Goal: Task Accomplishment & Management: Complete application form

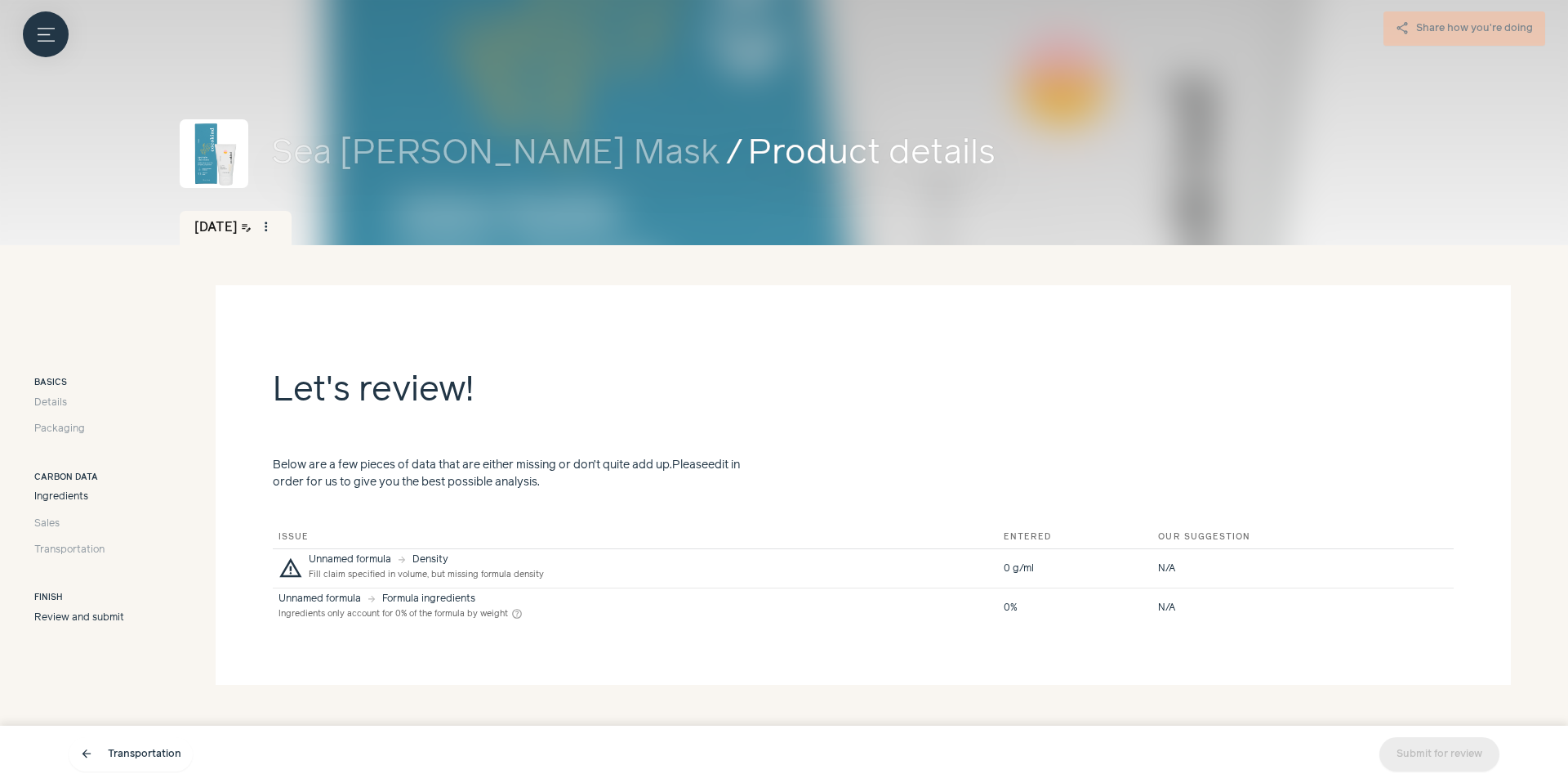
click at [70, 503] on span "Ingredients" at bounding box center [61, 497] width 53 height 15
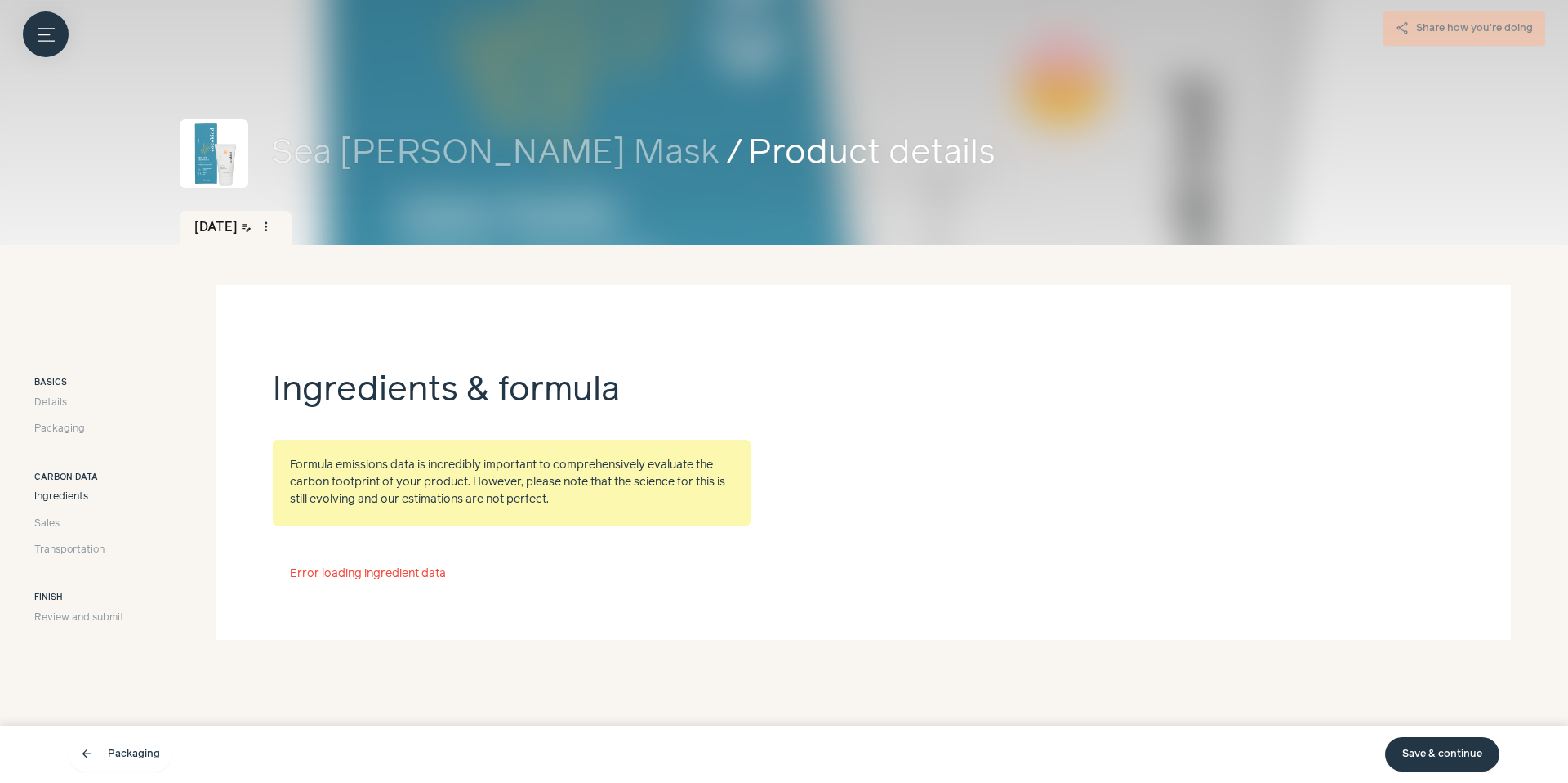
click at [70, 492] on span "Ingredients" at bounding box center [61, 497] width 53 height 15
click at [1433, 749] on link "Save & continue" at bounding box center [1441, 754] width 114 height 35
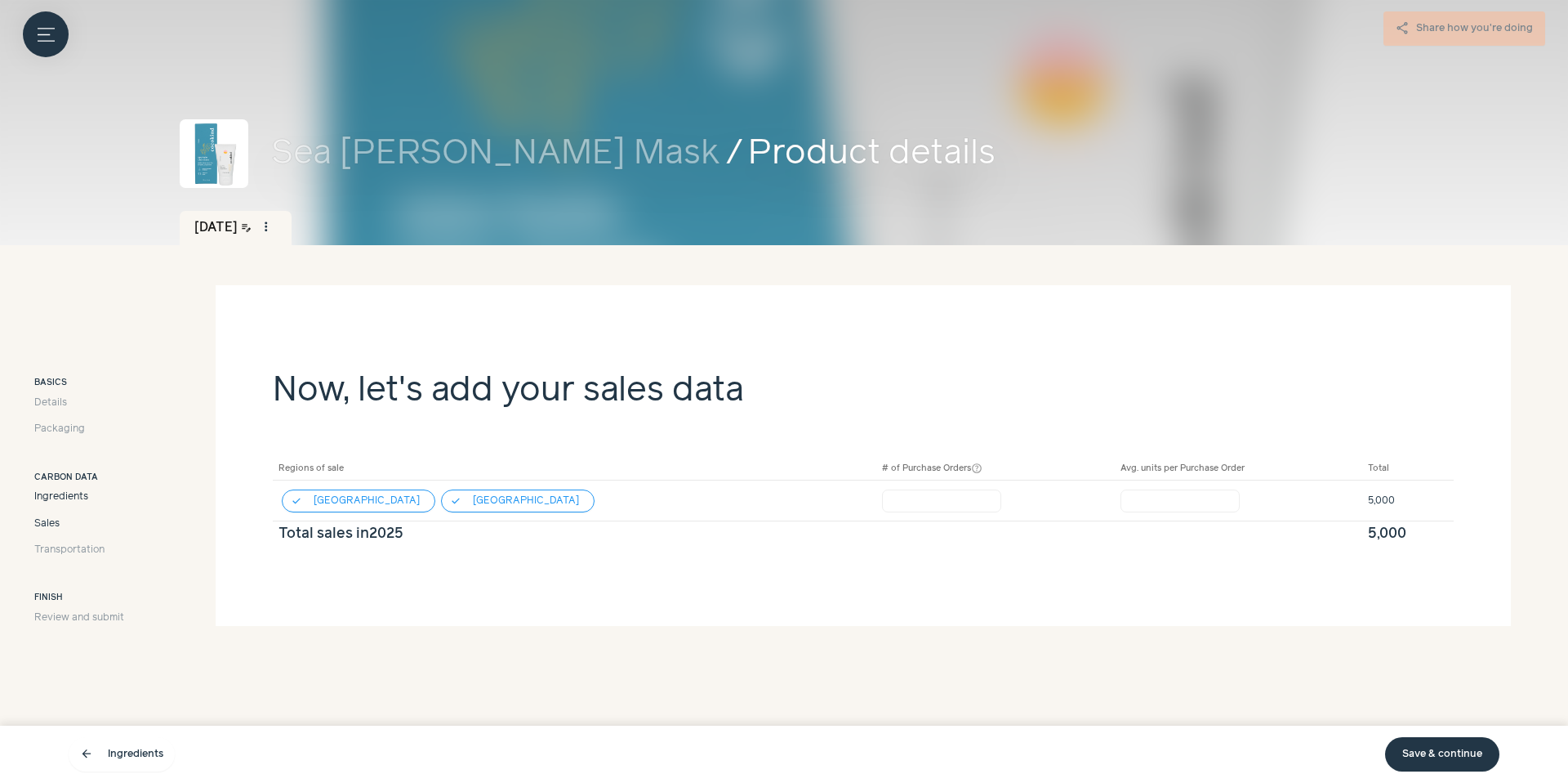
click at [79, 490] on span "Ingredients" at bounding box center [61, 497] width 53 height 15
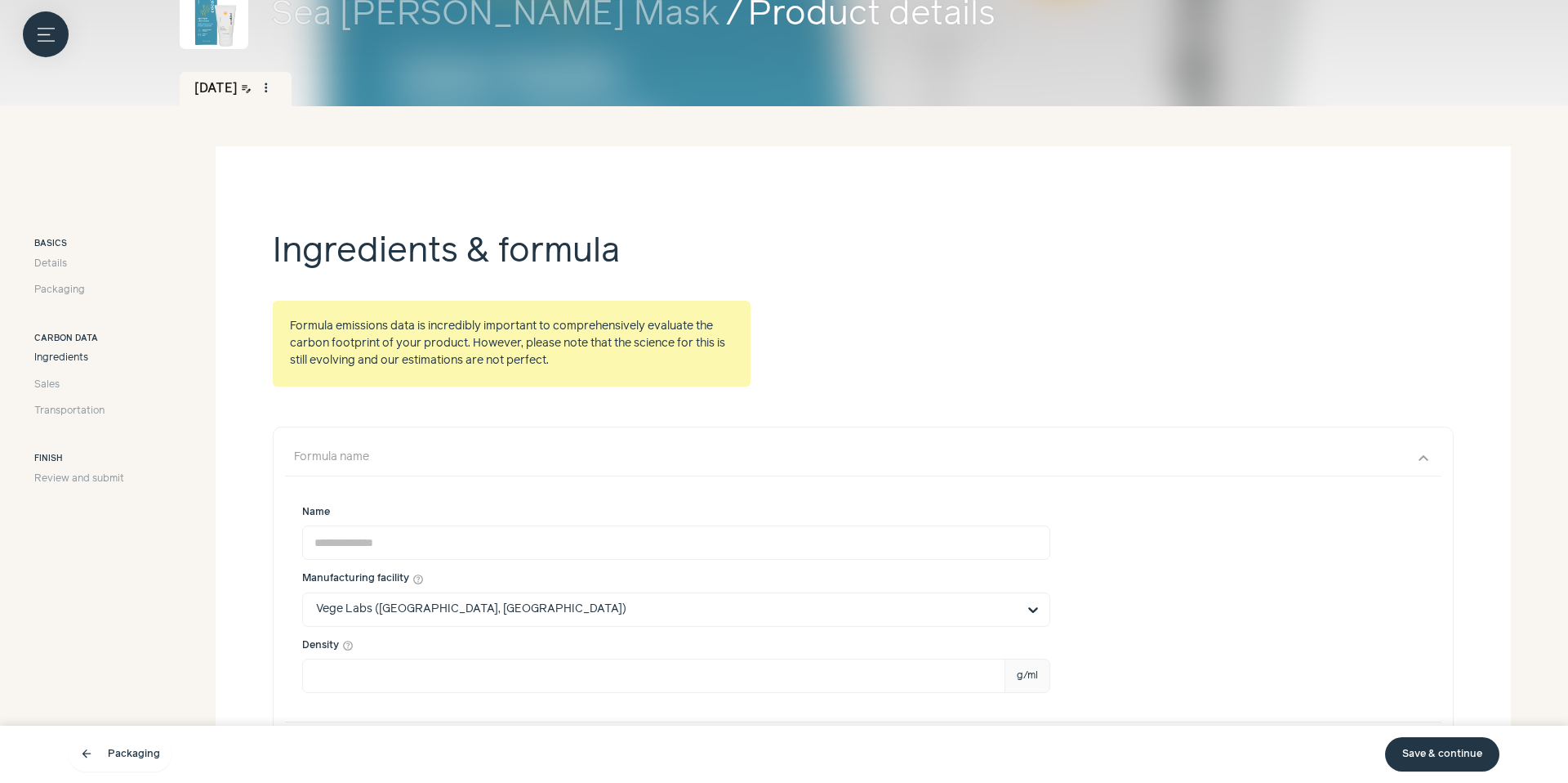
scroll to position [237, 0]
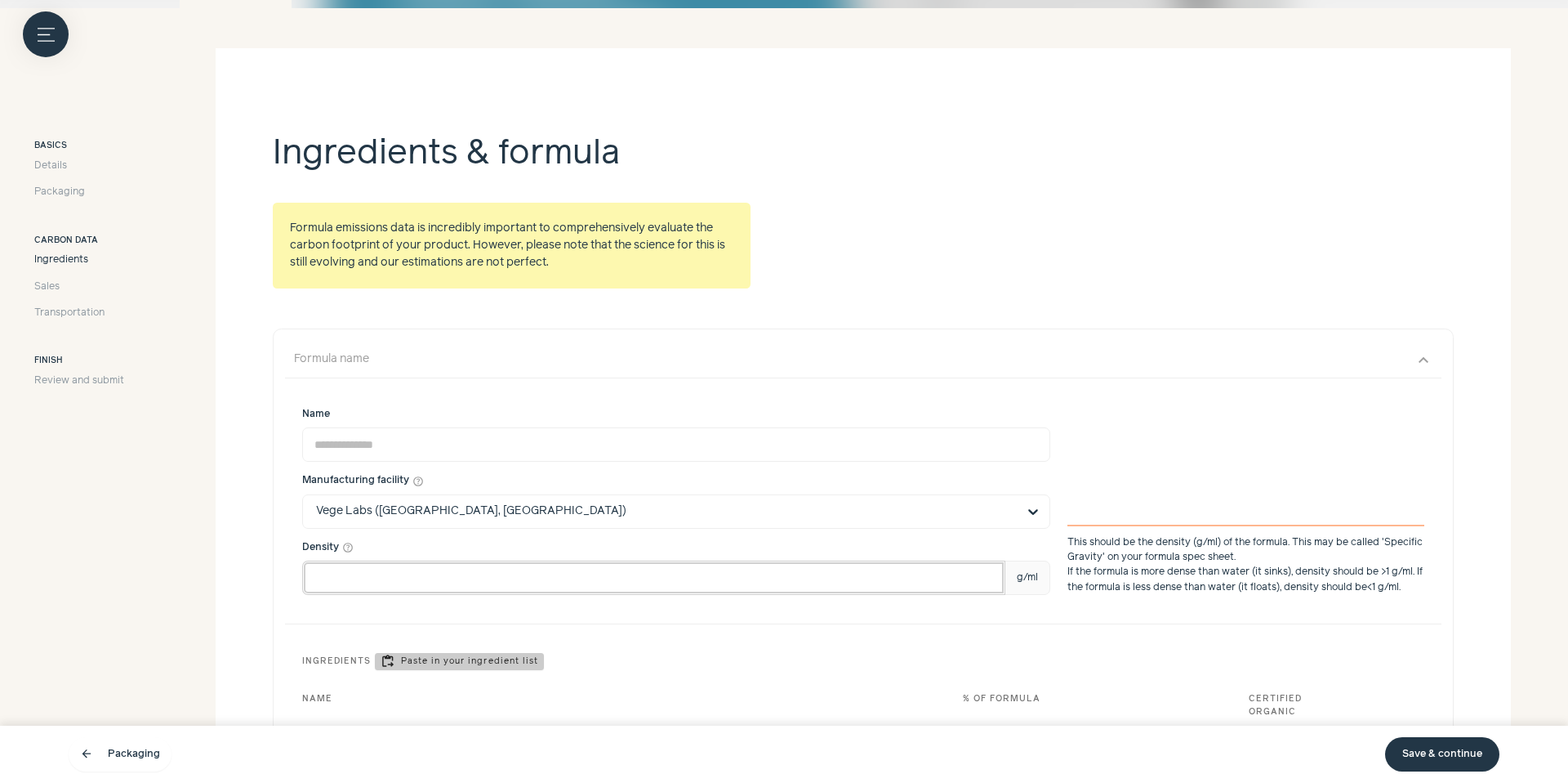
click at [402, 566] on input "Density help_outline g/ml" at bounding box center [654, 577] width 703 height 35
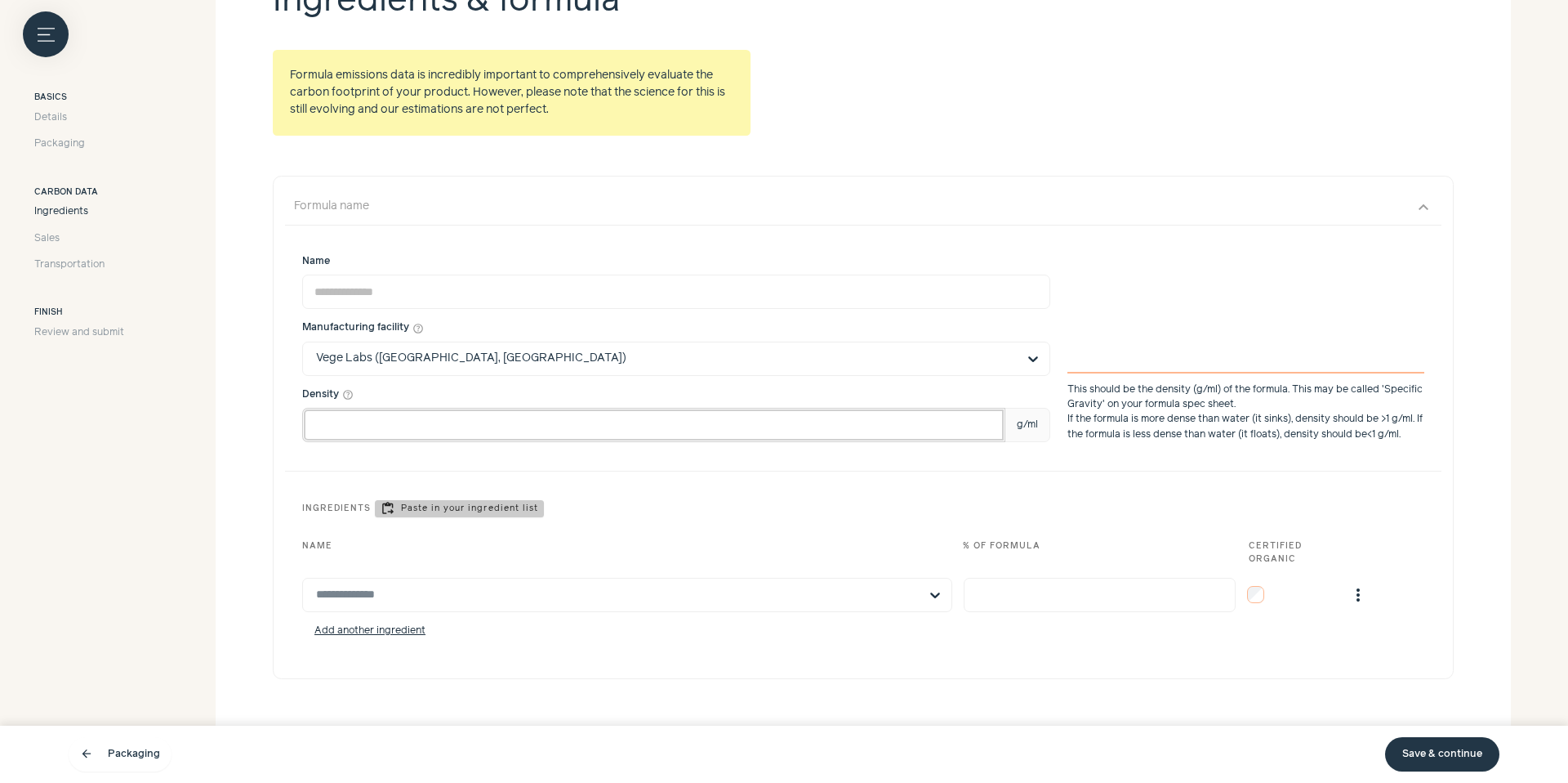
scroll to position [446, 0]
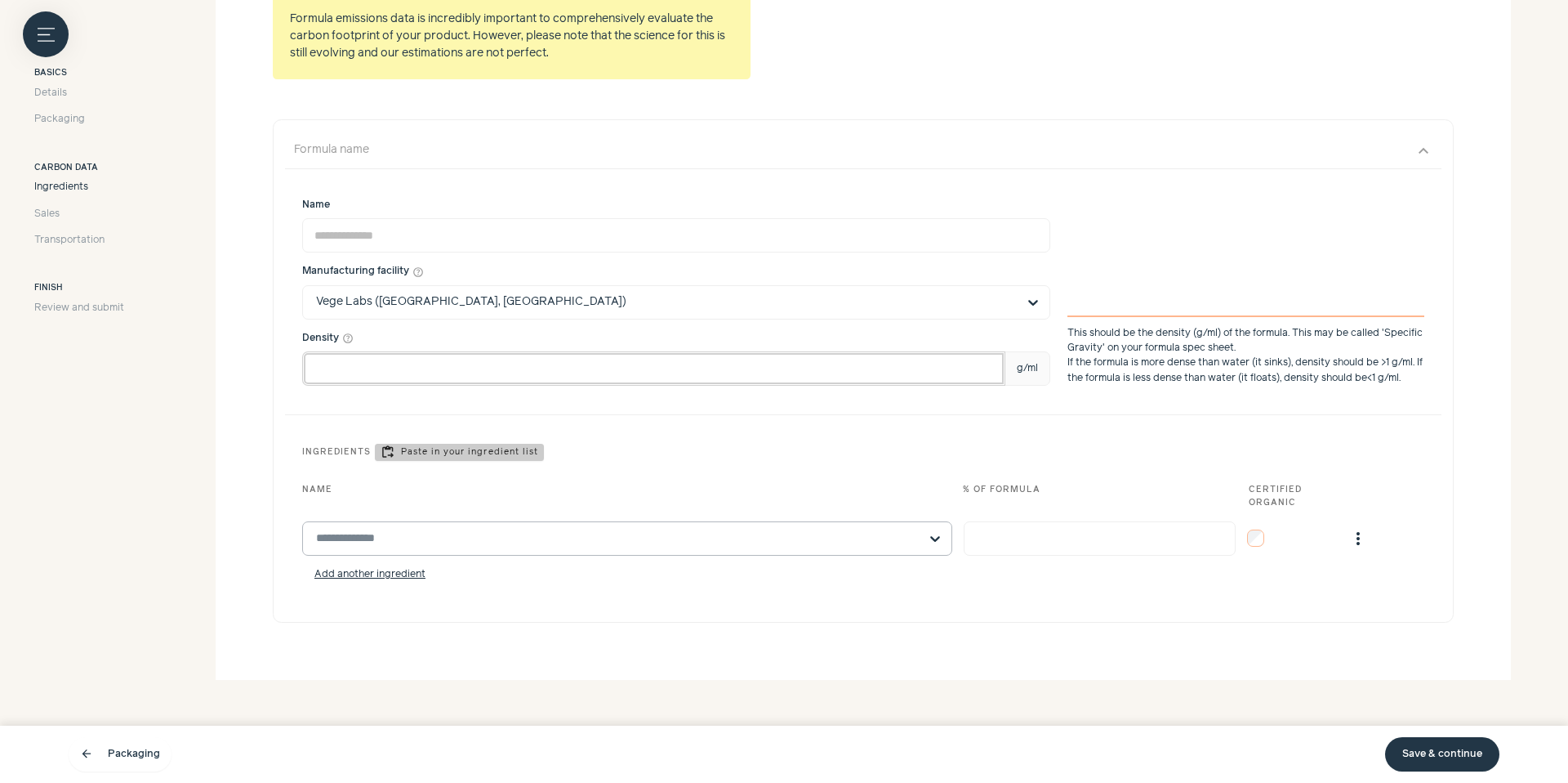
type input "***"
click at [453, 539] on input "text" at bounding box center [617, 538] width 602 height 33
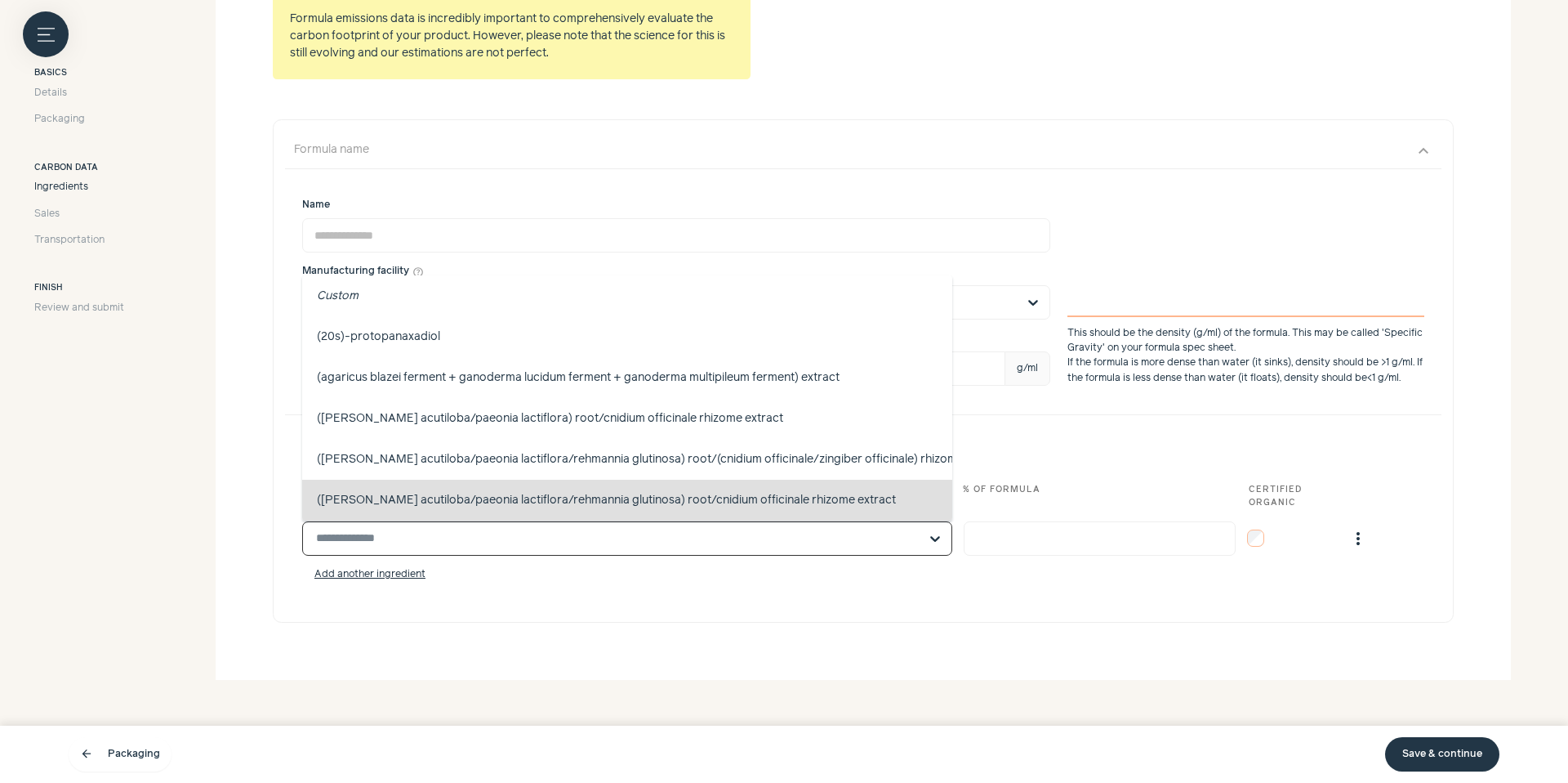
click at [513, 658] on section "Ingredients & formula Formula emissions data is incredibly important to compreh…" at bounding box center [863, 260] width 1295 height 840
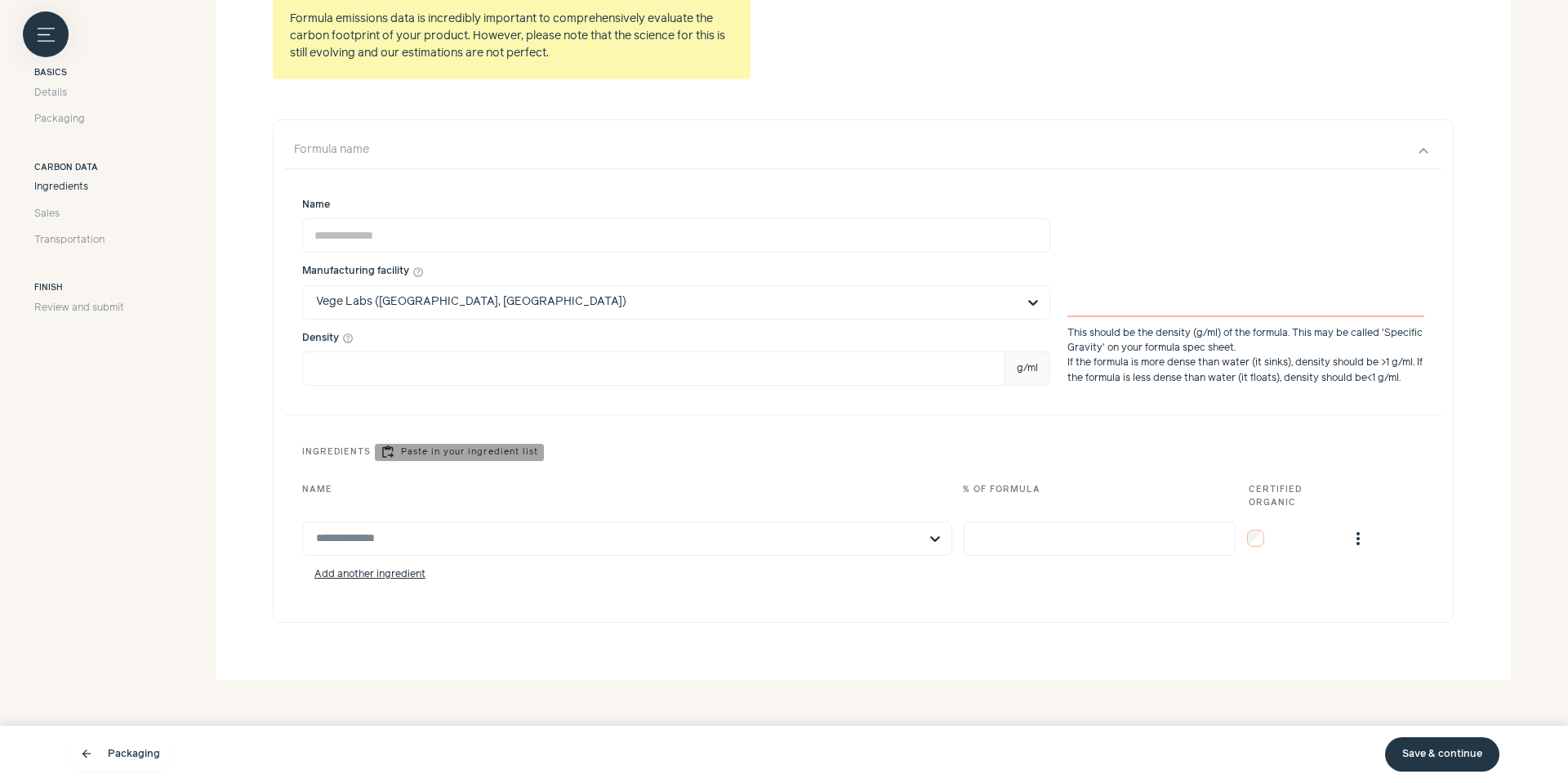
click at [406, 453] on button "content_paste_go Paste in your ingredient list" at bounding box center [459, 452] width 169 height 17
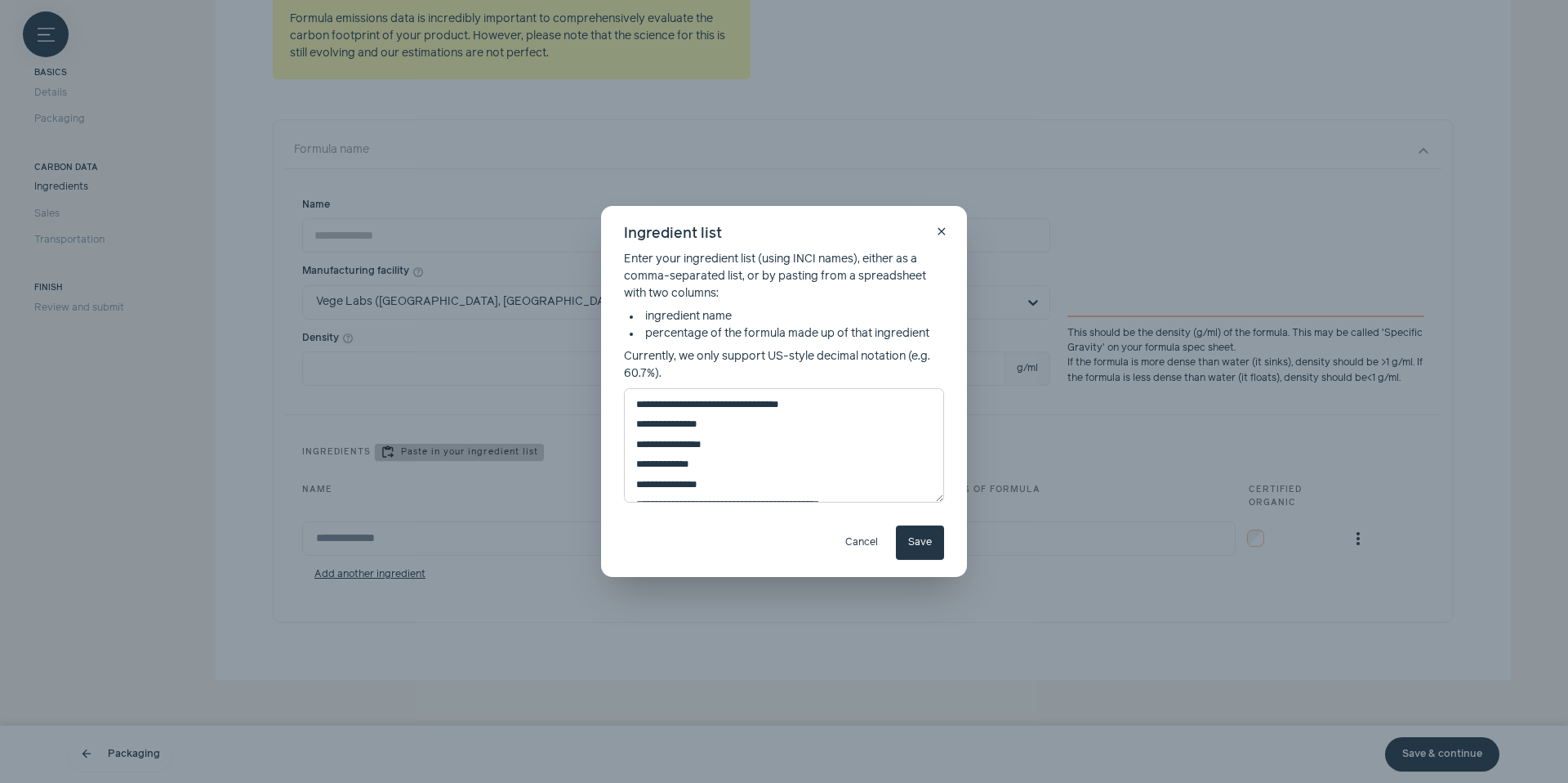
scroll to position [328, 0]
type textarea "**********"
click at [913, 540] on button "Save" at bounding box center [919, 542] width 49 height 35
type input "******"
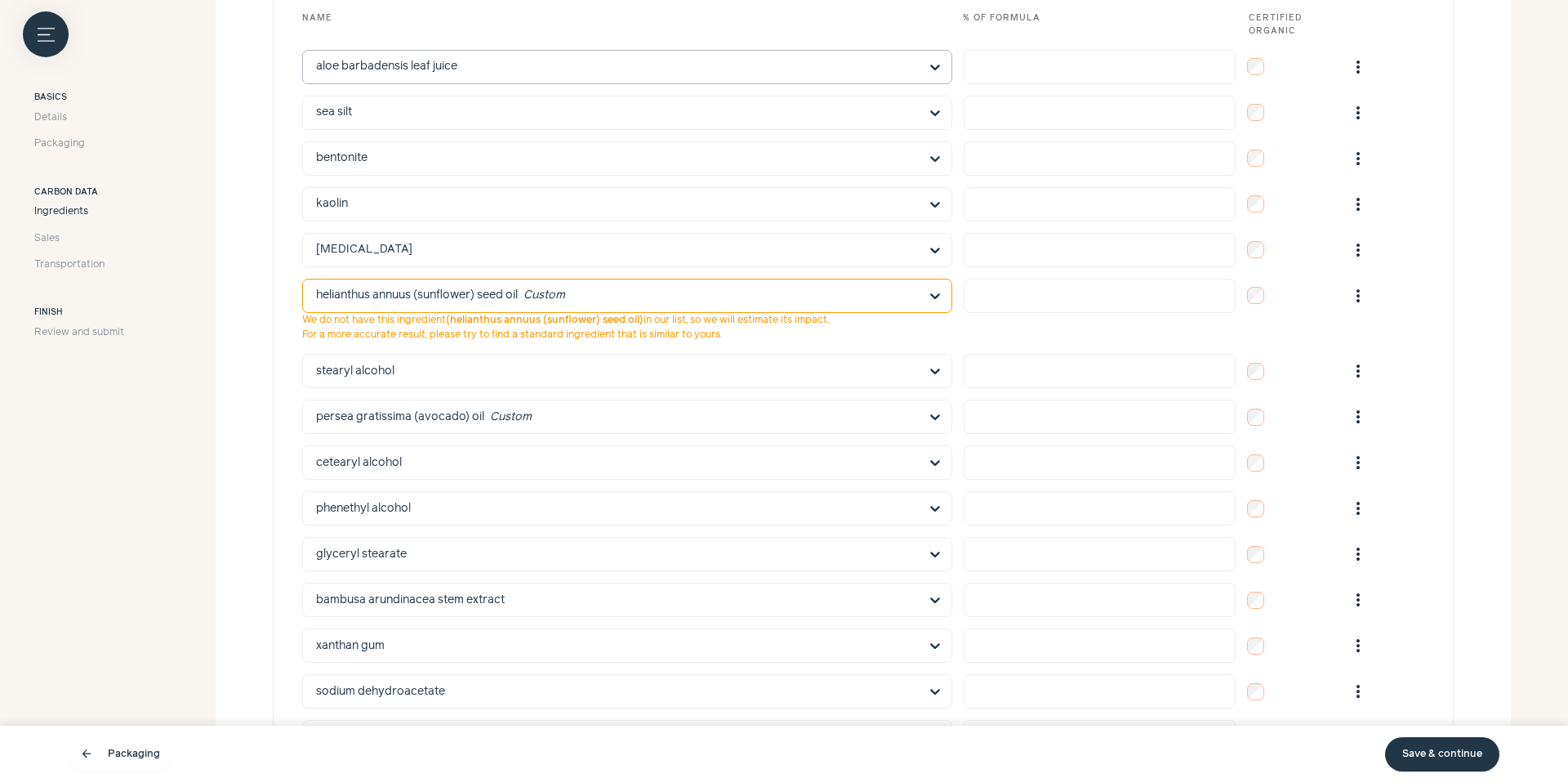
scroll to position [987, 0]
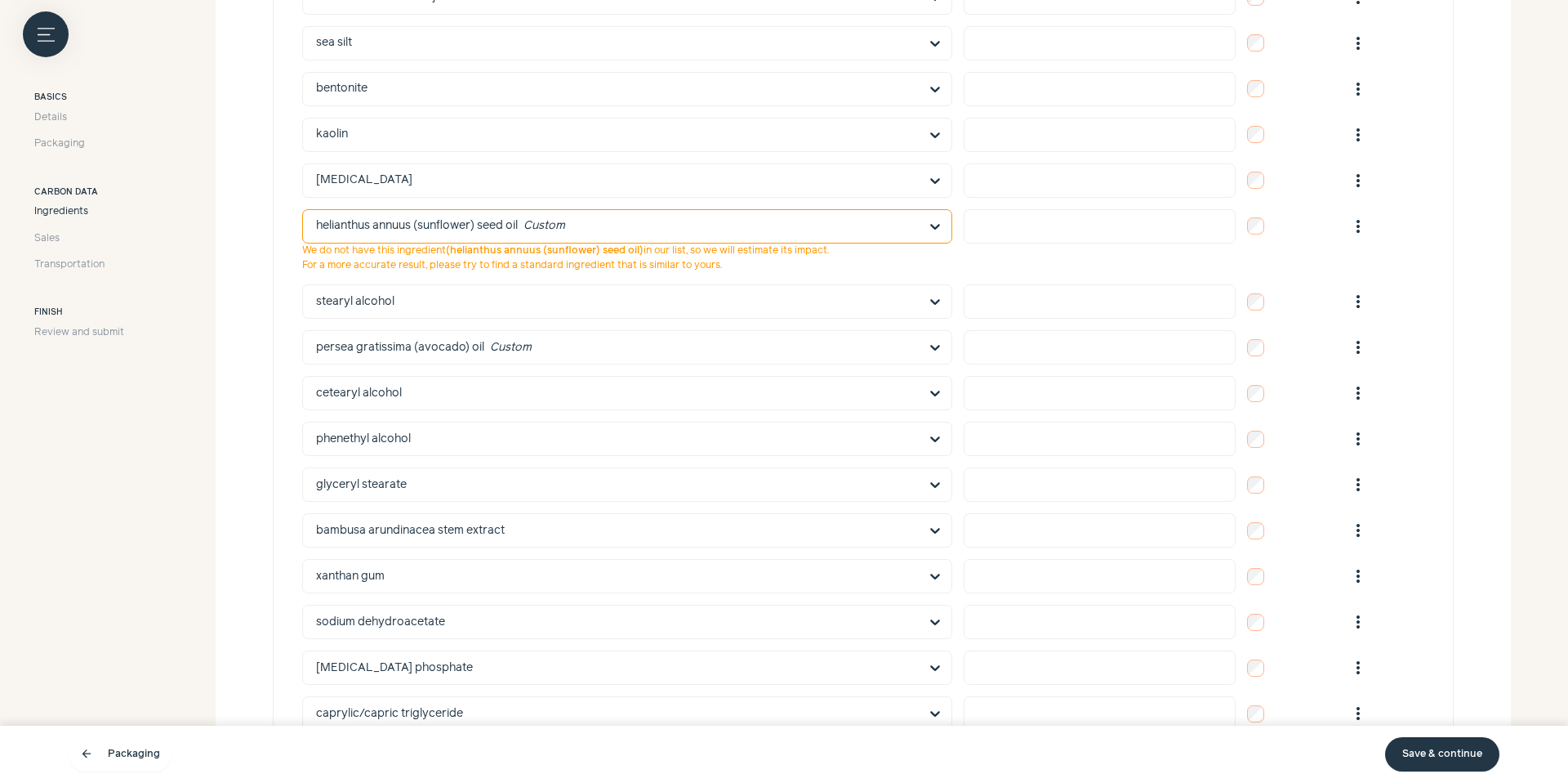
click at [783, 222] on input "text" at bounding box center [617, 226] width 602 height 33
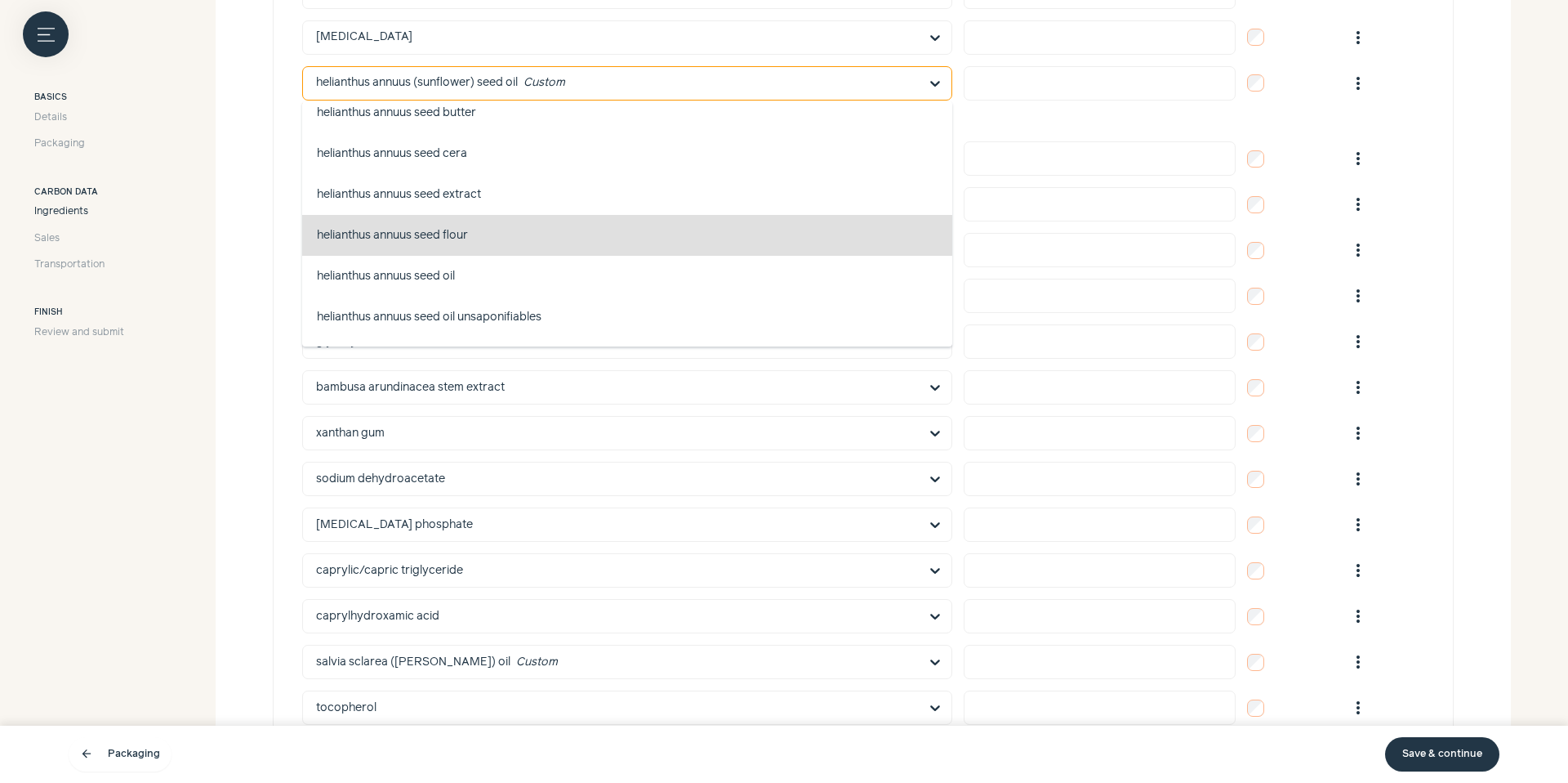
scroll to position [475743, 0]
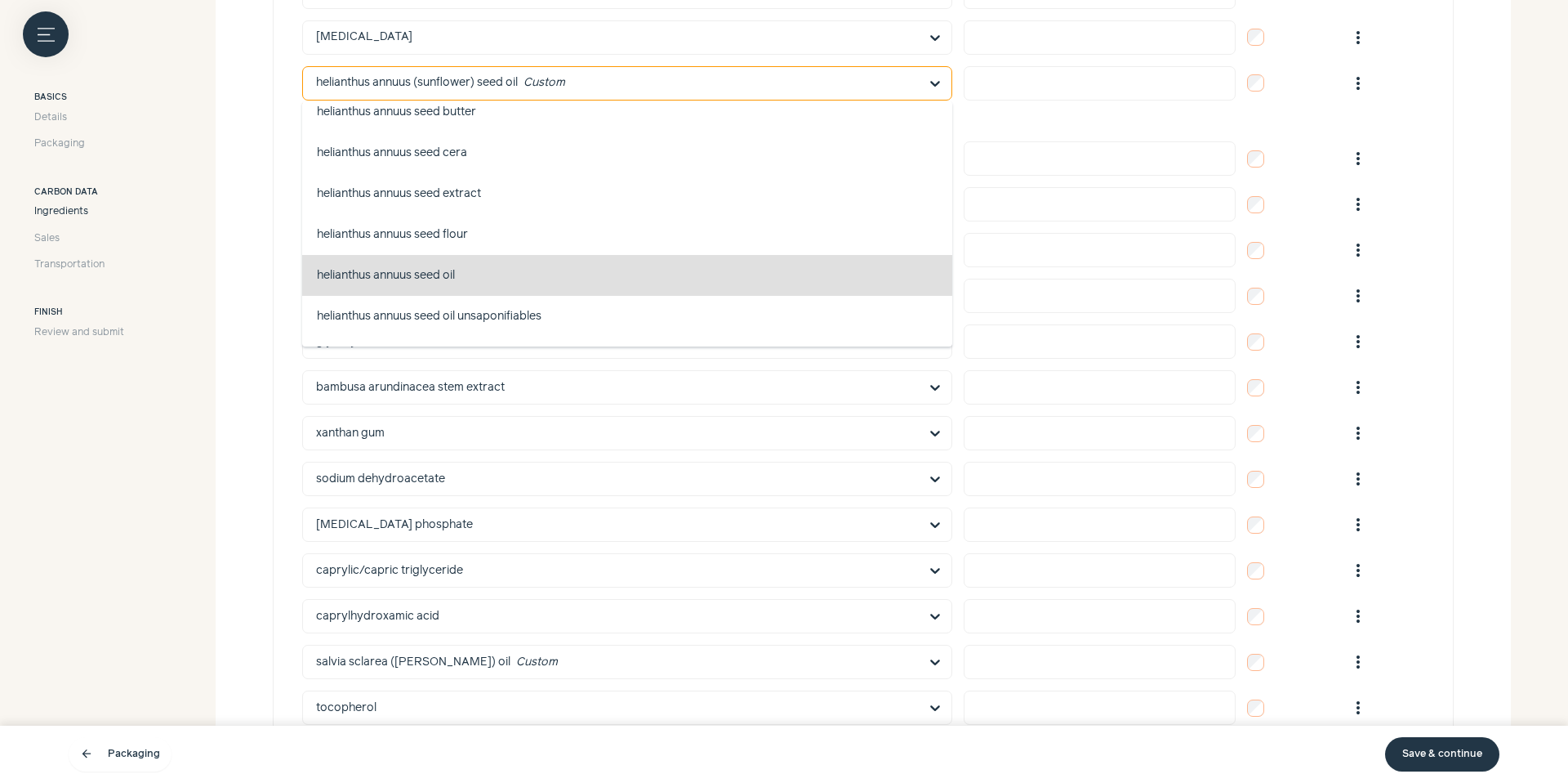
click at [476, 272] on button "helianthus annuus seed oil skin conditioning, fragrance, skin conditioning - em…" at bounding box center [627, 275] width 650 height 41
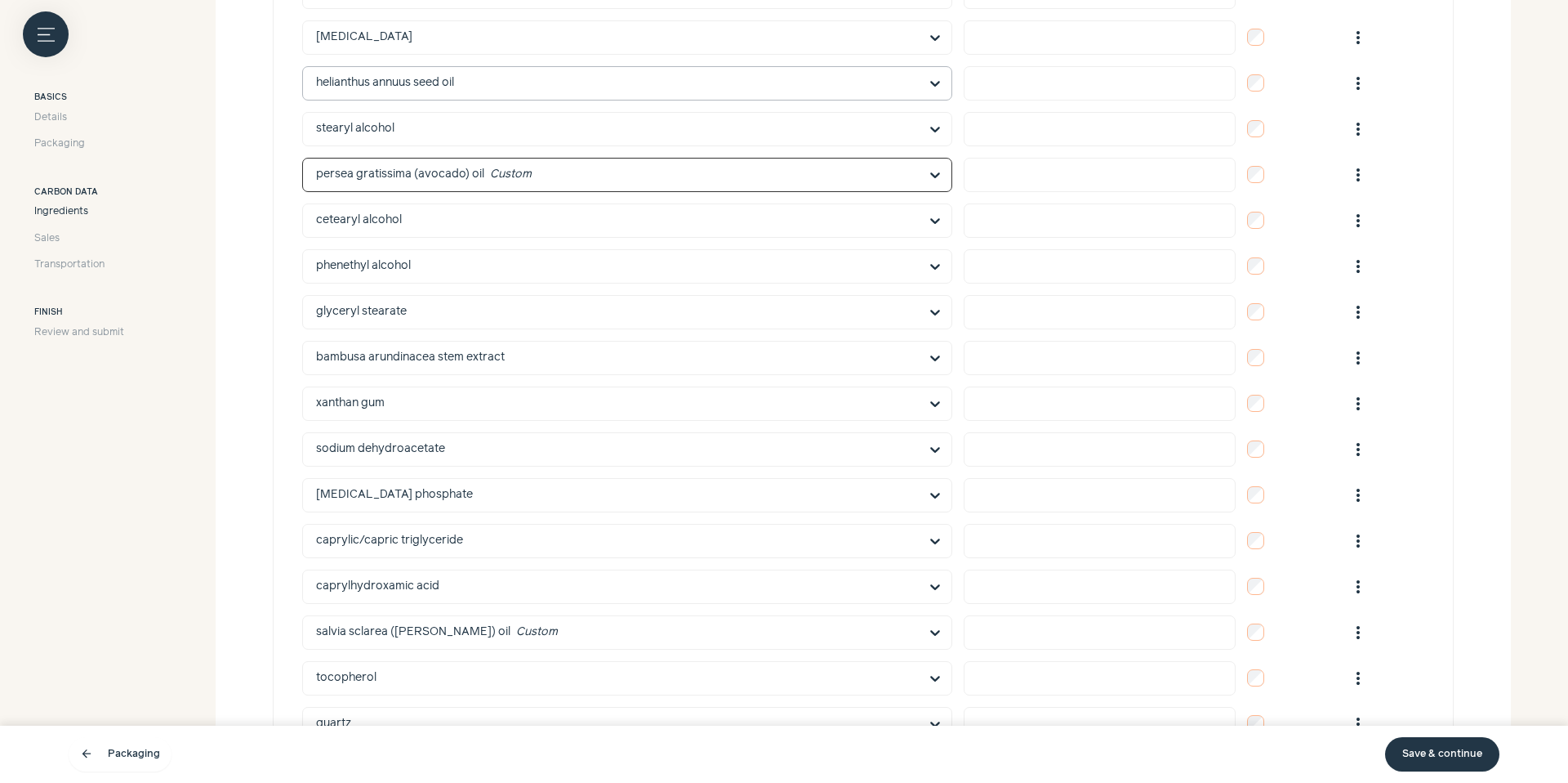
click at [490, 172] on input "text" at bounding box center [617, 174] width 602 height 33
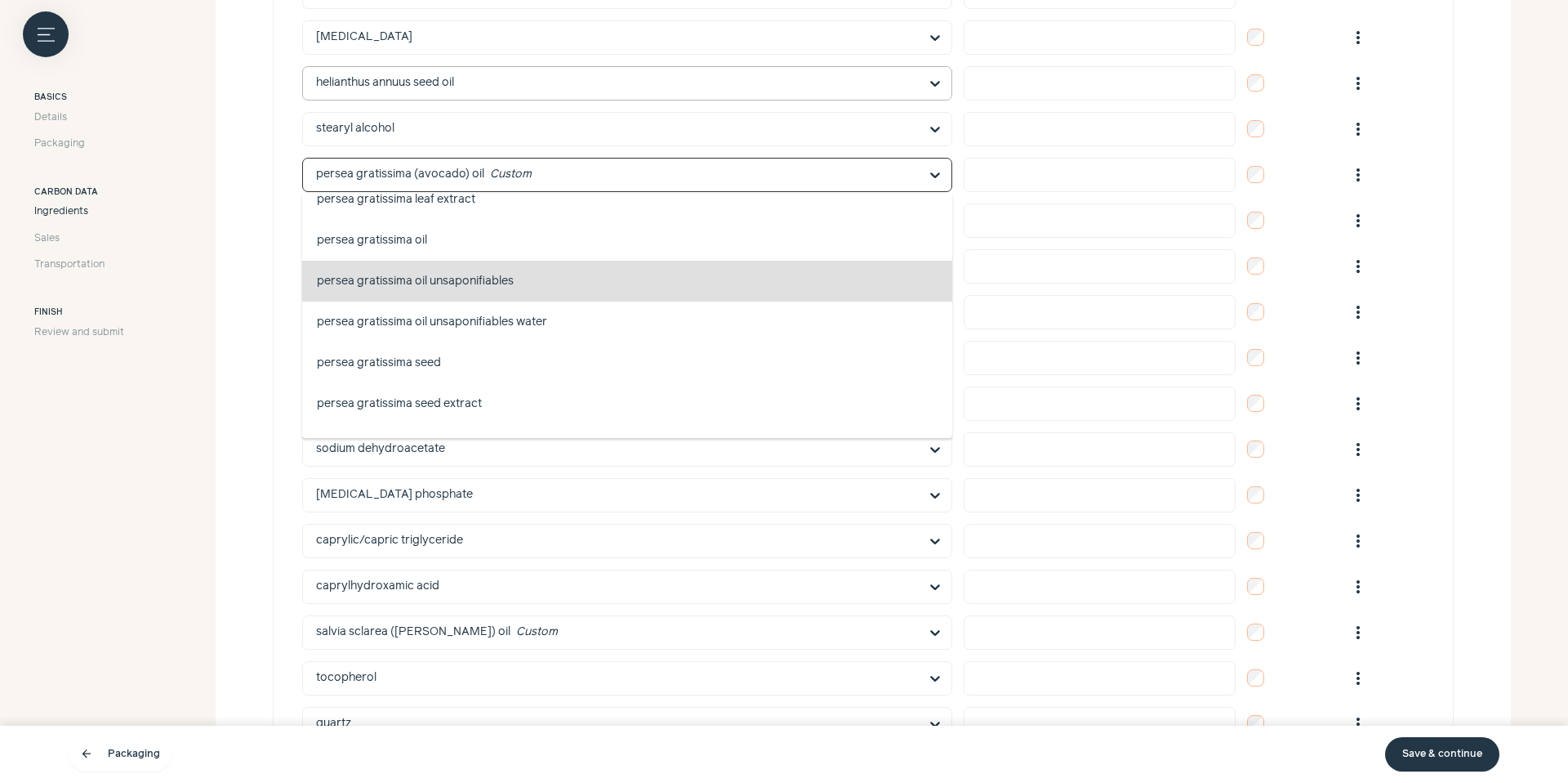
scroll to position [834930, 0]
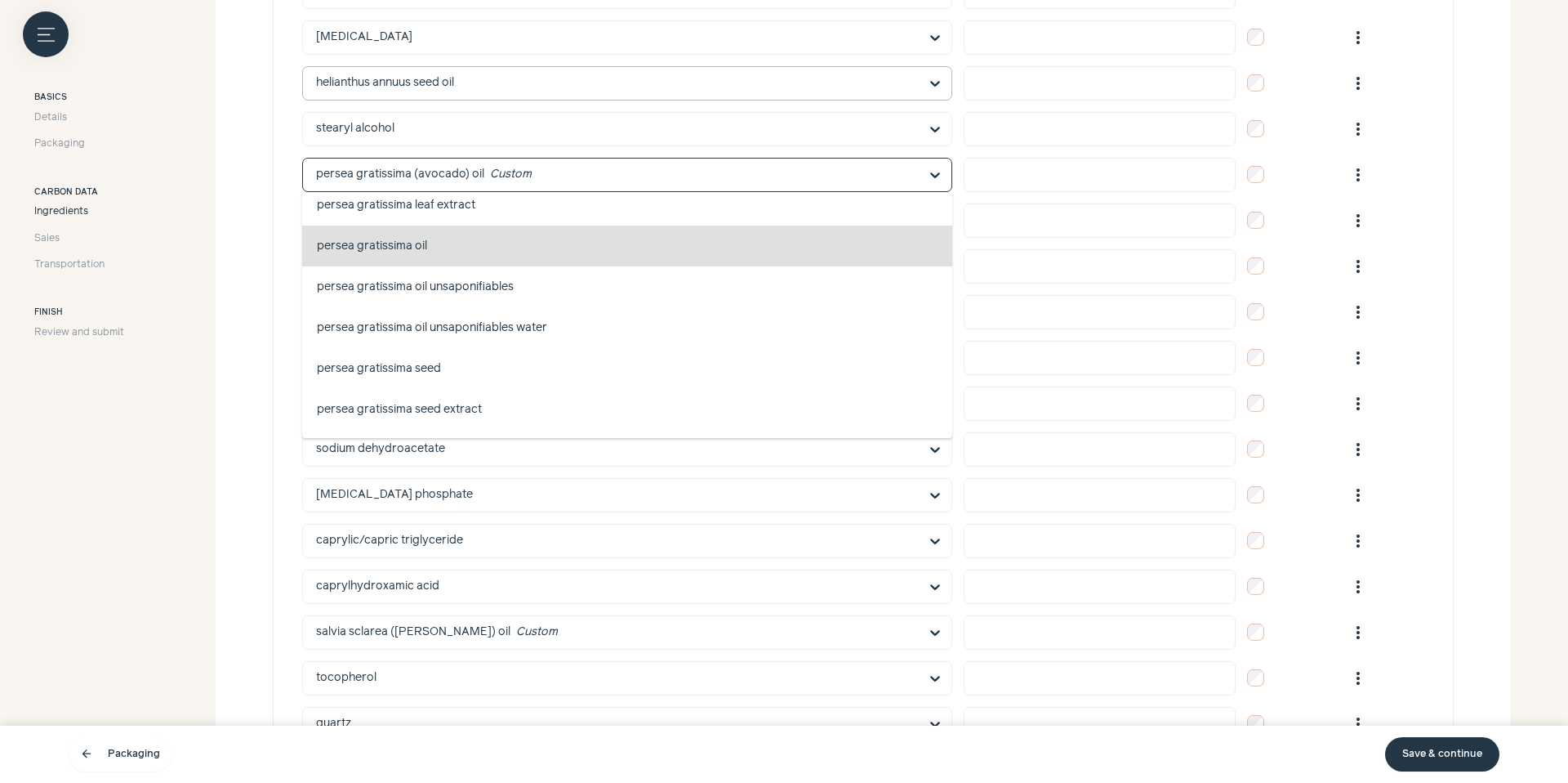
click at [540, 249] on button "persea gratissima oil skin conditioning" at bounding box center [627, 246] width 650 height 41
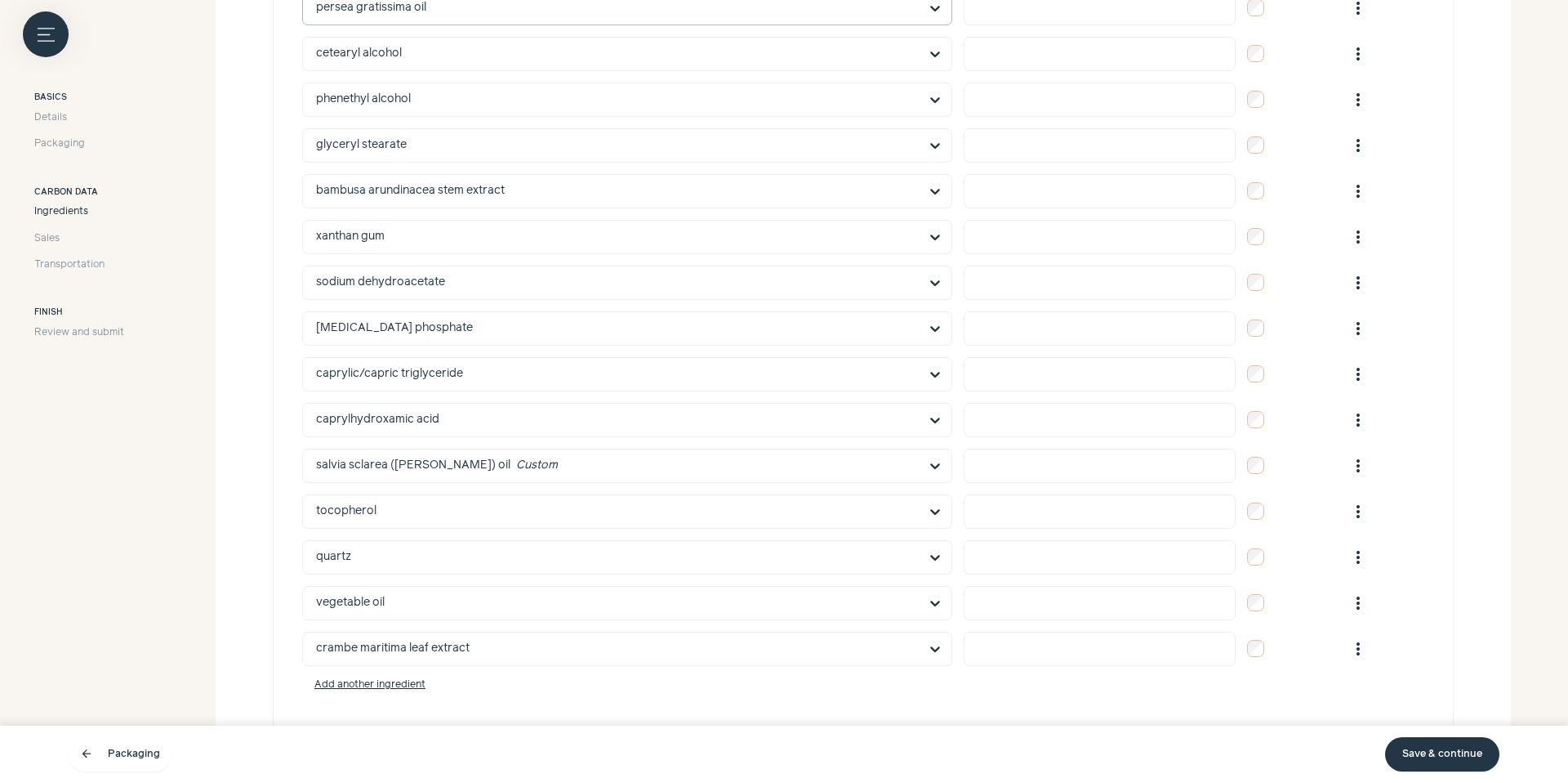
scroll to position [1355, 0]
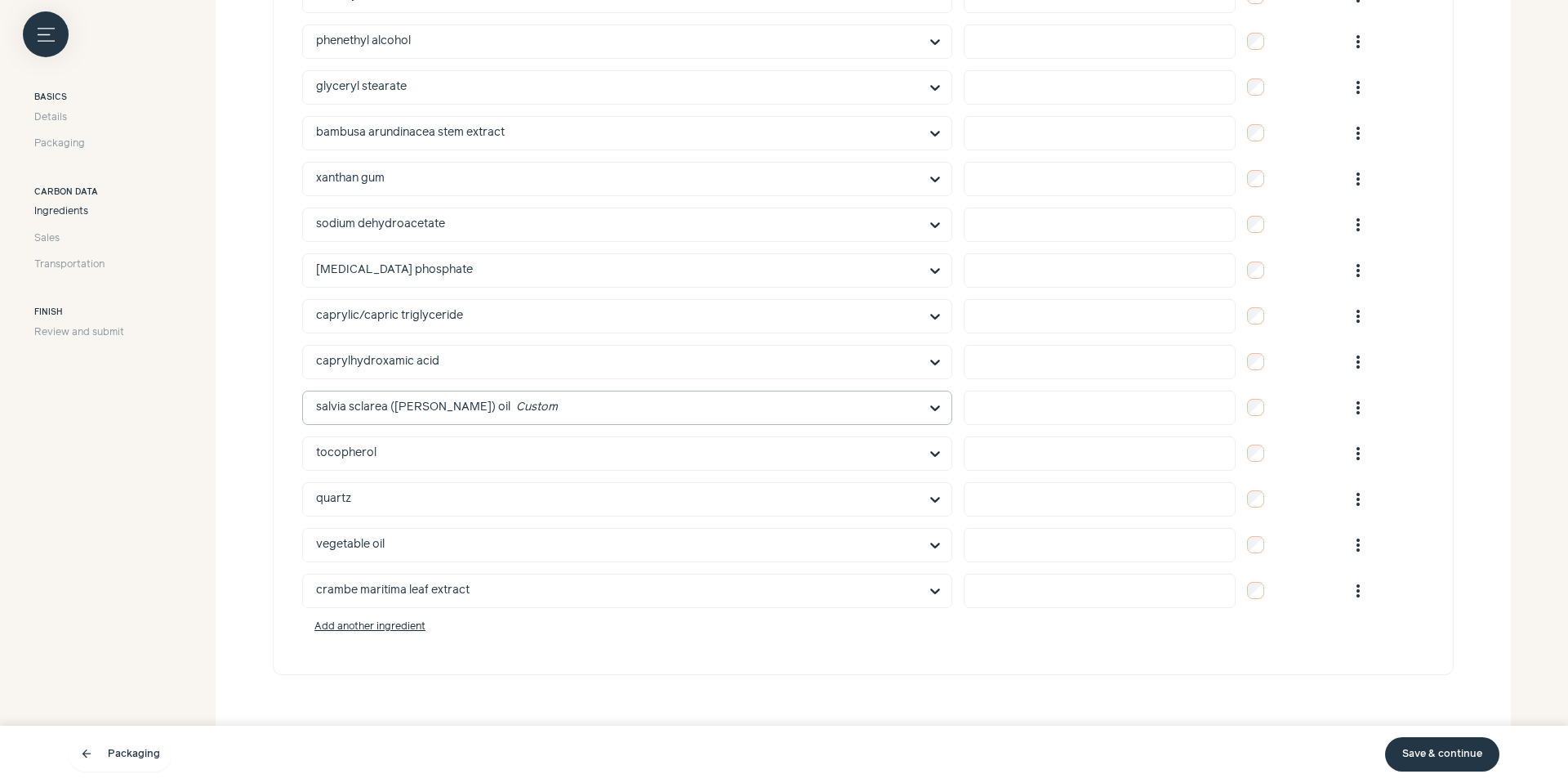
click at [512, 410] on input "text" at bounding box center [617, 407] width 602 height 33
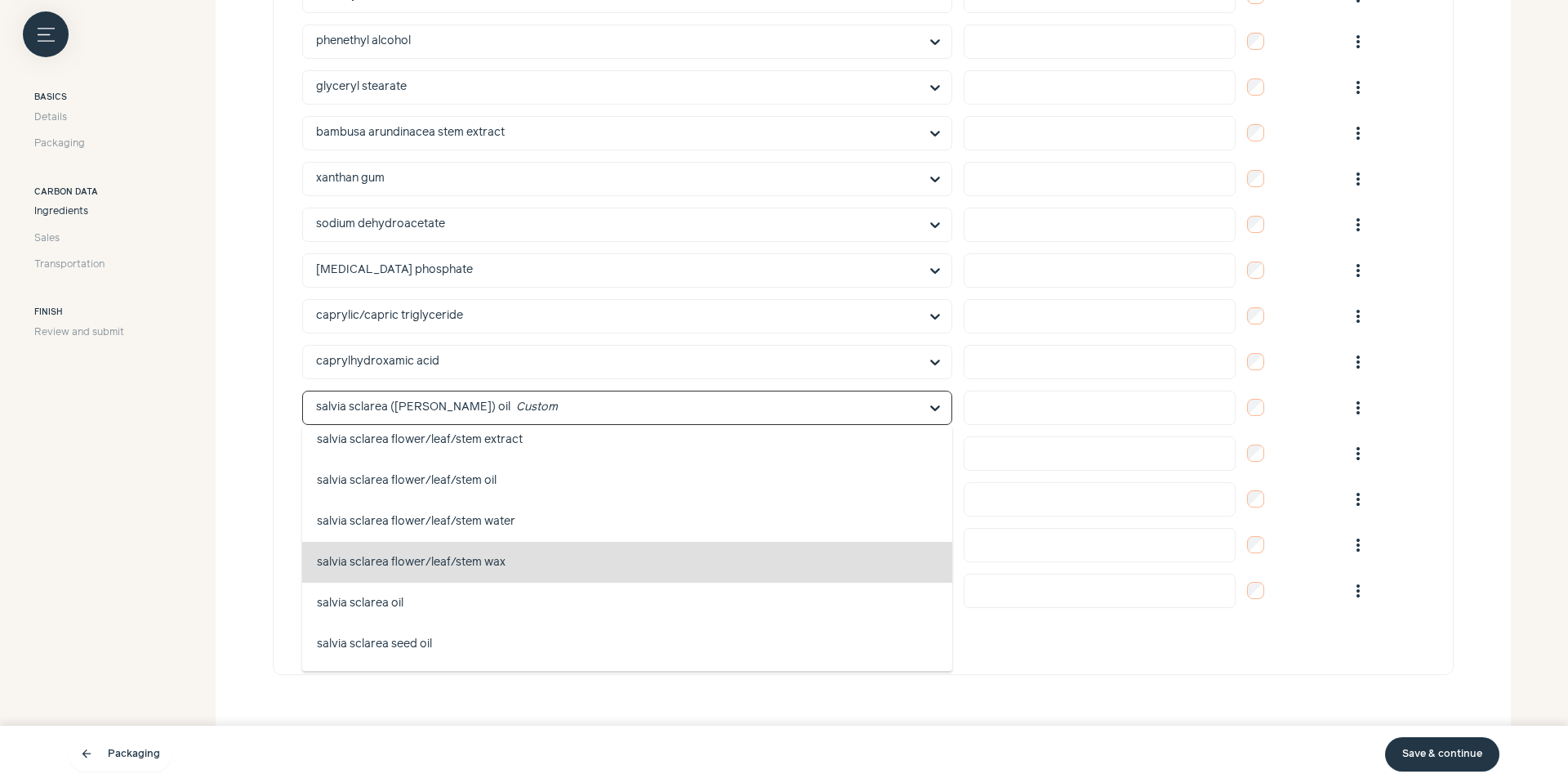
scroll to position [1018433, 0]
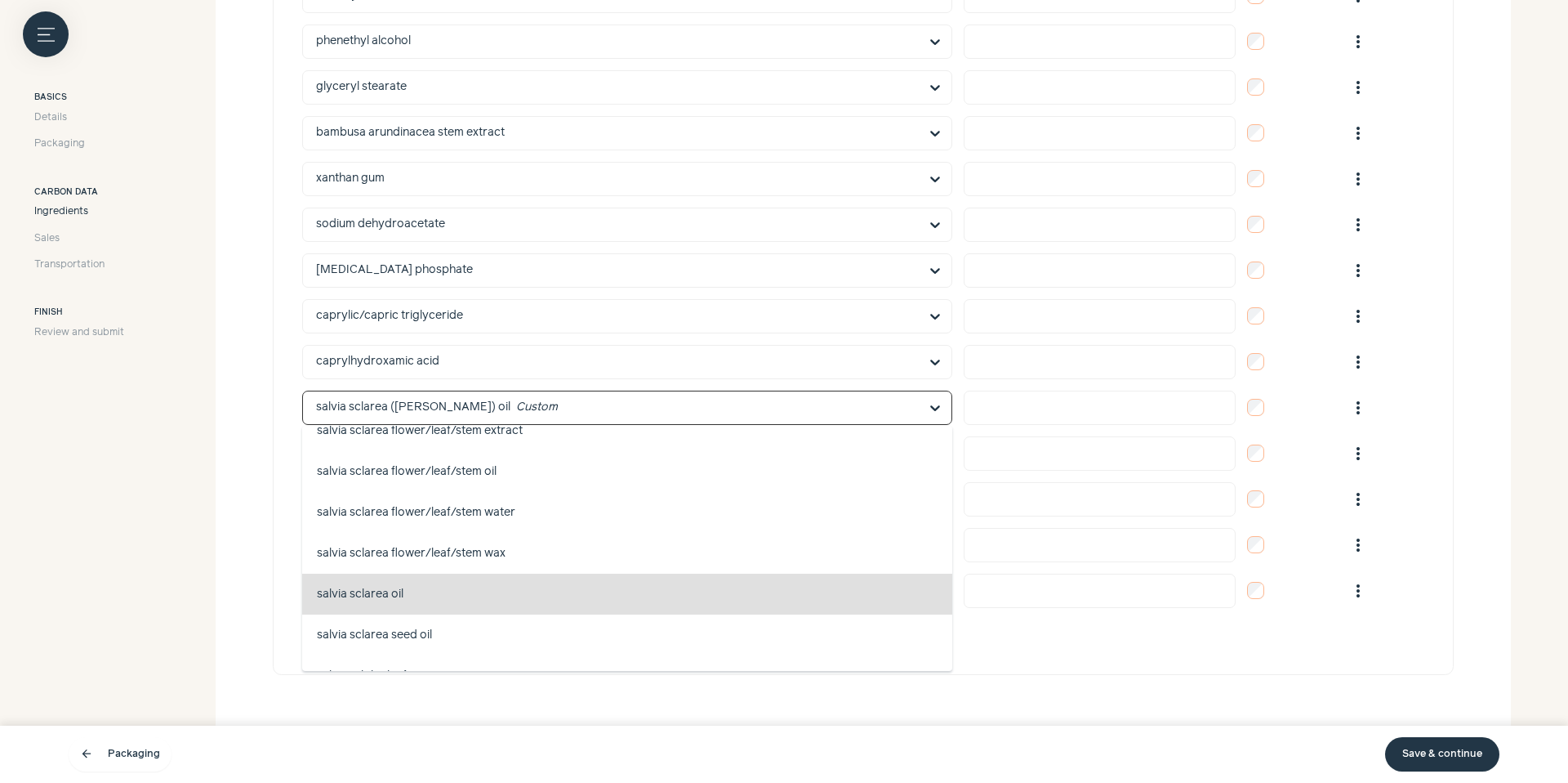
click at [425, 592] on button "salvia sclarea oil tonic, fragrance" at bounding box center [627, 594] width 650 height 41
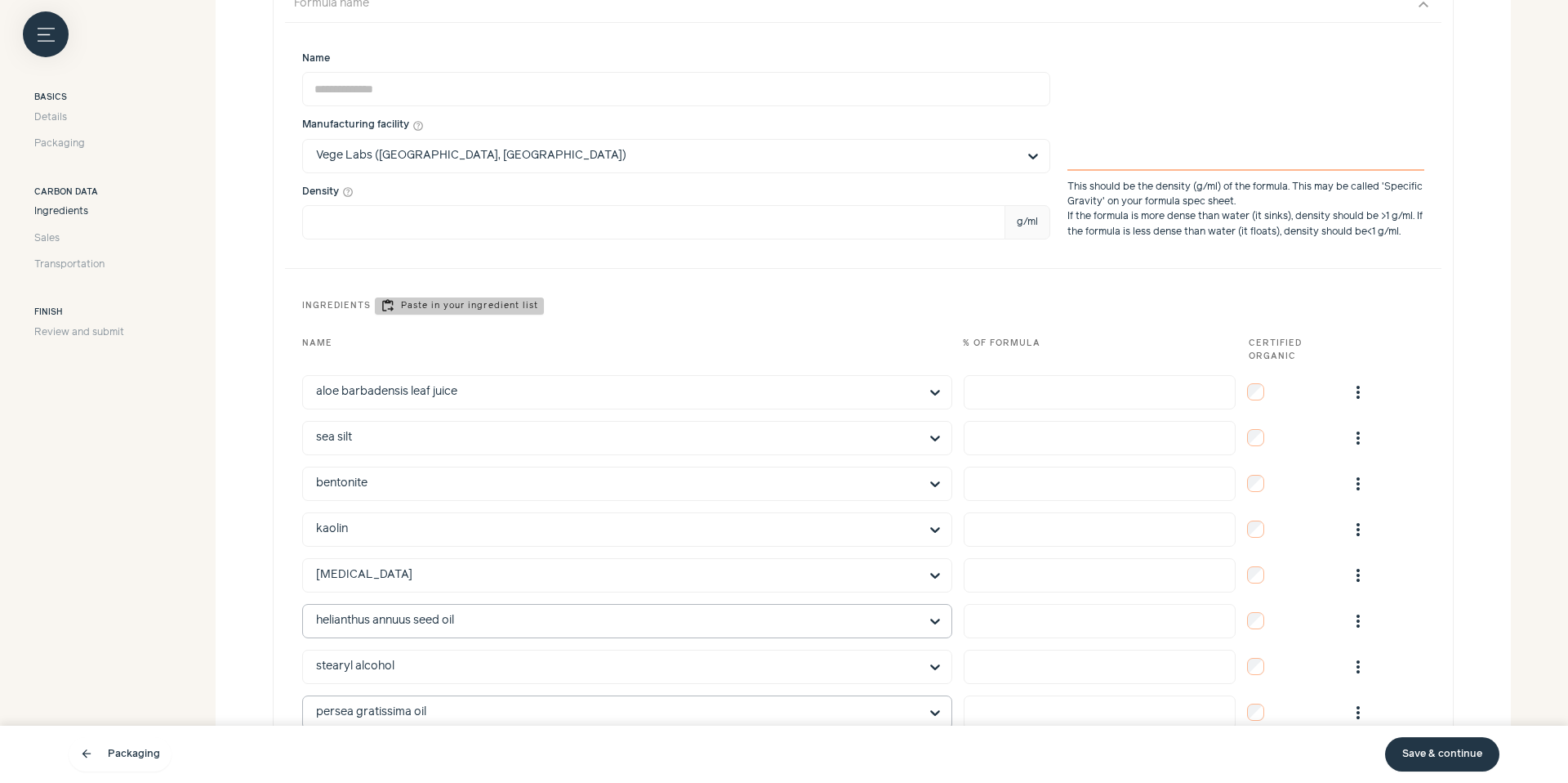
scroll to position [597, 0]
drag, startPoint x: 1393, startPoint y: 753, endPoint x: 816, endPoint y: 3, distance: 946.3
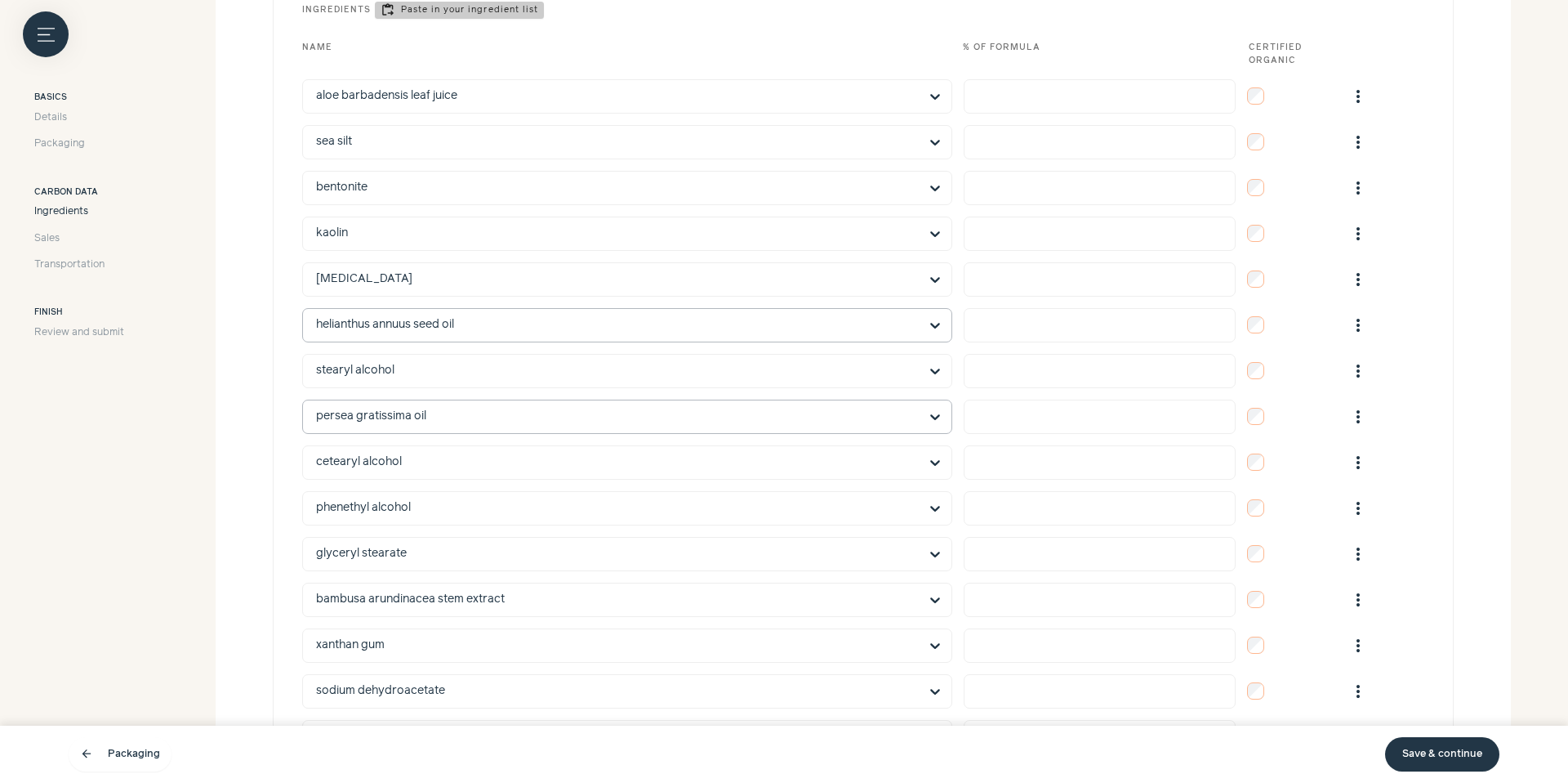
scroll to position [1047, 0]
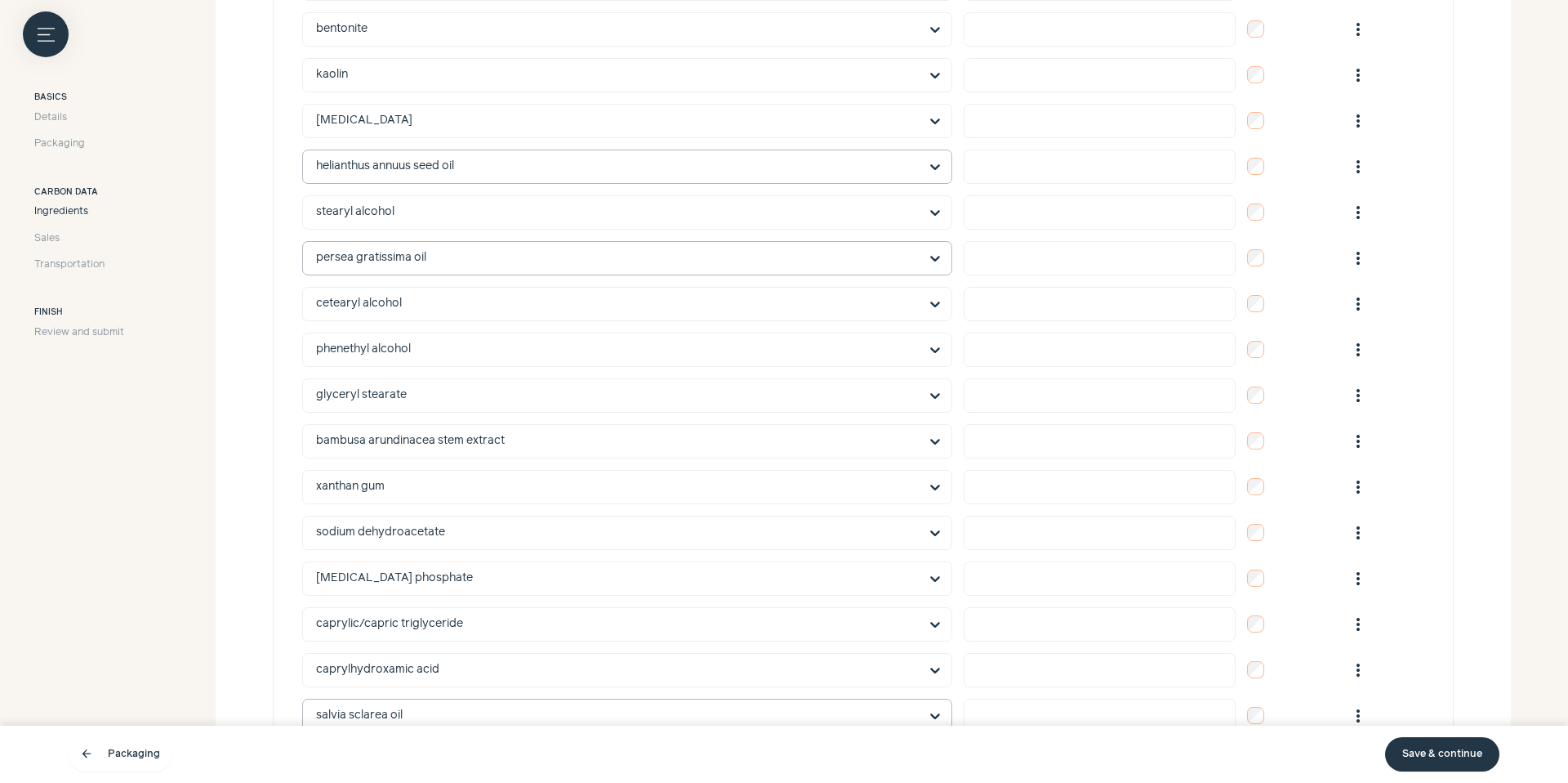
click at [1262, 172] on div "helianthus annuus seed oil skin conditioning, fragrance, skin conditioning - em…" at bounding box center [863, 167] width 1122 height 35
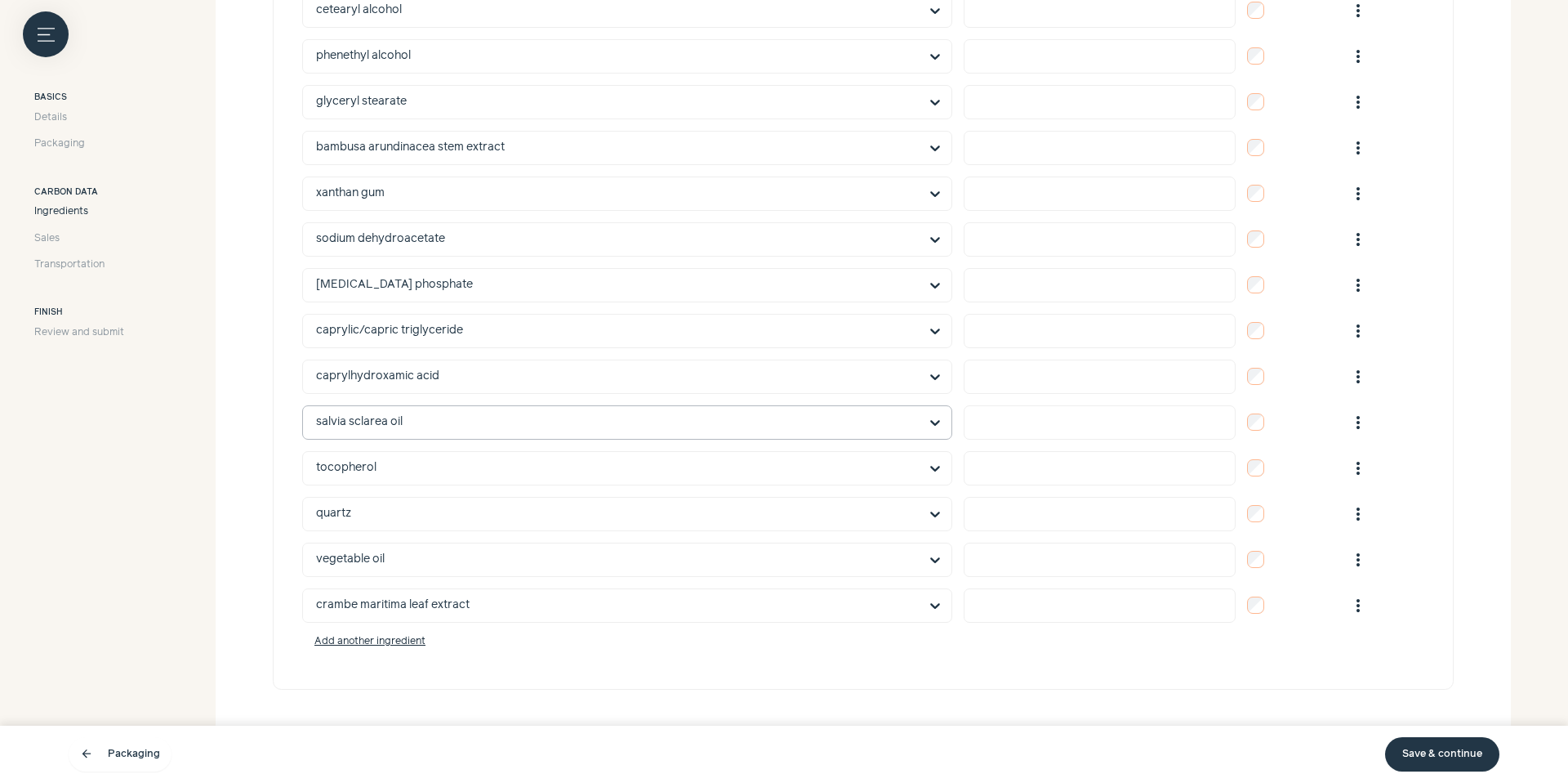
scroll to position [1406, 0]
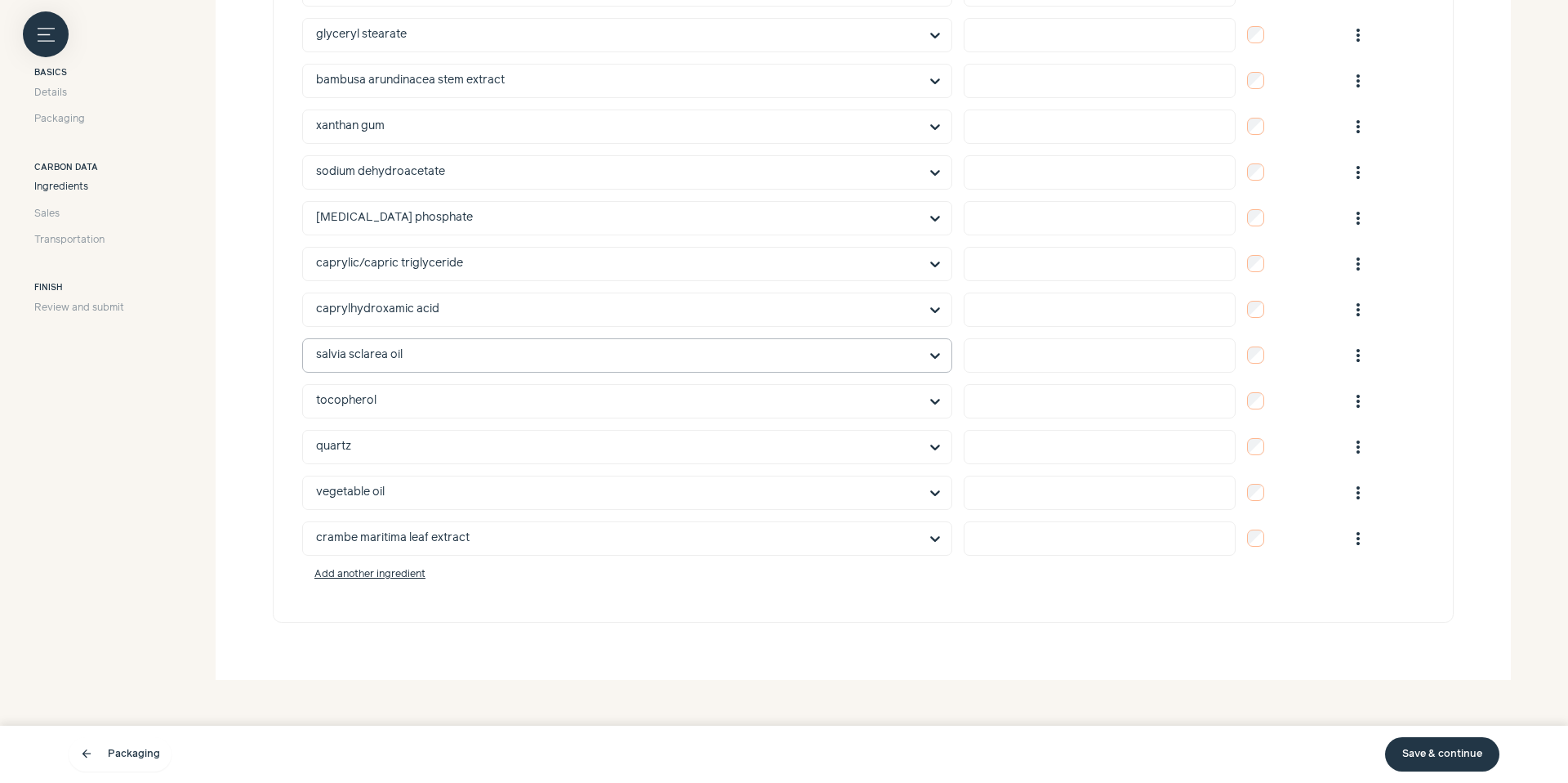
click at [1465, 761] on link "Save & continue" at bounding box center [1441, 754] width 114 height 35
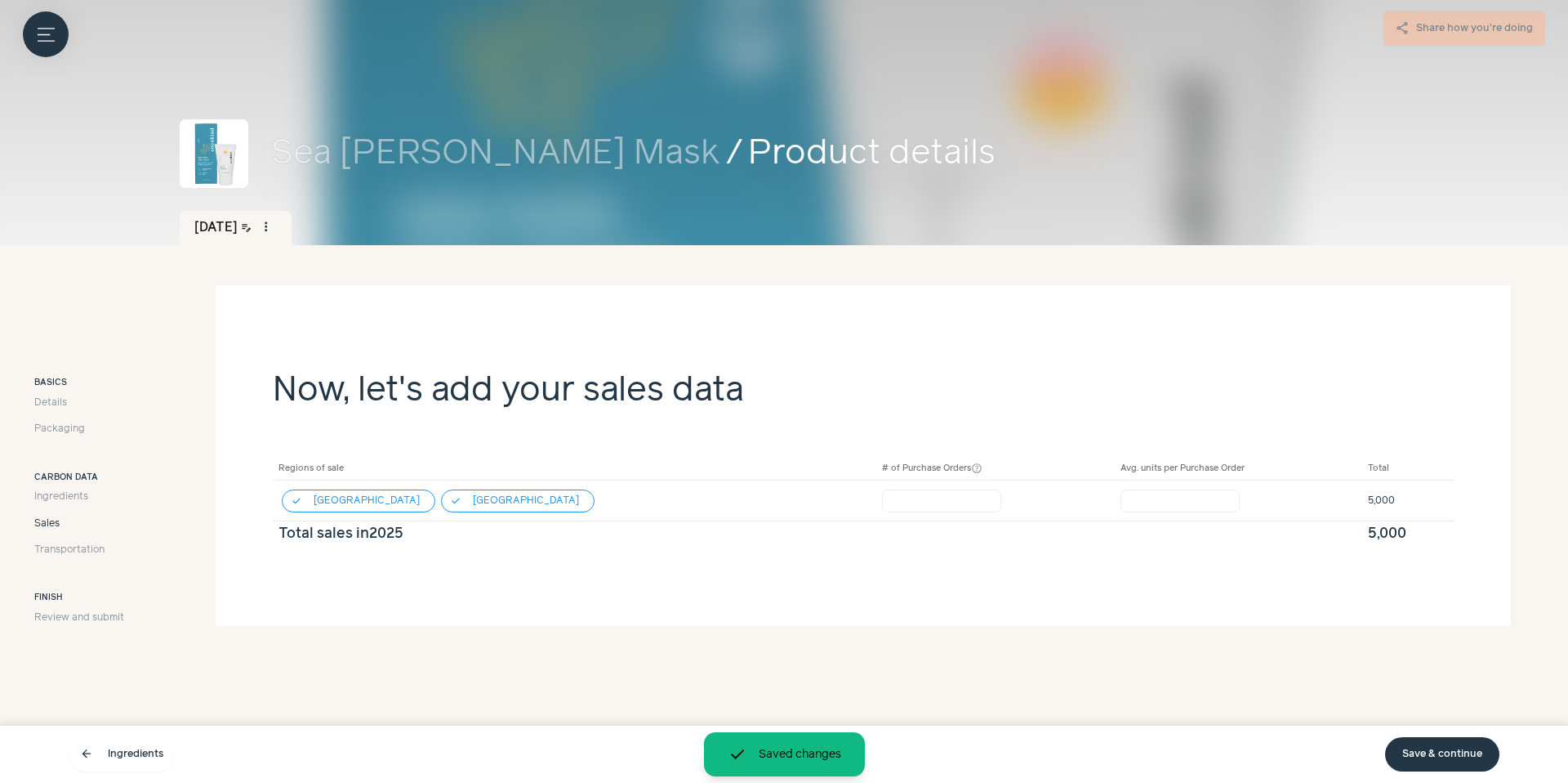
click at [1453, 770] on link "Save & continue" at bounding box center [1441, 754] width 114 height 35
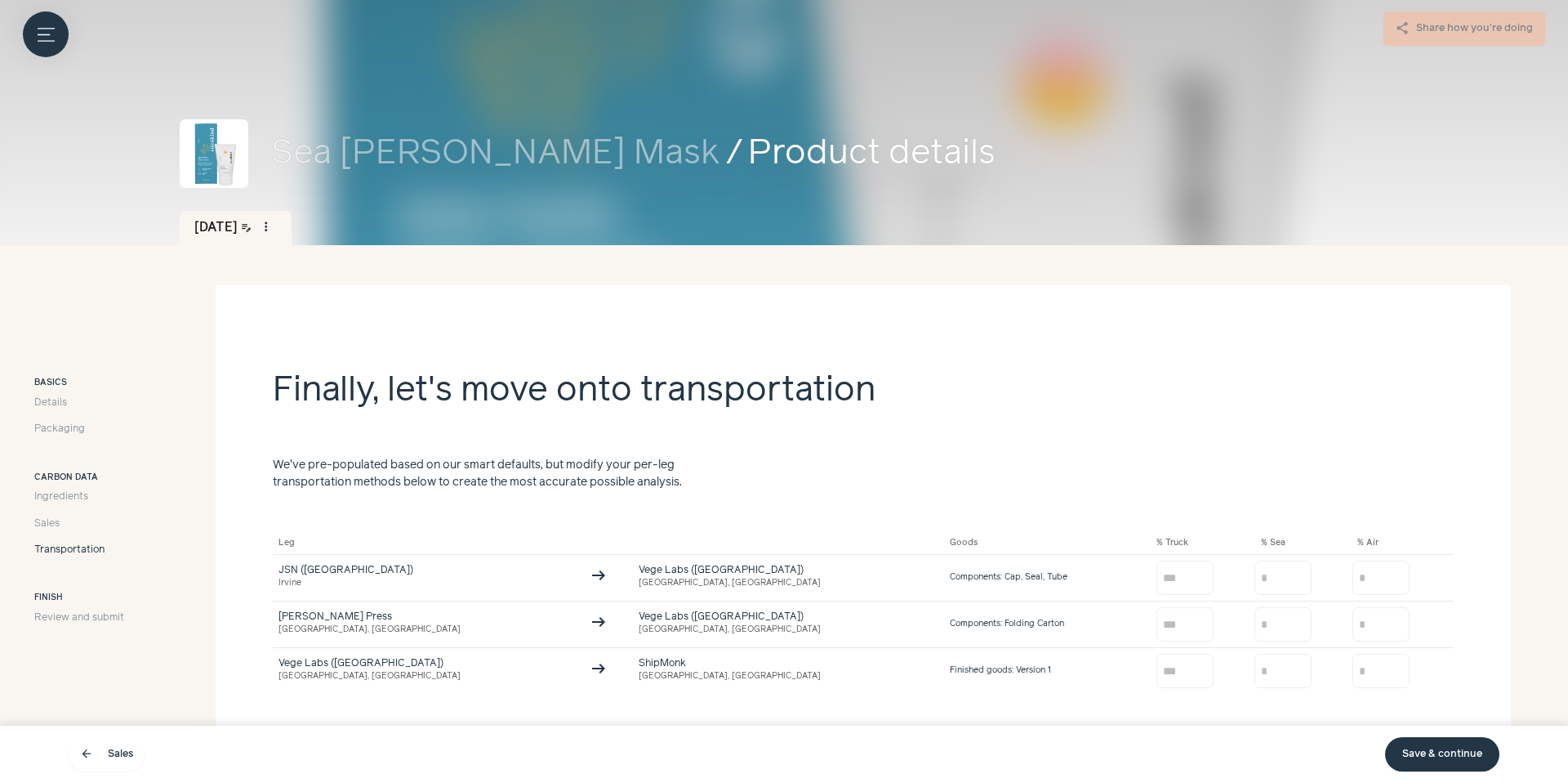
click at [1453, 770] on link "Save & continue" at bounding box center [1441, 754] width 114 height 35
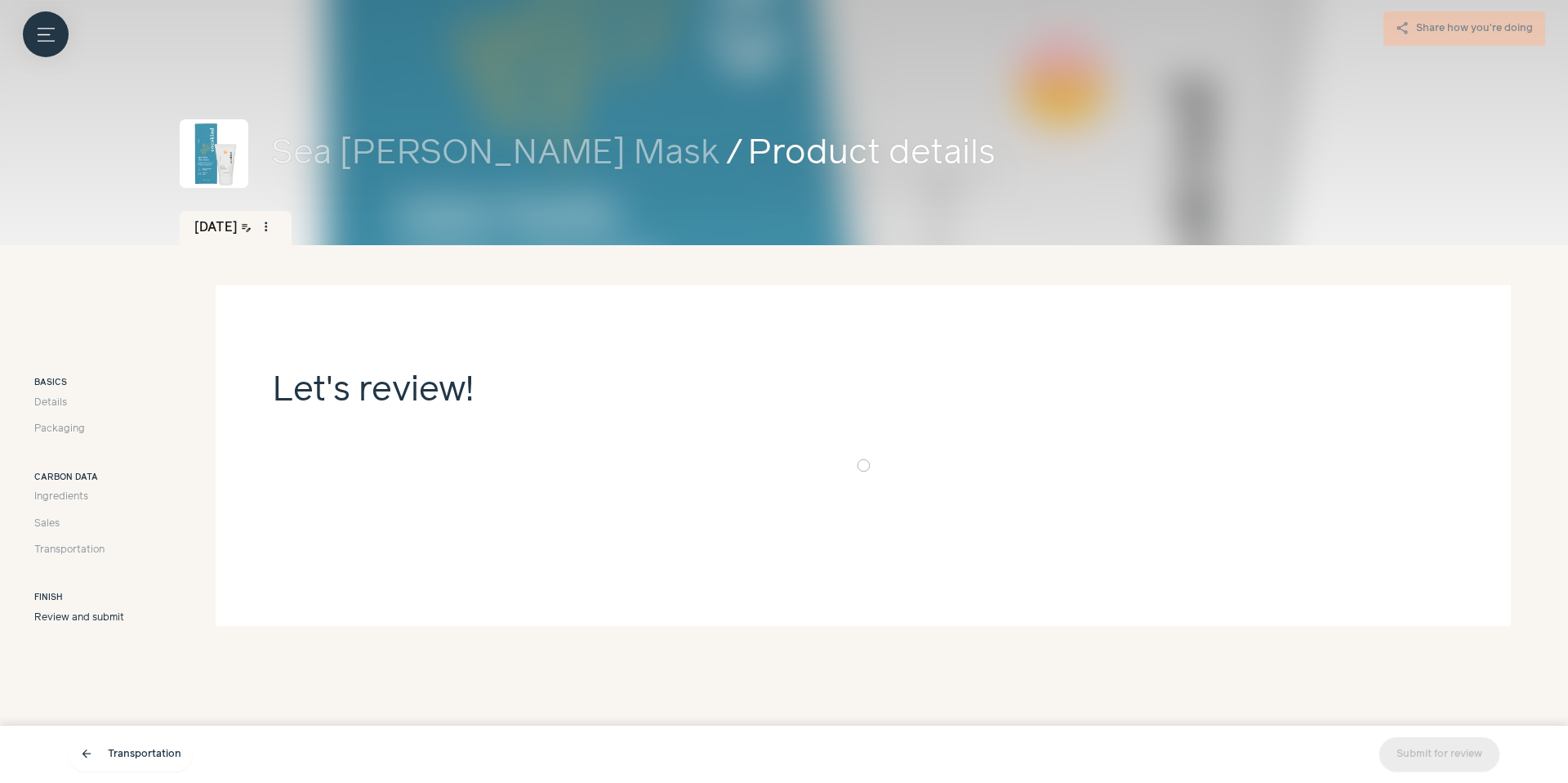
click at [1454, 770] on div "Submit for review" at bounding box center [1438, 754] width 120 height 35
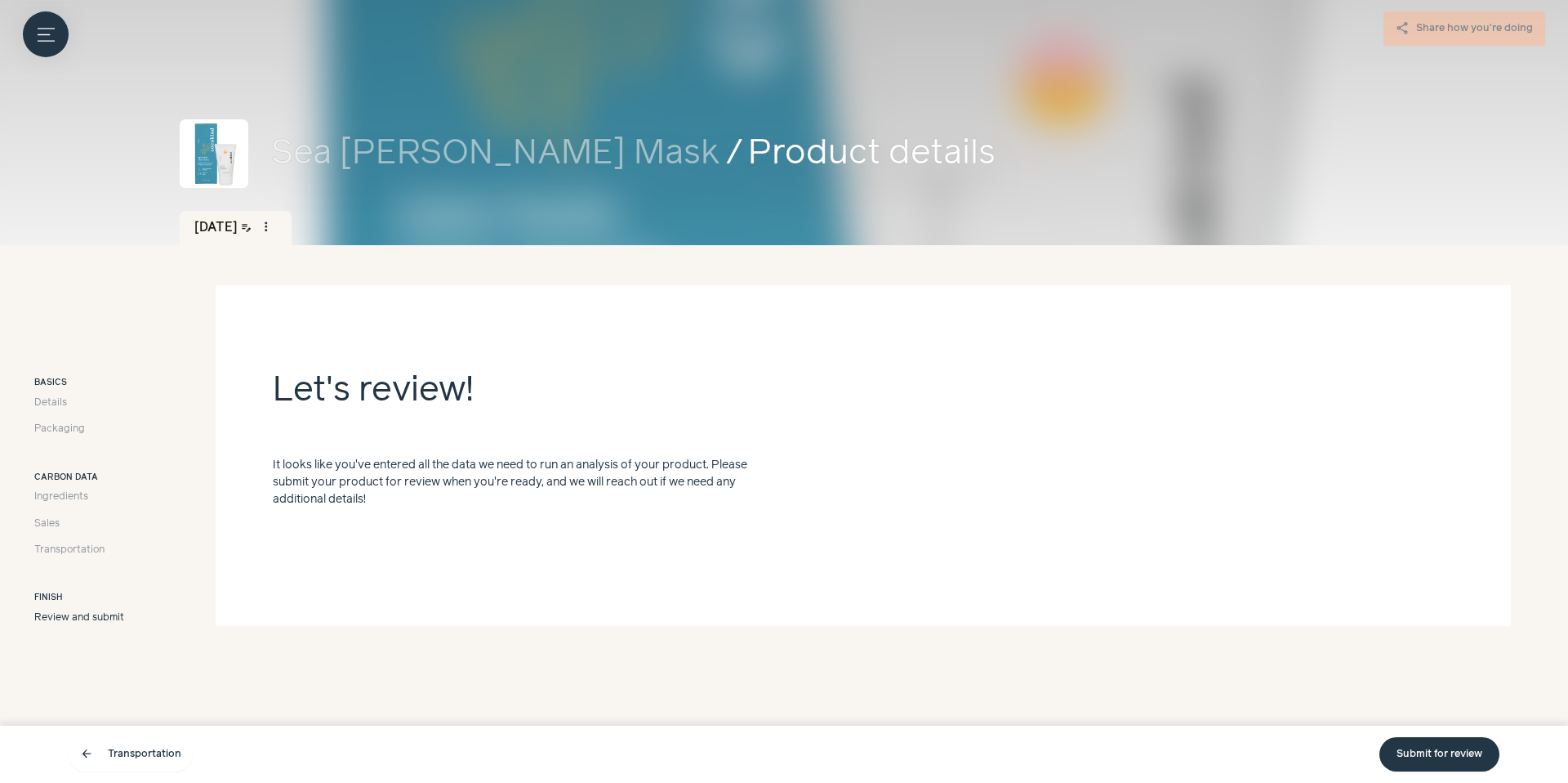
click at [1419, 756] on link "Submit for review" at bounding box center [1438, 754] width 120 height 35
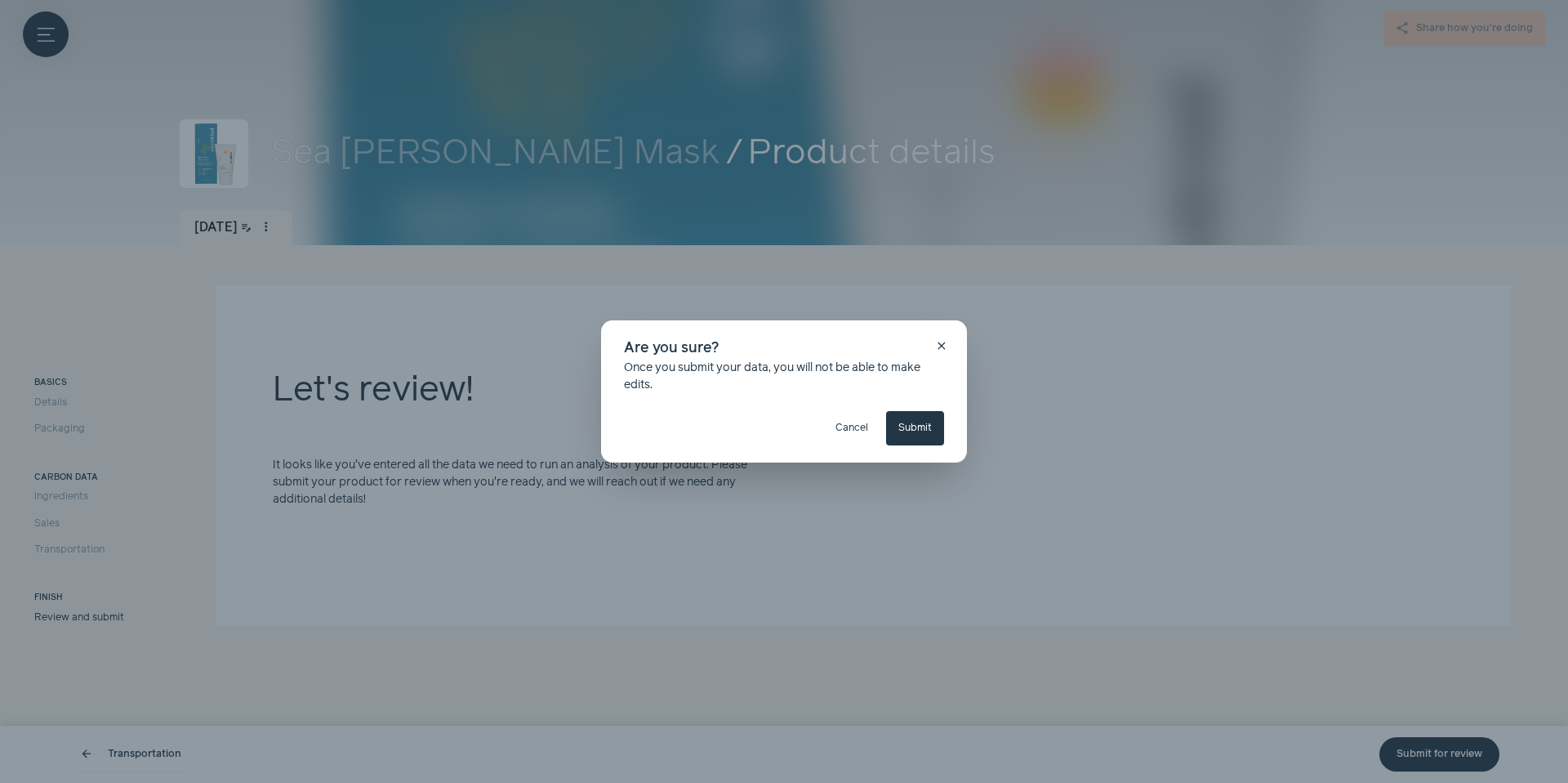
click at [927, 432] on button "Submit" at bounding box center [914, 428] width 58 height 35
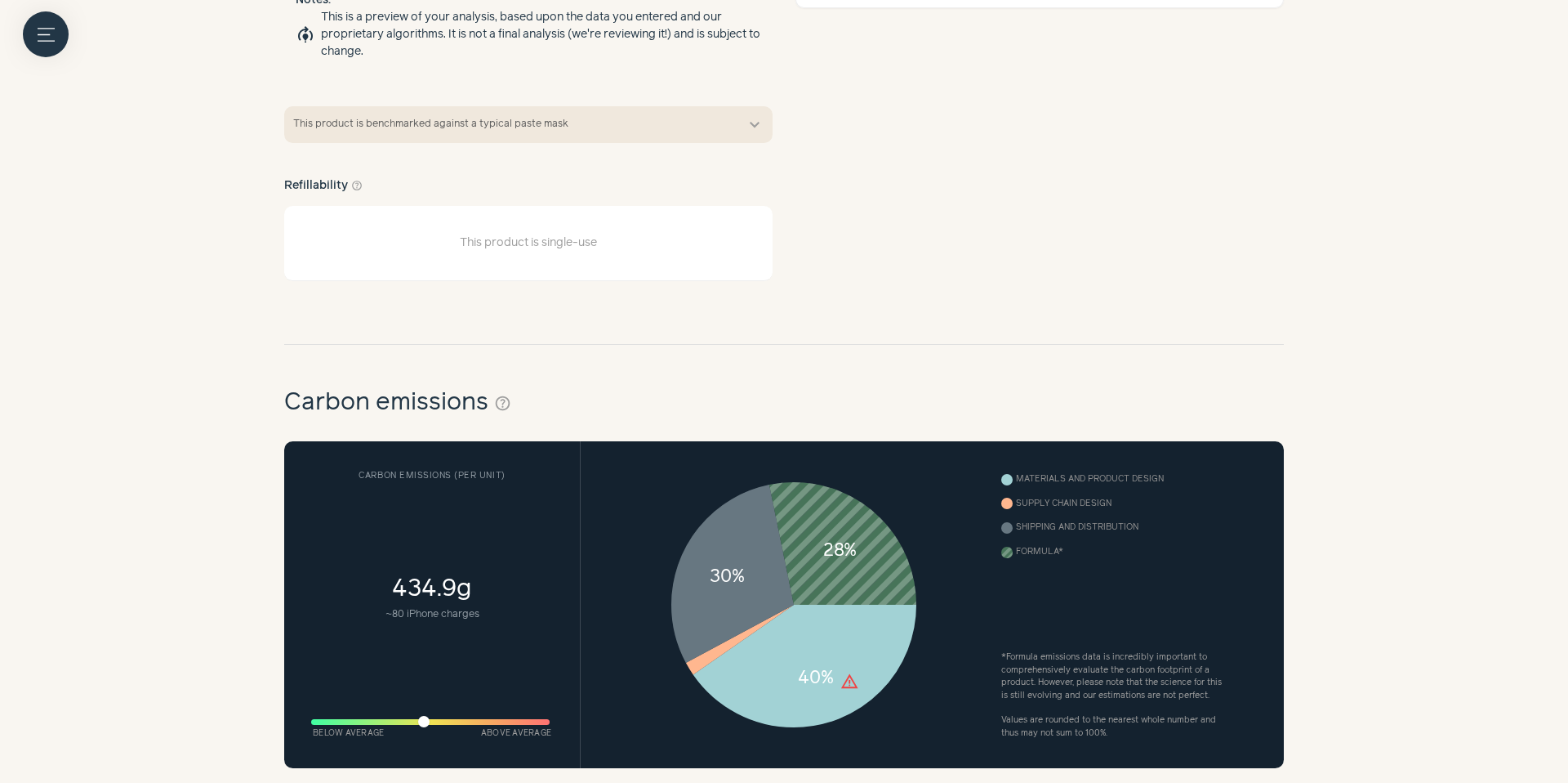
scroll to position [504, 0]
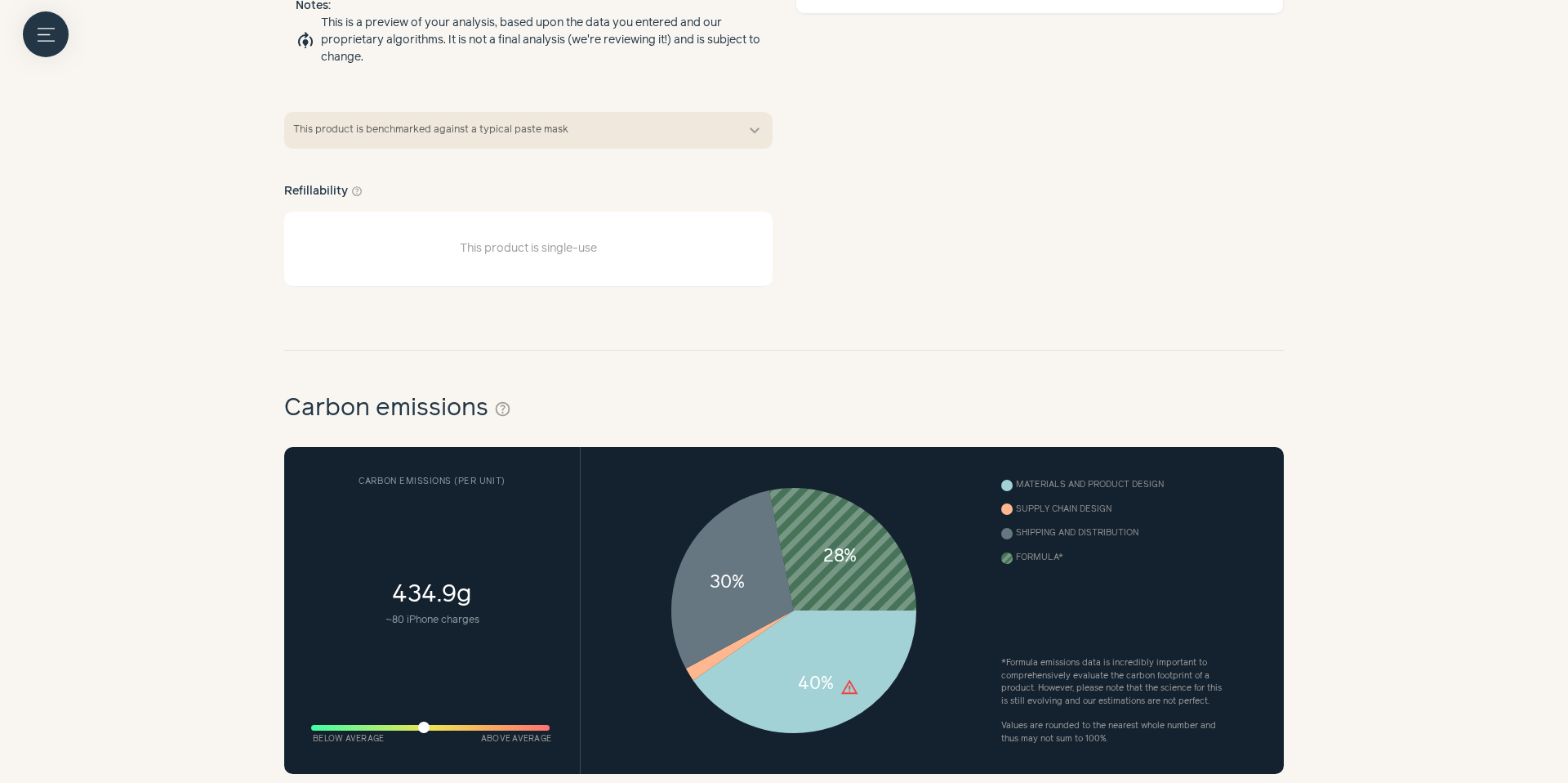
click at [661, 127] on span "This product is benchmarked against a typical paste mask" at bounding box center [513, 130] width 440 height 15
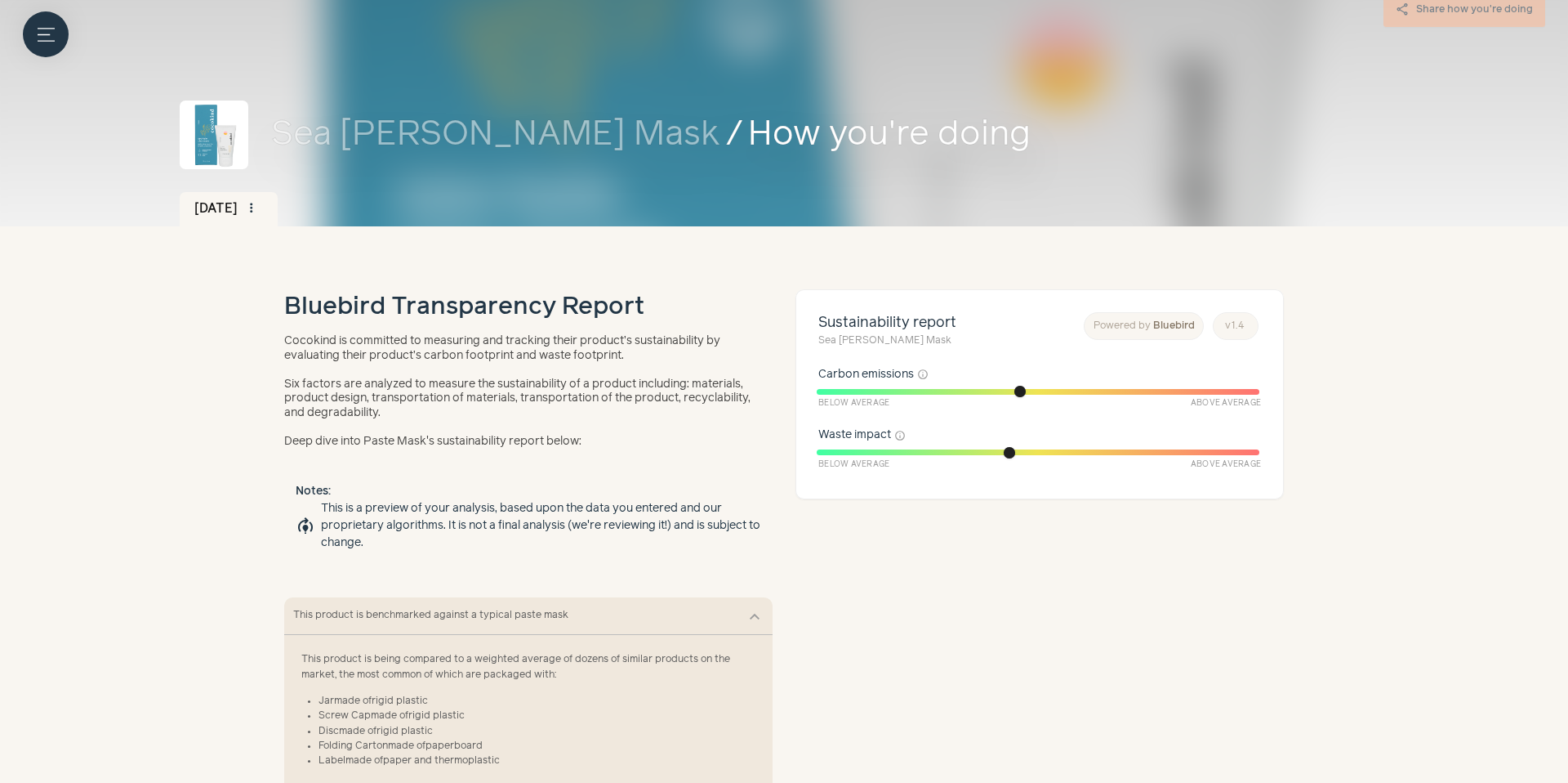
scroll to position [0, 0]
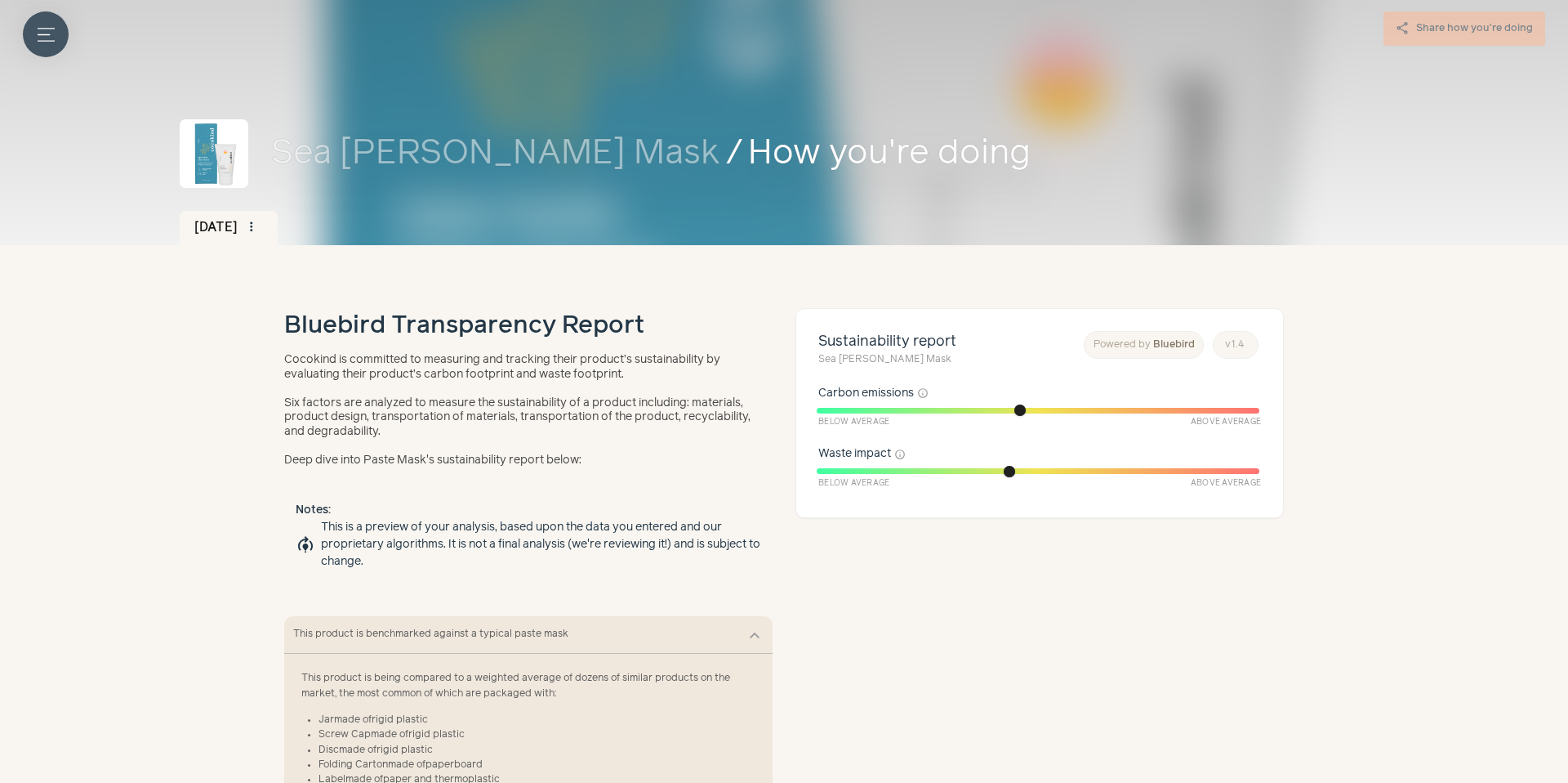
click at [60, 42] on button "Menu button" at bounding box center [46, 35] width 46 height 46
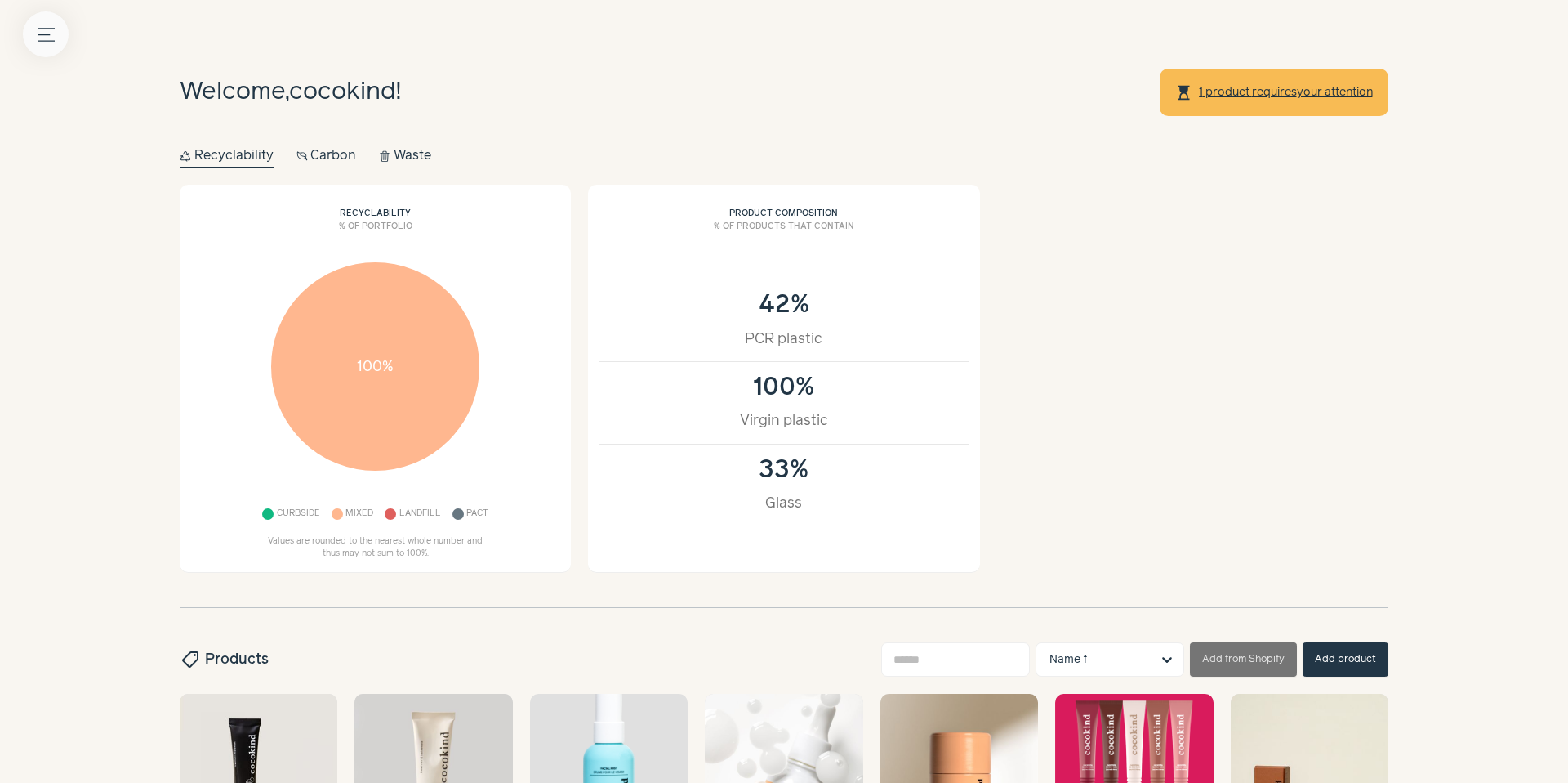
click at [35, 34] on button "Menu button" at bounding box center [46, 35] width 46 height 46
click at [901, 377] on label at bounding box center [784, 392] width 1568 height 783
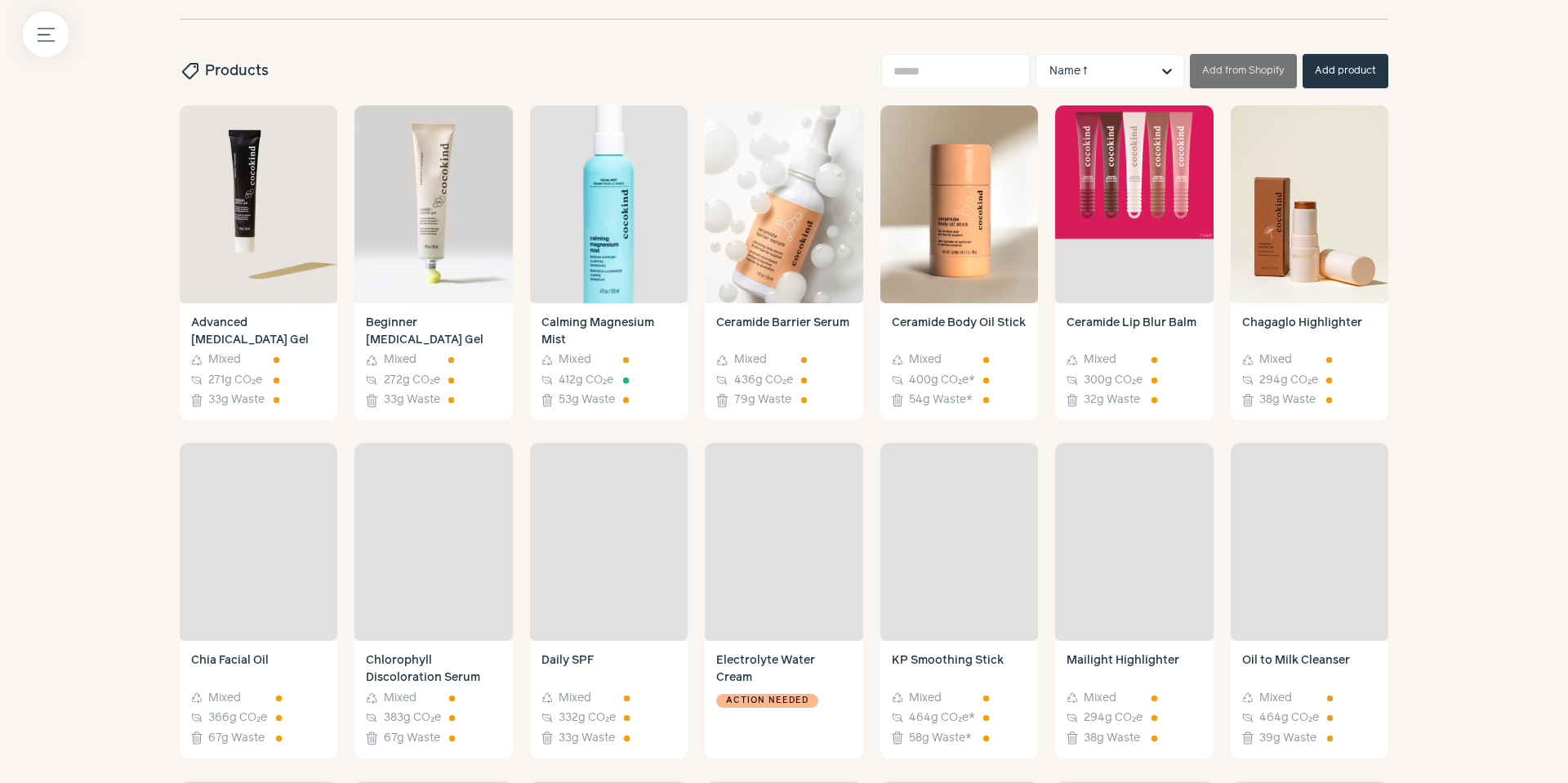
scroll to position [589, 0]
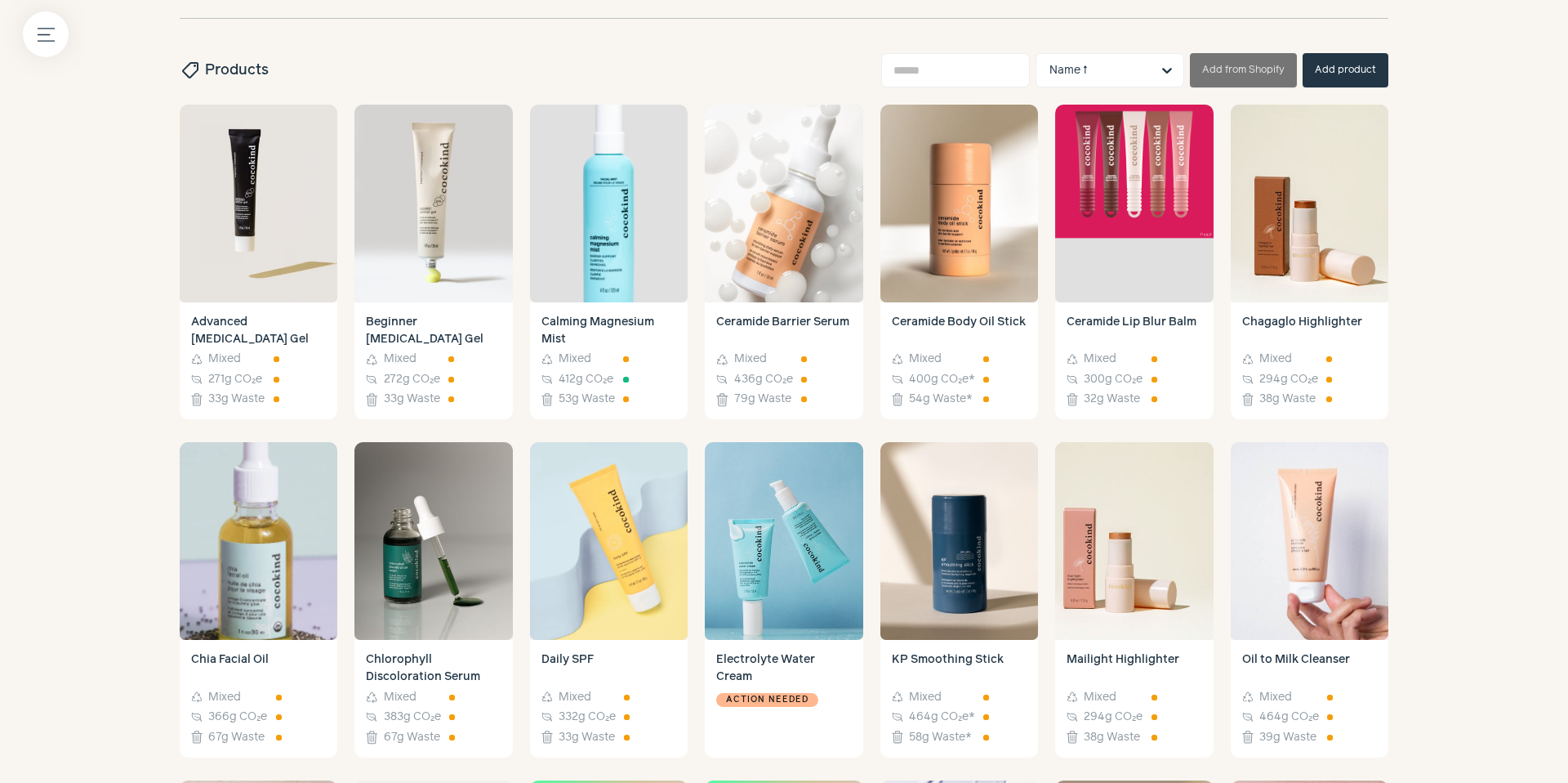
click at [1363, 54] on div "Name ↑ Add from Shopify Add product" at bounding box center [1134, 70] width 507 height 35
click at [1331, 69] on button "Add product" at bounding box center [1345, 70] width 86 height 35
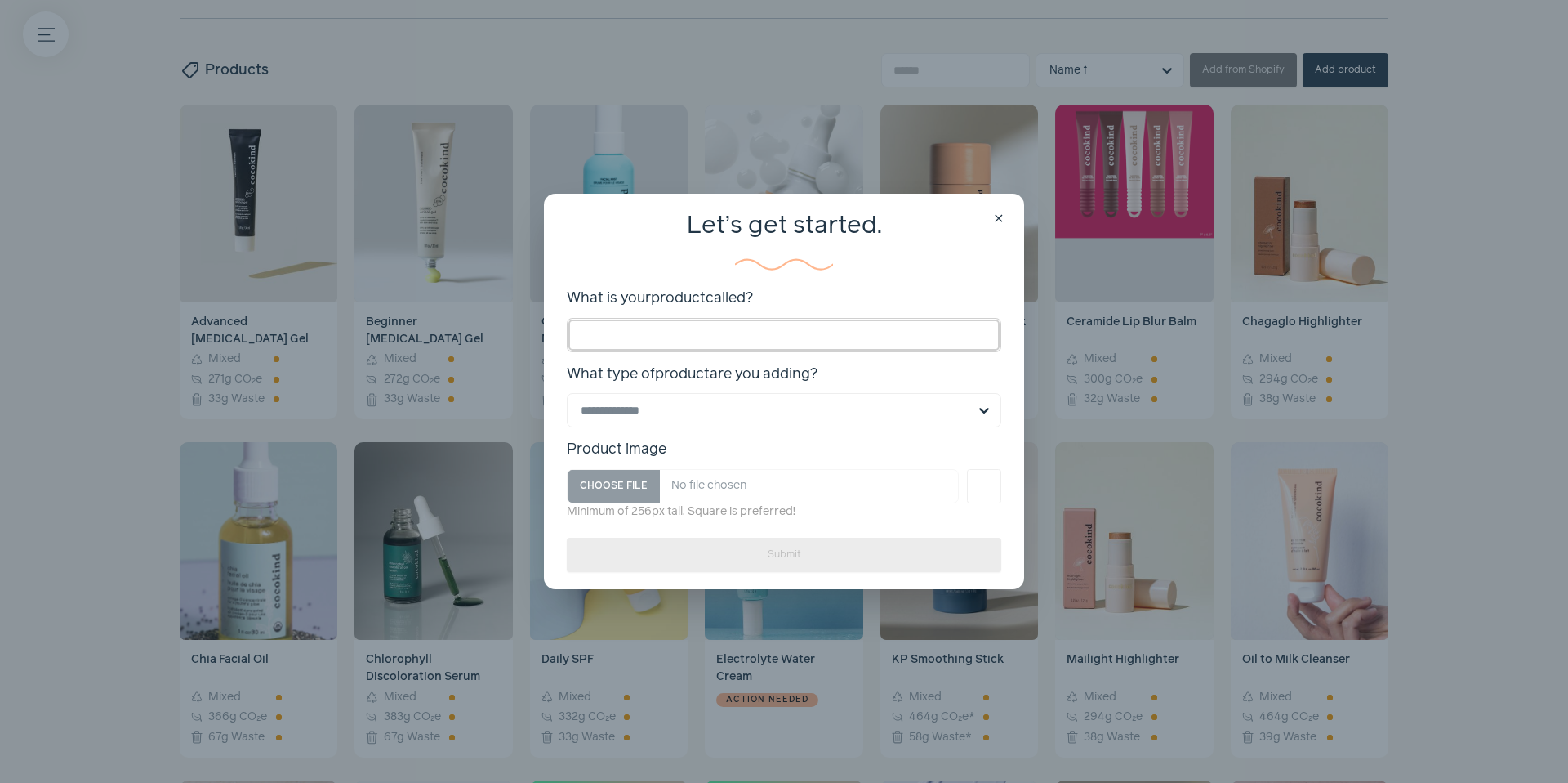
click at [714, 323] on input "What is your product called?" at bounding box center [784, 335] width 435 height 35
type input "**********"
click at [679, 421] on input "What type of product are you adding?" at bounding box center [774, 409] width 387 height 33
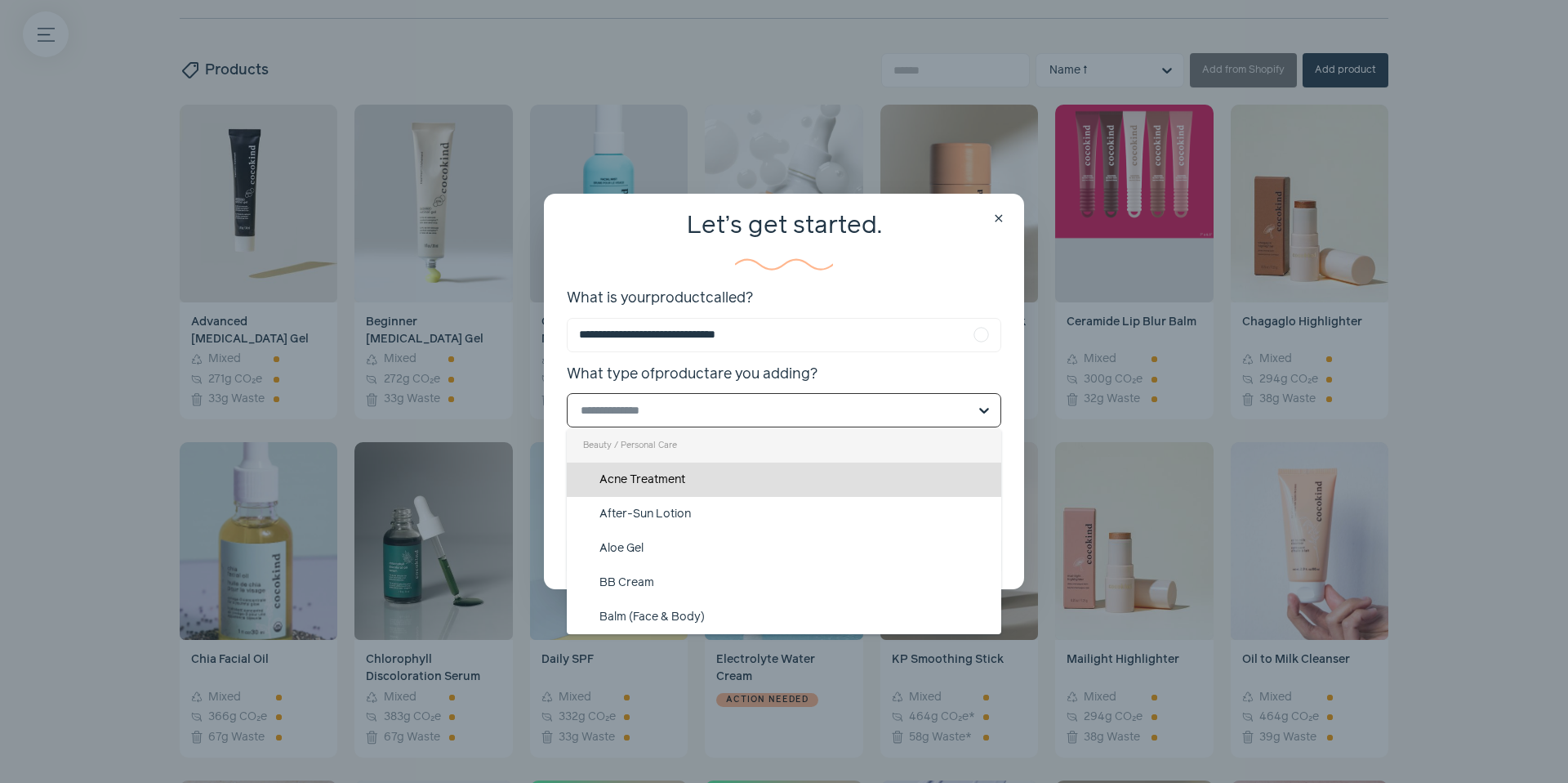
scroll to position [0, 0]
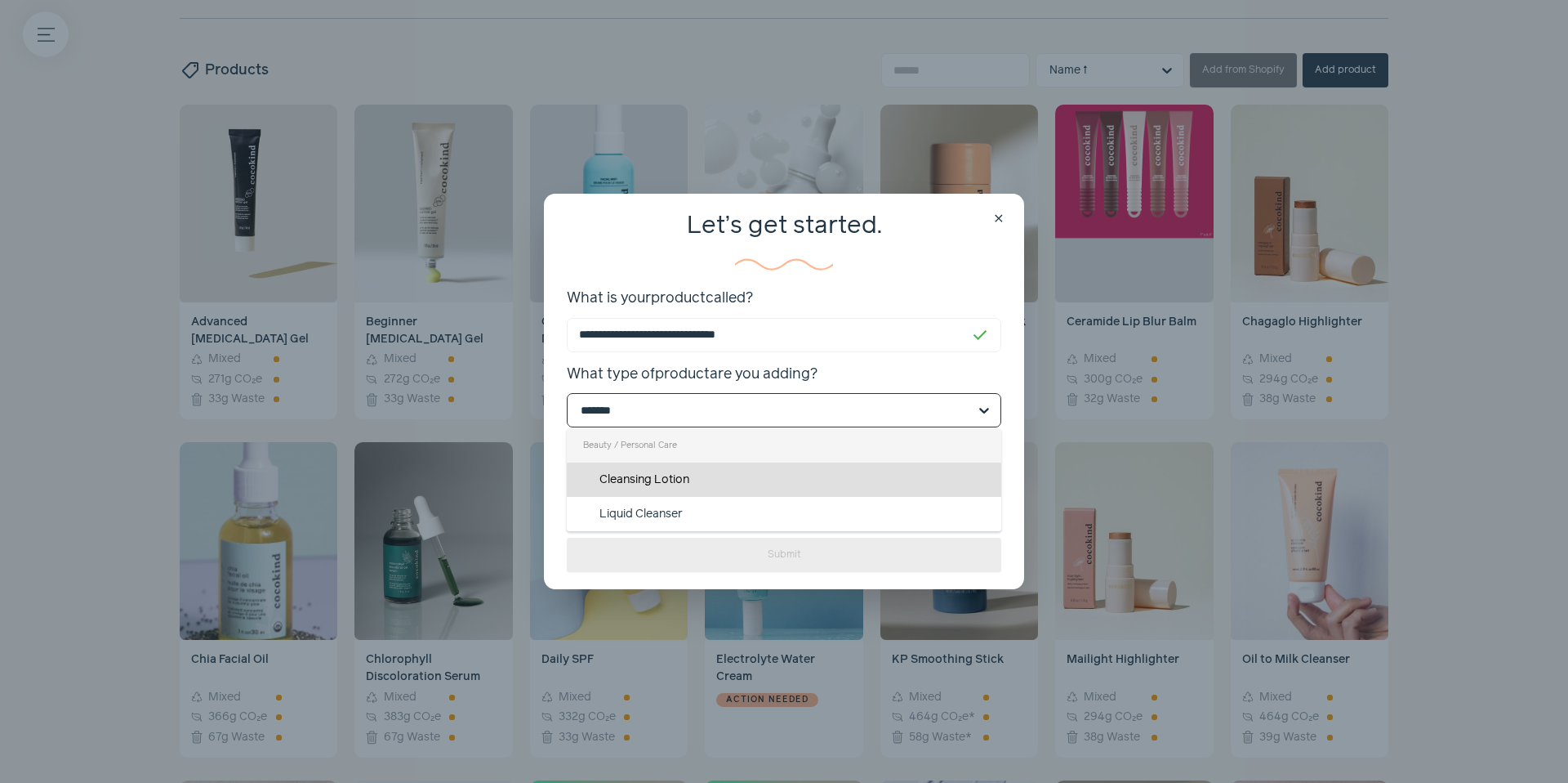
type input "********"
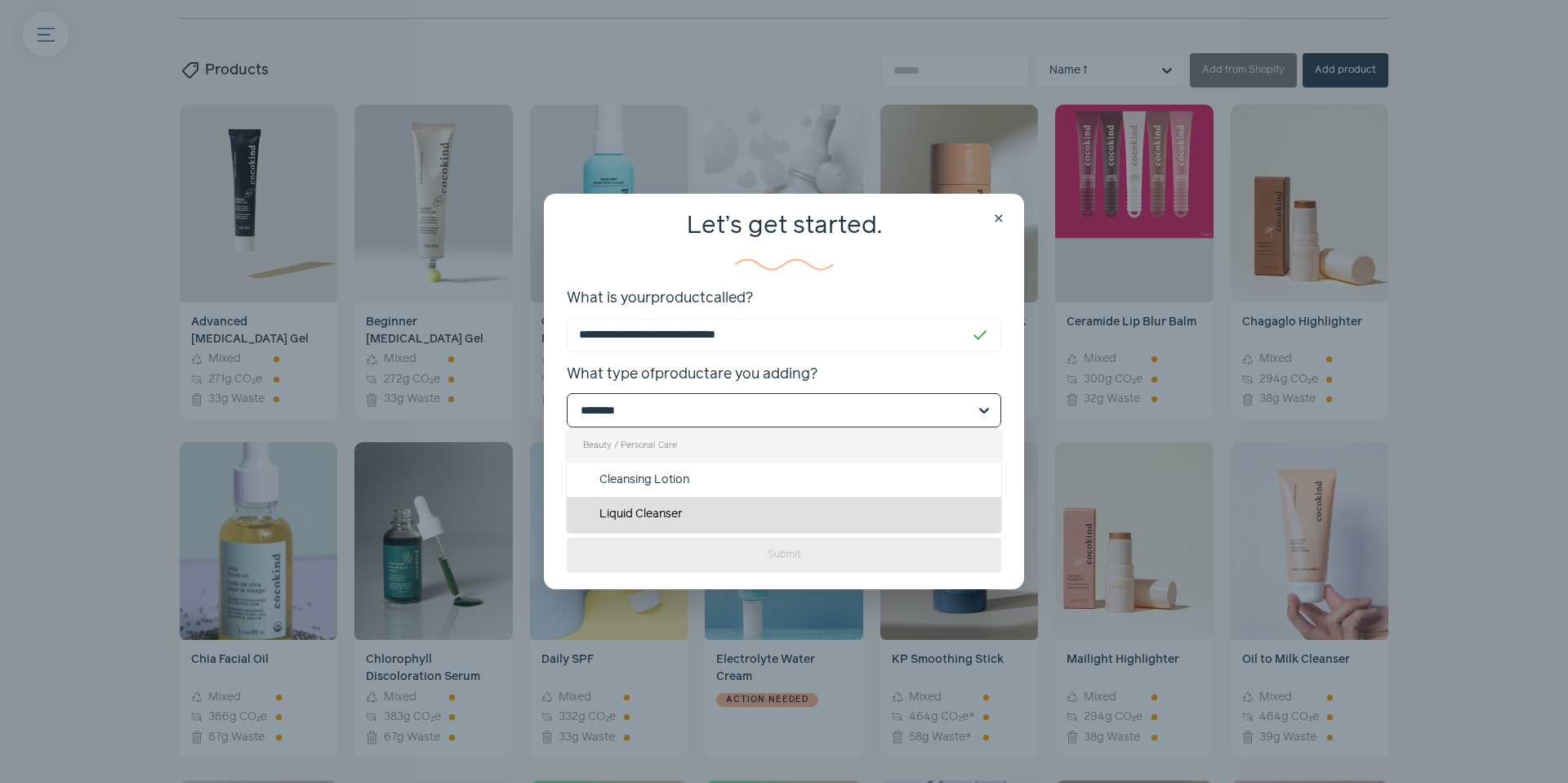
click at [684, 503] on div "Liquid Cleanser" at bounding box center [784, 513] width 435 height 35
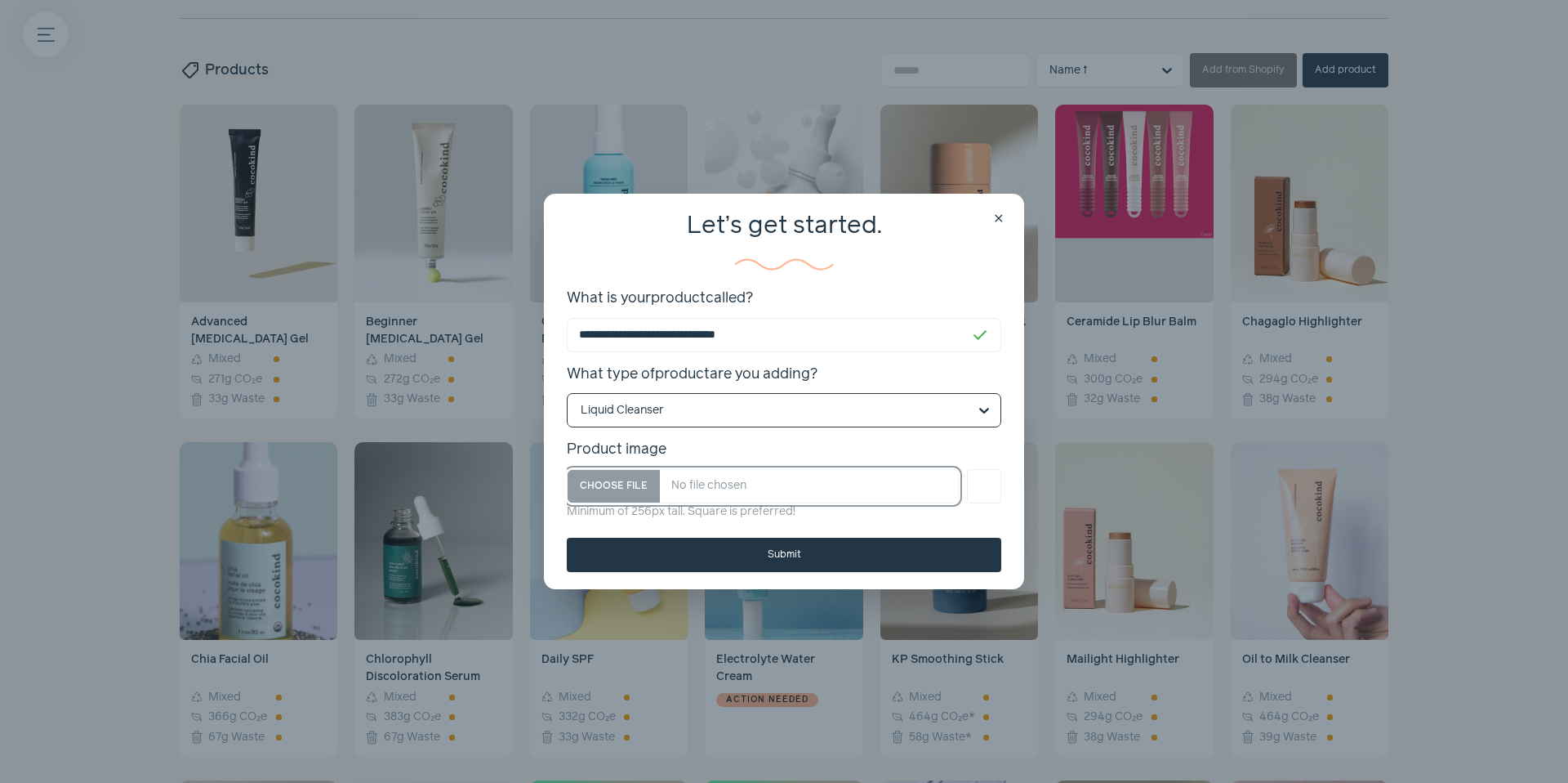
click at [623, 489] on input "Product image" at bounding box center [763, 486] width 392 height 35
type input "**********"
click at [820, 560] on button "Submit" at bounding box center [784, 554] width 435 height 35
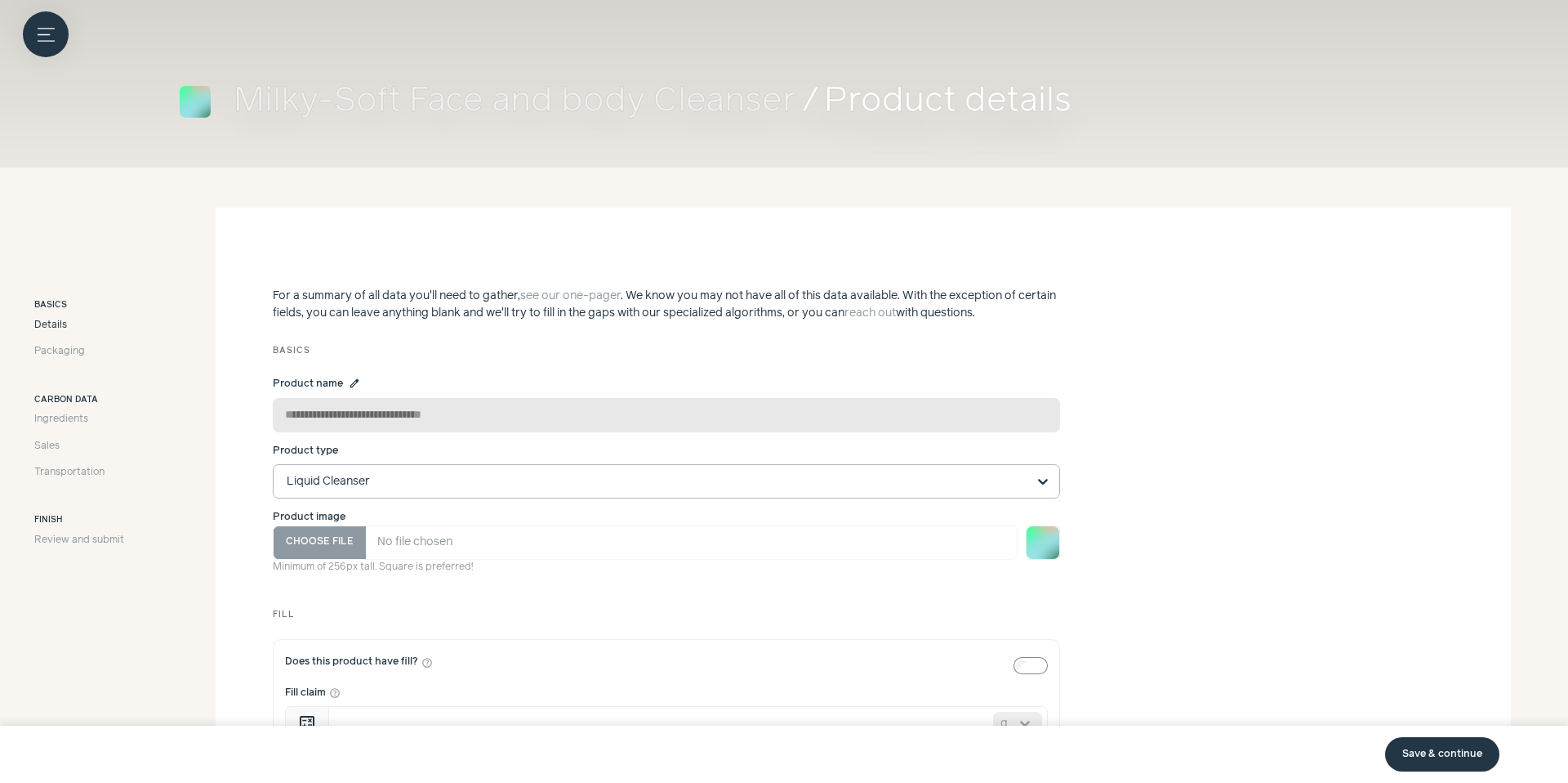
scroll to position [87, 0]
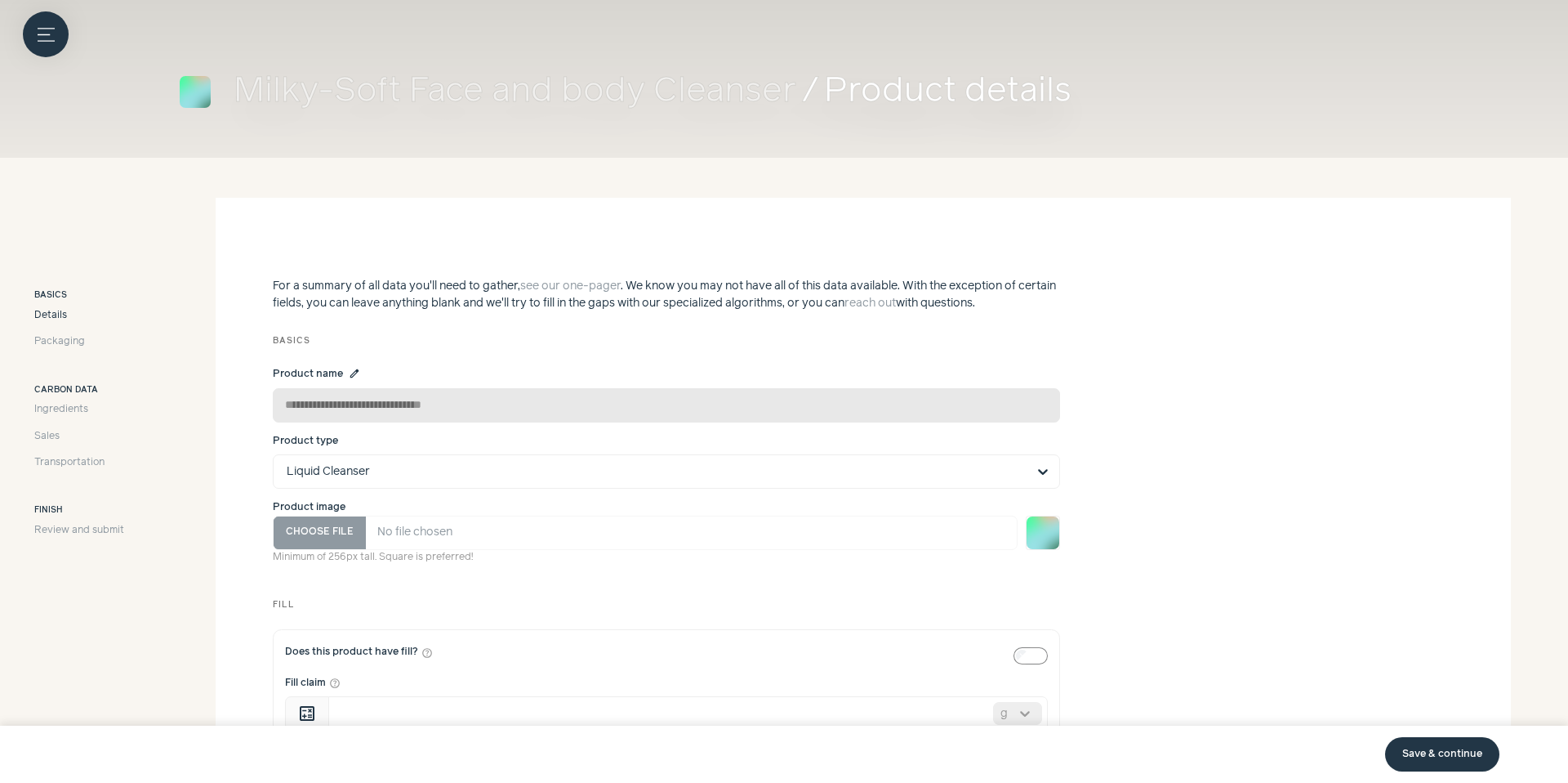
click at [1050, 540] on img at bounding box center [1042, 532] width 33 height 33
click at [325, 543] on input "Product image" at bounding box center [645, 532] width 745 height 35
click at [337, 547] on div "Minimum of 256px tall. Square is preferred!" at bounding box center [645, 539] width 745 height 49
click at [330, 521] on input "Product image" at bounding box center [645, 532] width 745 height 35
click at [326, 541] on input "Product image" at bounding box center [645, 532] width 745 height 35
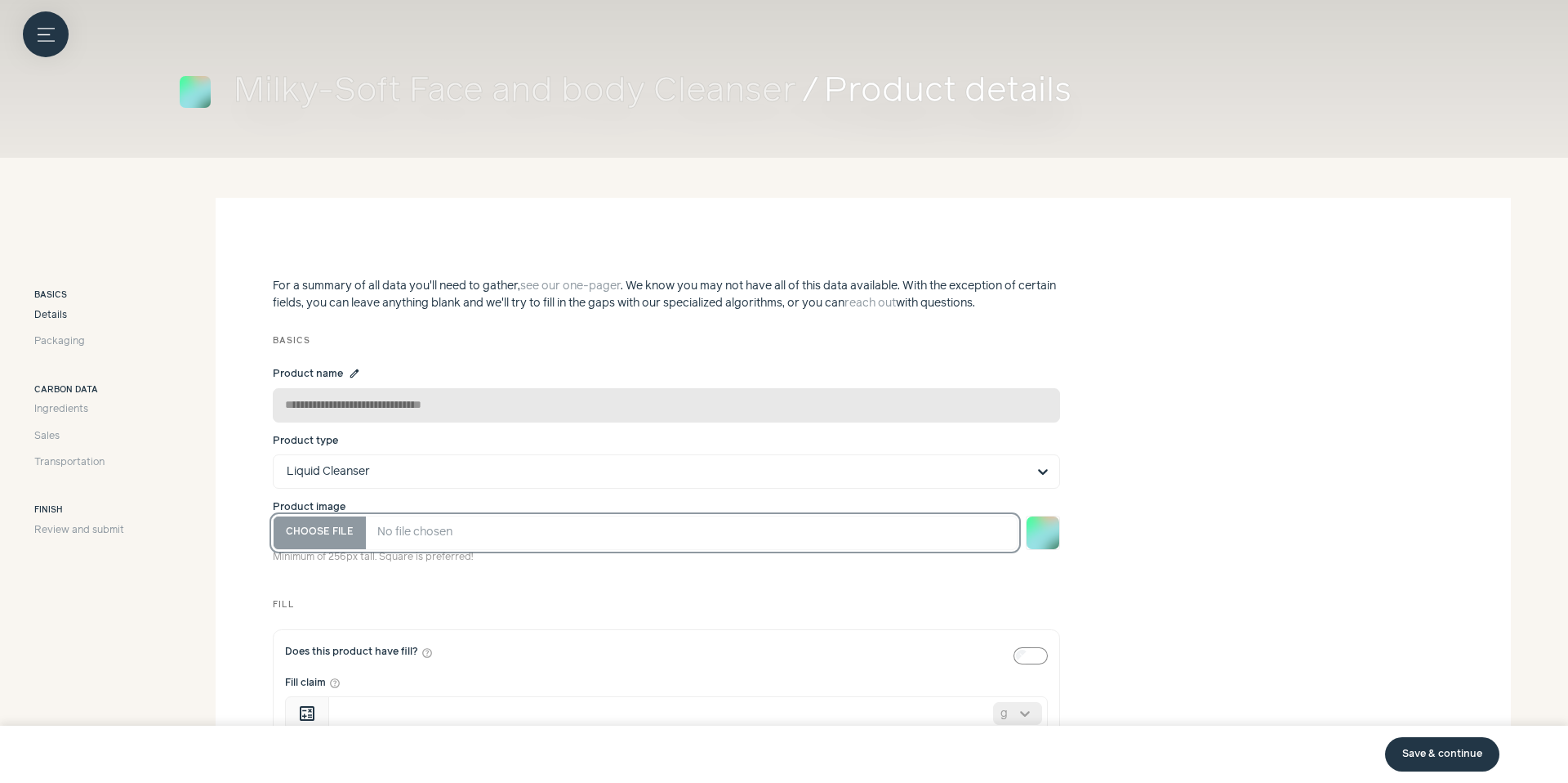
type input "**********"
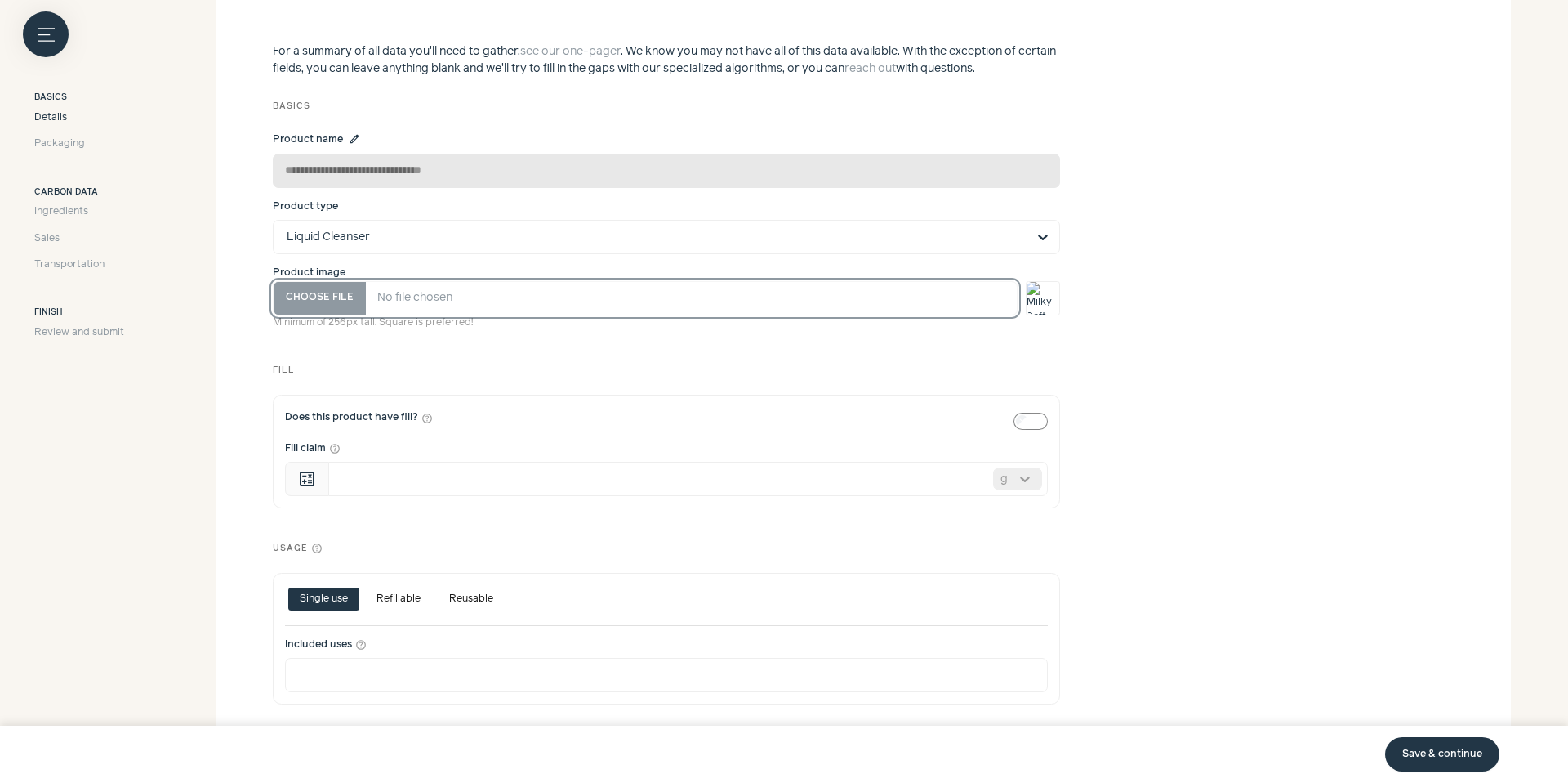
scroll to position [425, 0]
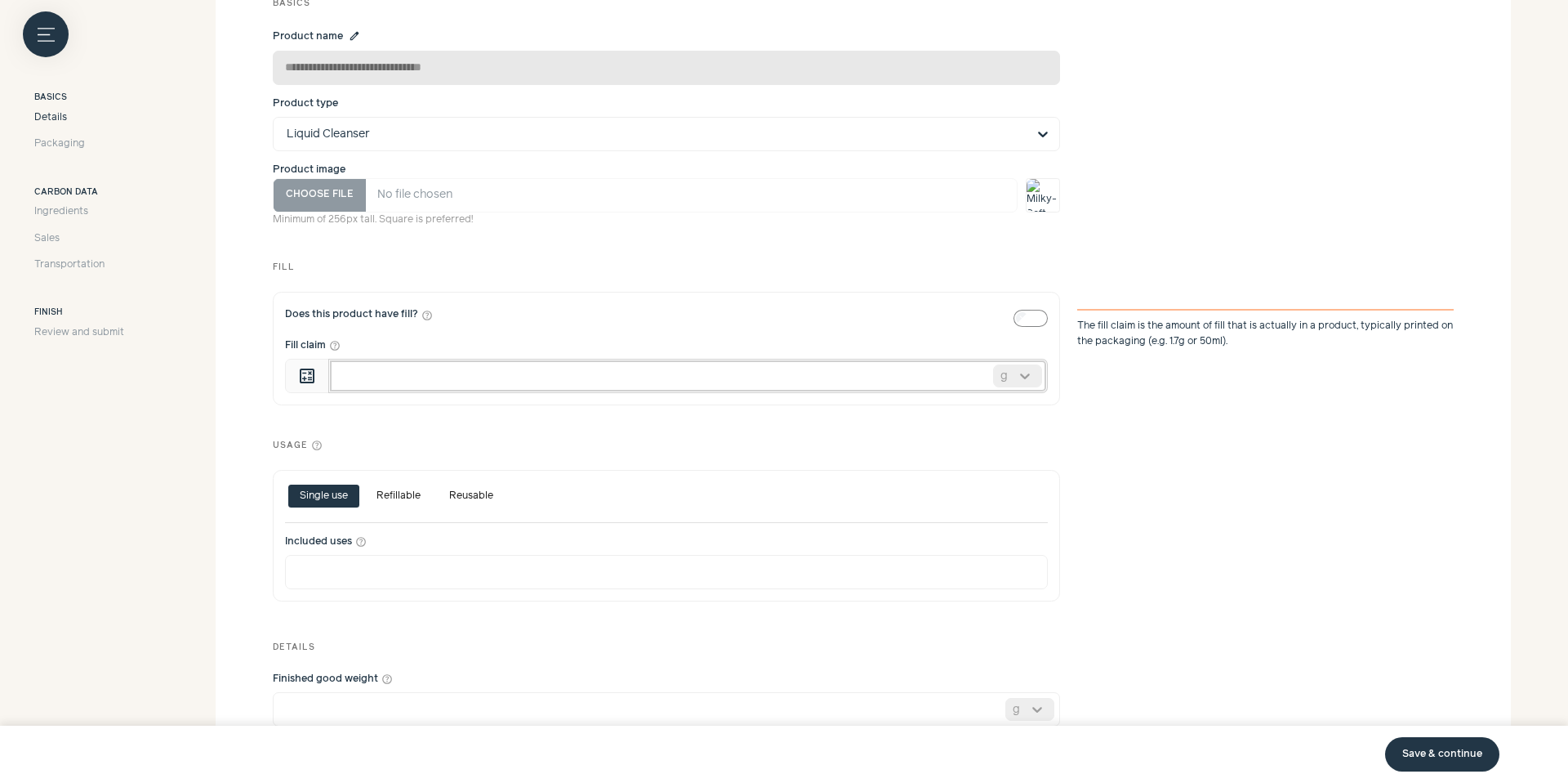
click at [879, 378] on input "Fill claim help_outline" at bounding box center [687, 376] width 719 height 35
type input "***"
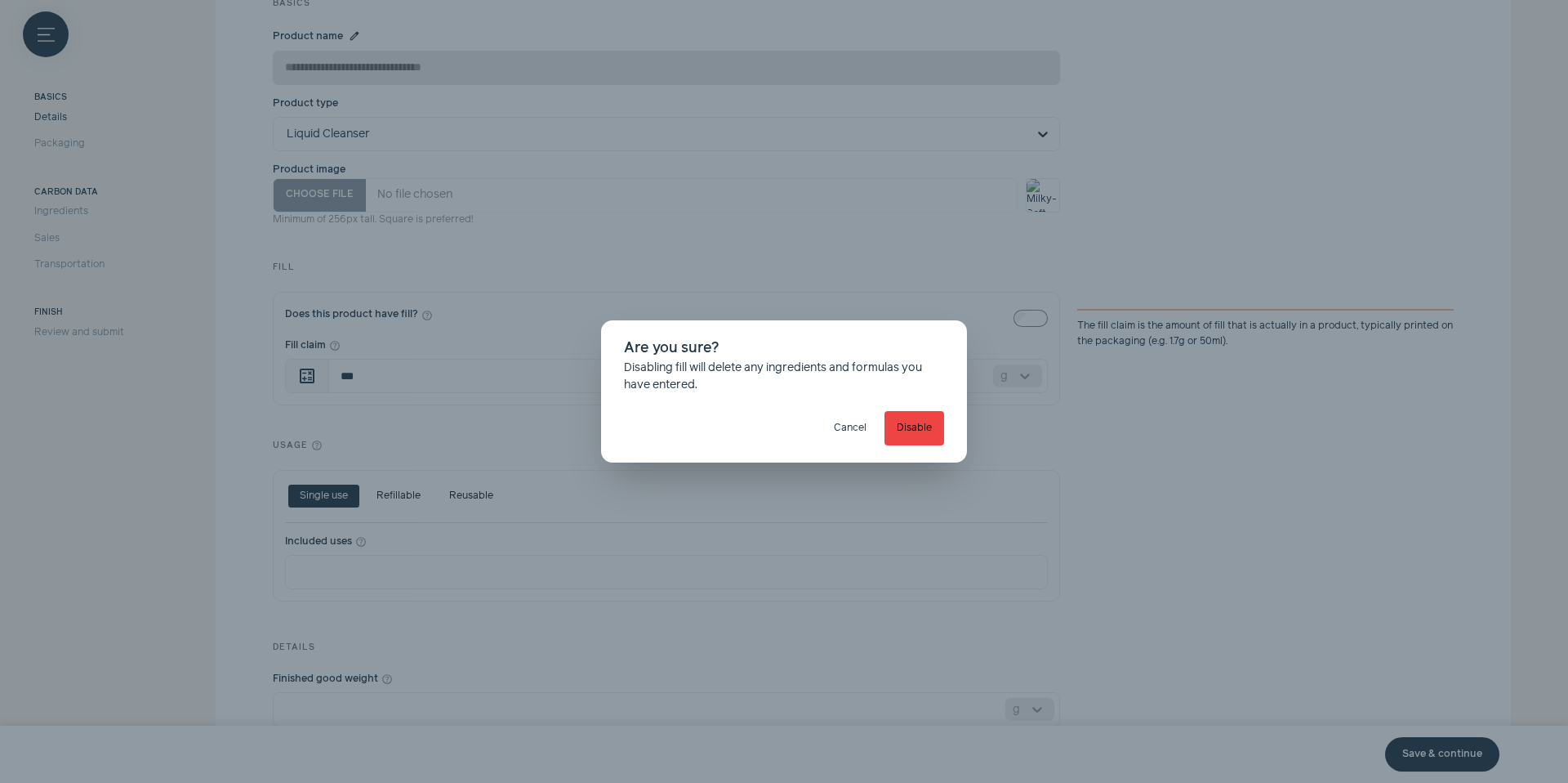
click at [939, 348] on span "close" at bounding box center [941, 346] width 13 height 13
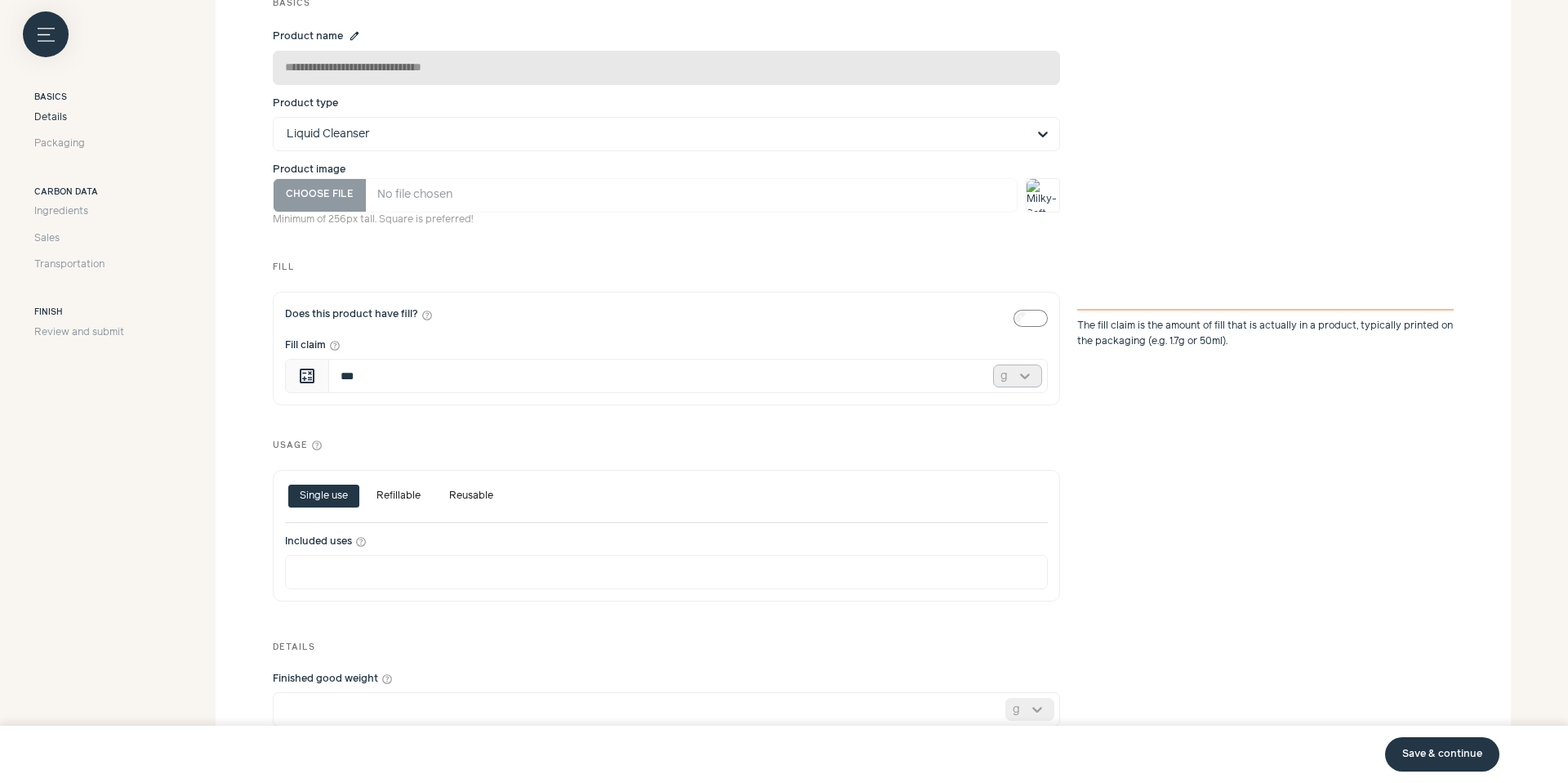
click at [1012, 376] on div at bounding box center [1024, 375] width 33 height 21
click at [1023, 448] on div "ml" at bounding box center [1016, 439] width 49 height 35
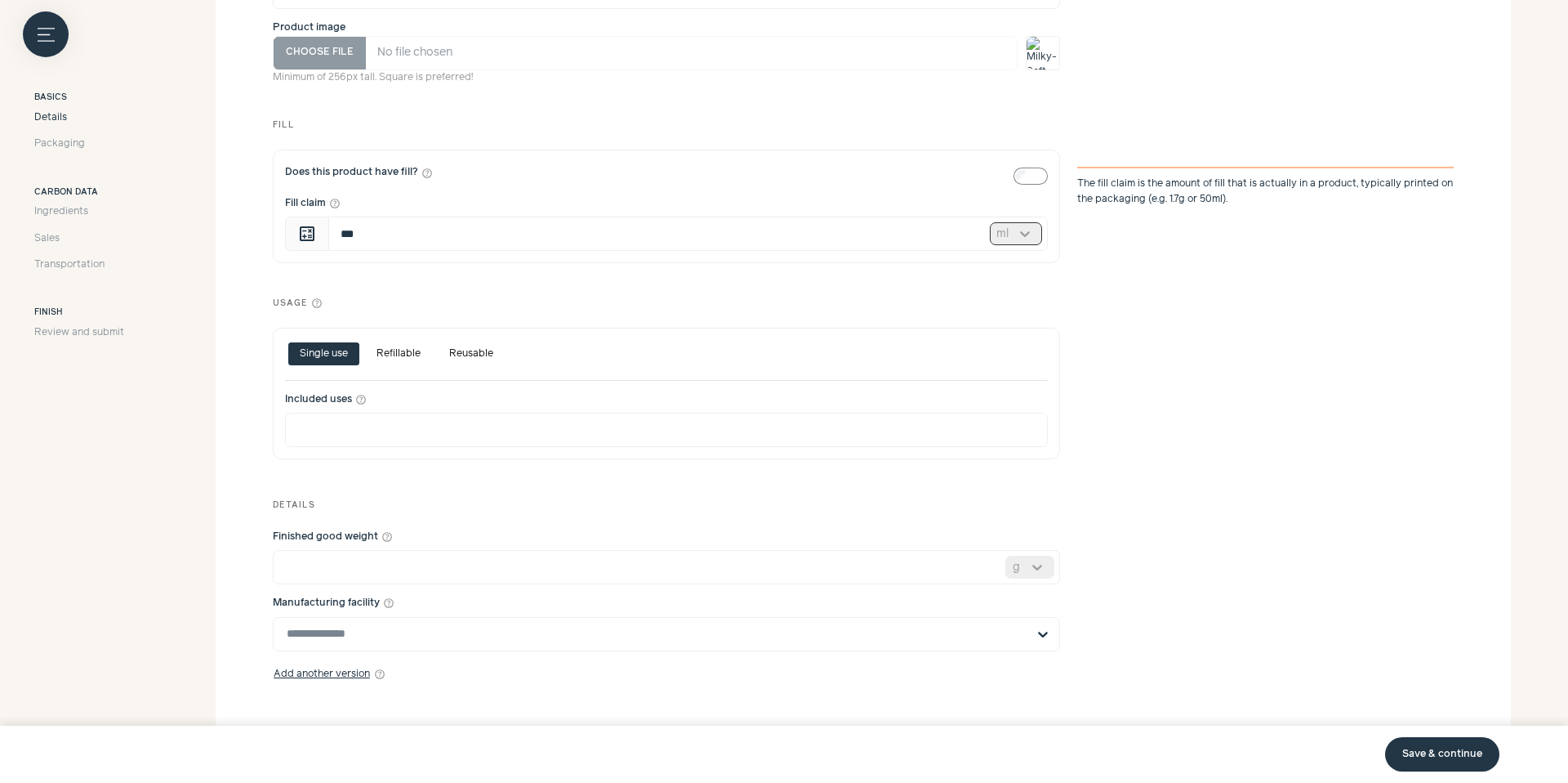
scroll to position [624, 0]
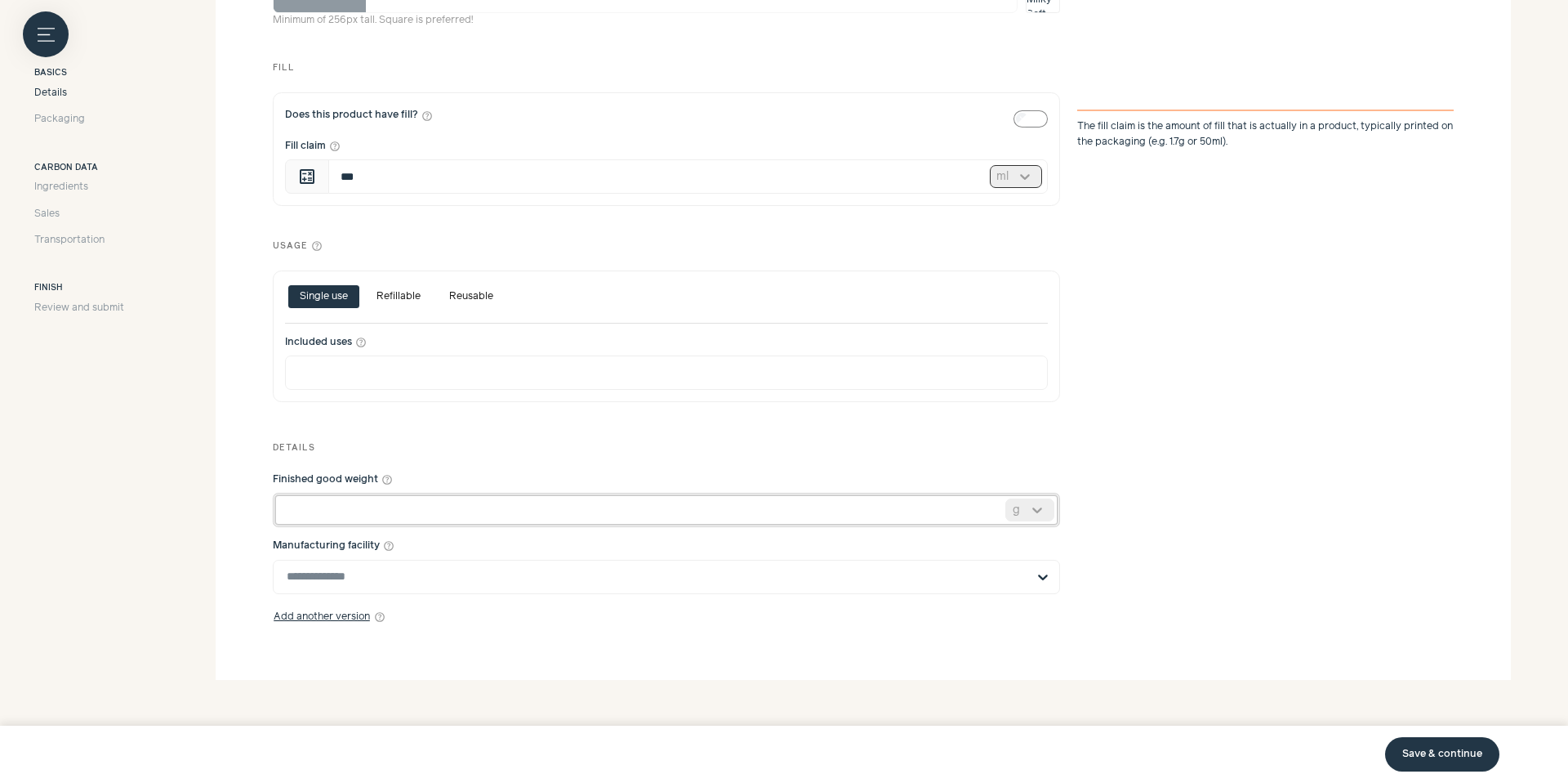
click at [560, 501] on input "*" at bounding box center [666, 509] width 787 height 35
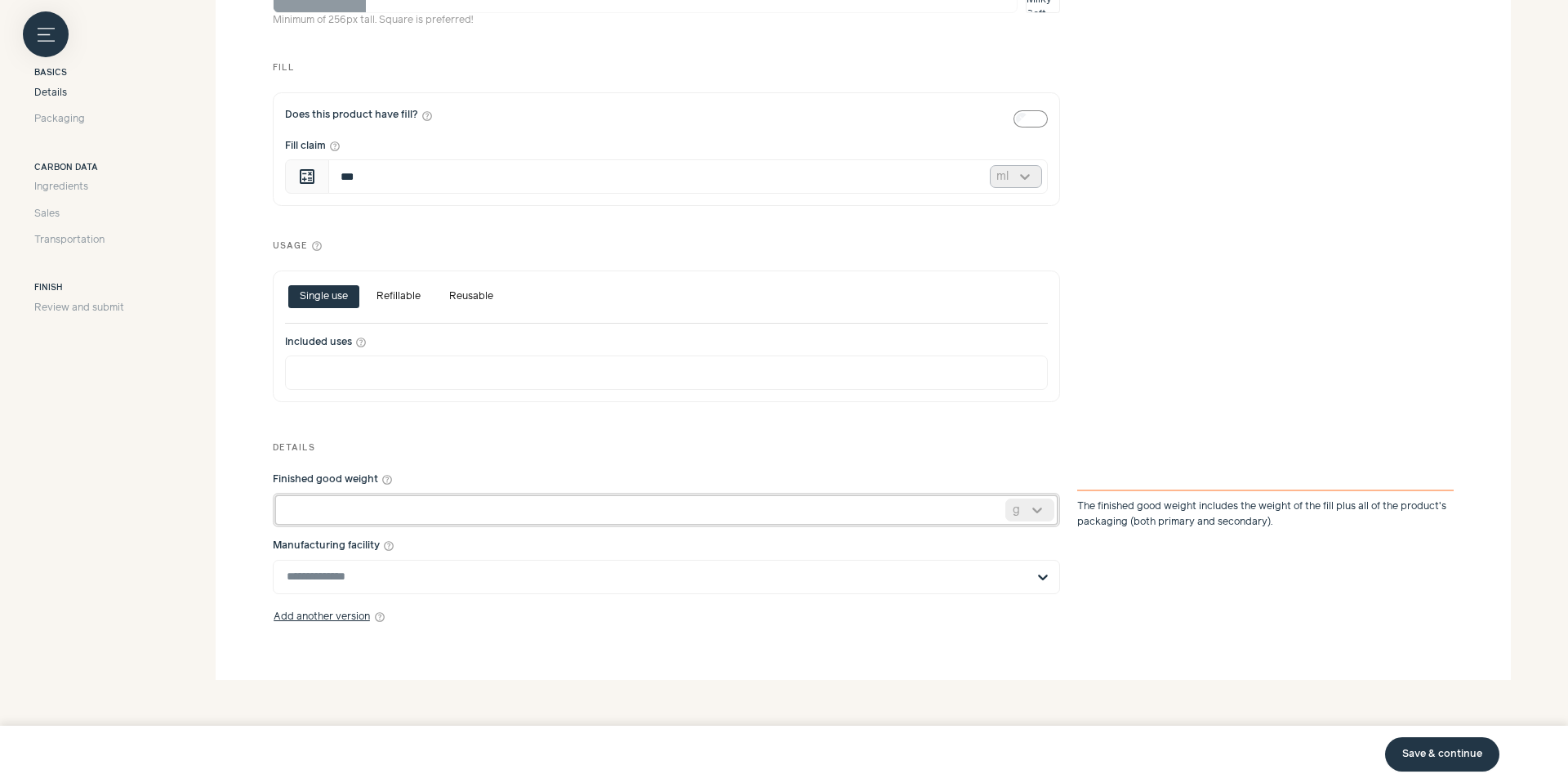
click at [560, 501] on input "*" at bounding box center [666, 509] width 787 height 35
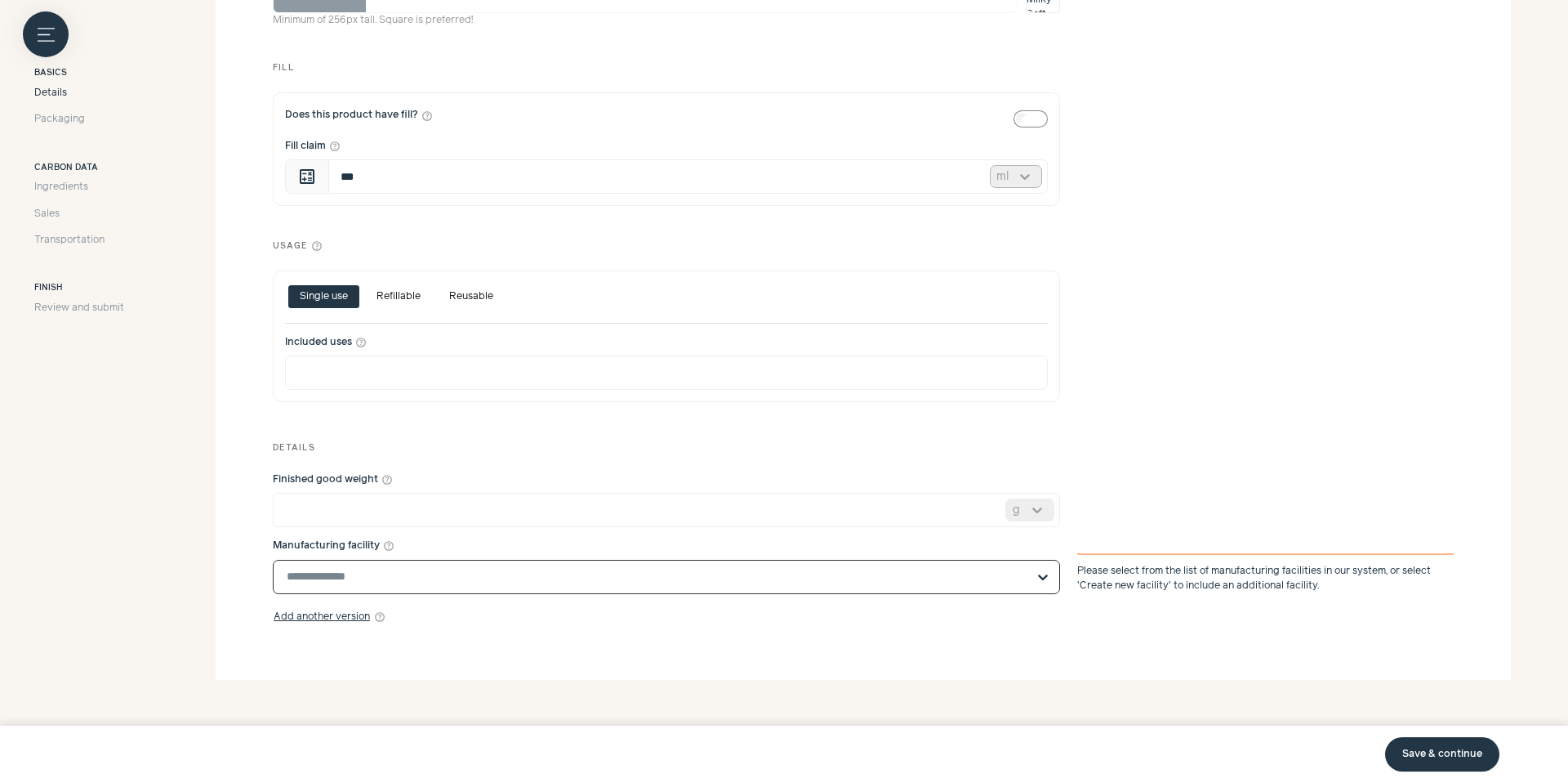
click at [481, 582] on input "Manufacturing facility help_outline" at bounding box center [656, 576] width 740 height 33
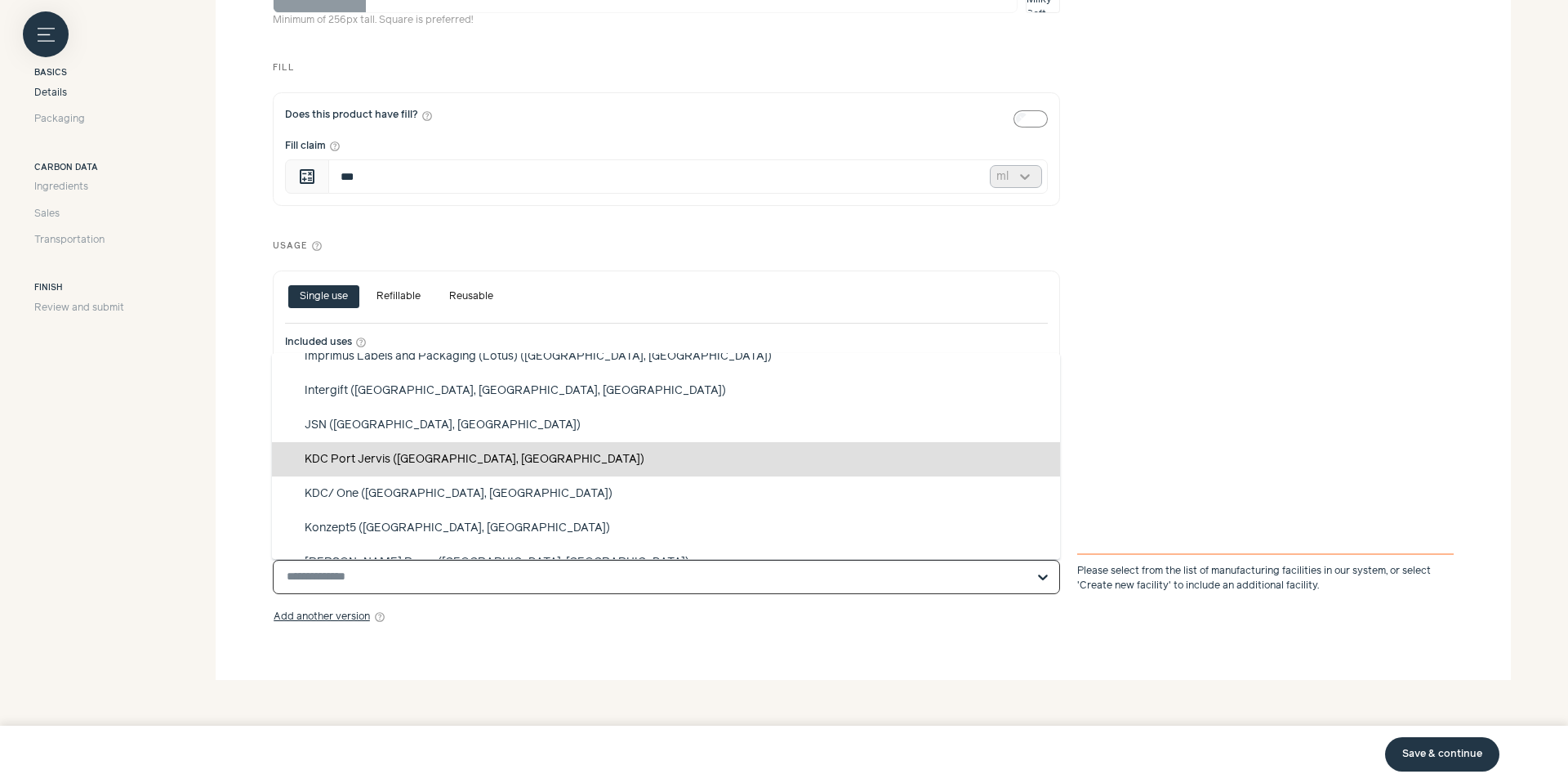
scroll to position [437, 0]
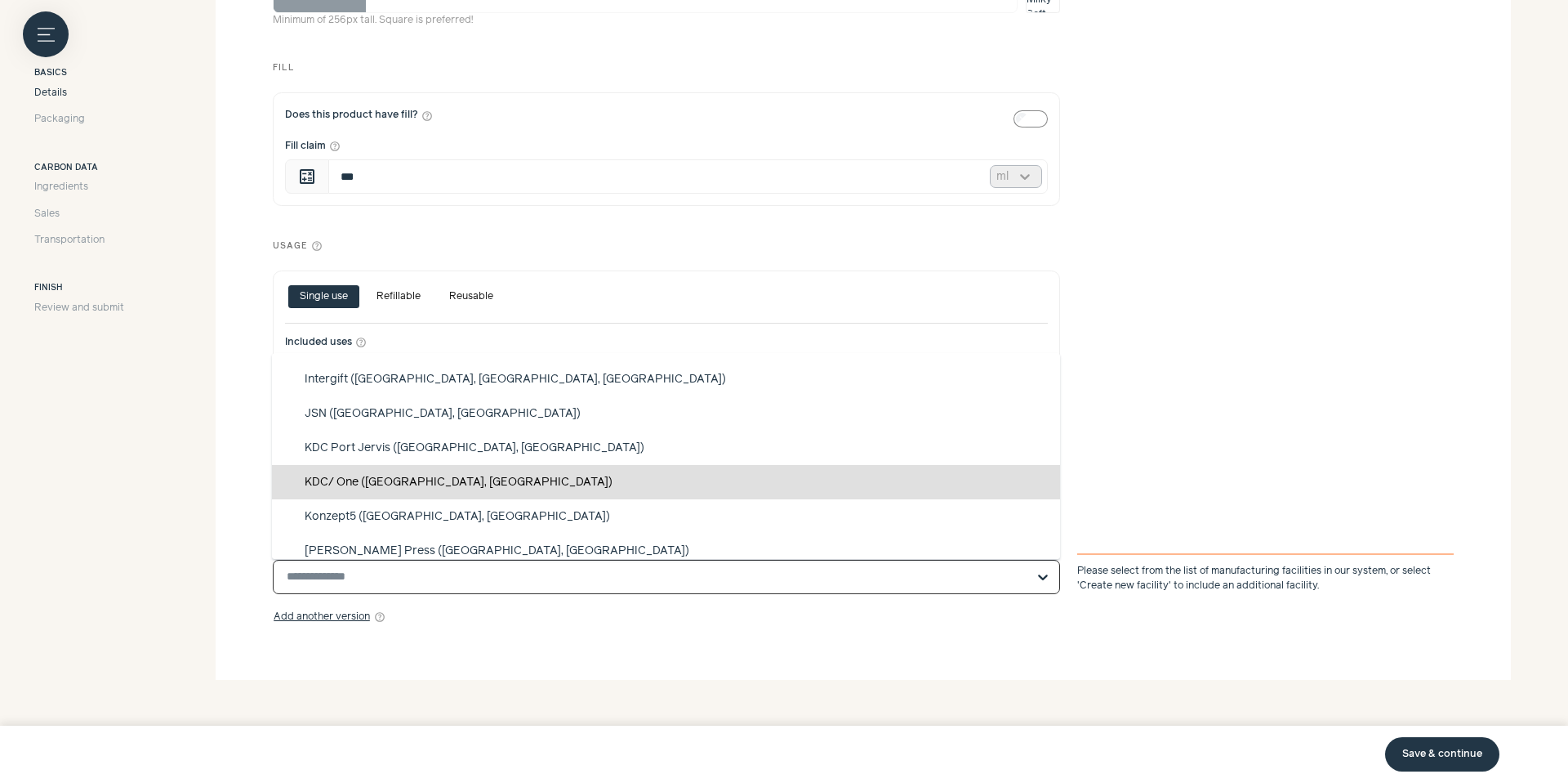
click at [504, 469] on div "KDC/ One ([GEOGRAPHIC_DATA], [GEOGRAPHIC_DATA])" at bounding box center [665, 482] width 787 height 35
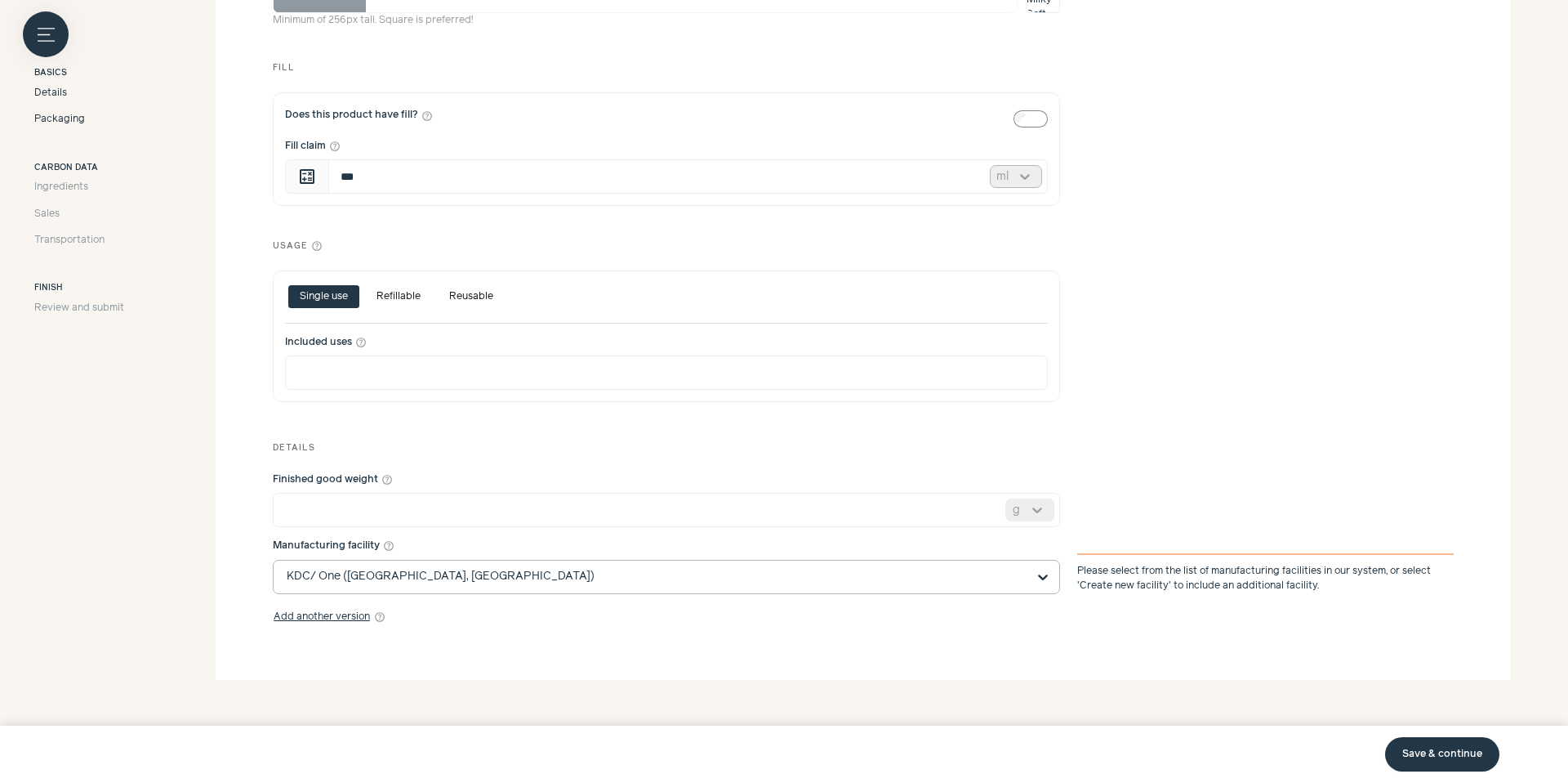
click at [73, 123] on span "Packaging" at bounding box center [59, 119] width 51 height 15
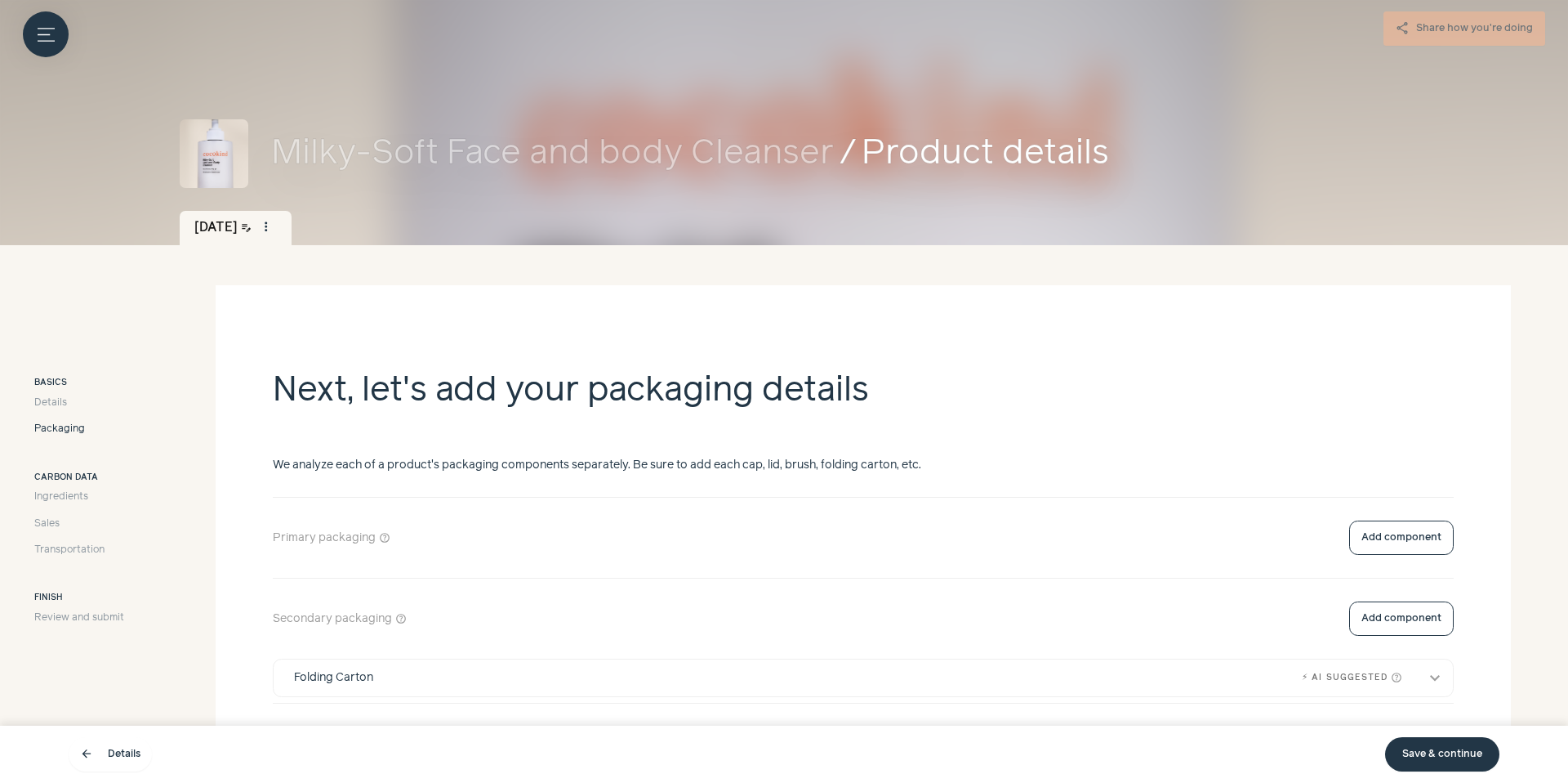
scroll to position [202, 0]
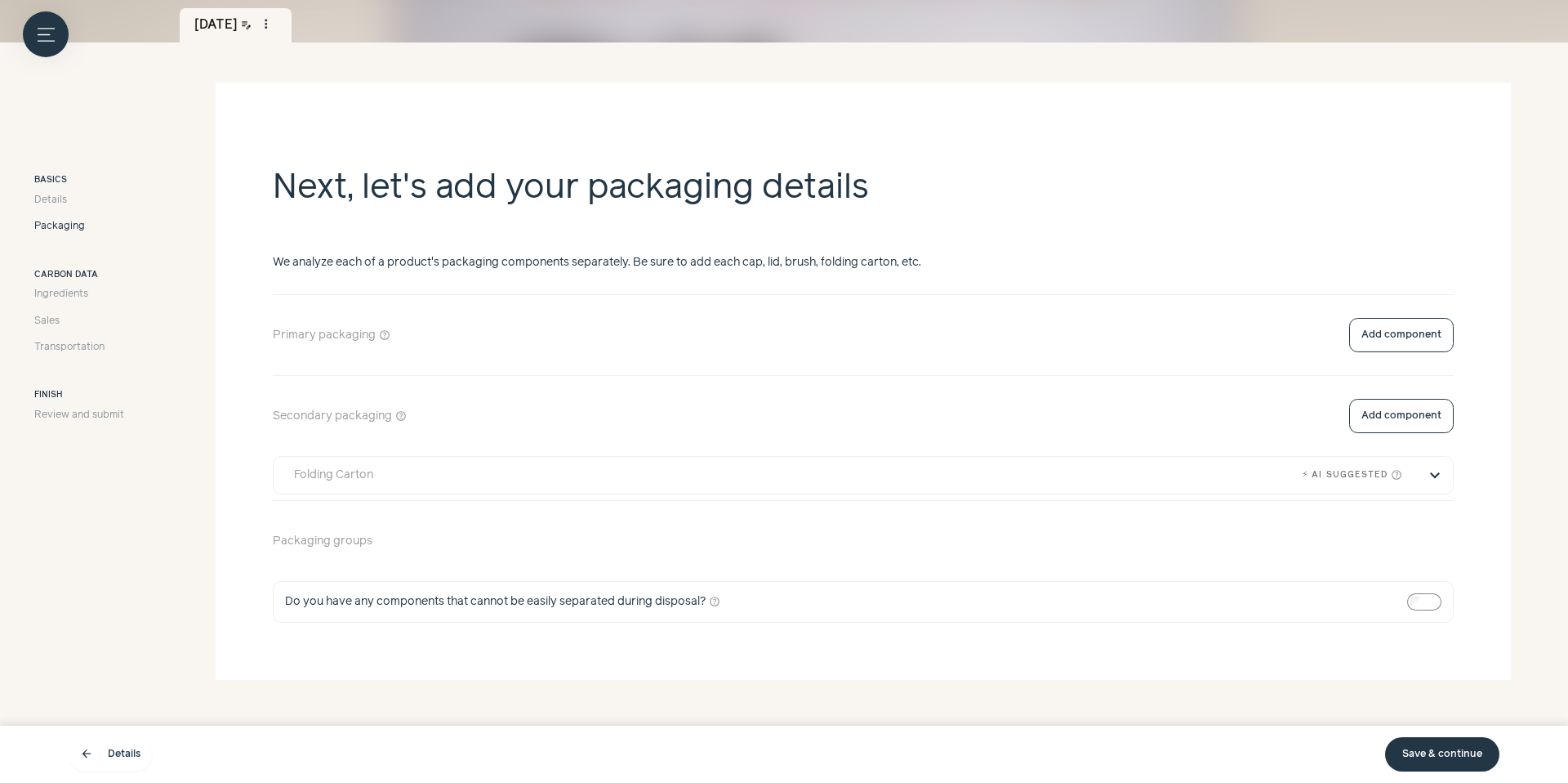
click at [1424, 466] on button "expand_more" at bounding box center [1434, 476] width 20 height 20
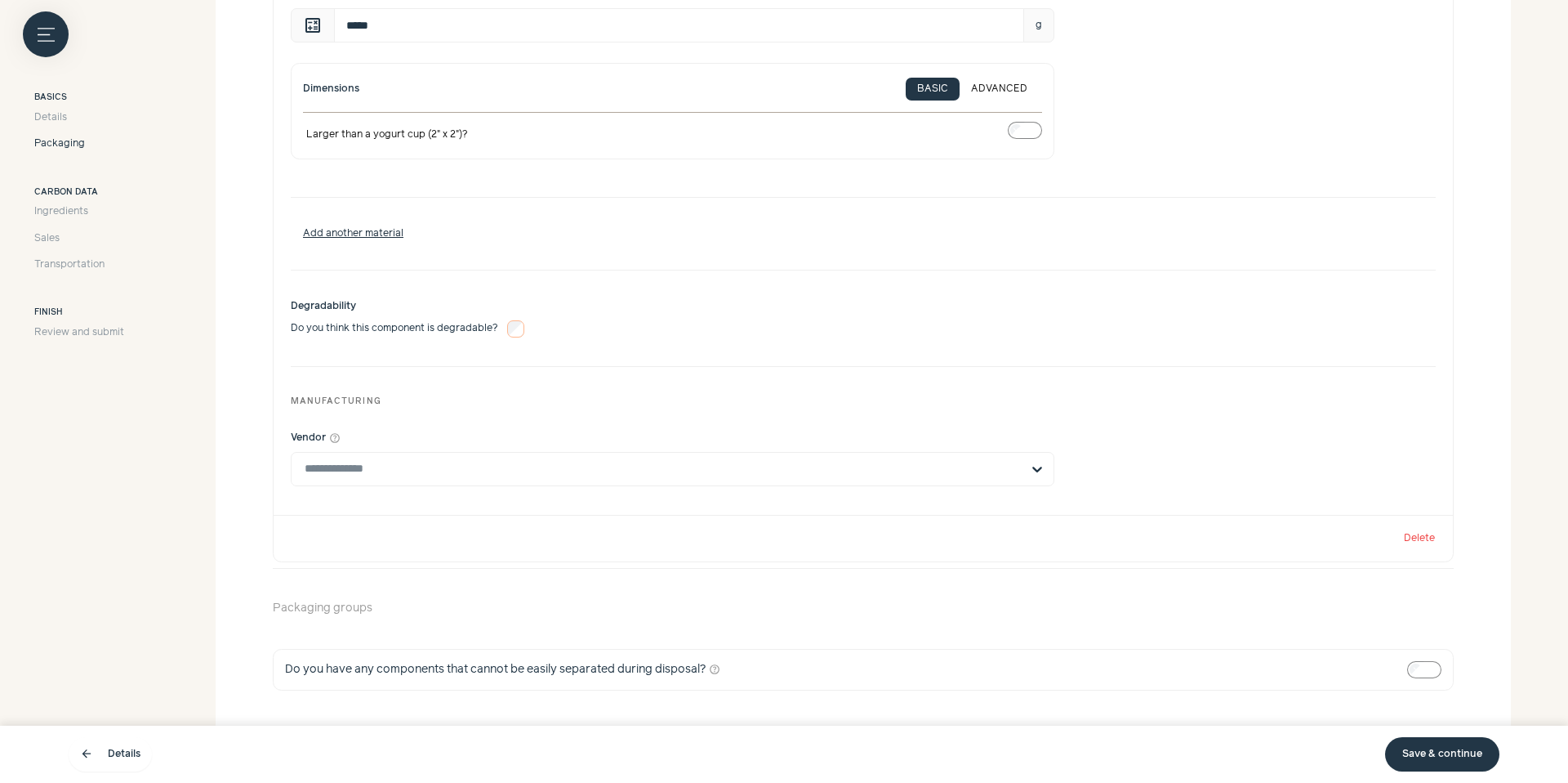
click at [1408, 535] on button "Delete" at bounding box center [1418, 538] width 33 height 12
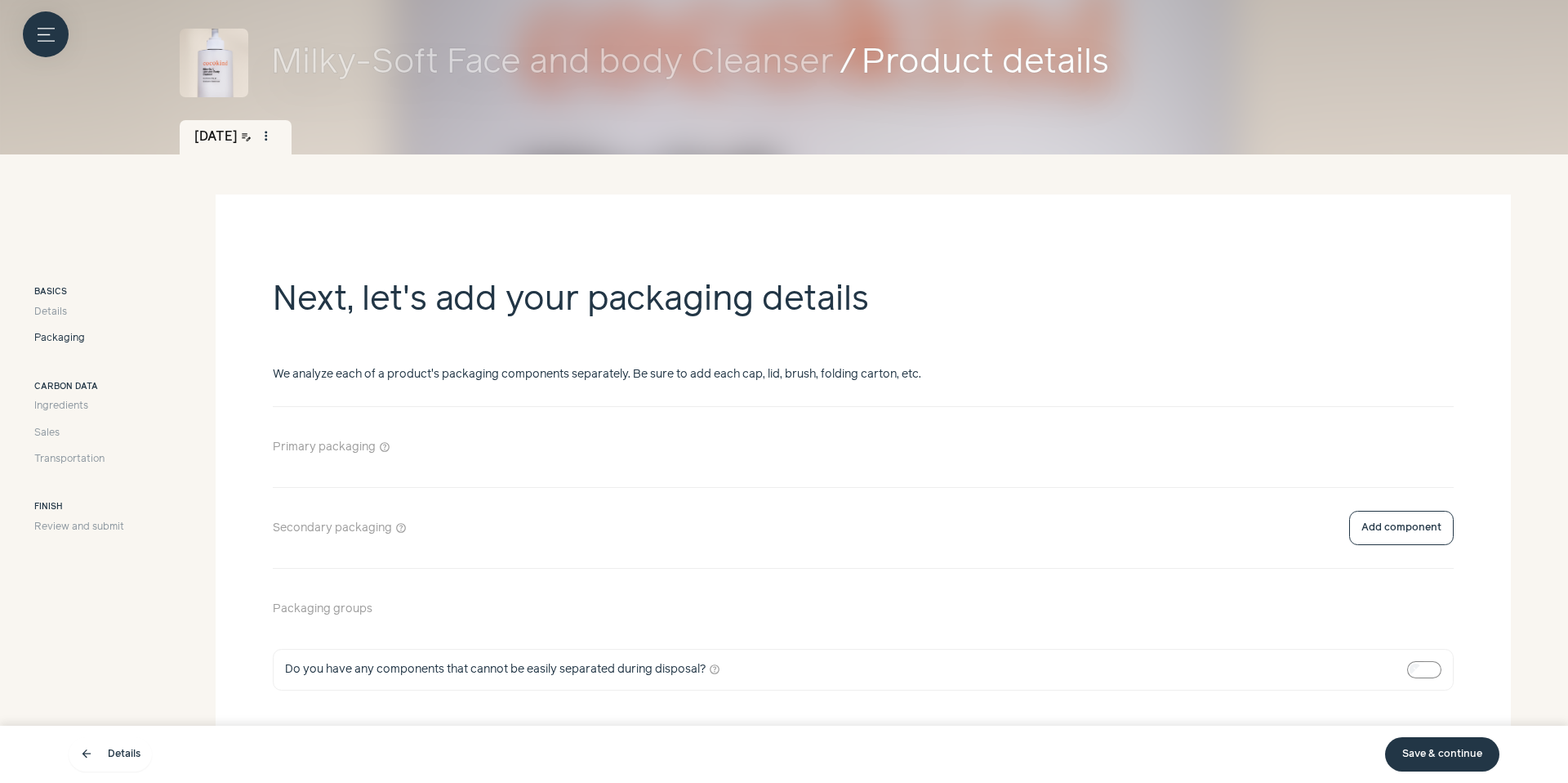
click at [1418, 449] on button "Add component" at bounding box center [1402, 447] width 105 height 35
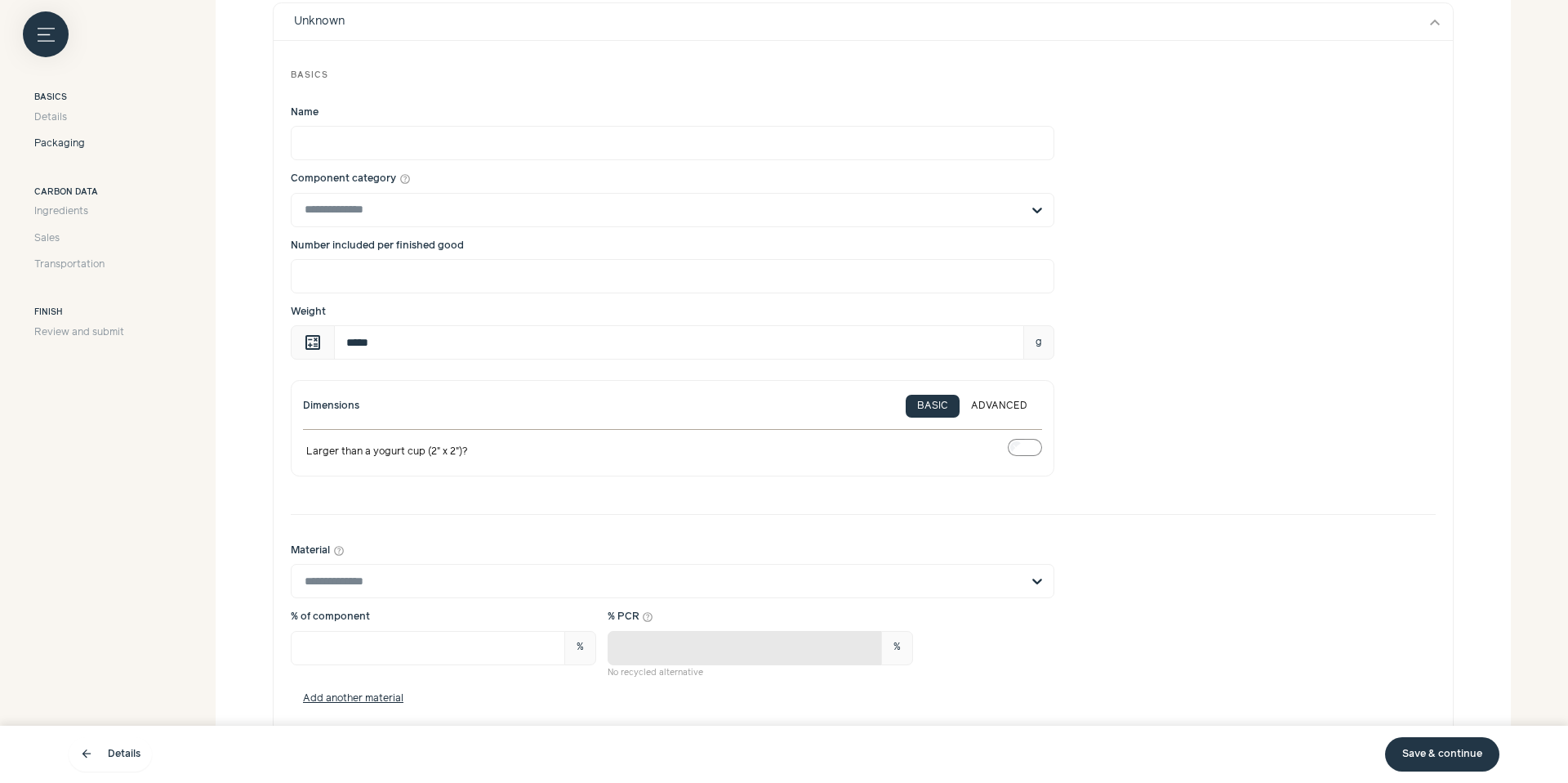
scroll to position [578, 0]
click at [430, 203] on input "Component category help_outline" at bounding box center [662, 207] width 716 height 33
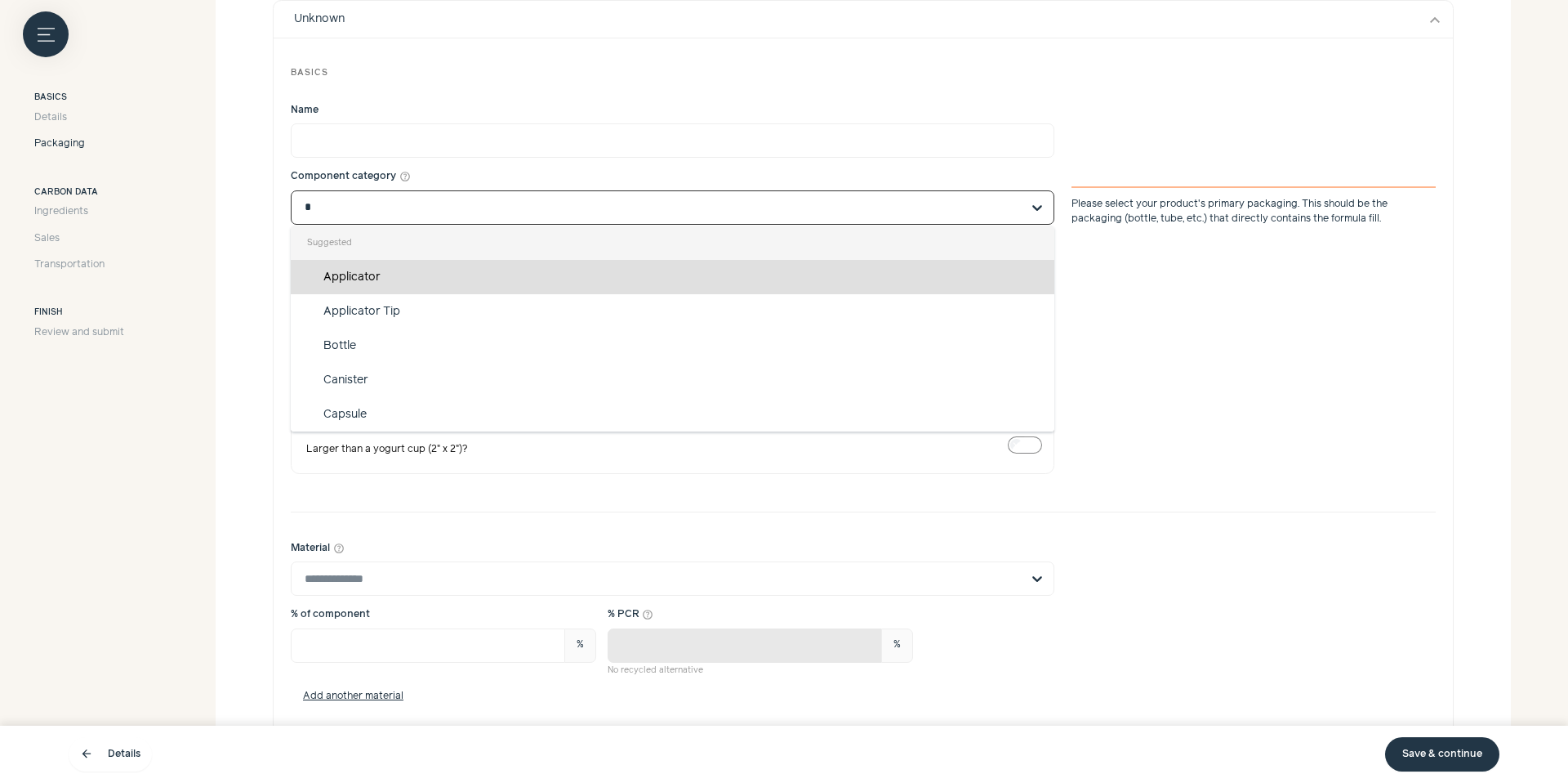
type input "**"
click at [445, 266] on div "Bottle" at bounding box center [672, 277] width 764 height 35
click at [445, 224] on input "**" at bounding box center [662, 207] width 716 height 33
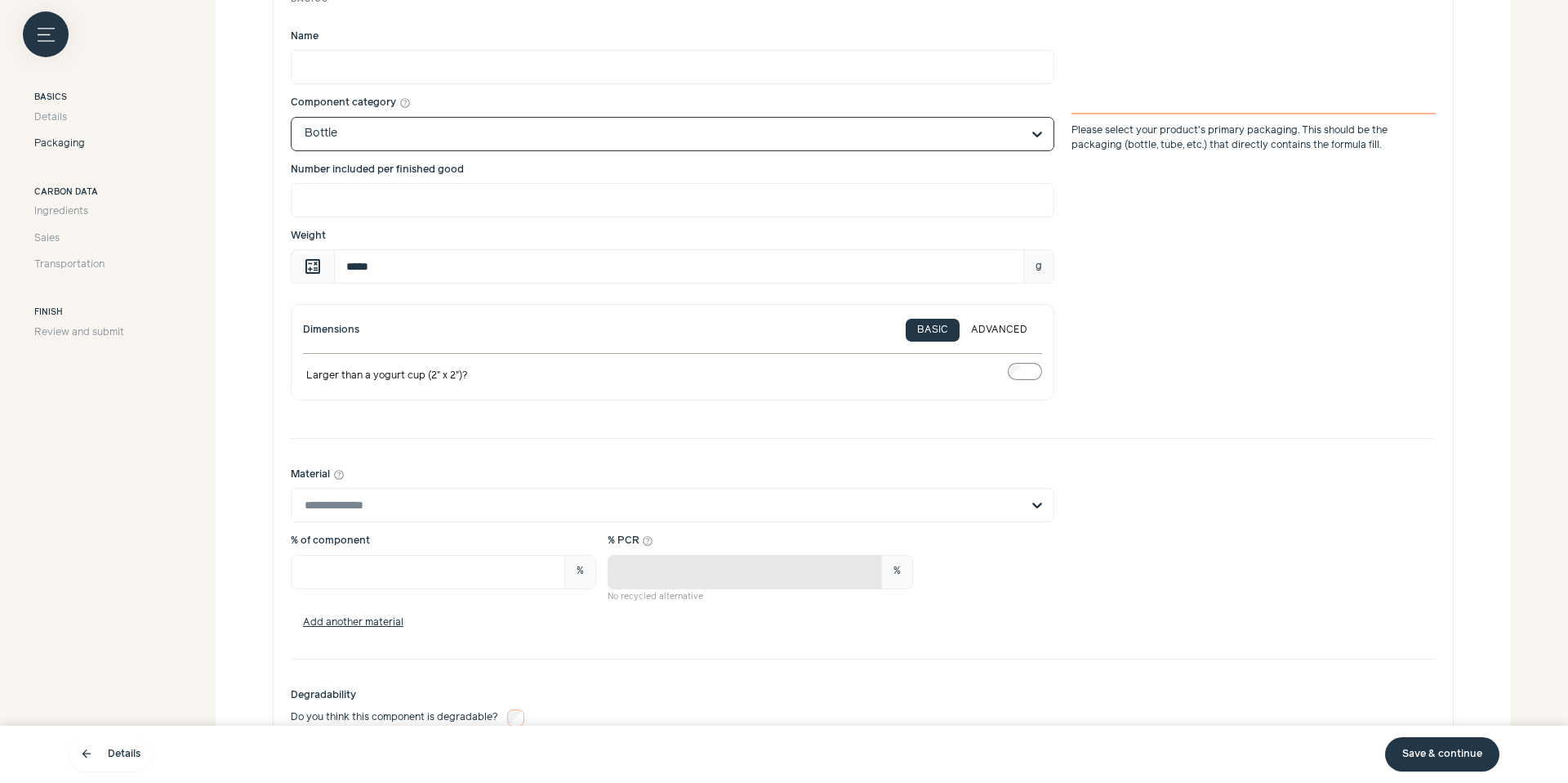
scroll to position [653, 0]
click at [843, 507] on input "Material help_outline" at bounding box center [662, 503] width 716 height 33
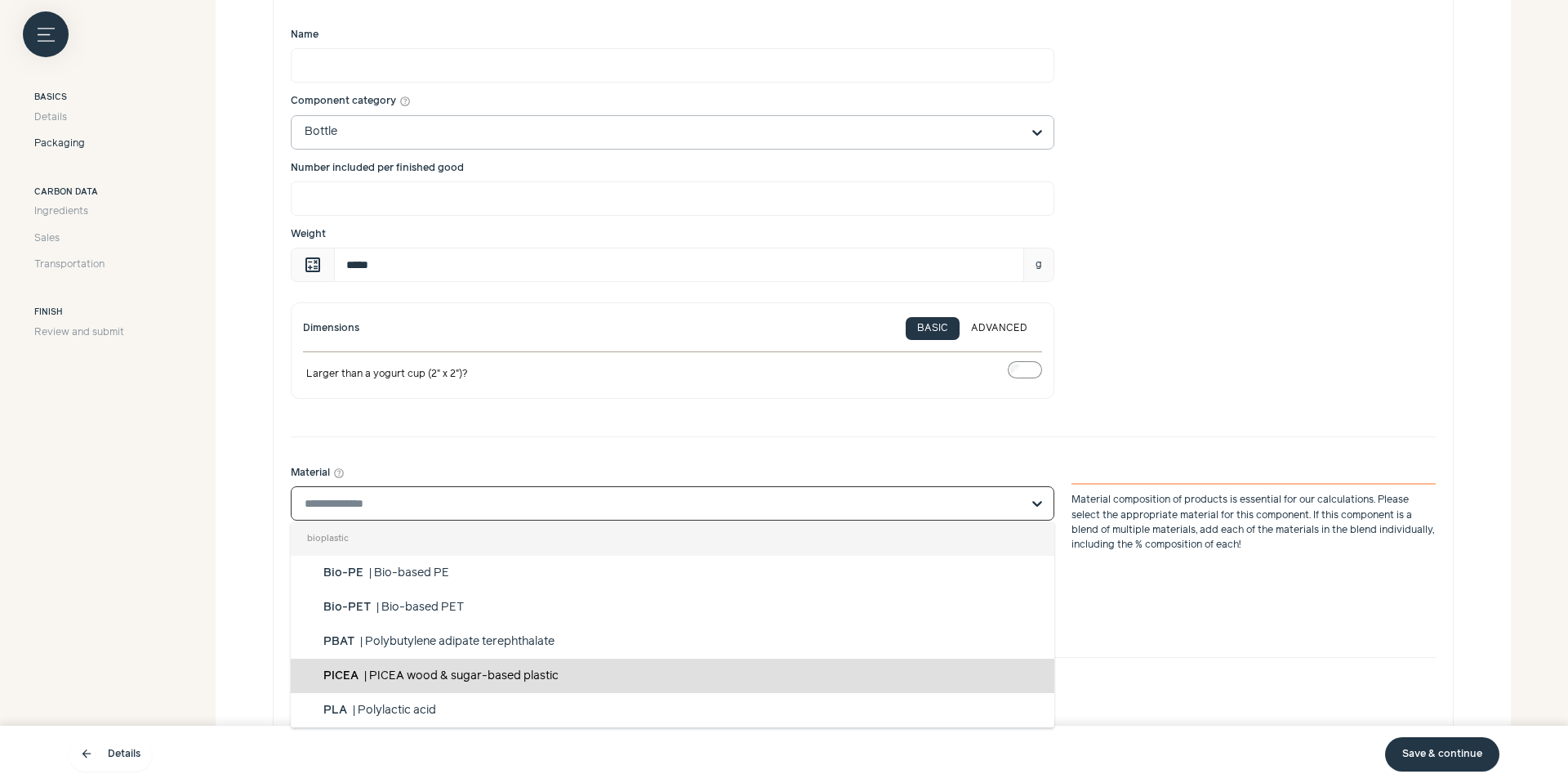
drag, startPoint x: 658, startPoint y: 601, endPoint x: 620, endPoint y: 691, distance: 97.7
click at [620, 691] on div "bioplastic Bio-PE | Bio-based PE Bio-PET | Bio-based PET PBAT | Polybutylene ad…" at bounding box center [672, 624] width 764 height 206
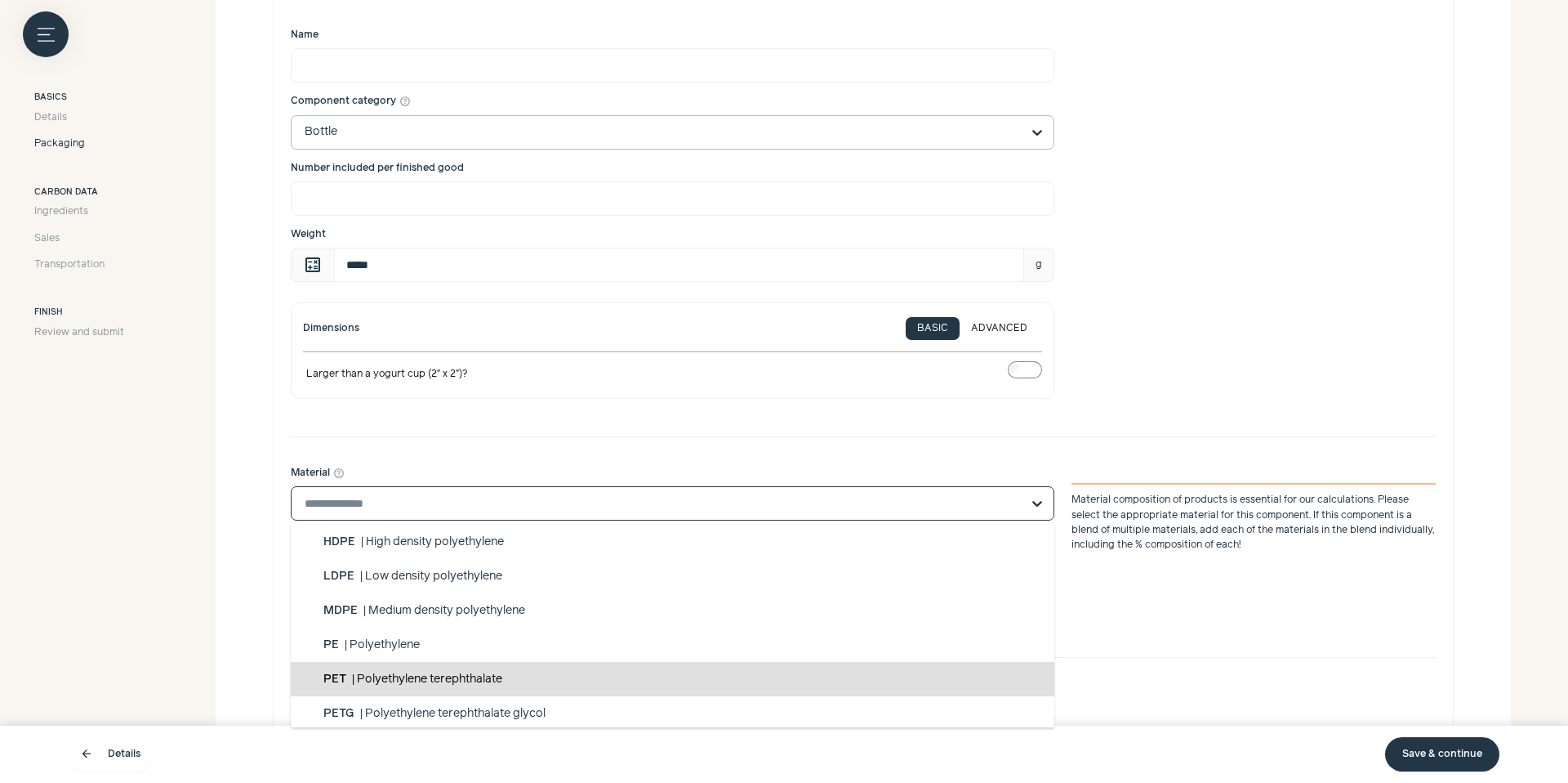
scroll to position [856, 0]
click at [620, 691] on div "PET | Polyethylene terephthalate" at bounding box center [672, 677] width 764 height 35
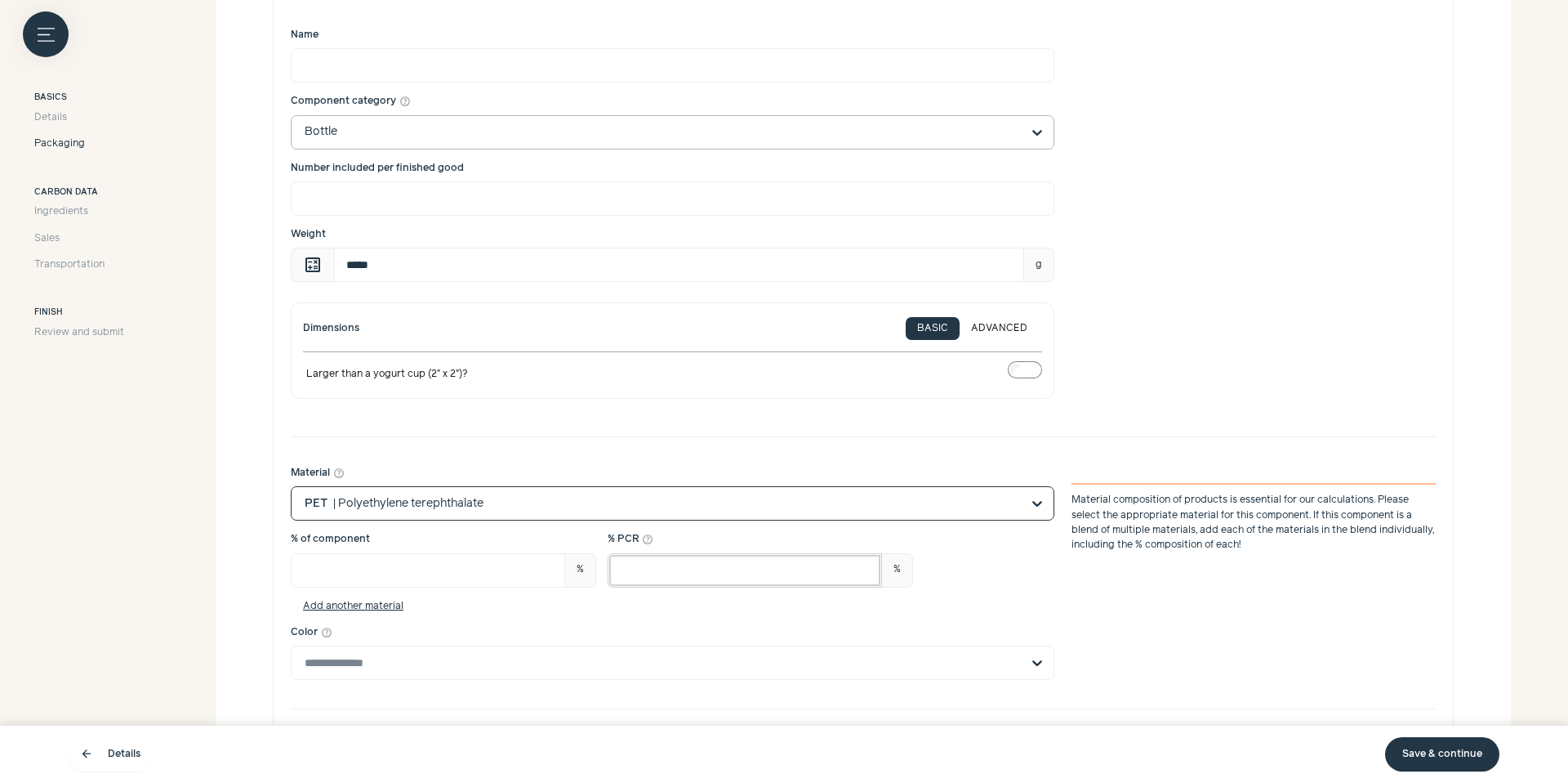
click at [652, 565] on input "*" at bounding box center [744, 570] width 274 height 35
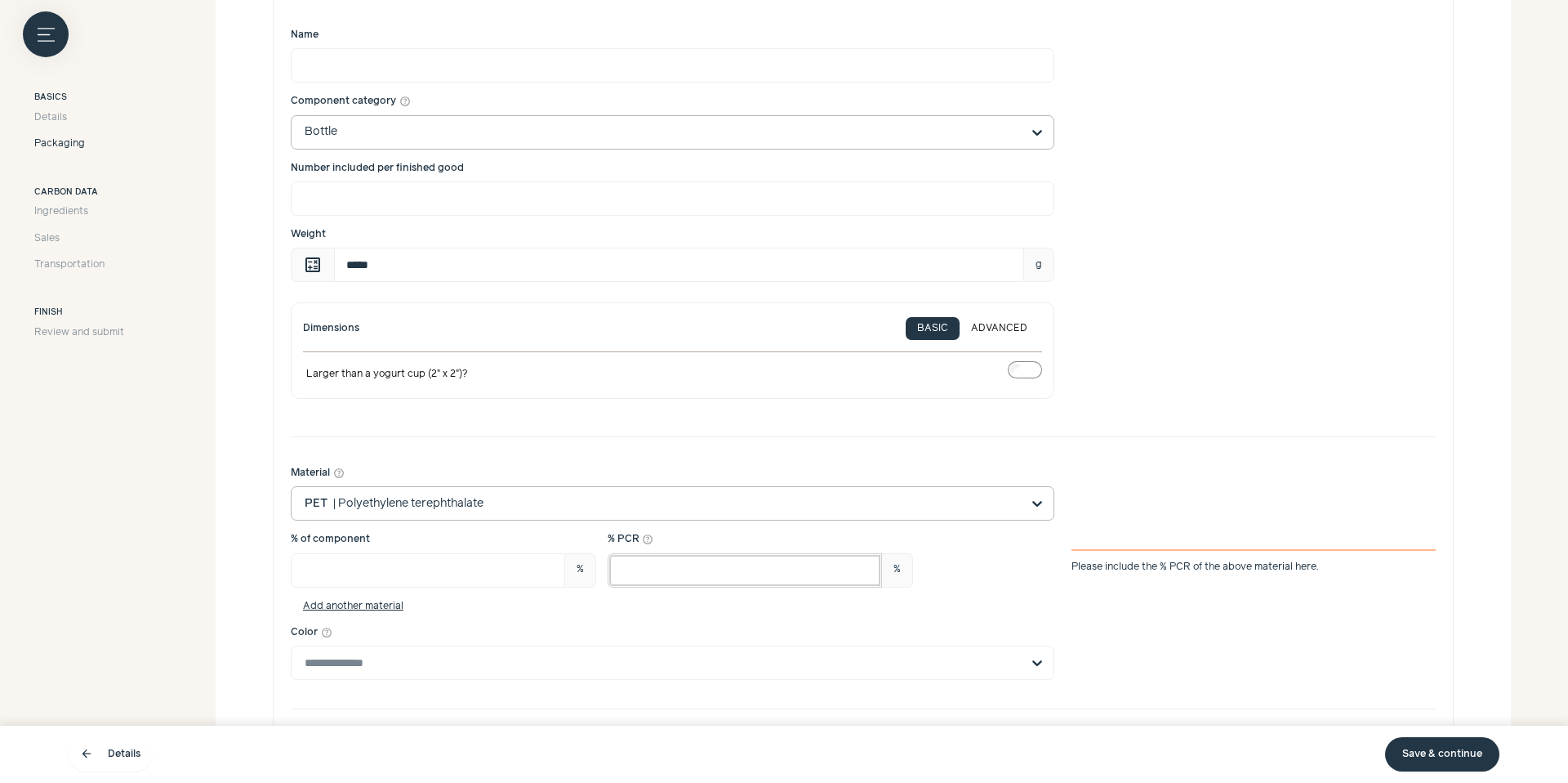
type input "**"
click at [1153, 534] on div "% of component *** % Material percentages should add to 100 % PCR help_outline …" at bounding box center [863, 559] width 1145 height 55
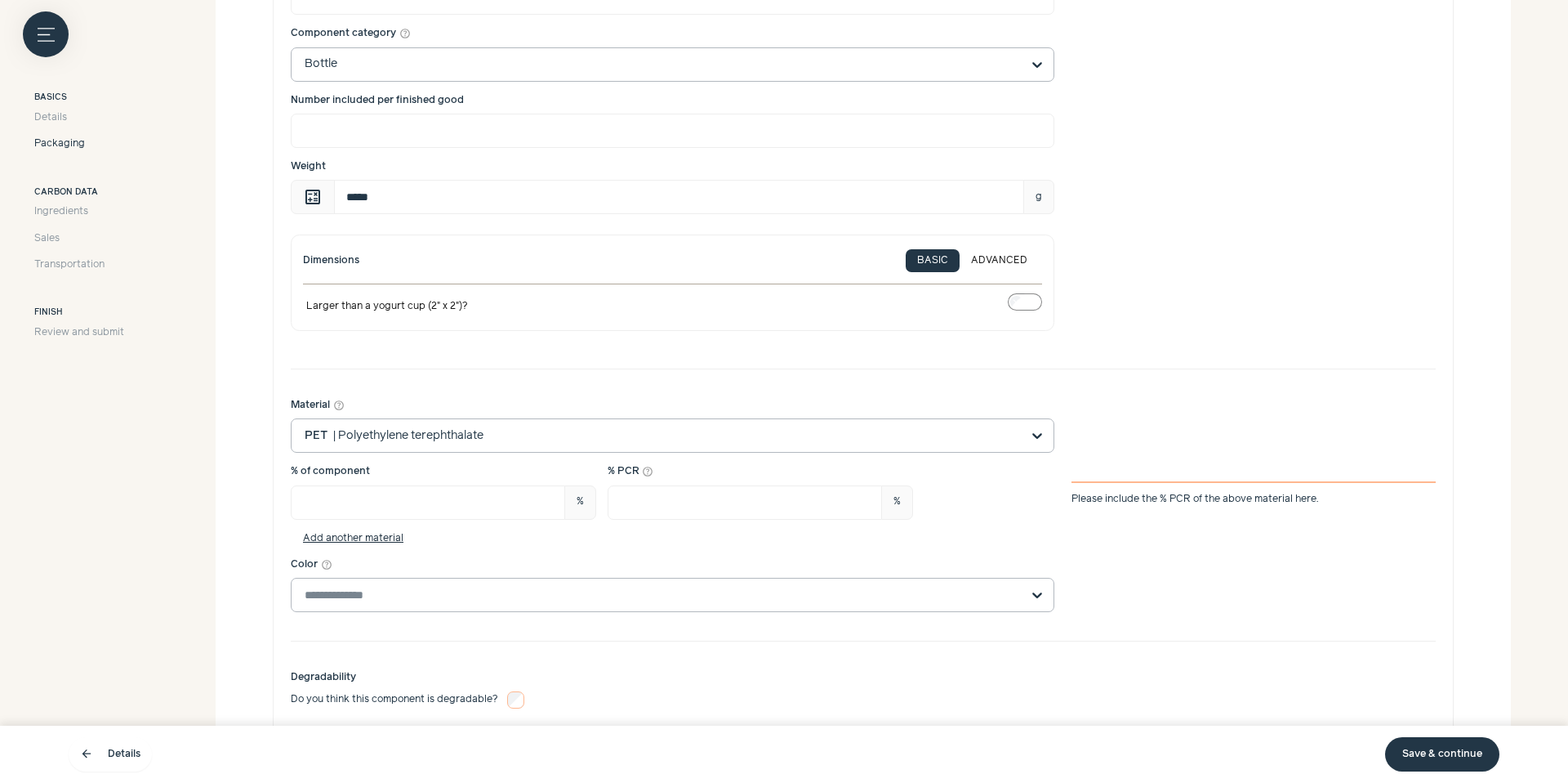
click at [941, 597] on input "Color help_outline" at bounding box center [662, 595] width 716 height 33
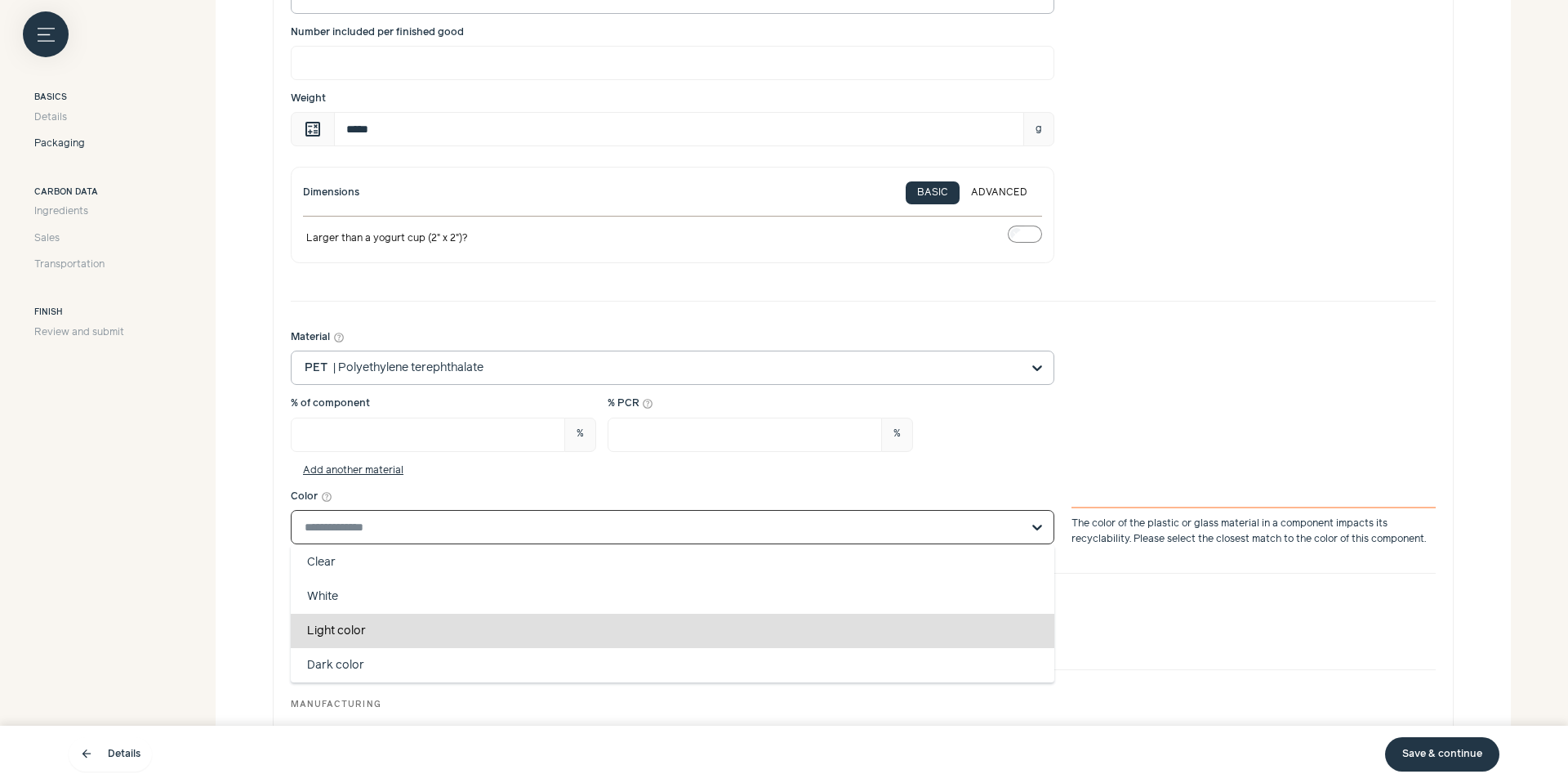
scroll to position [791, 0]
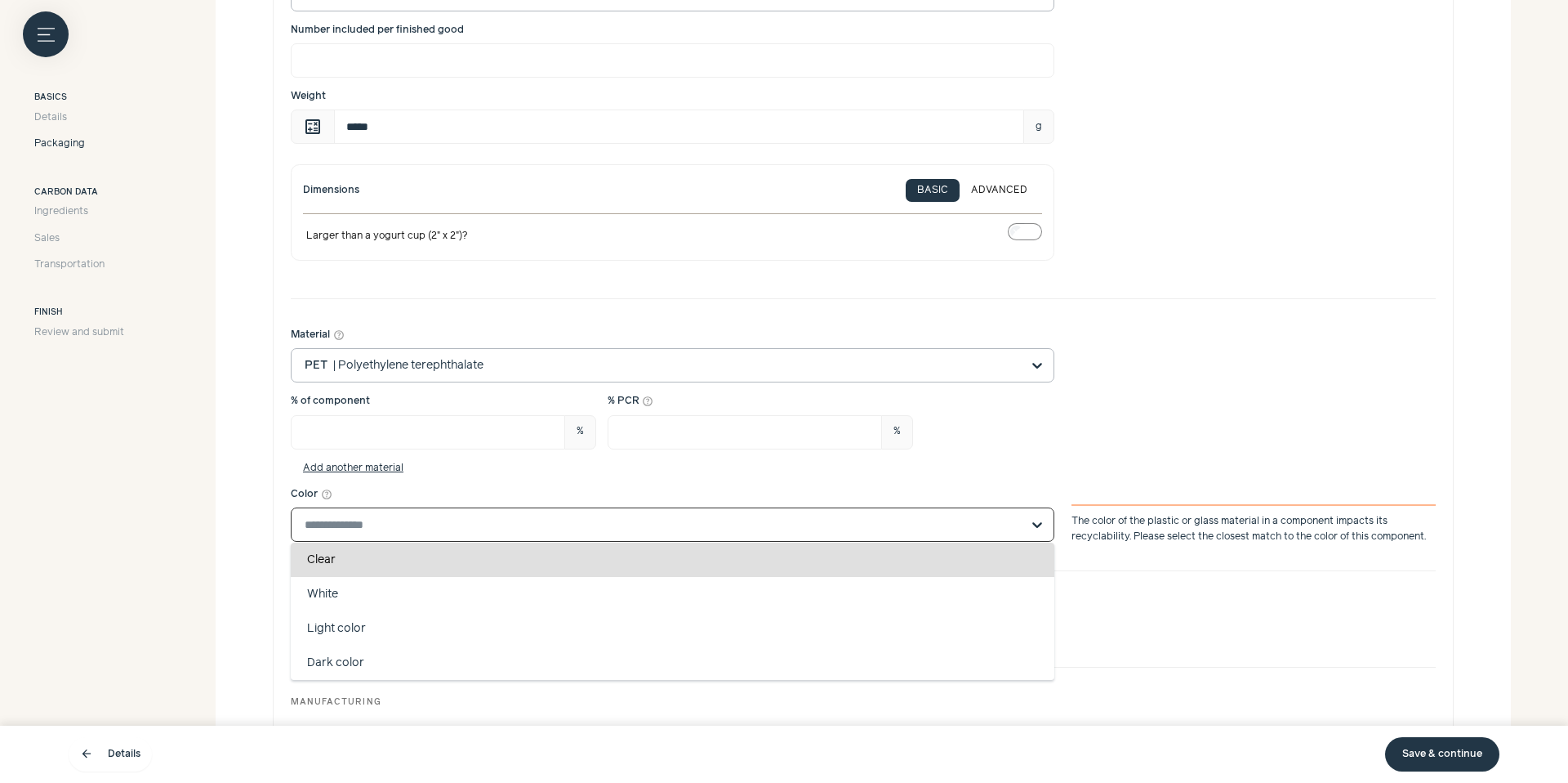
click at [637, 570] on div "Clear" at bounding box center [672, 559] width 764 height 35
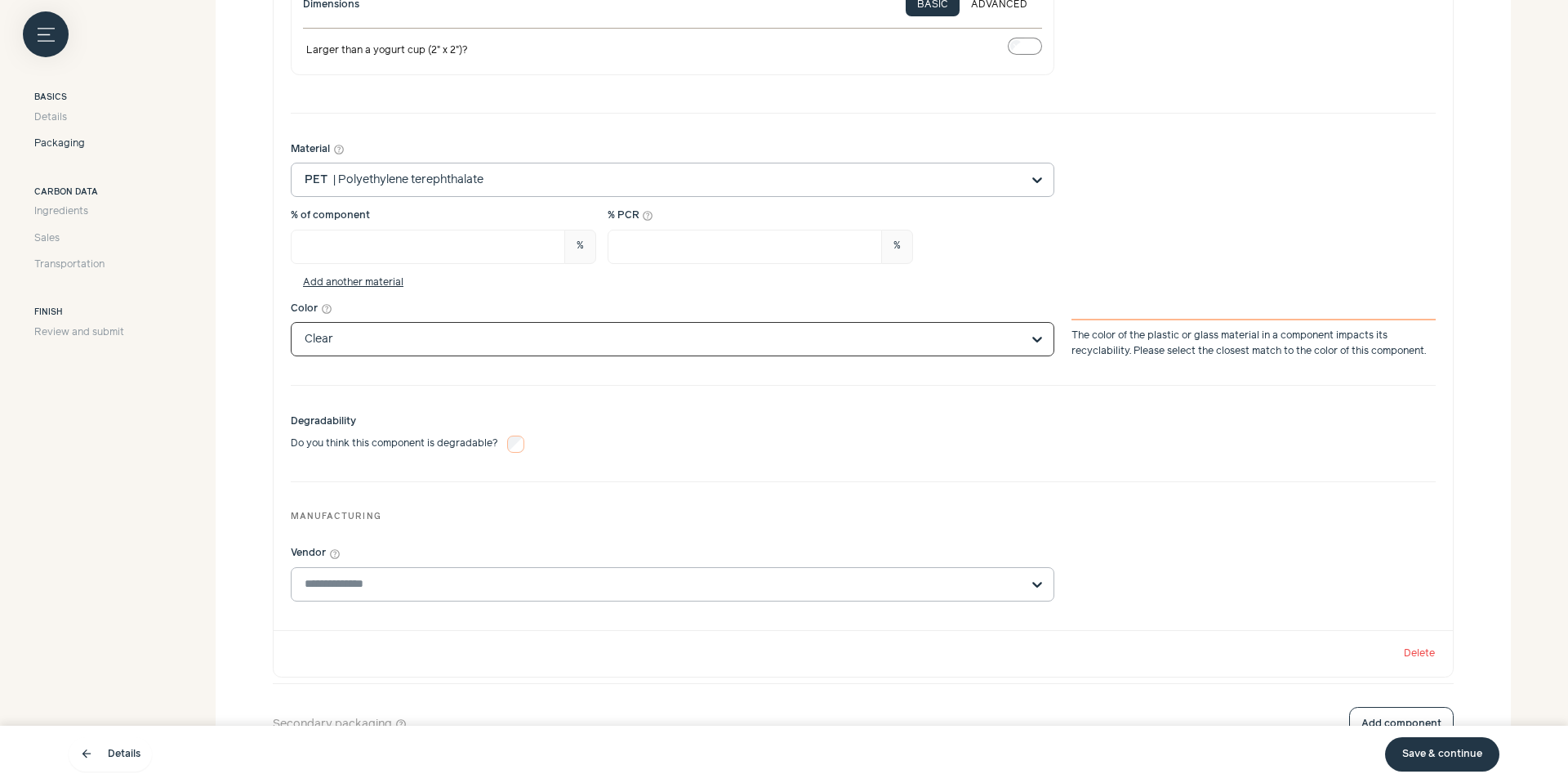
scroll to position [977, 0]
click at [624, 590] on input "Vendor help_outline" at bounding box center [662, 583] width 716 height 33
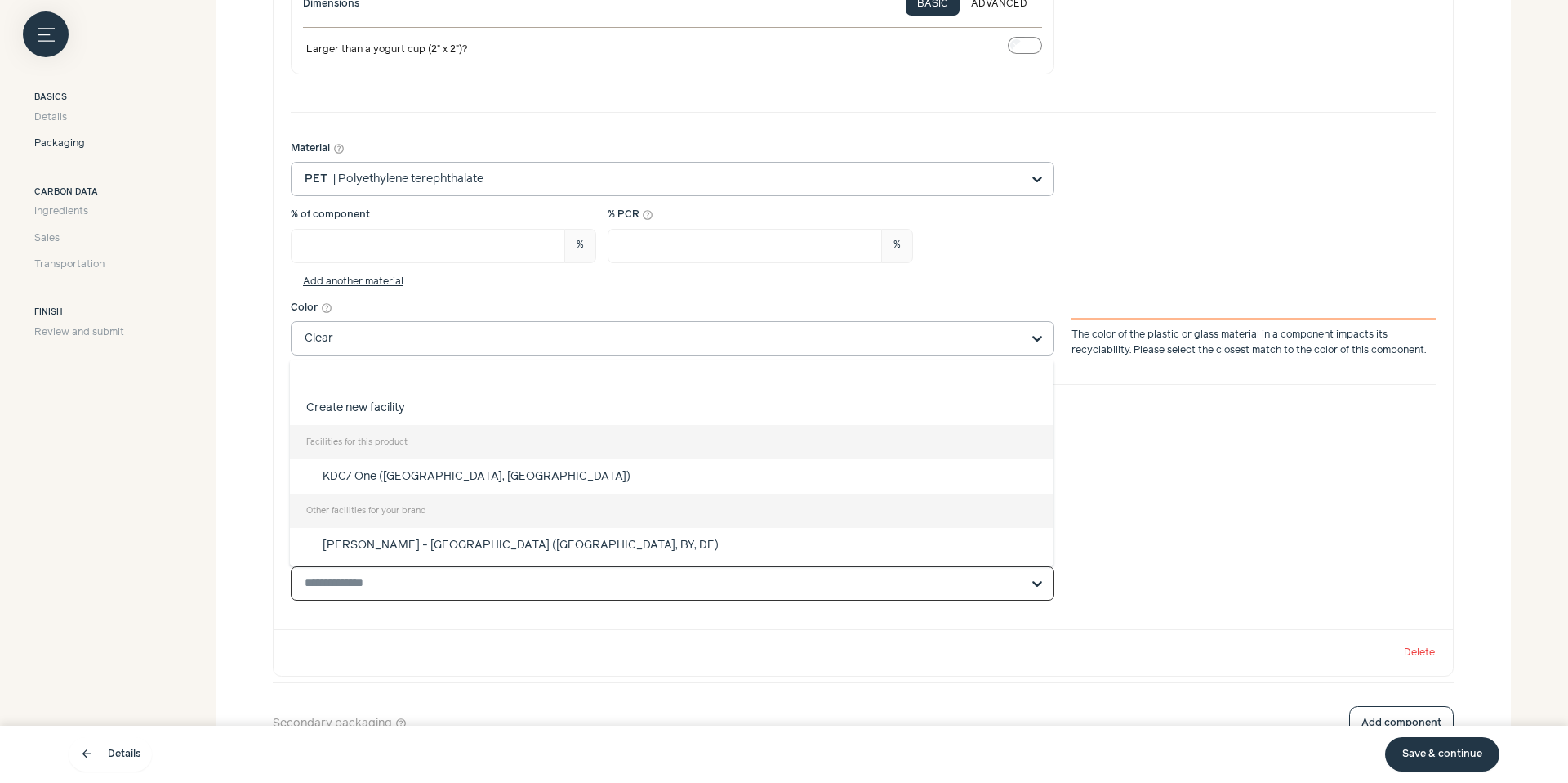
scroll to position [0, 0]
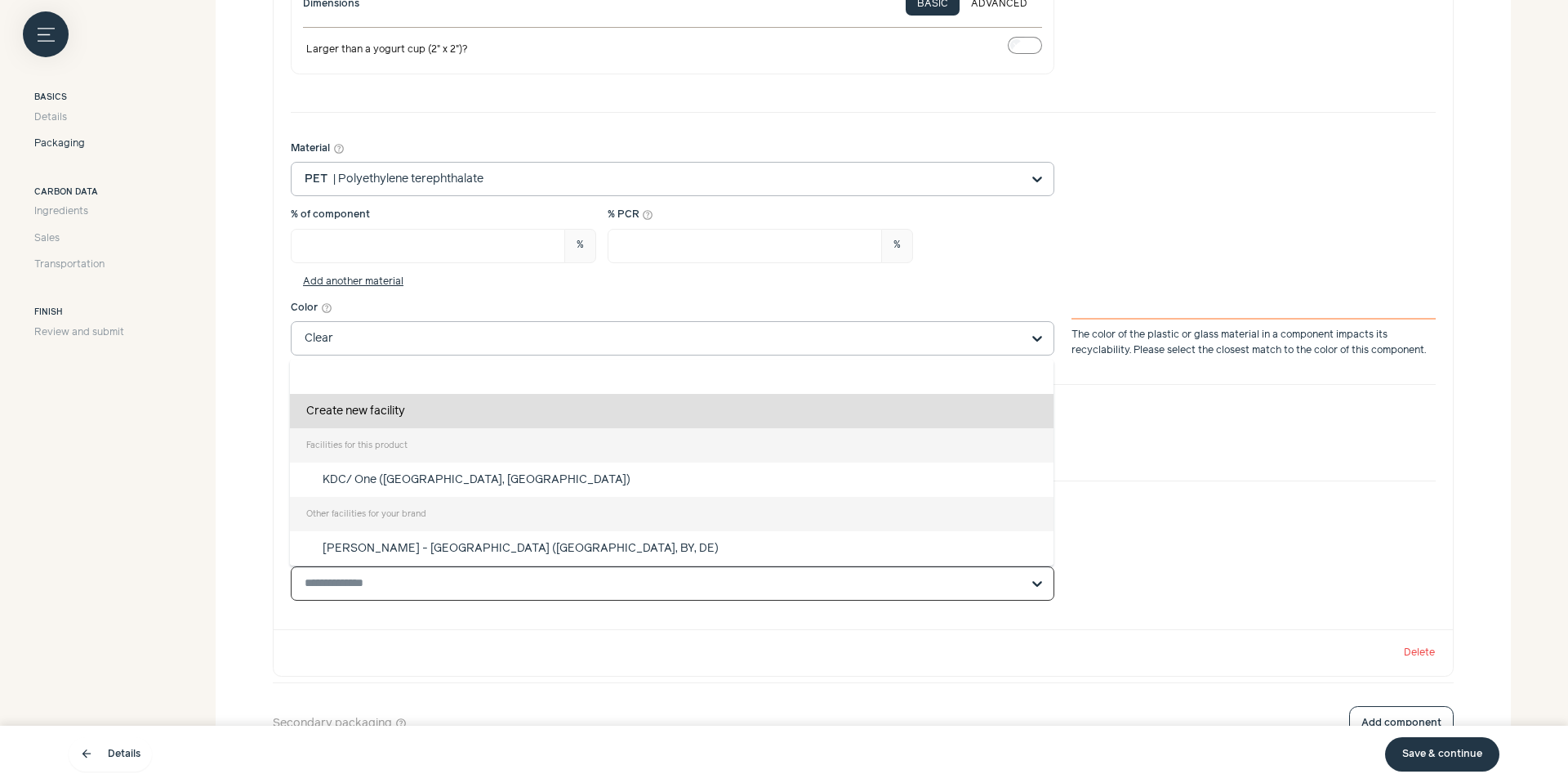
click at [551, 411] on div "Create new facility" at bounding box center [672, 410] width 764 height 35
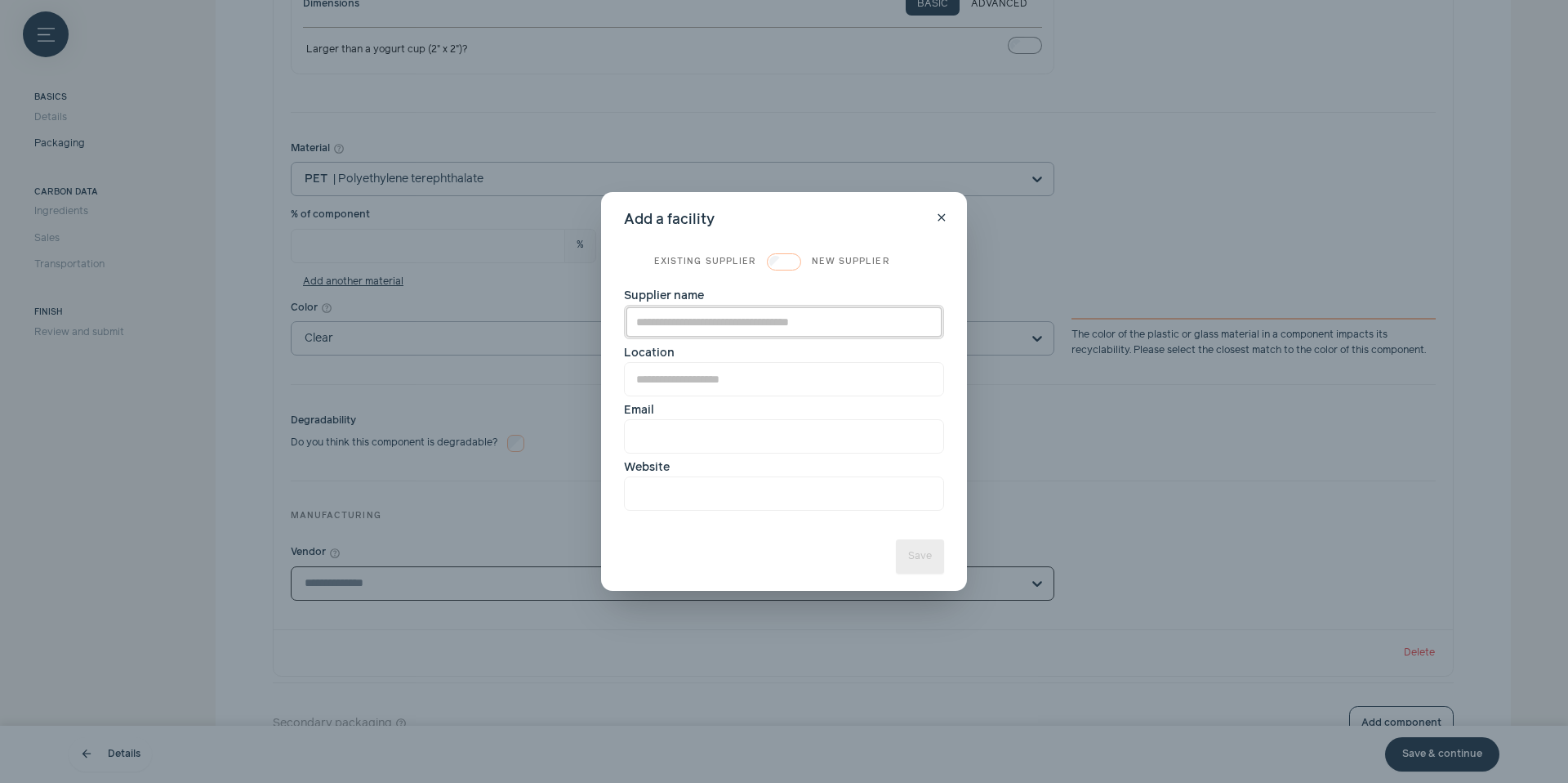
click at [713, 329] on input "Supplier name" at bounding box center [784, 321] width 320 height 35
type input "**********"
click at [718, 352] on label "Location" at bounding box center [784, 371] width 320 height 52
click at [714, 362] on input "Location" at bounding box center [784, 379] width 320 height 35
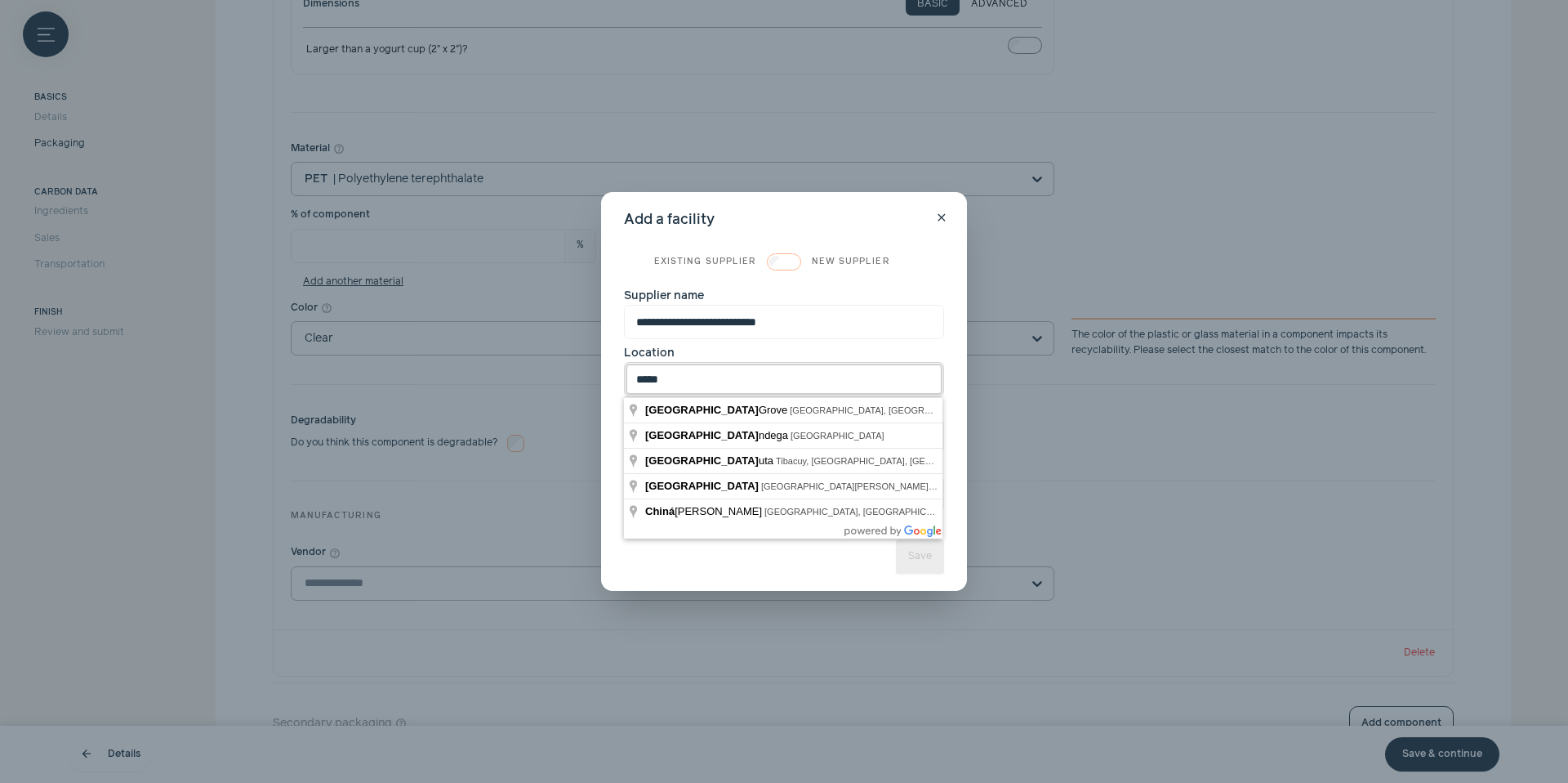
click at [736, 364] on input "*****" at bounding box center [784, 379] width 320 height 35
type input "*****"
click at [814, 349] on label "Location" at bounding box center [784, 371] width 320 height 52
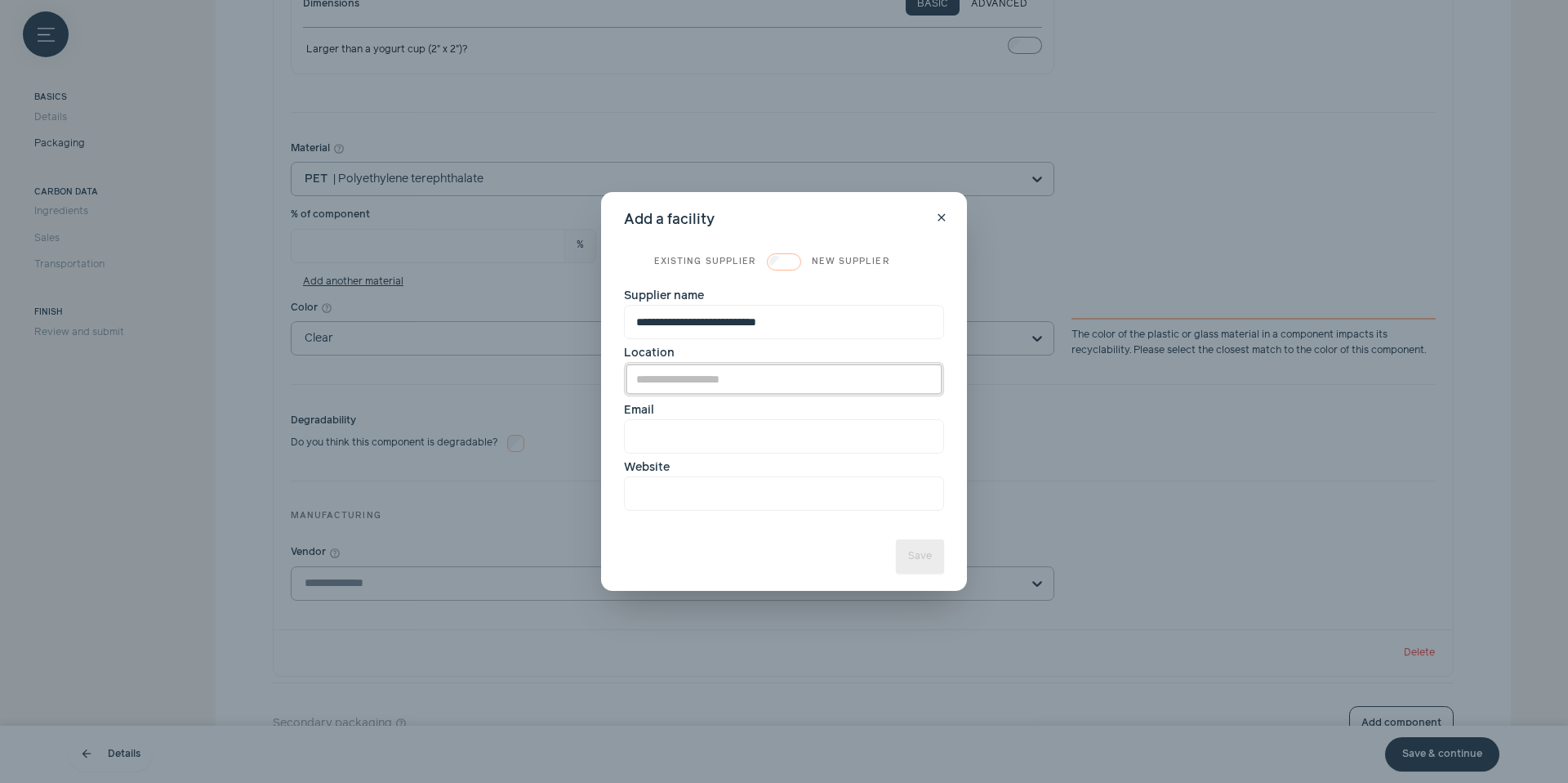
click at [793, 368] on input "Location" at bounding box center [784, 379] width 320 height 35
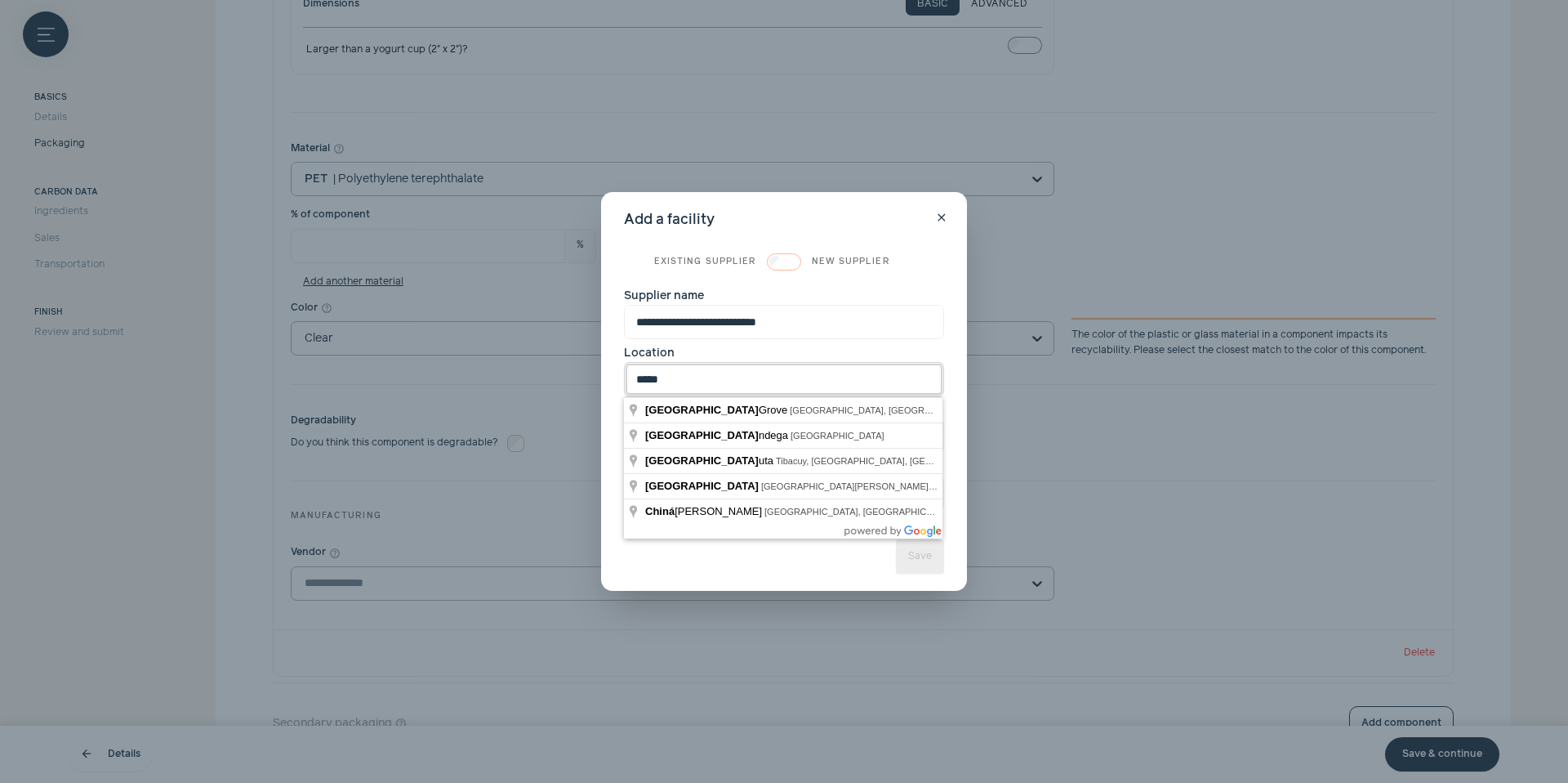
type input "*****"
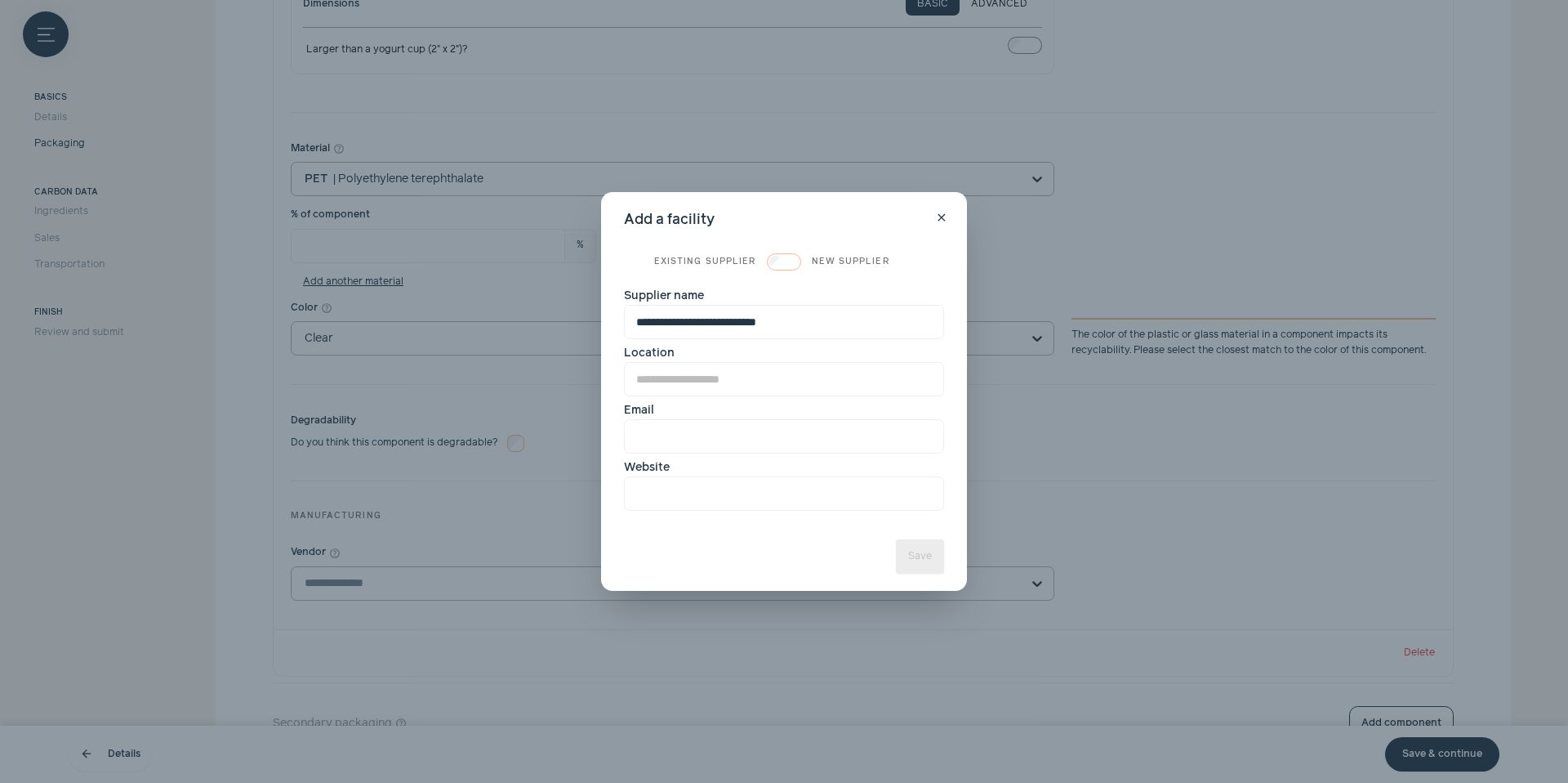
click at [835, 345] on label "Location" at bounding box center [784, 371] width 320 height 52
click at [749, 372] on input "Location" at bounding box center [784, 379] width 320 height 35
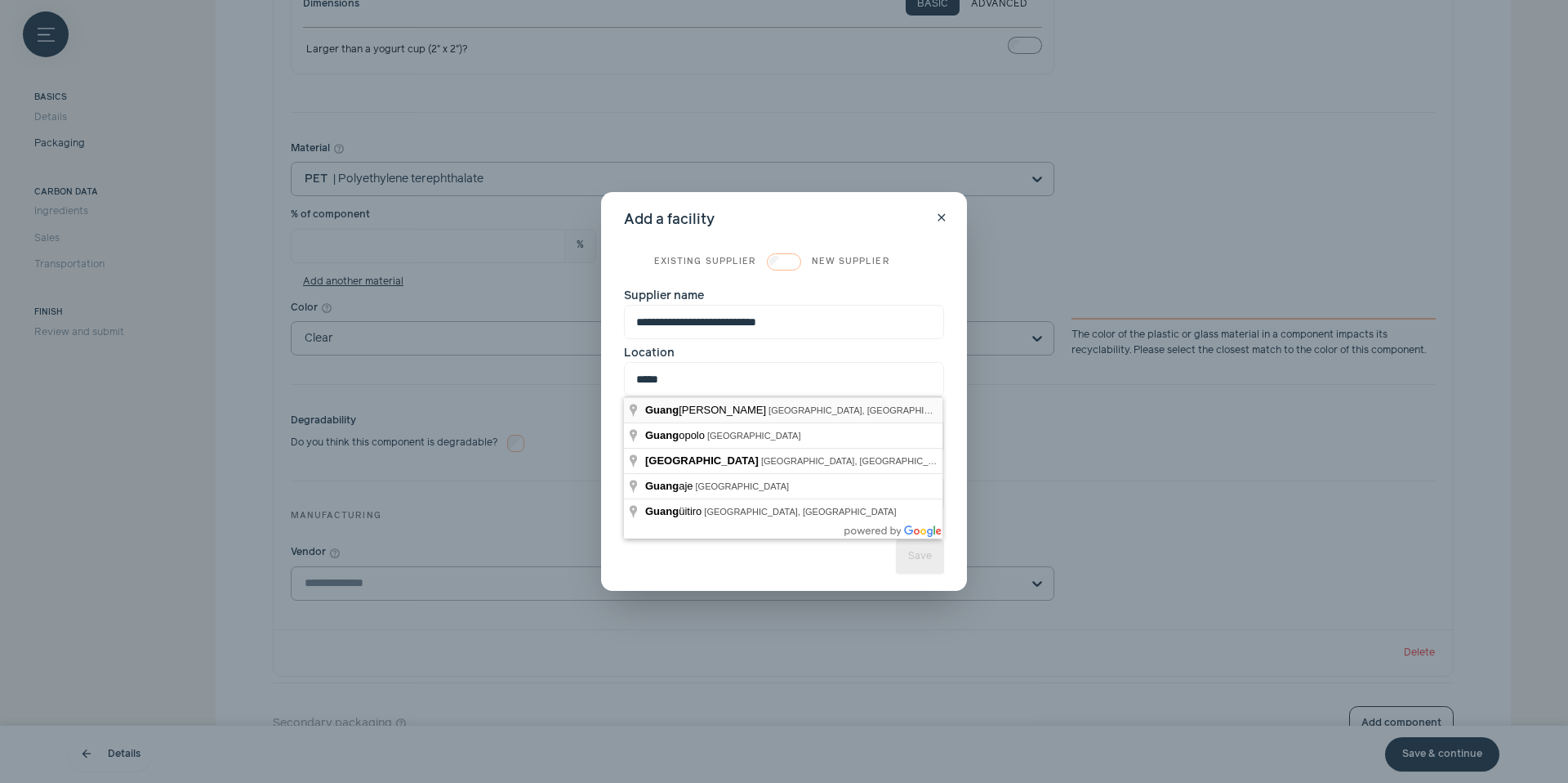
type input "**********"
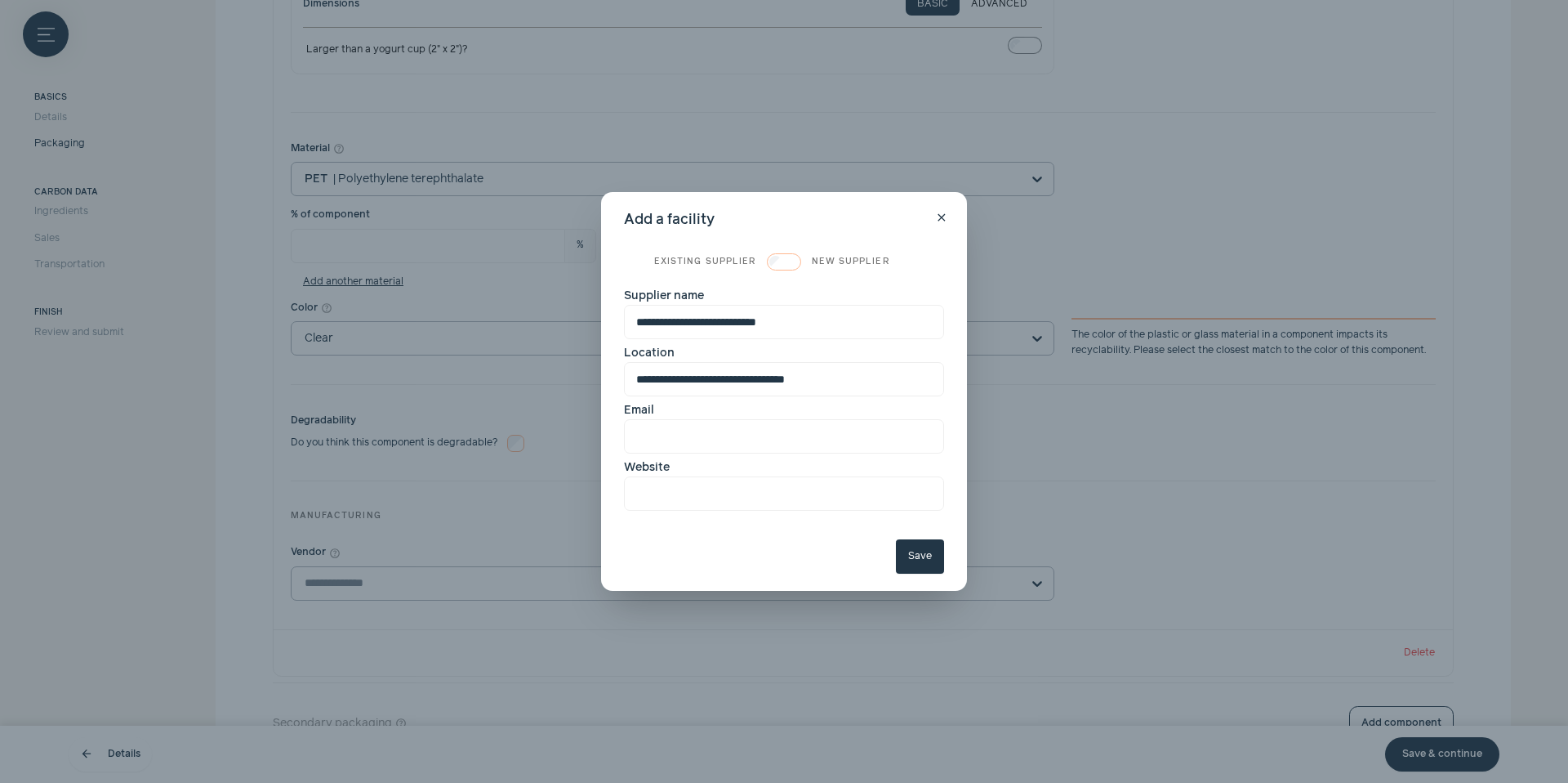
click at [923, 572] on button "Save" at bounding box center [919, 556] width 49 height 35
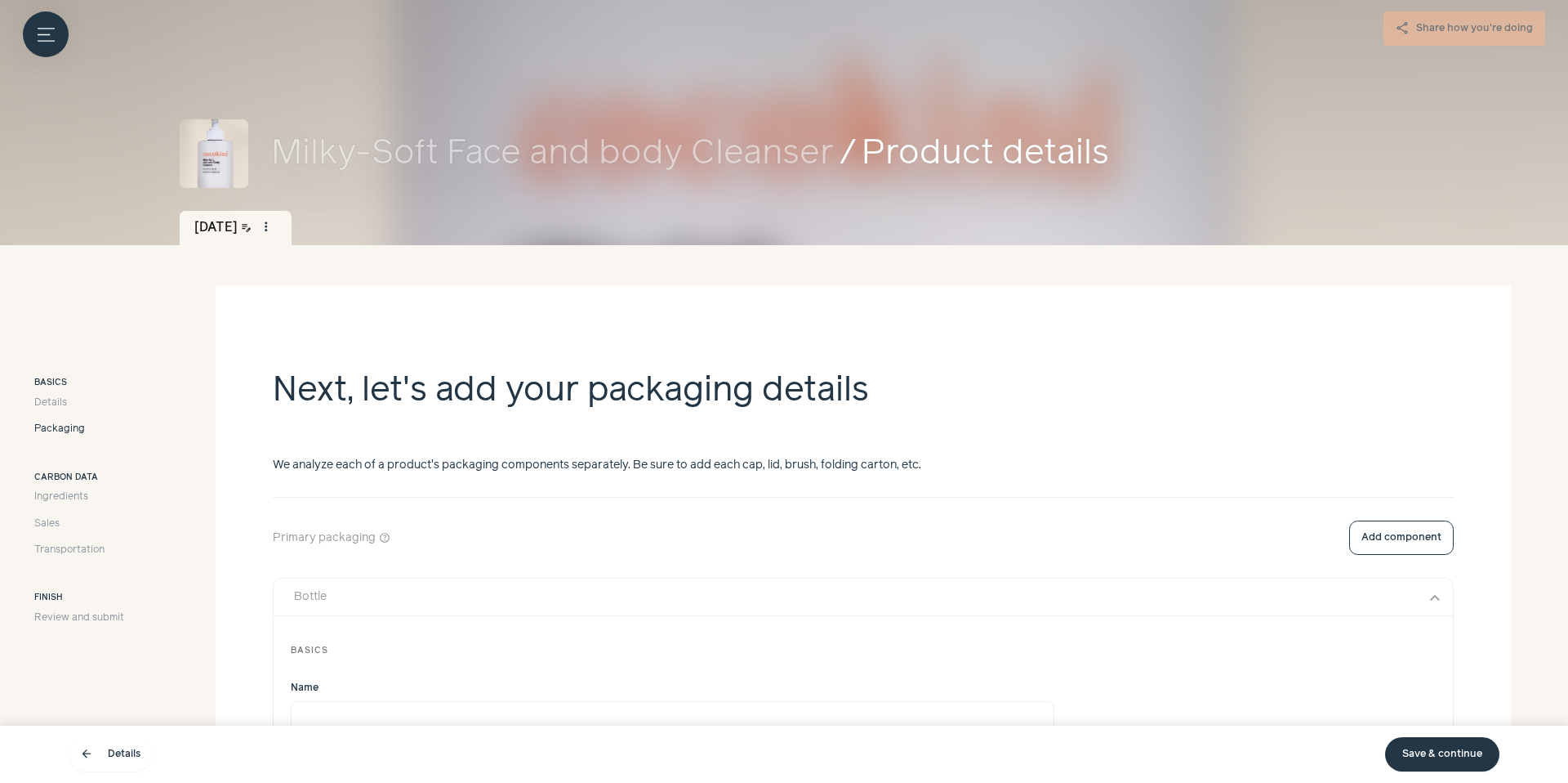
click at [1422, 585] on button "Bottle expand_more" at bounding box center [863, 598] width 1179 height 38
click at [1411, 545] on button "Add component" at bounding box center [1402, 537] width 105 height 35
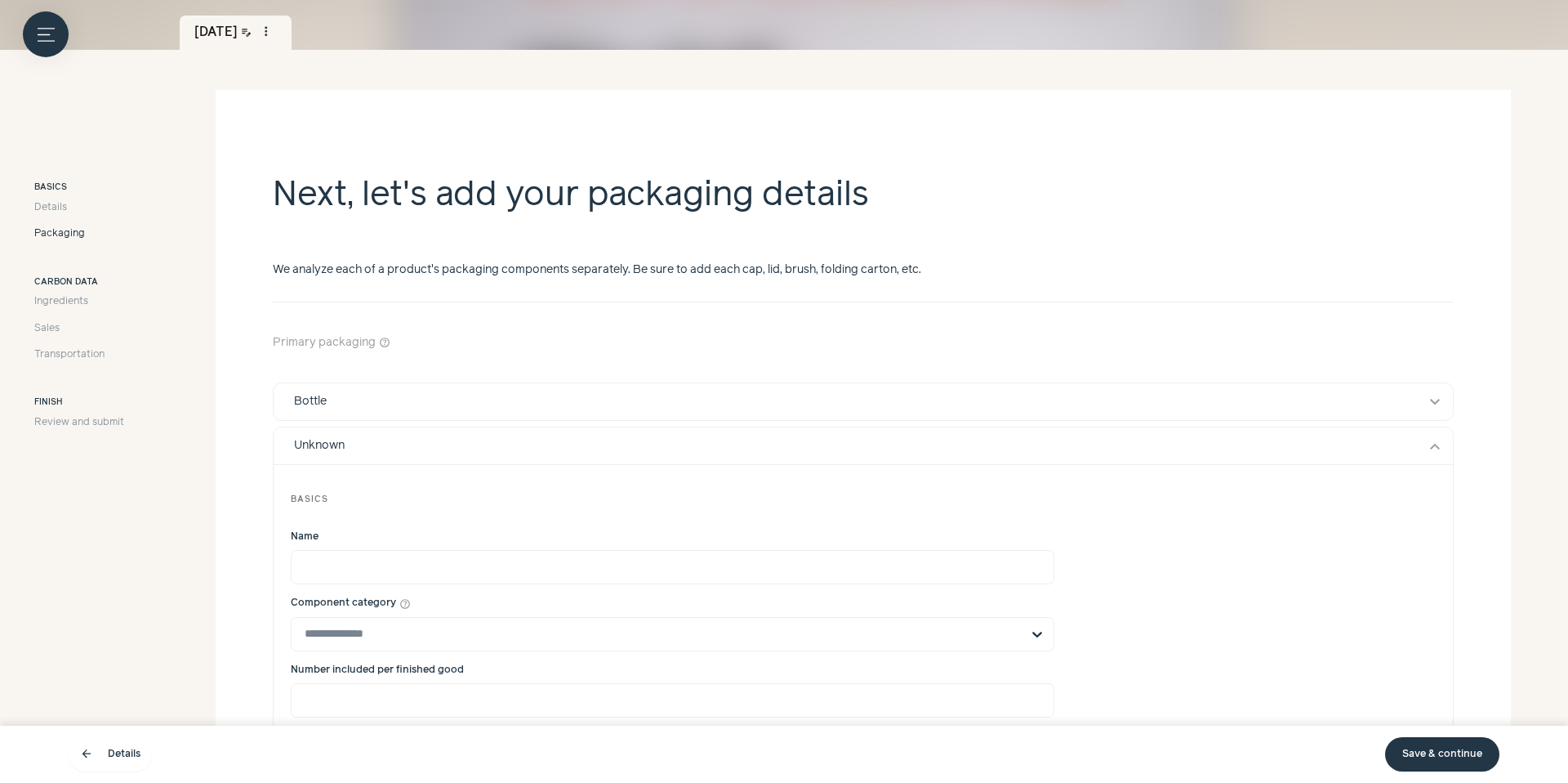
scroll to position [202, 0]
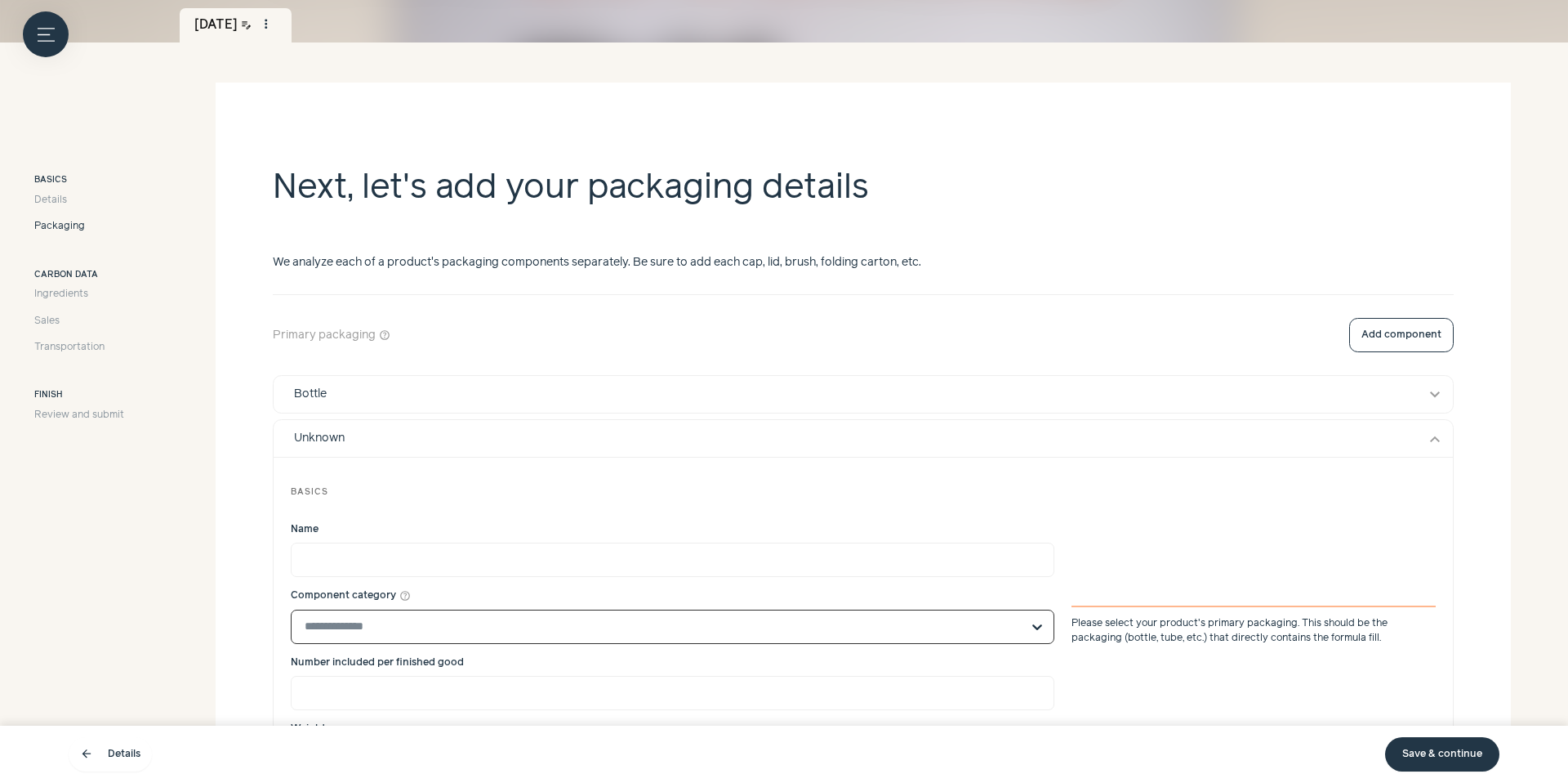
click at [814, 618] on input "Component category help_outline Select is focused, type to refine list, press d…" at bounding box center [662, 626] width 716 height 33
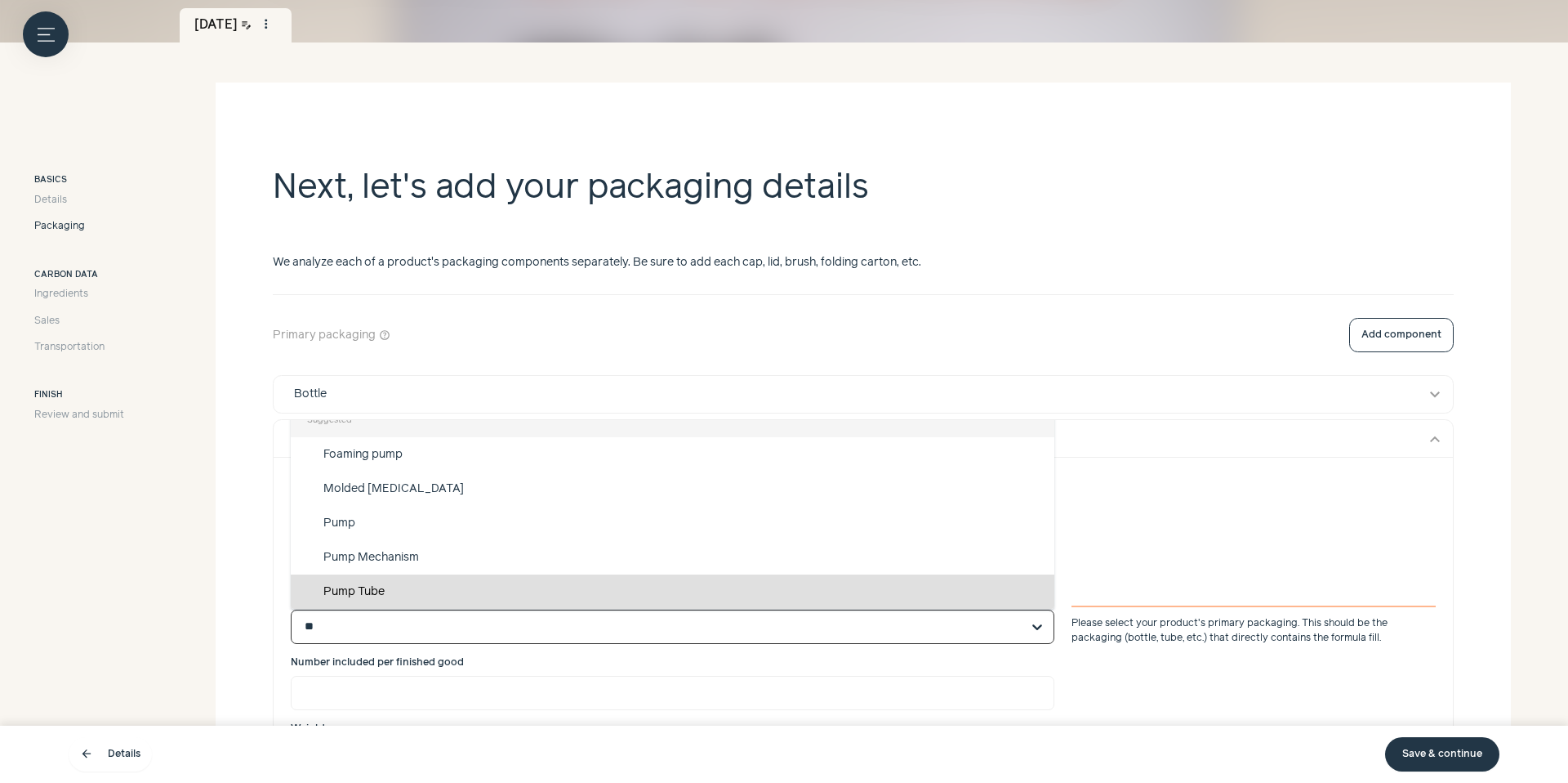
scroll to position [0, 0]
type input "****"
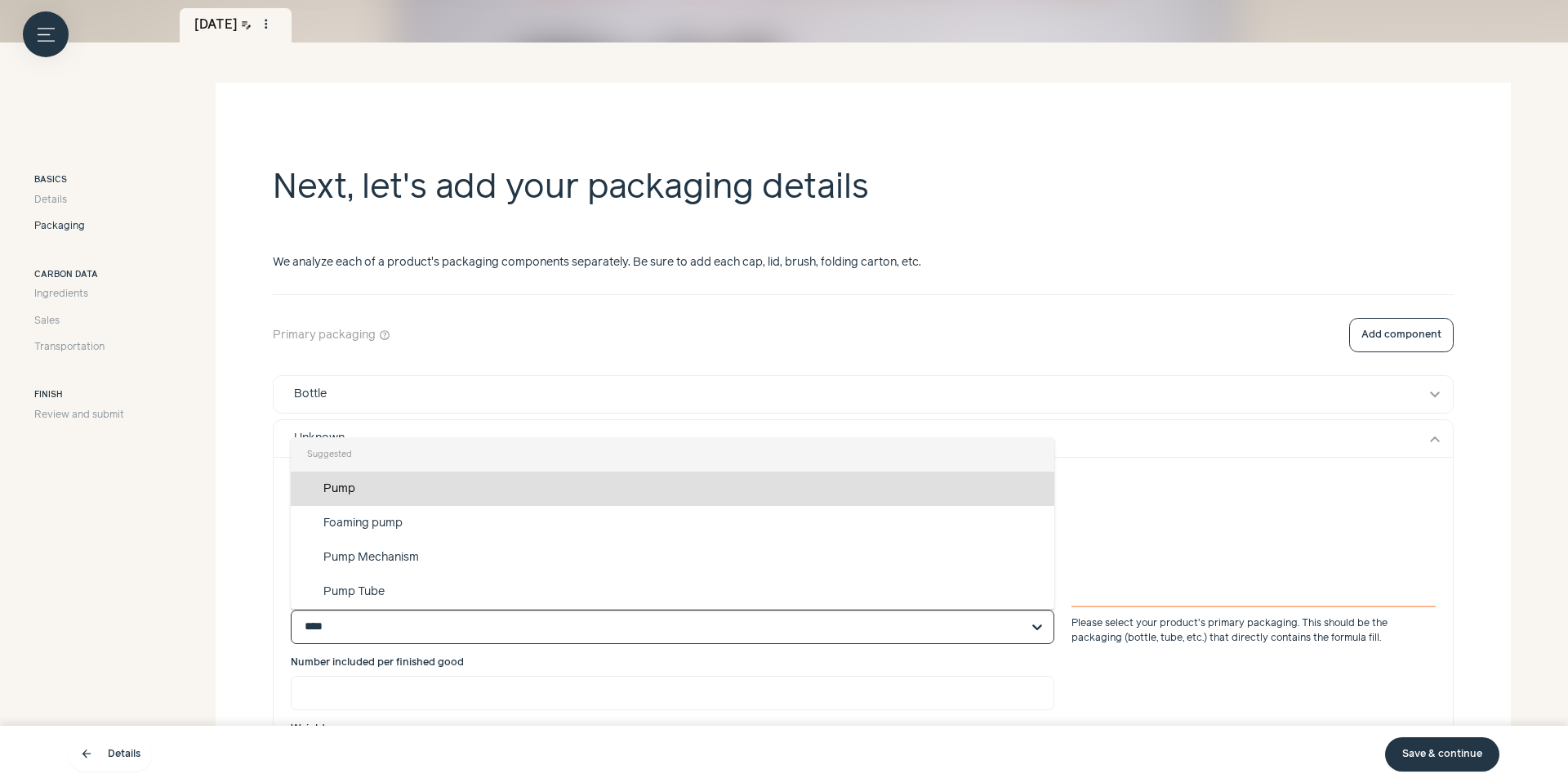
click at [702, 497] on div "Pump" at bounding box center [672, 489] width 764 height 35
click at [702, 611] on input "****" at bounding box center [662, 626] width 716 height 33
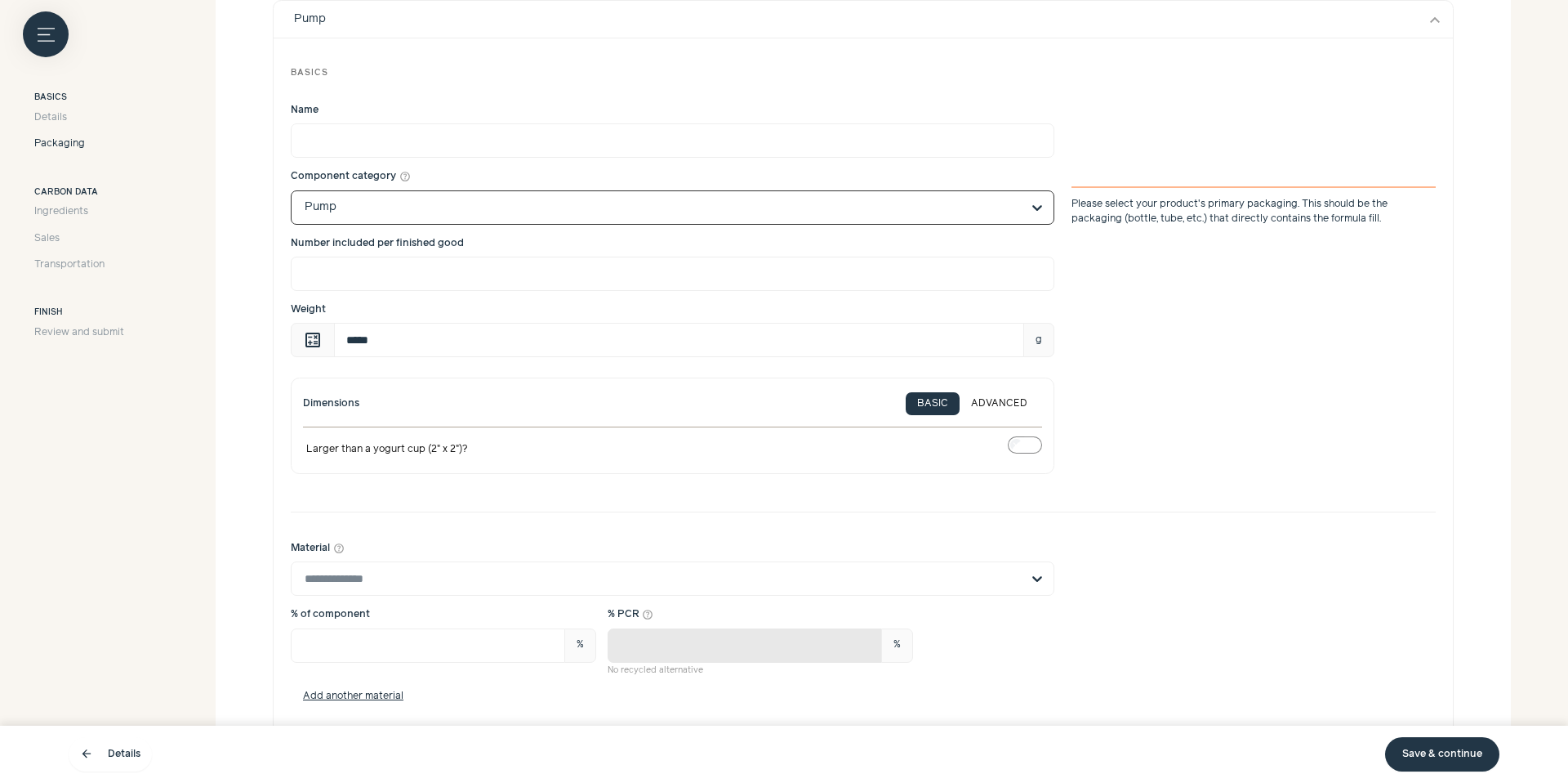
scroll to position [573, 0]
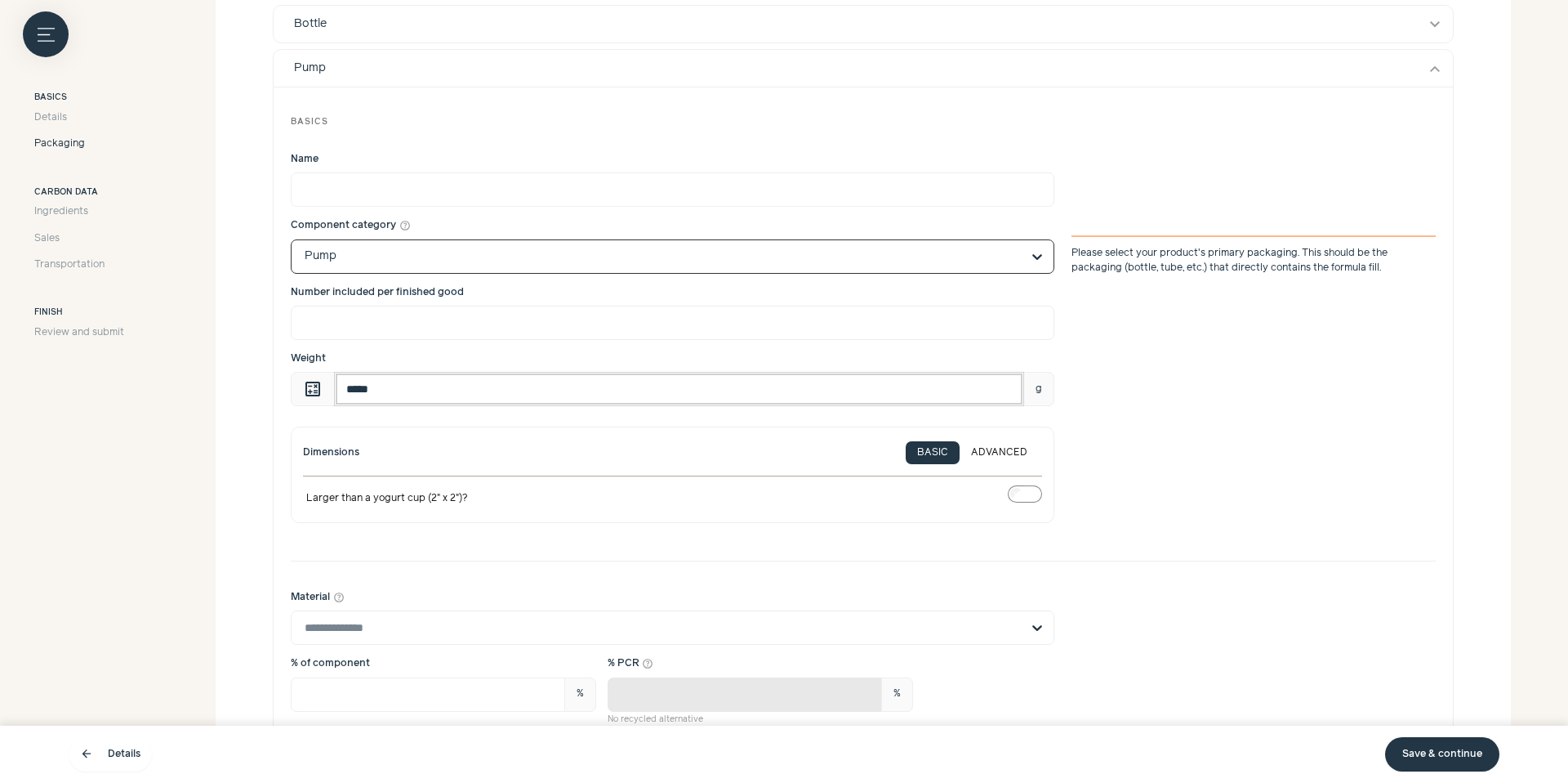
click at [362, 386] on input "*****" at bounding box center [679, 389] width 690 height 35
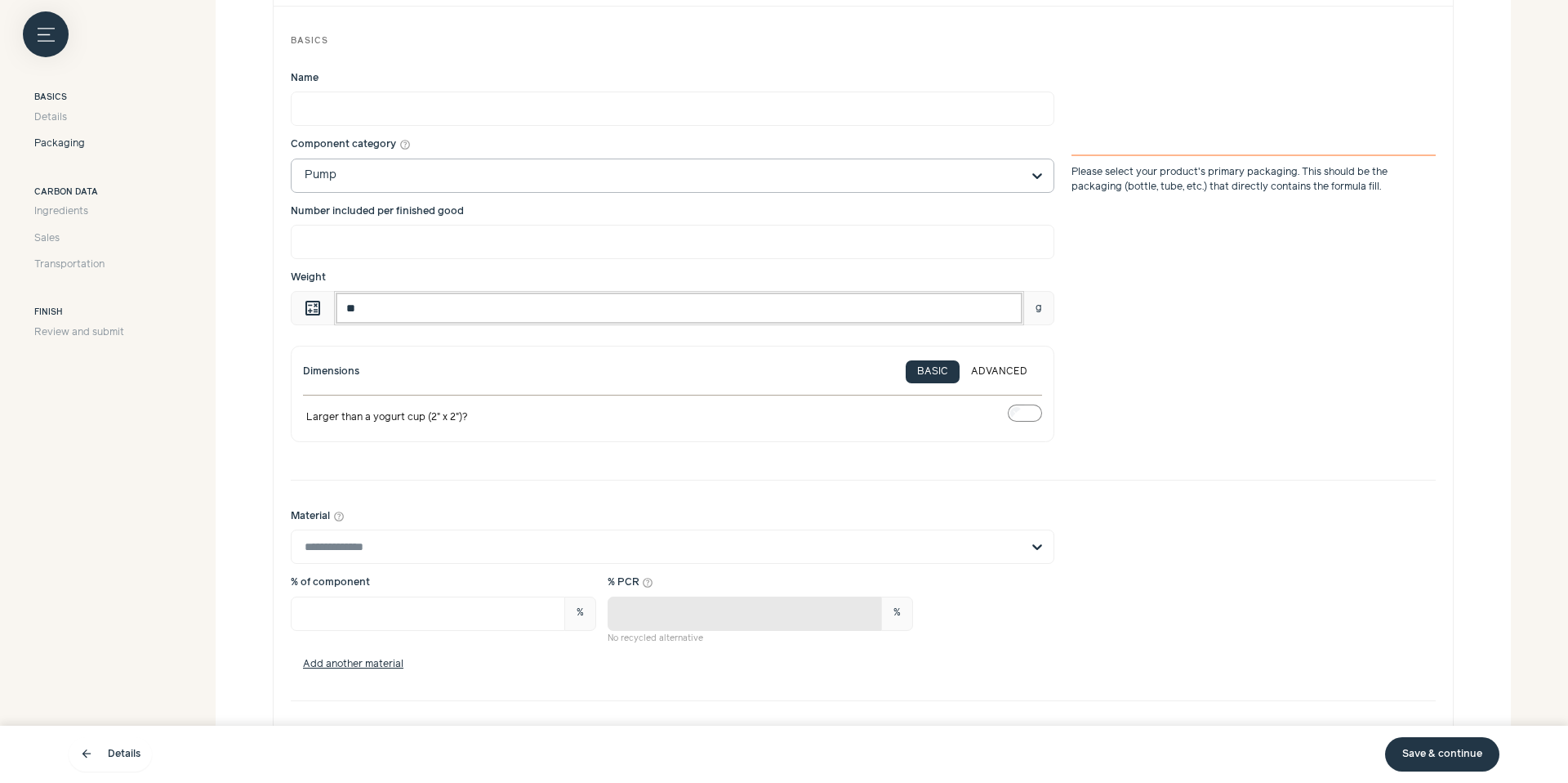
scroll to position [737, 0]
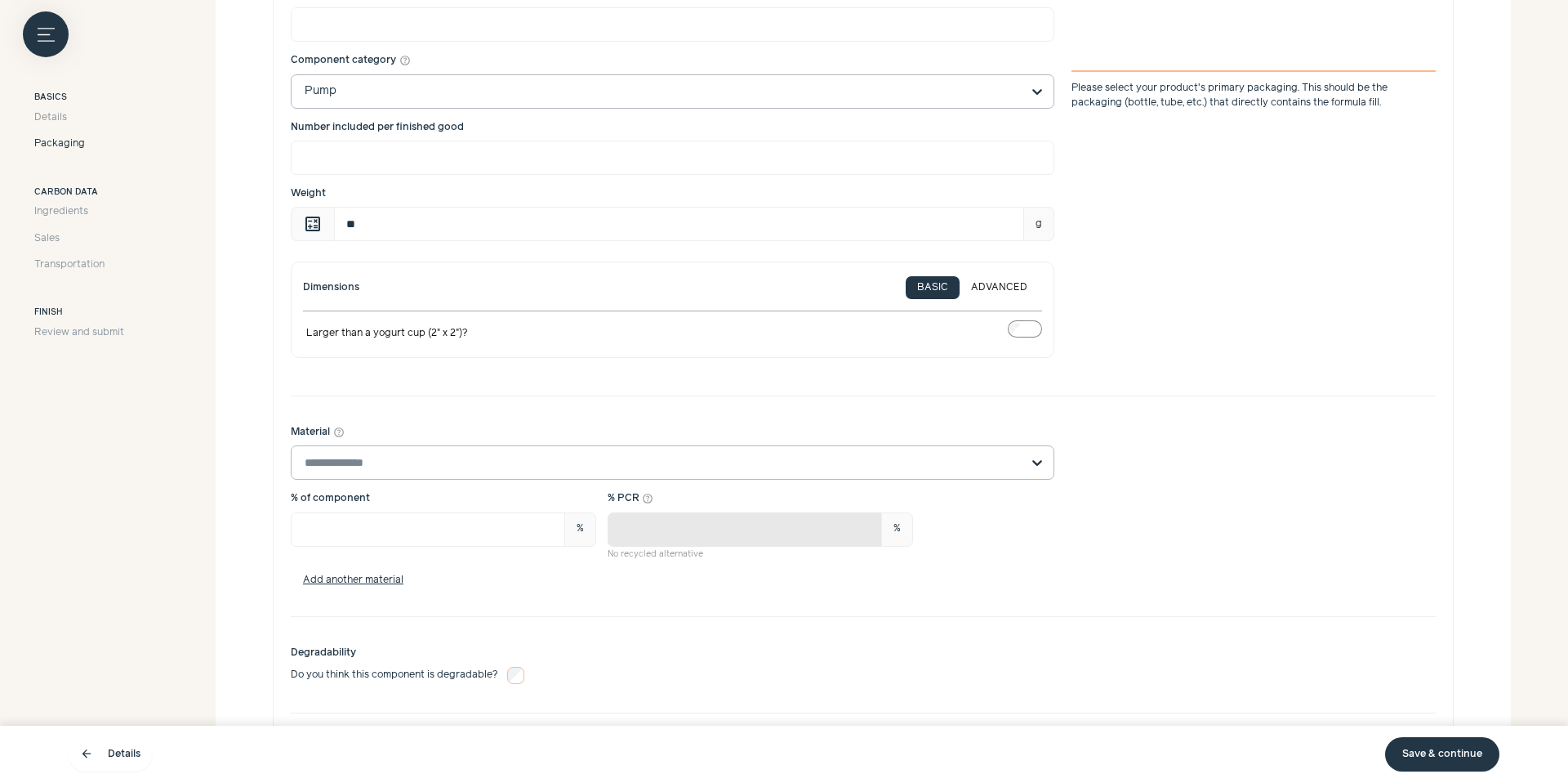
type input "**"
click at [719, 465] on input "Material help_outline" at bounding box center [662, 462] width 716 height 33
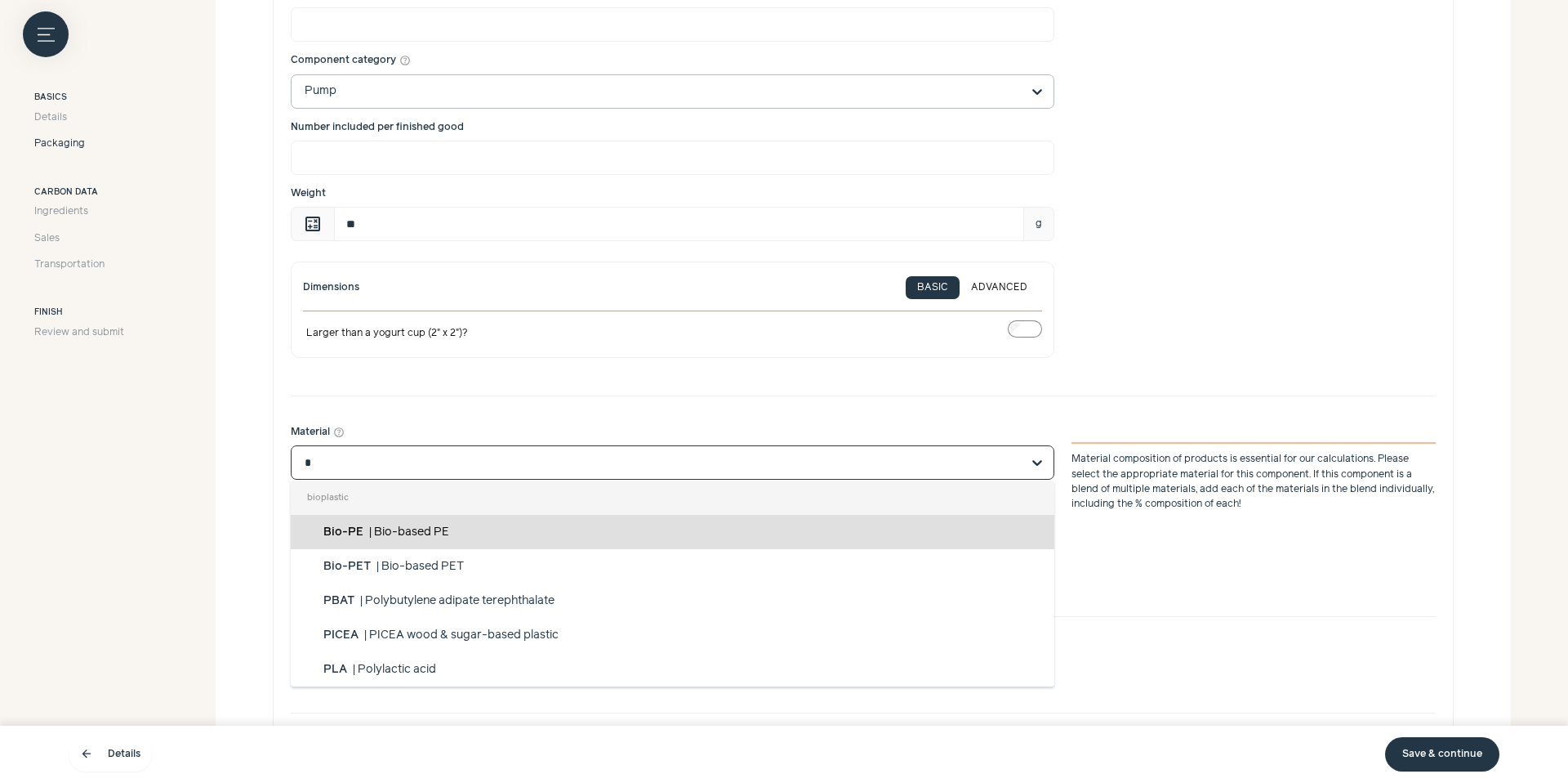
type input "**"
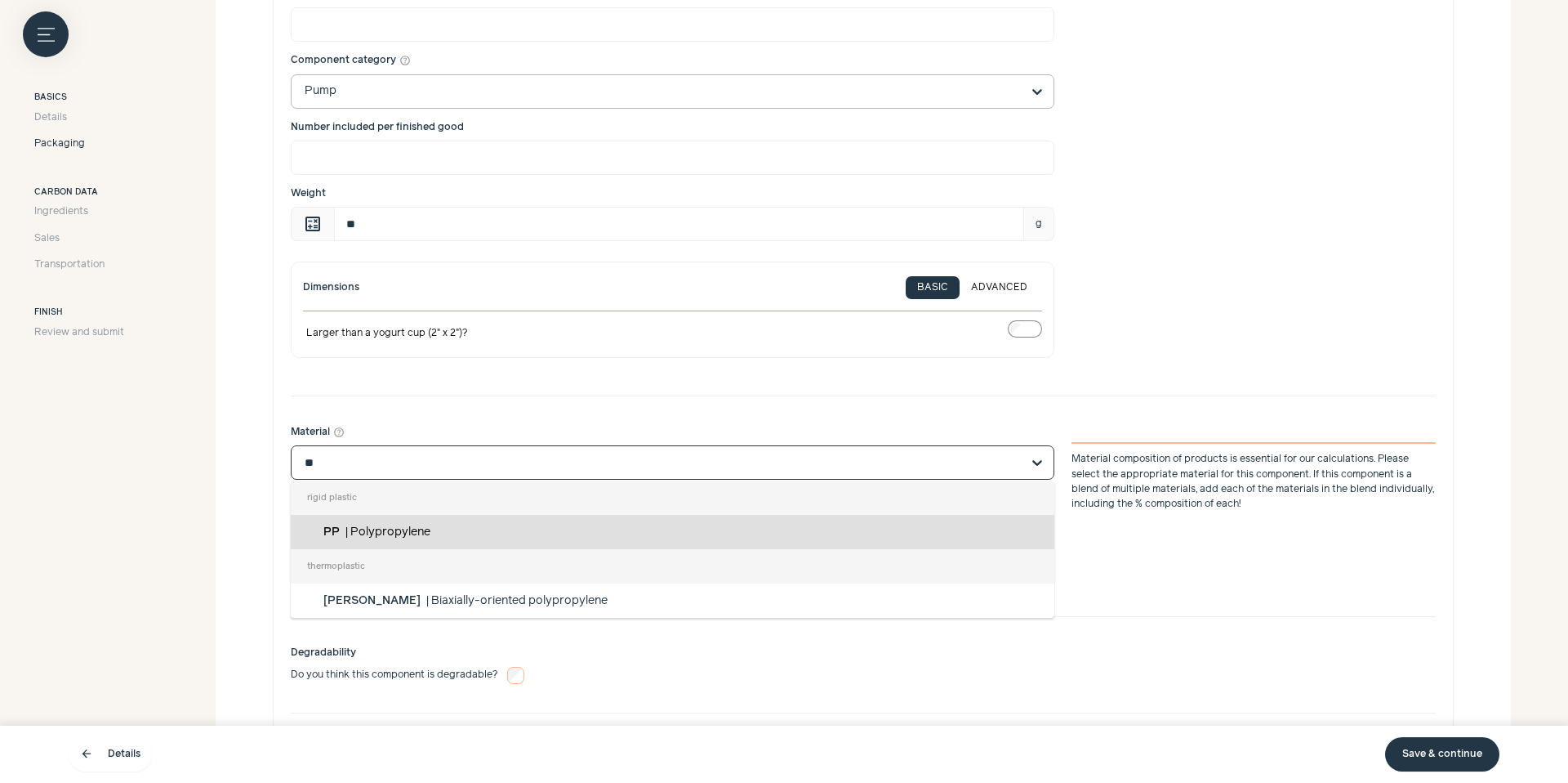
click at [604, 529] on div "PP | Polypropylene" at bounding box center [672, 531] width 764 height 35
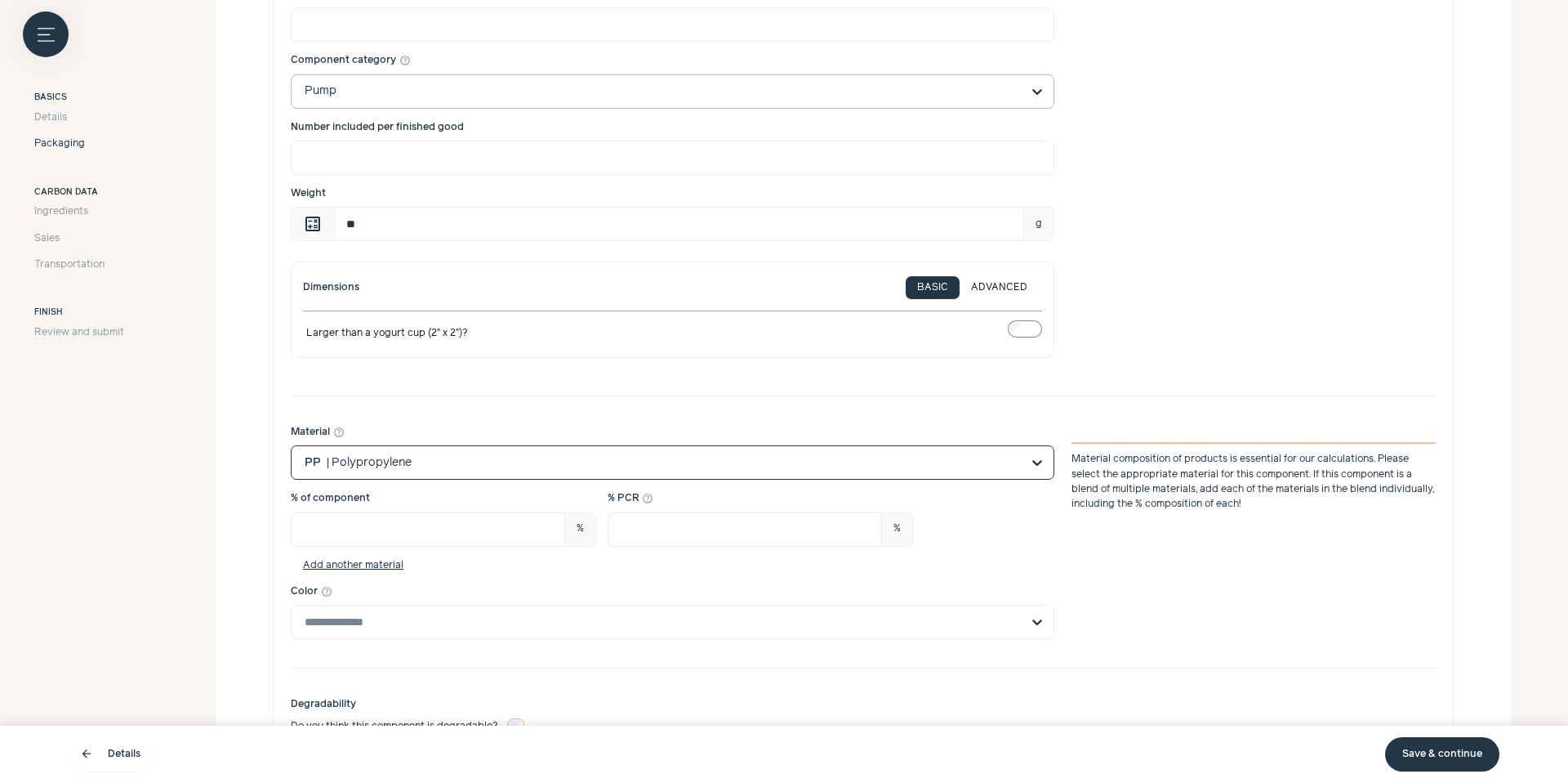
scroll to position [738, 0]
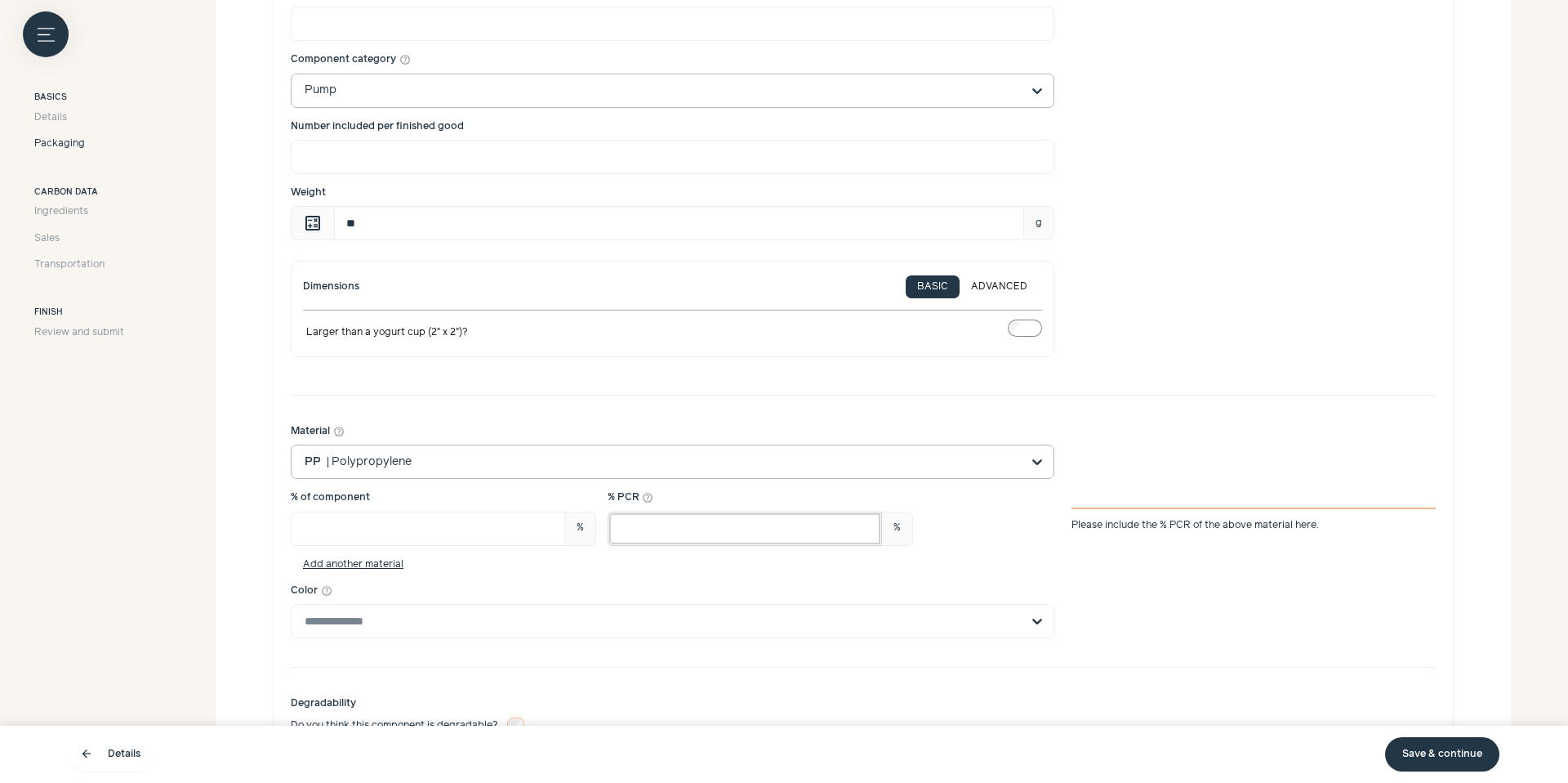
drag, startPoint x: 650, startPoint y: 529, endPoint x: 606, endPoint y: 523, distance: 44.4
click at [607, 523] on input "*" at bounding box center [744, 528] width 274 height 35
type input "**"
click at [663, 625] on input "Color help_outline" at bounding box center [662, 620] width 716 height 33
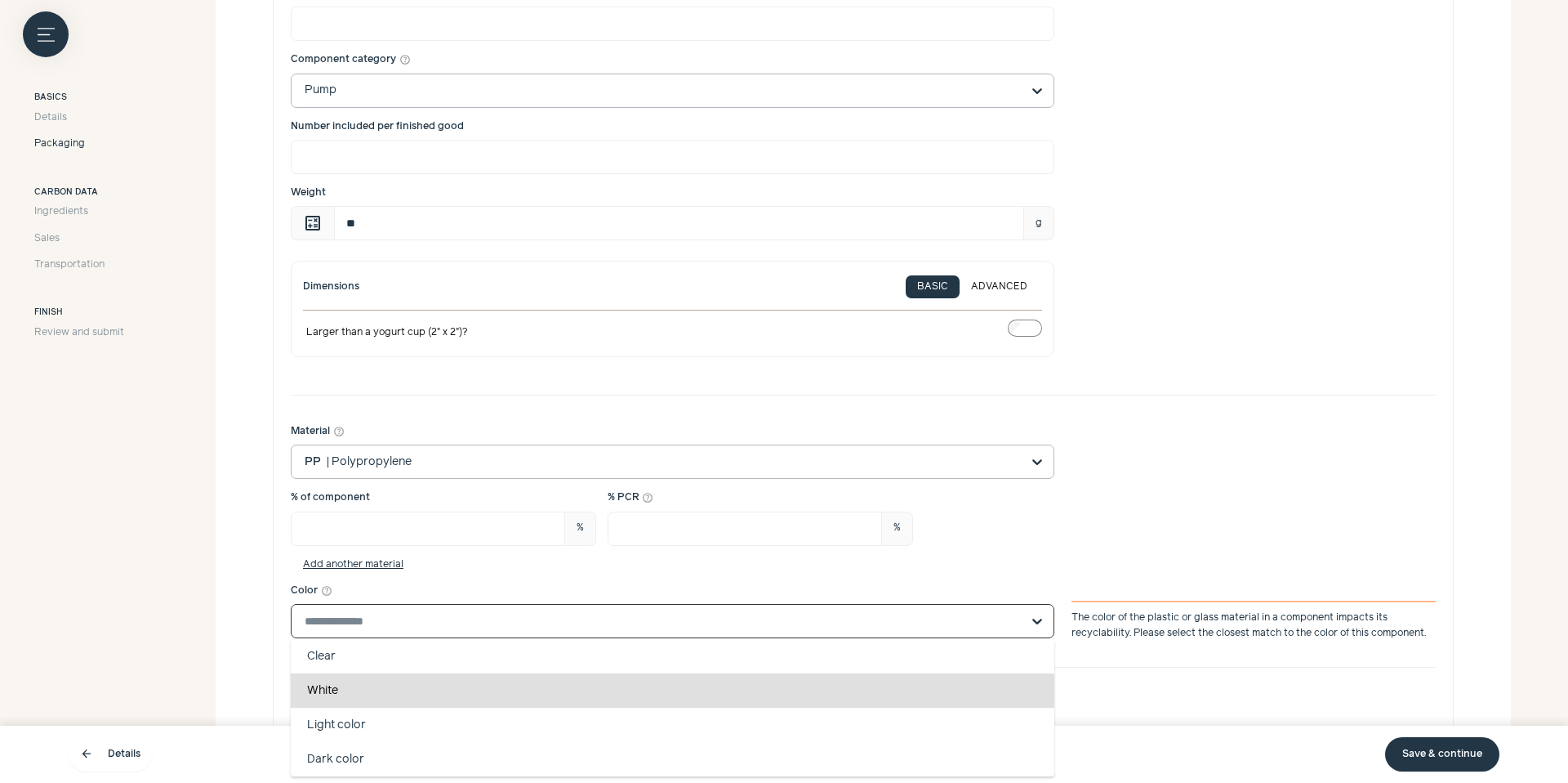
click at [578, 686] on div "White" at bounding box center [672, 690] width 764 height 35
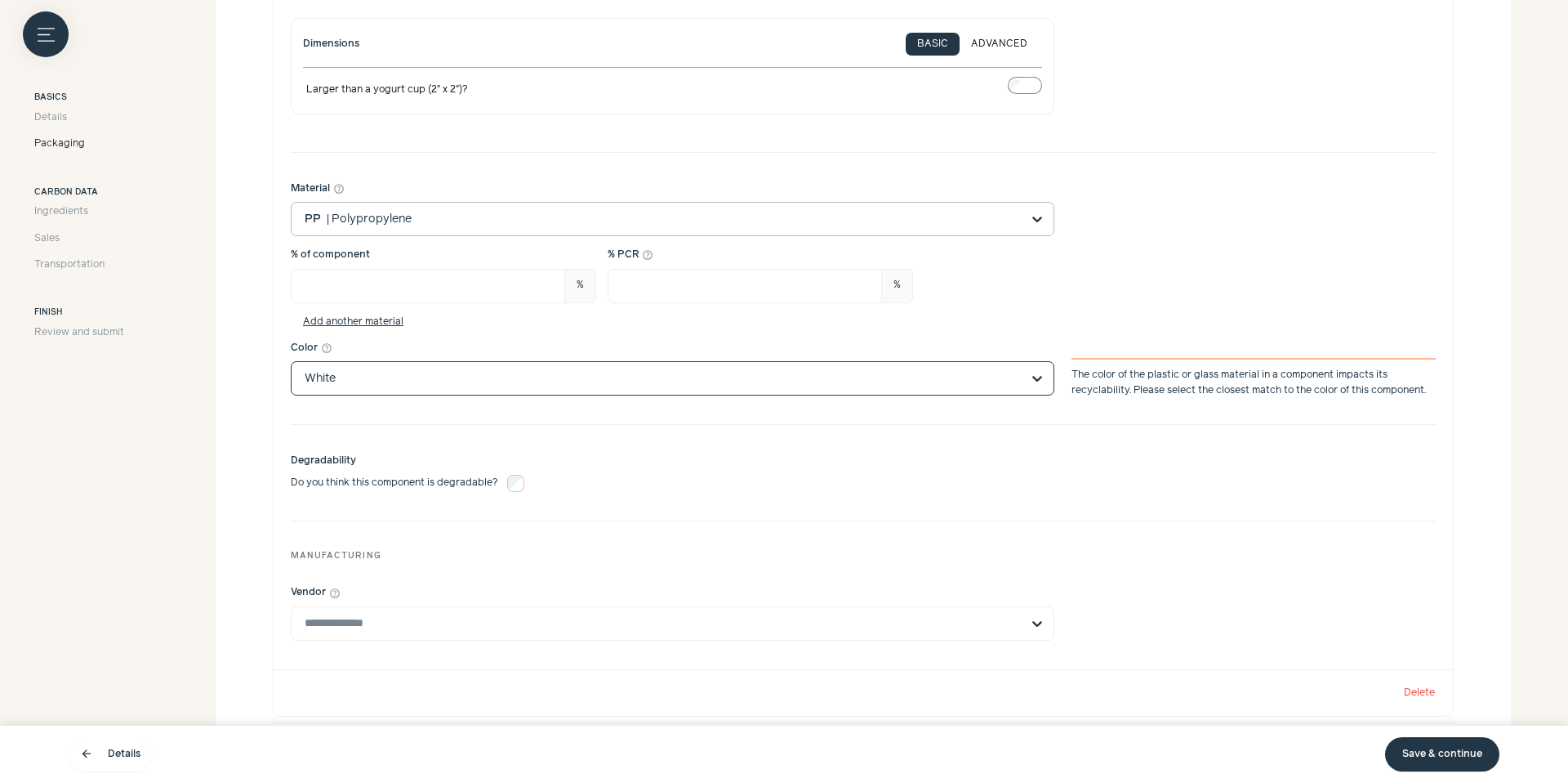
scroll to position [1009, 0]
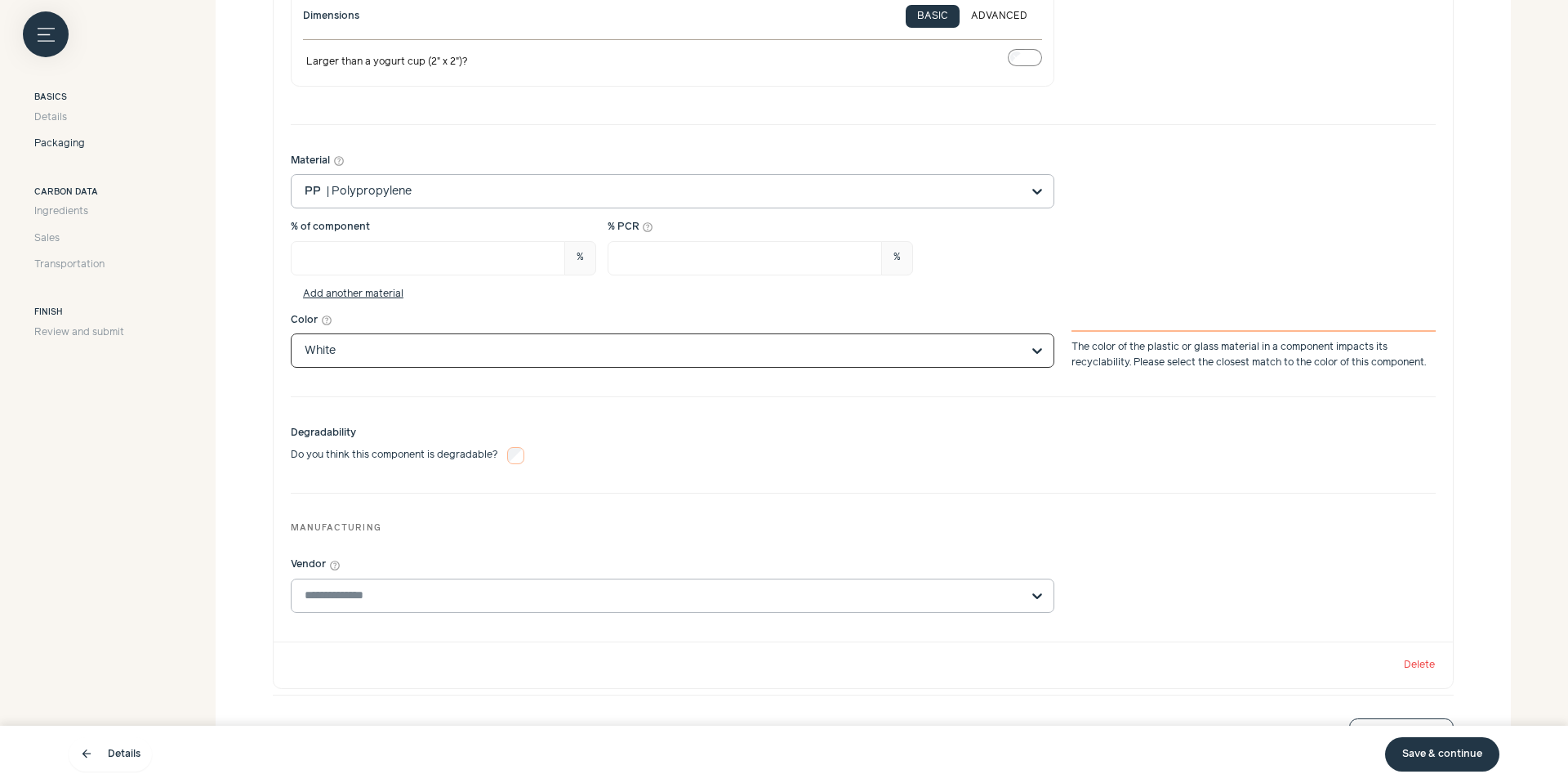
click at [662, 603] on input "Vendor help_outline" at bounding box center [662, 595] width 716 height 33
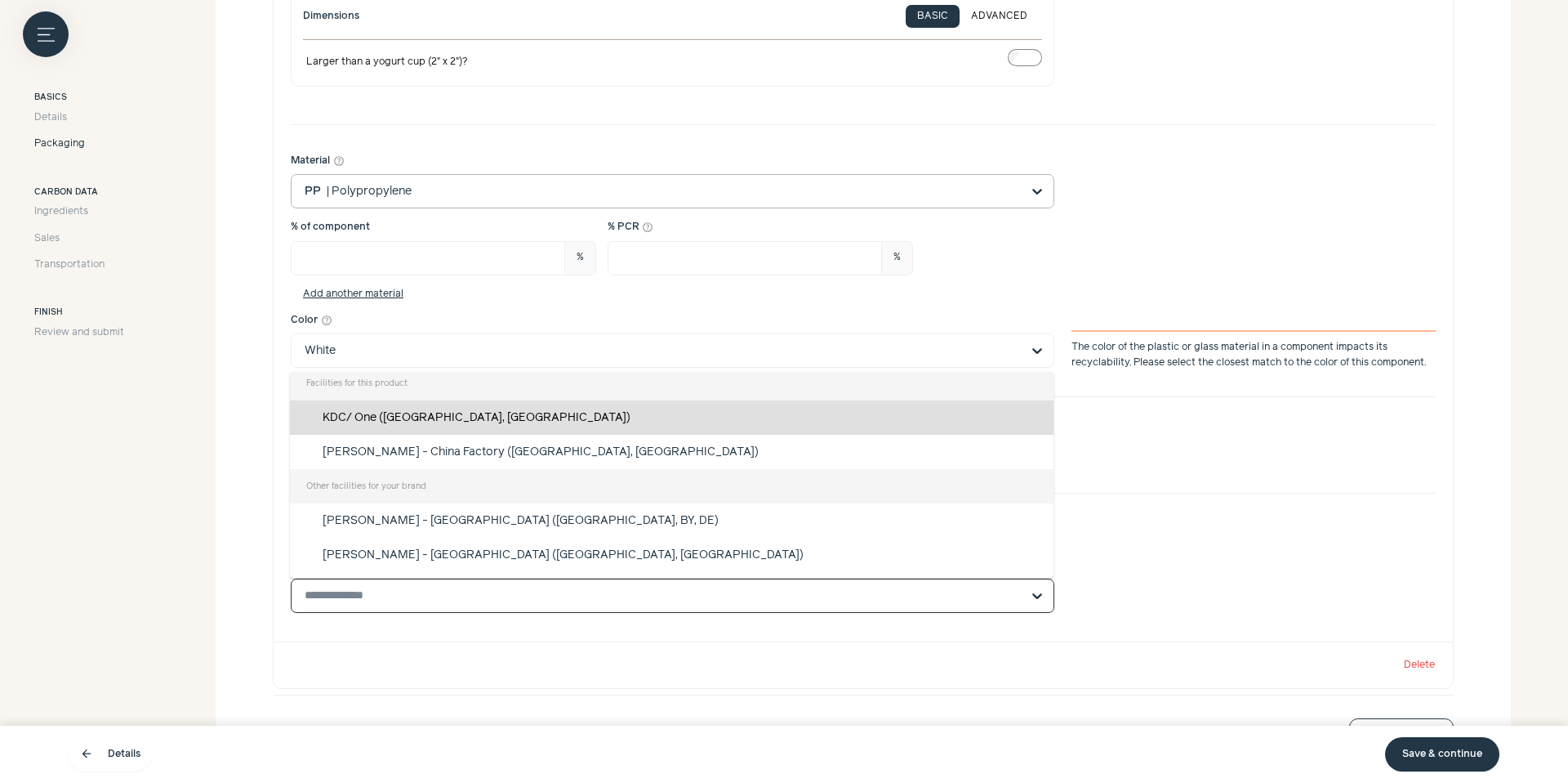
scroll to position [75, 0]
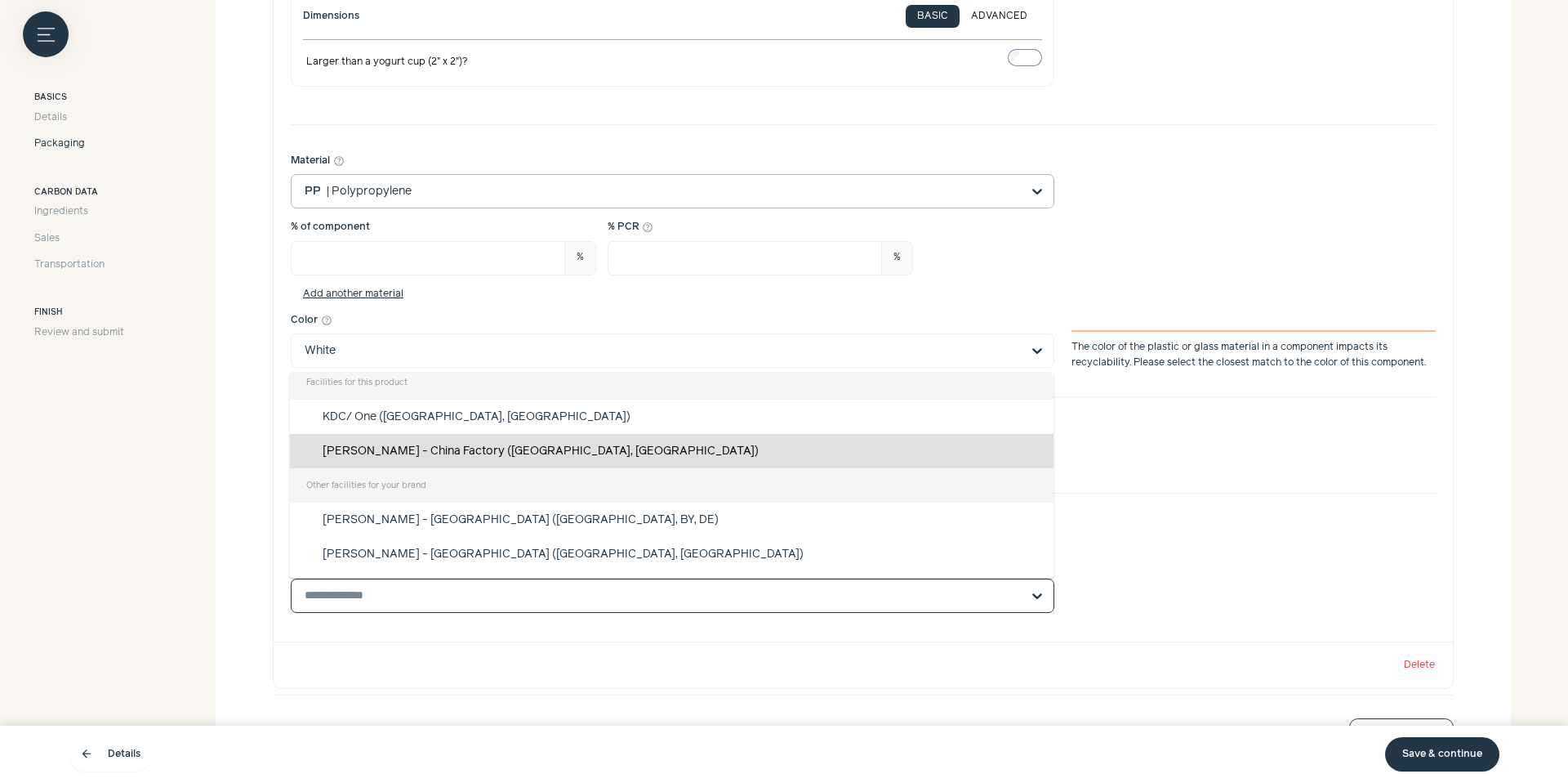
click at [633, 453] on div "[PERSON_NAME] - China Factory ([GEOGRAPHIC_DATA], [GEOGRAPHIC_DATA])" at bounding box center [672, 451] width 764 height 35
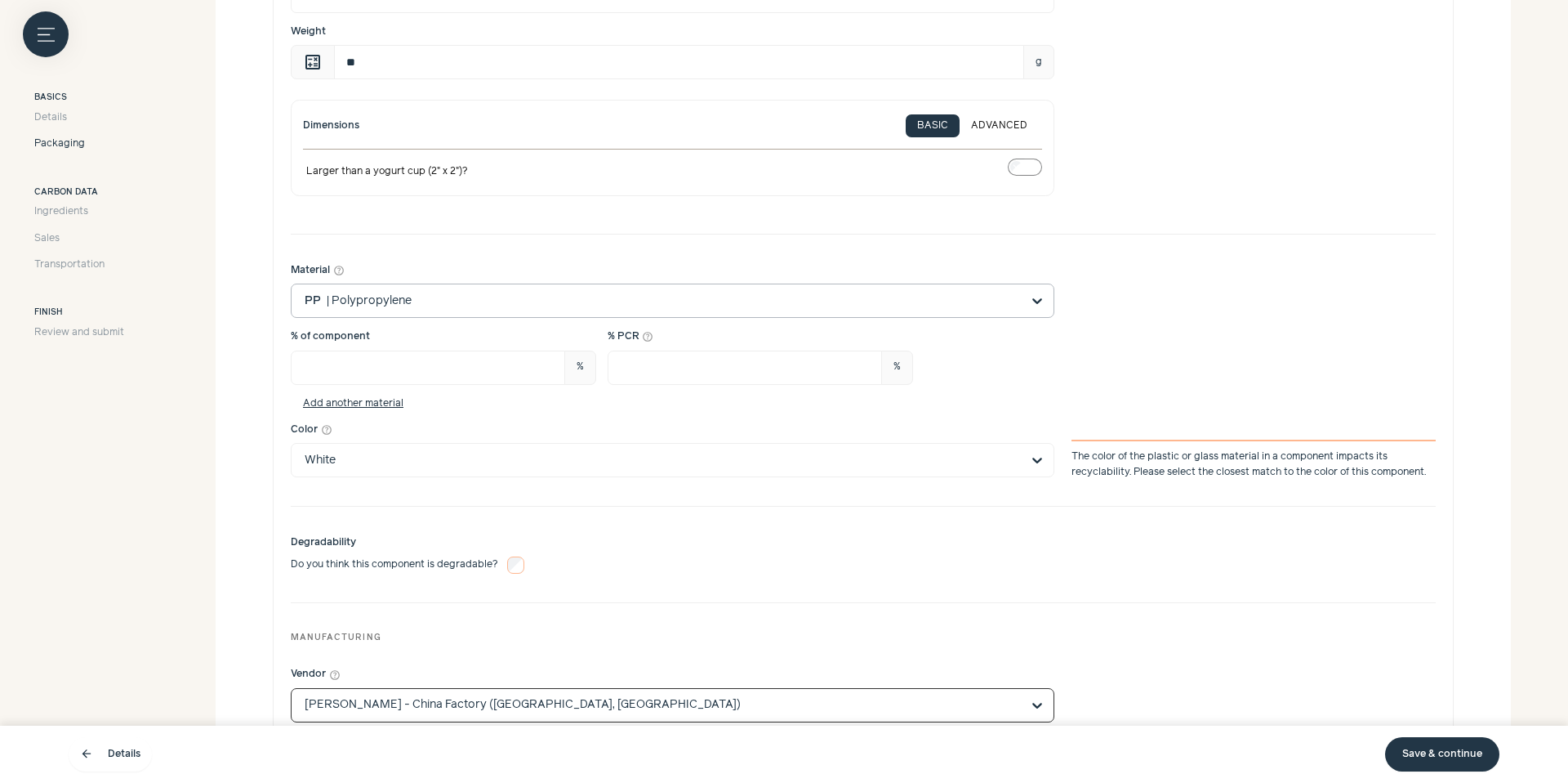
scroll to position [174, 0]
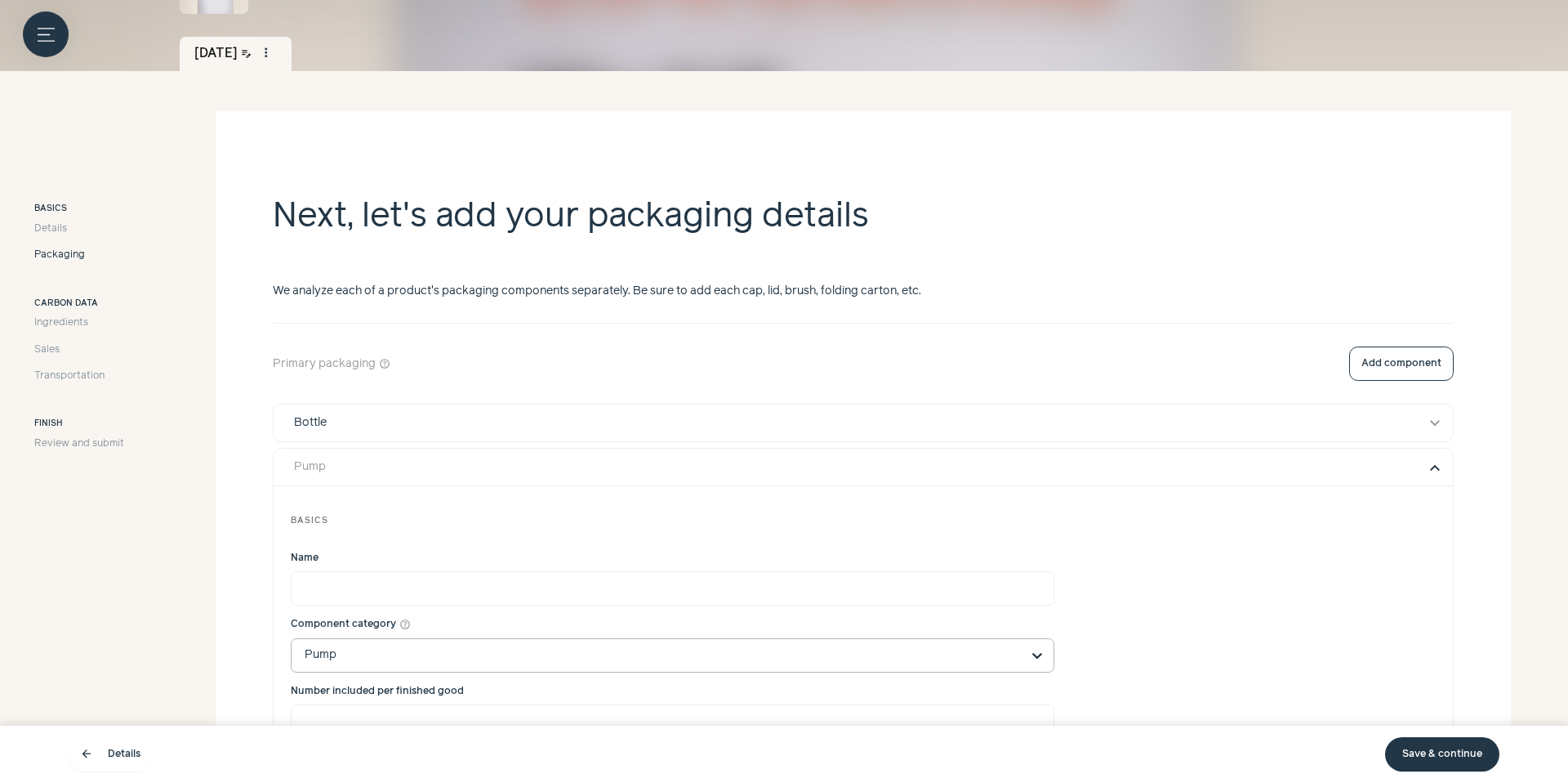
click at [1436, 470] on button "expand_more" at bounding box center [1434, 468] width 20 height 20
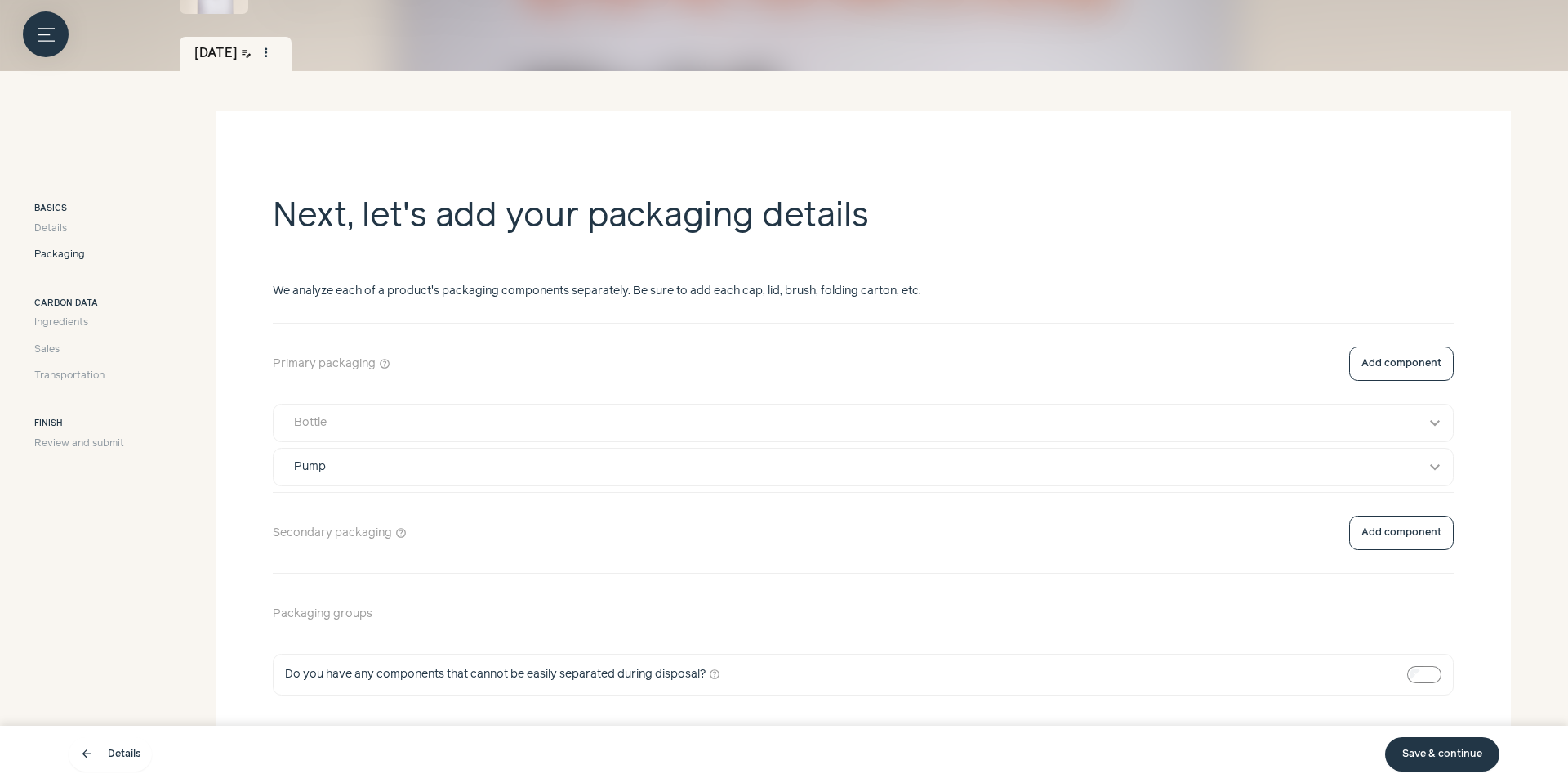
click at [1402, 416] on div "Bottle" at bounding box center [848, 422] width 1131 height 17
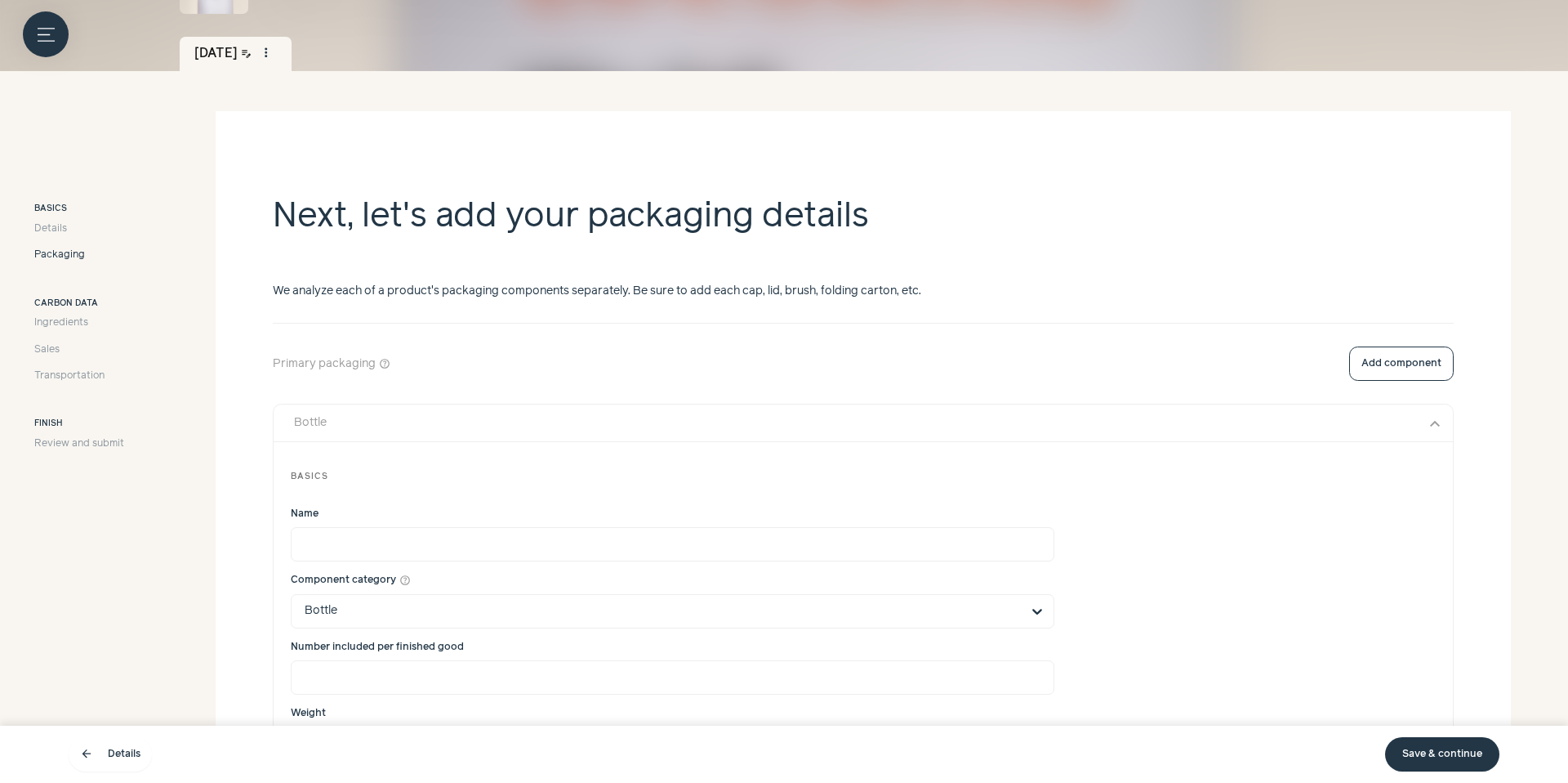
click at [1402, 416] on div "Bottle" at bounding box center [848, 422] width 1131 height 17
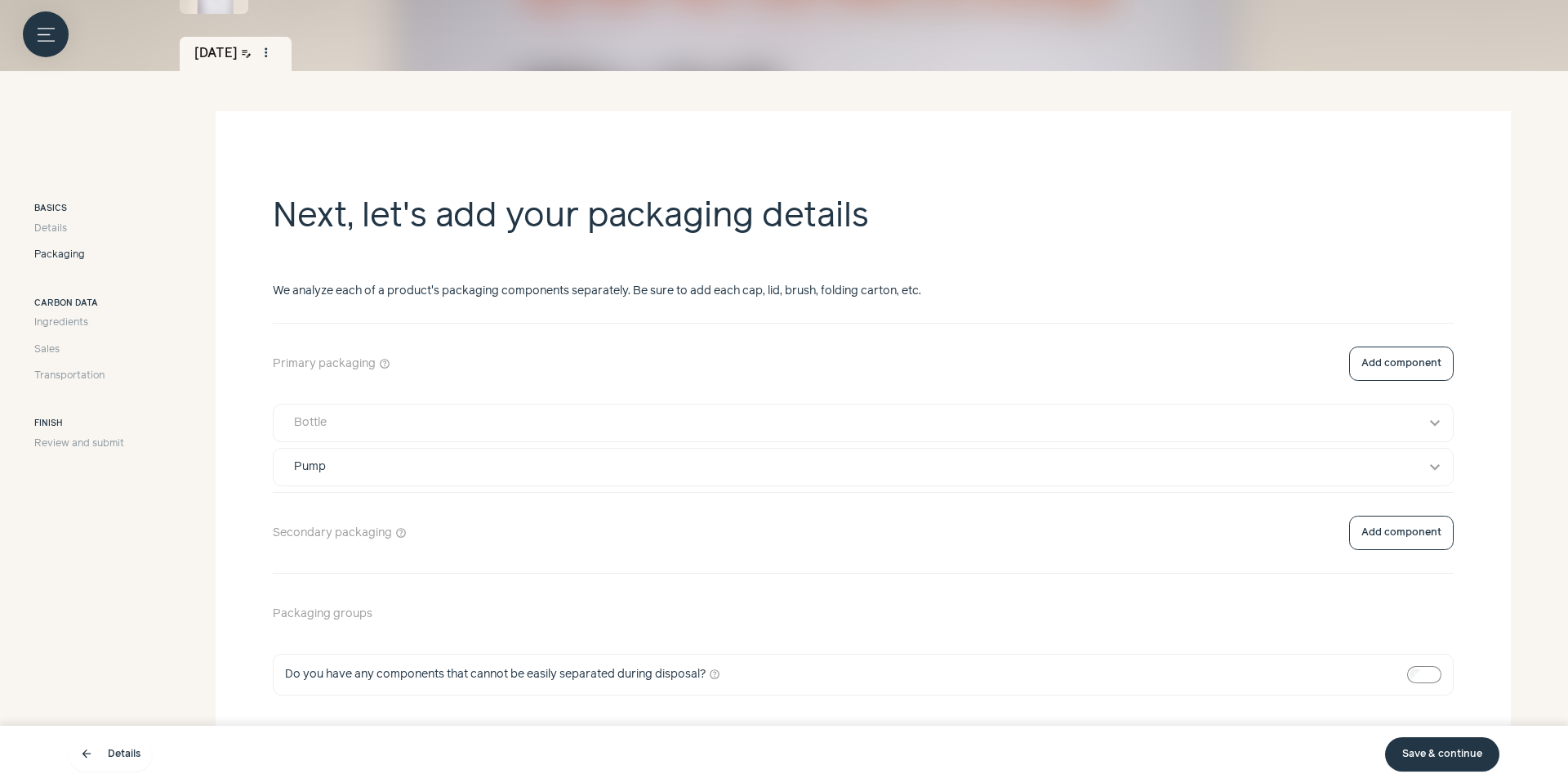
click at [889, 427] on div "Bottle" at bounding box center [848, 422] width 1131 height 17
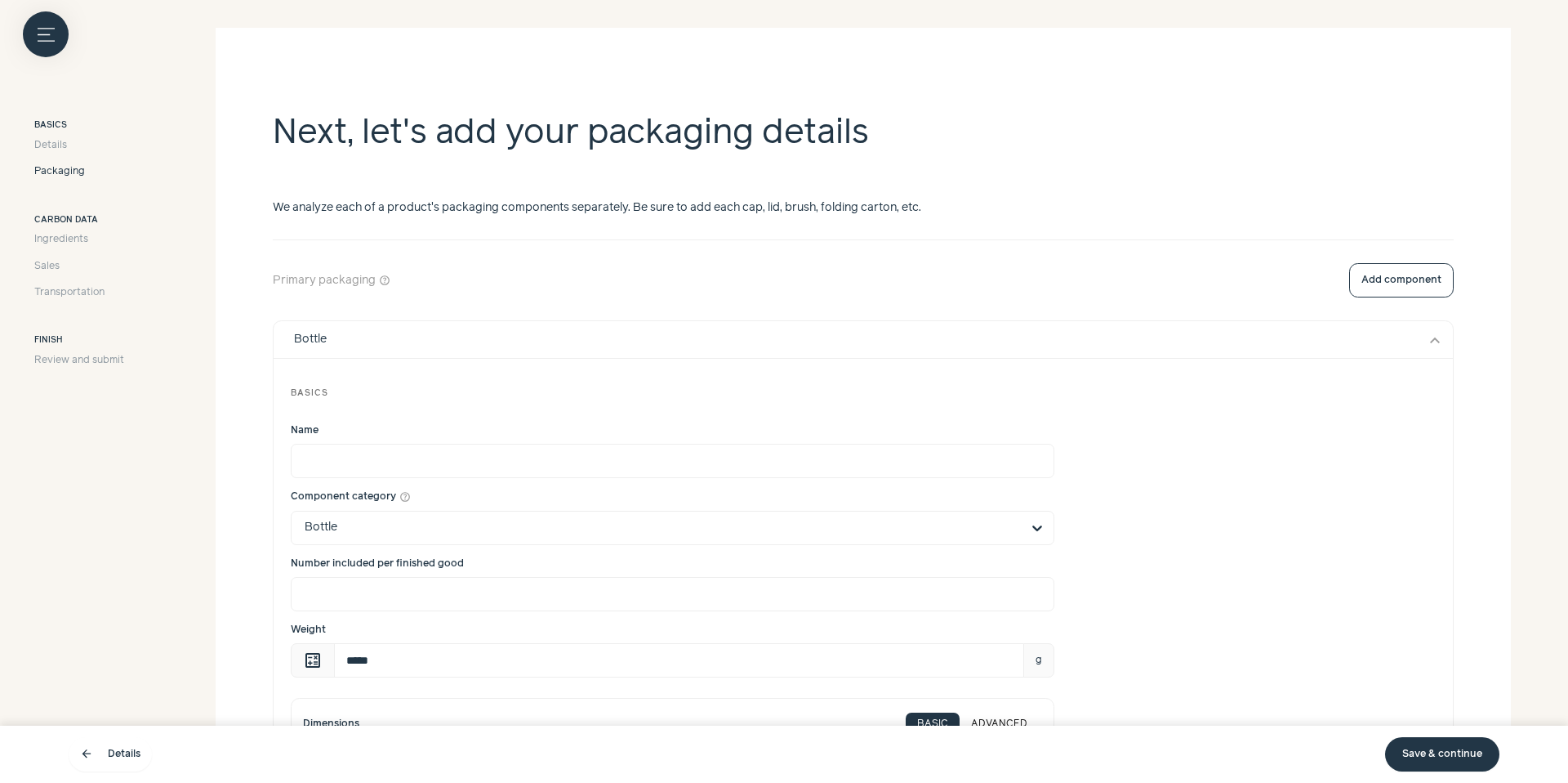
scroll to position [332, 0]
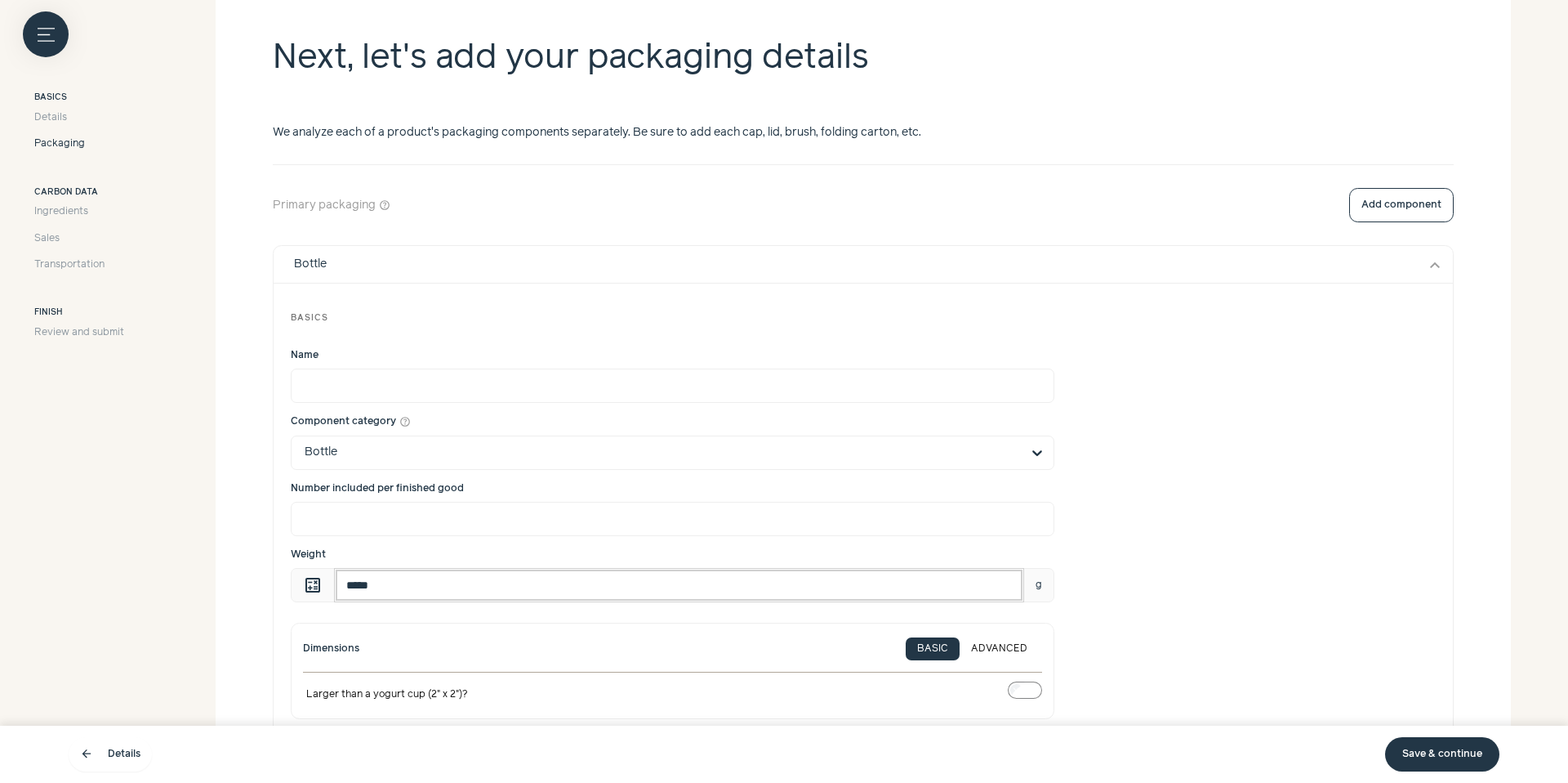
click at [435, 597] on input "*****" at bounding box center [679, 585] width 690 height 35
type input "**"
click at [1244, 560] on div "Weight calculate ** g" at bounding box center [863, 574] width 1145 height 55
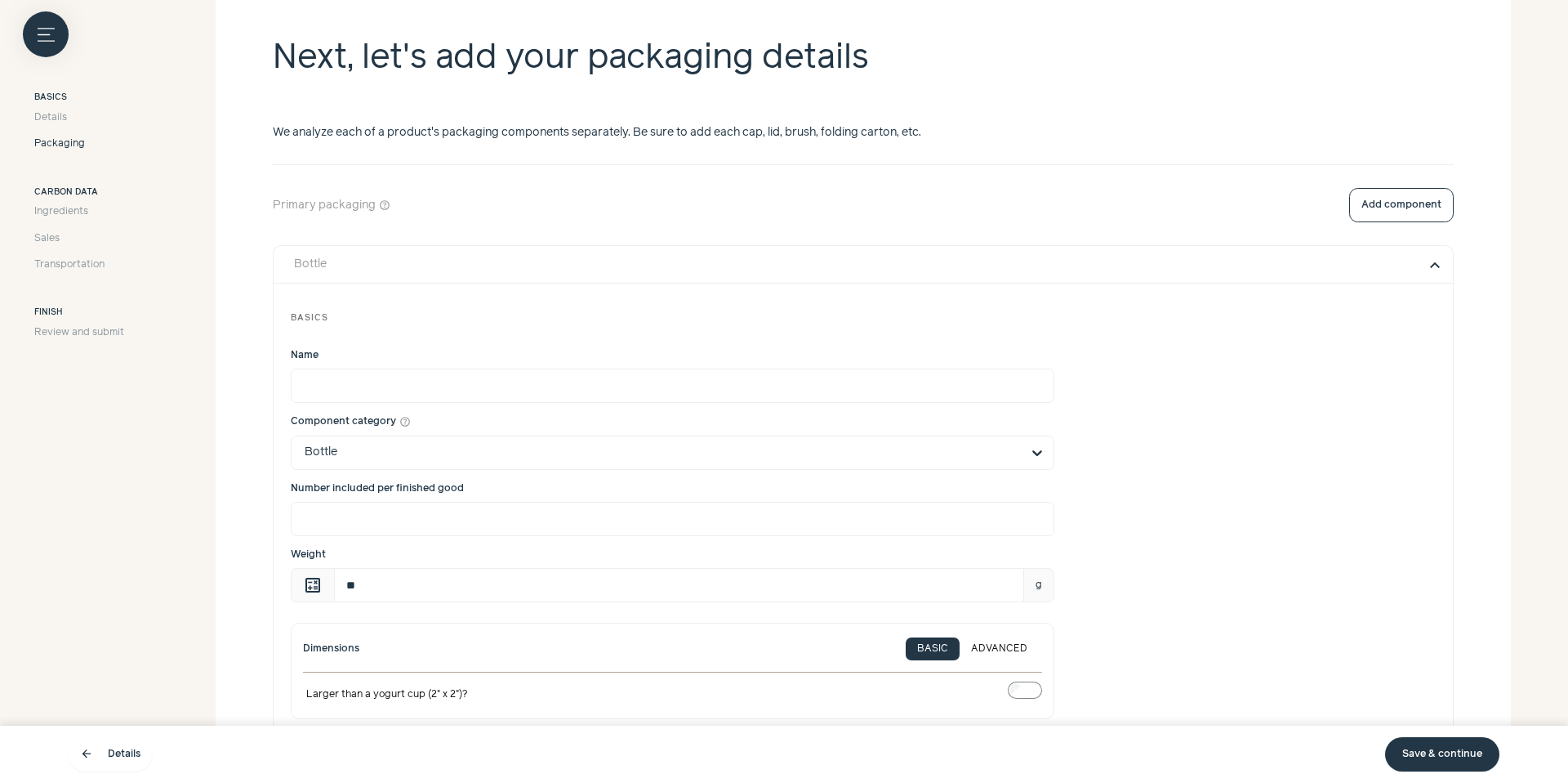
click at [1427, 263] on button "expand_more" at bounding box center [1434, 265] width 20 height 20
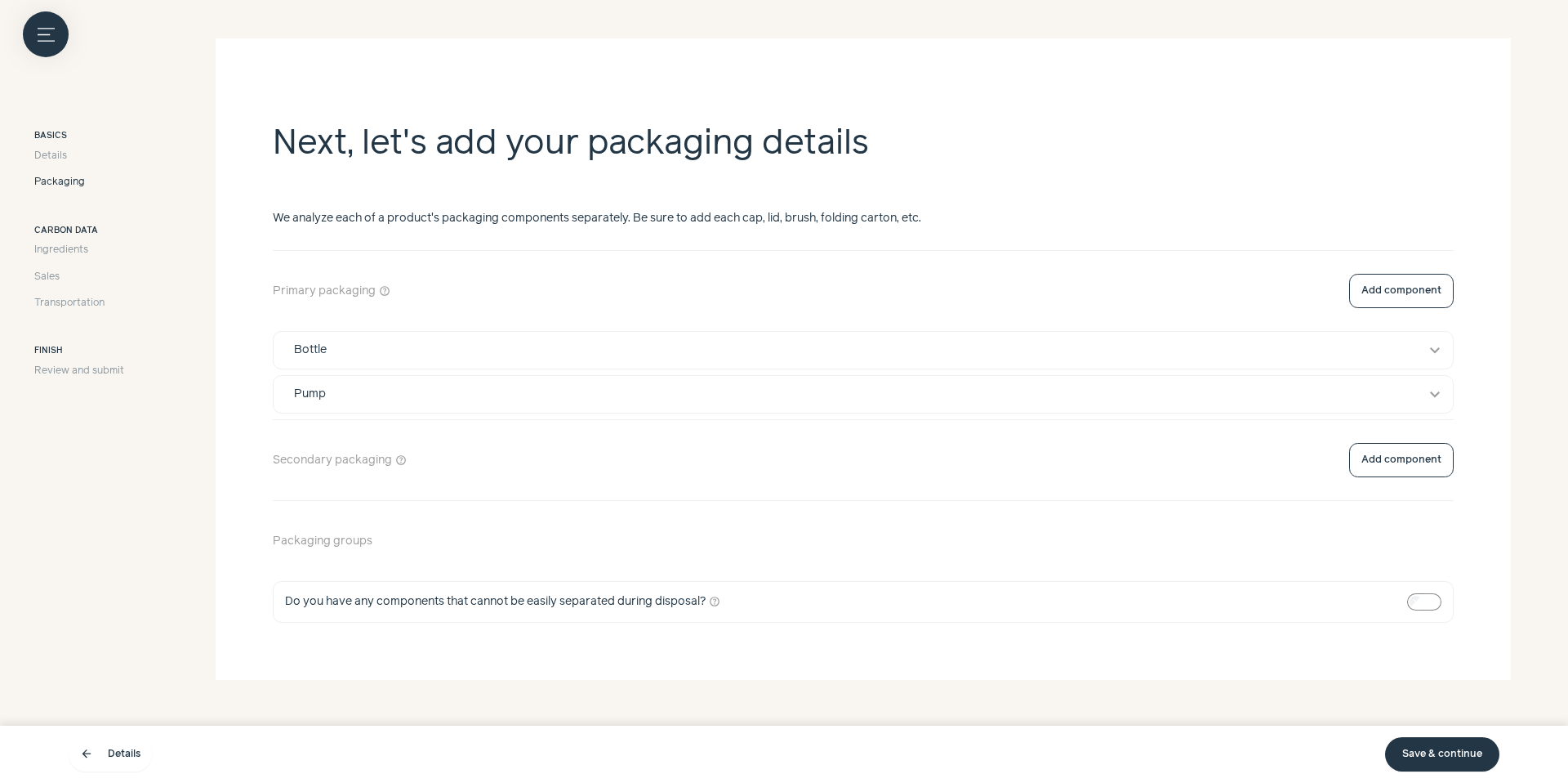
scroll to position [247, 0]
click at [51, 157] on span "Details" at bounding box center [51, 156] width 33 height 15
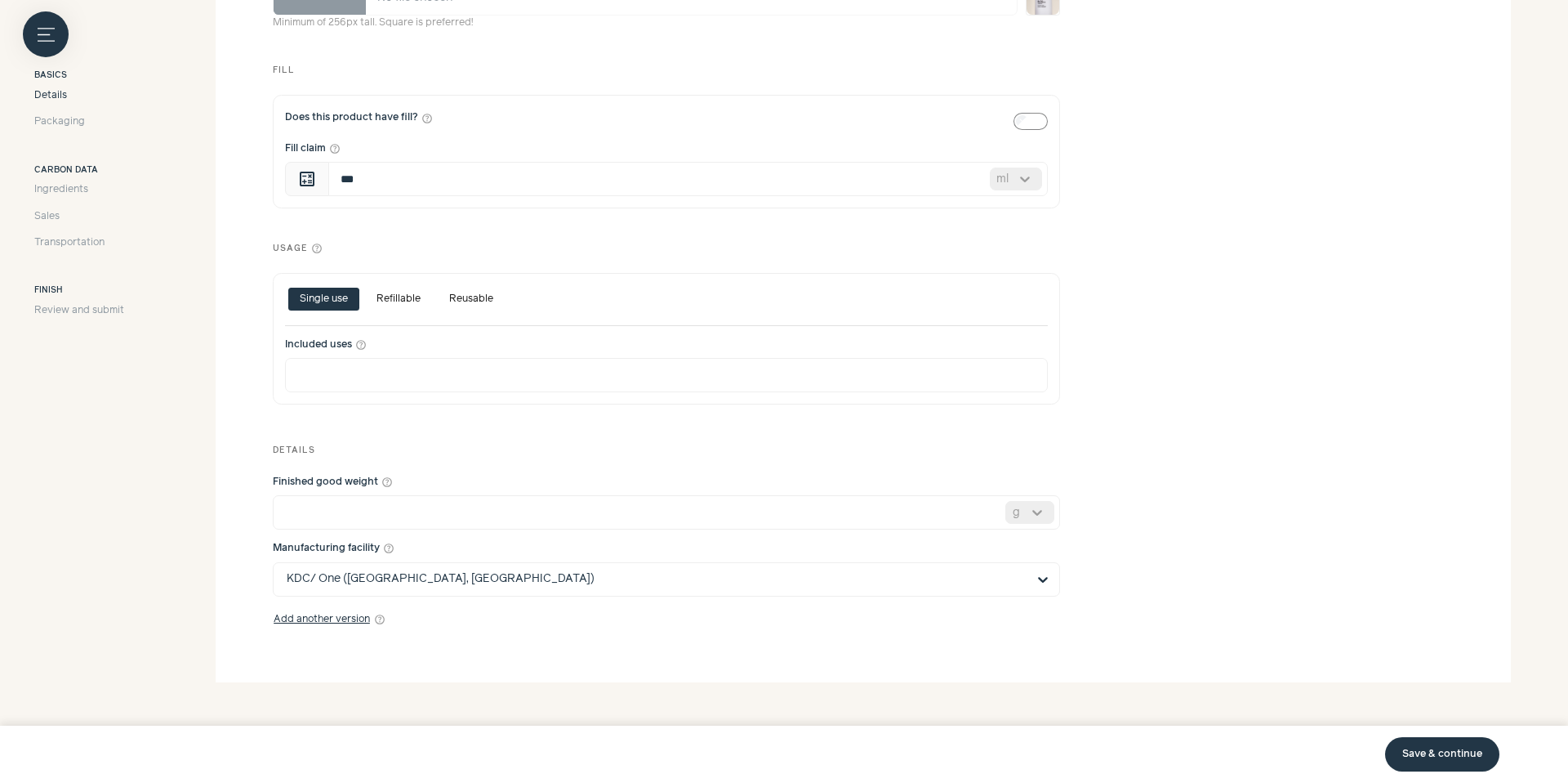
scroll to position [624, 0]
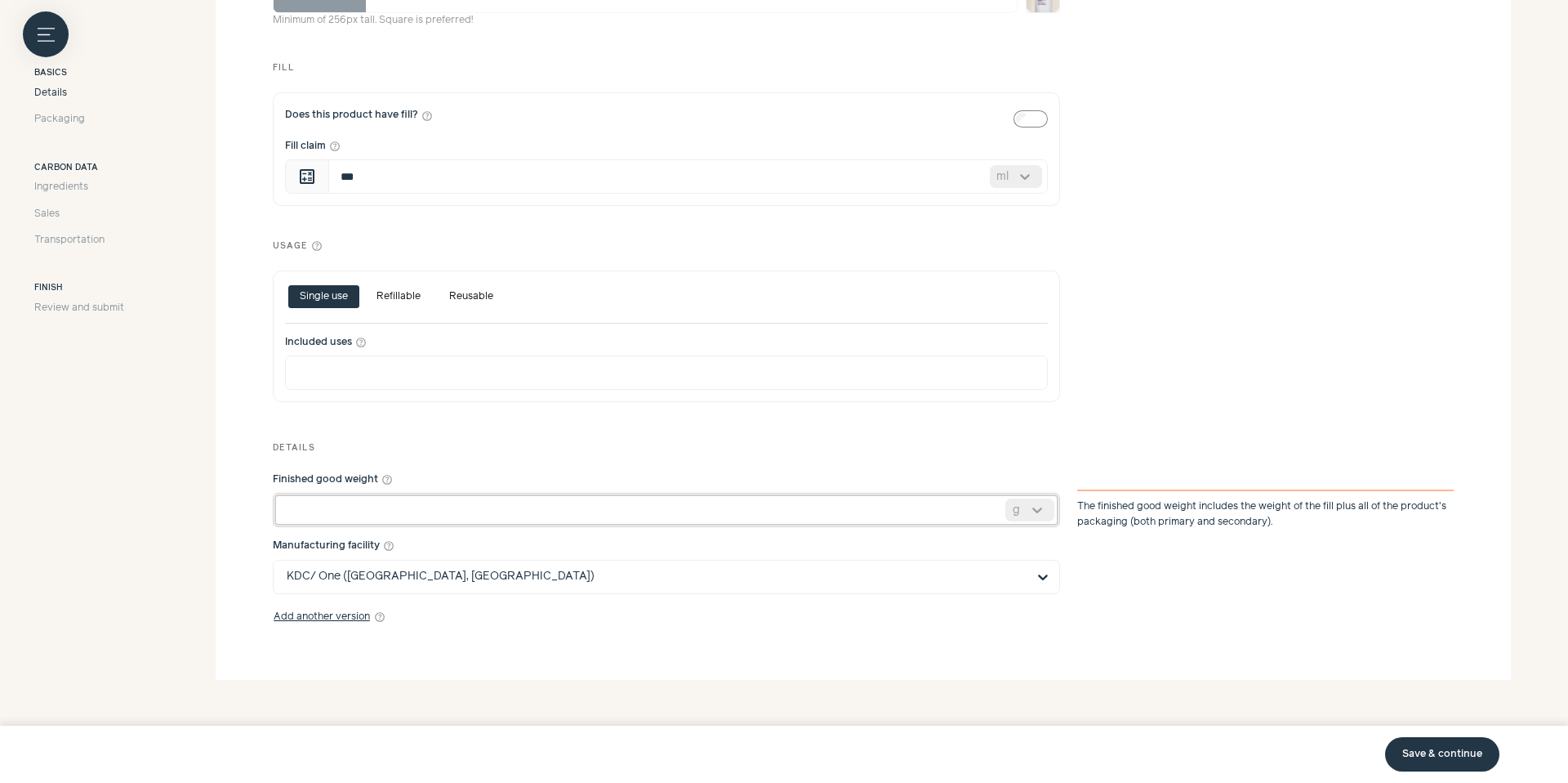
click at [373, 504] on input "*" at bounding box center [666, 509] width 787 height 35
click at [1028, 512] on div at bounding box center [1036, 509] width 33 height 21
click at [1033, 566] on div "oz" at bounding box center [1029, 573] width 49 height 35
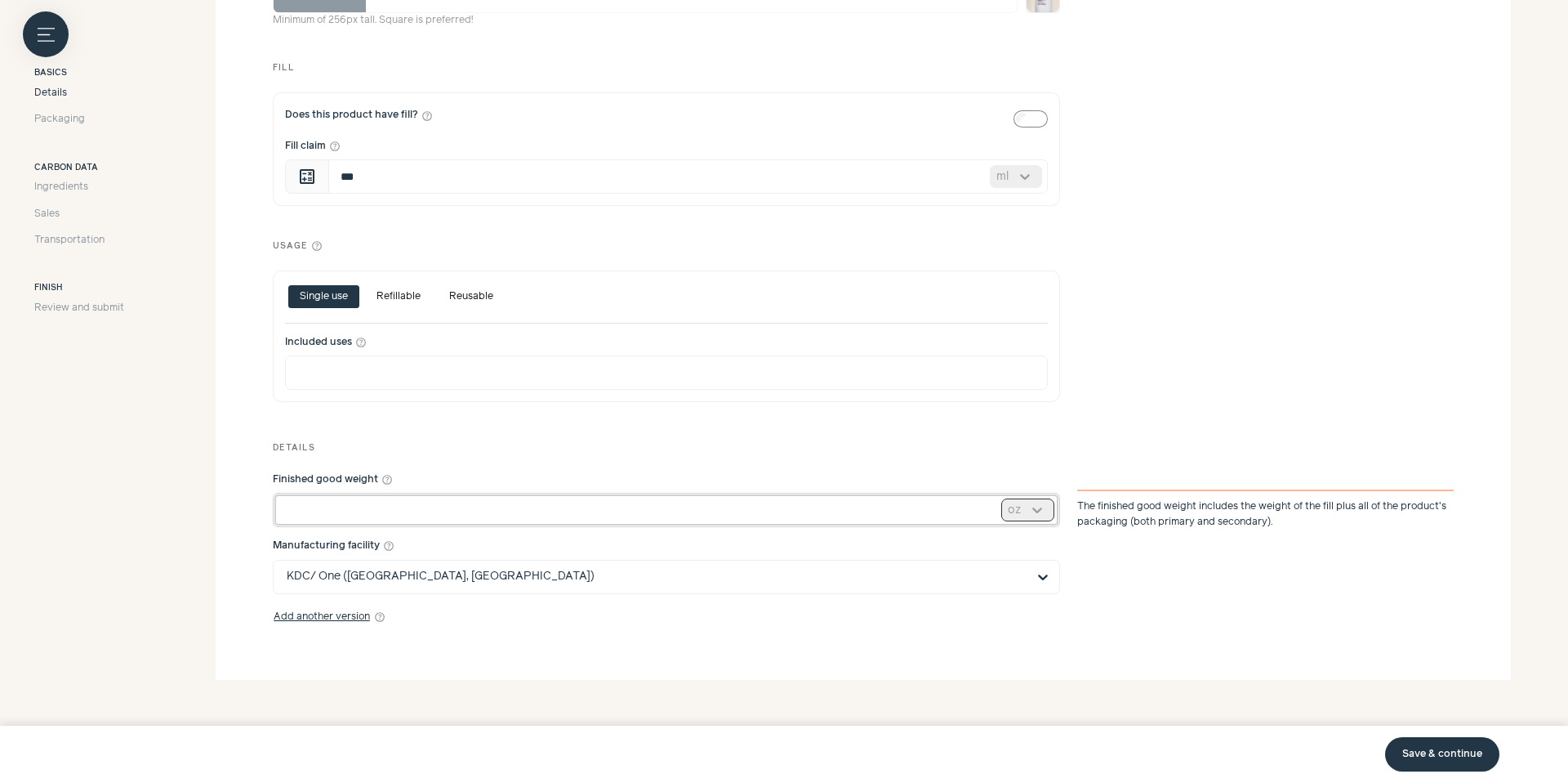
click at [454, 505] on input "*" at bounding box center [666, 509] width 787 height 35
type input "****"
click at [1204, 647] on section "**********" at bounding box center [863, 170] width 1295 height 1019
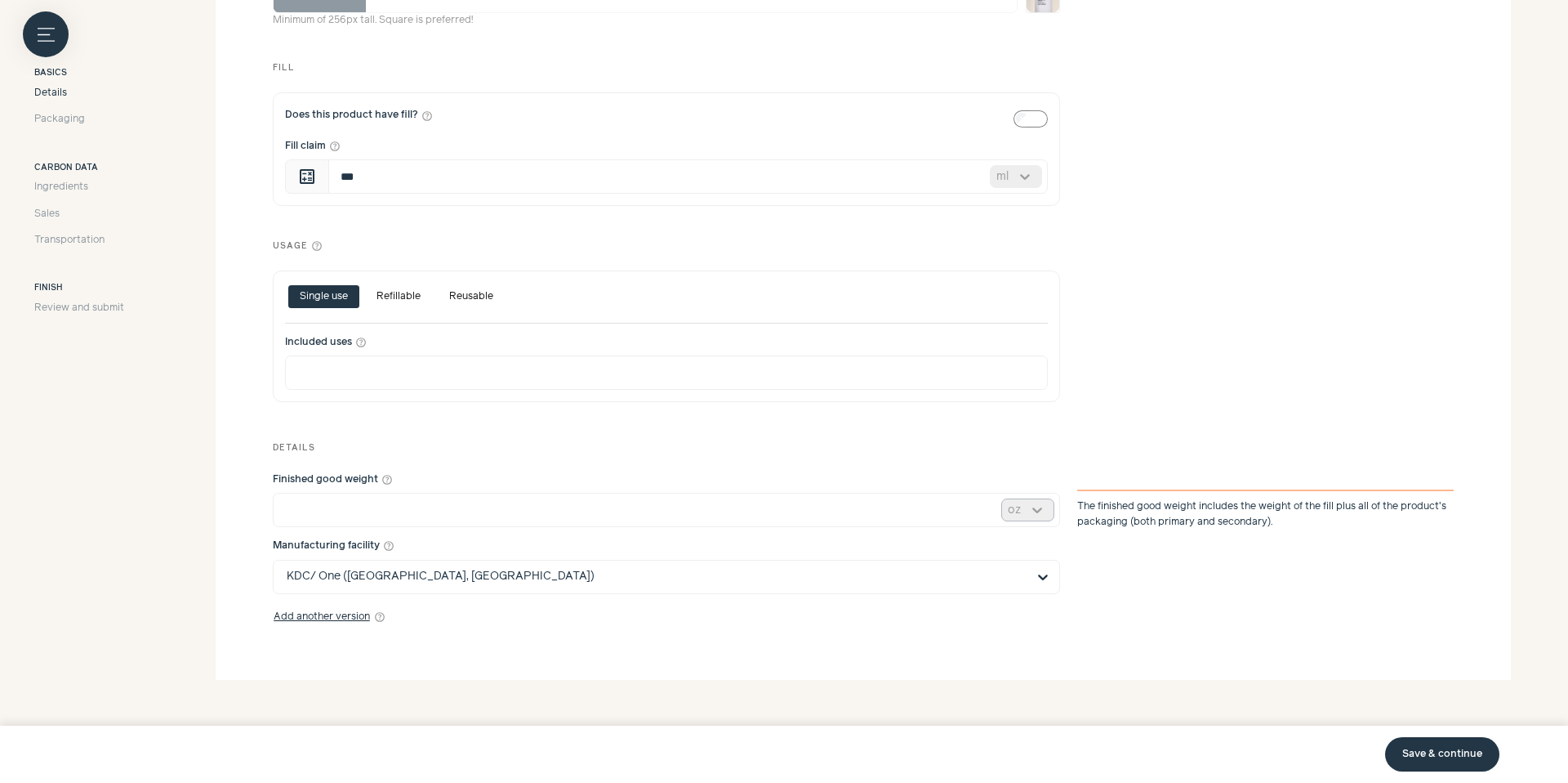
click at [1421, 745] on link "Save & continue" at bounding box center [1441, 754] width 114 height 35
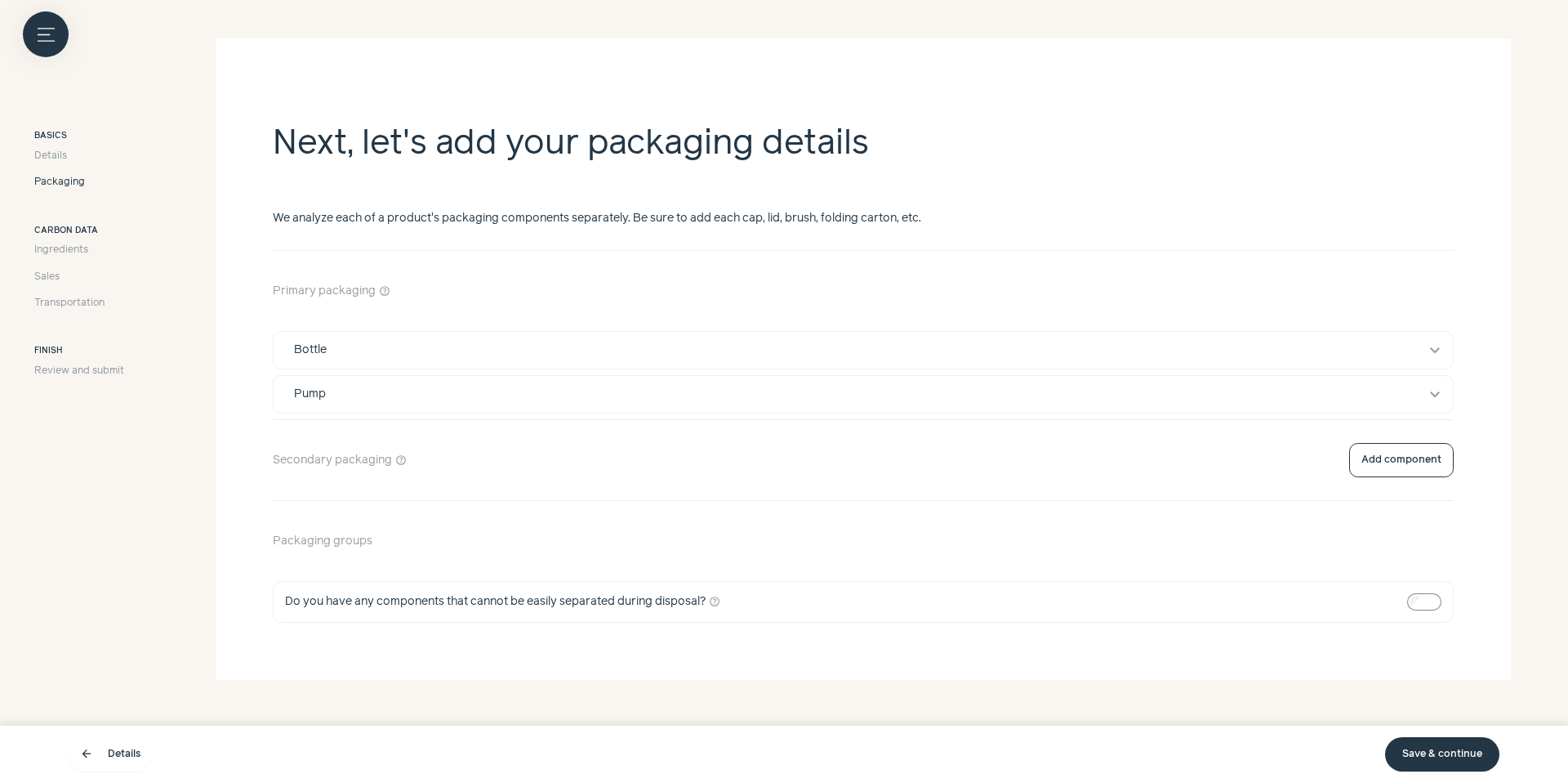
click at [1438, 298] on button "Add component" at bounding box center [1402, 290] width 105 height 35
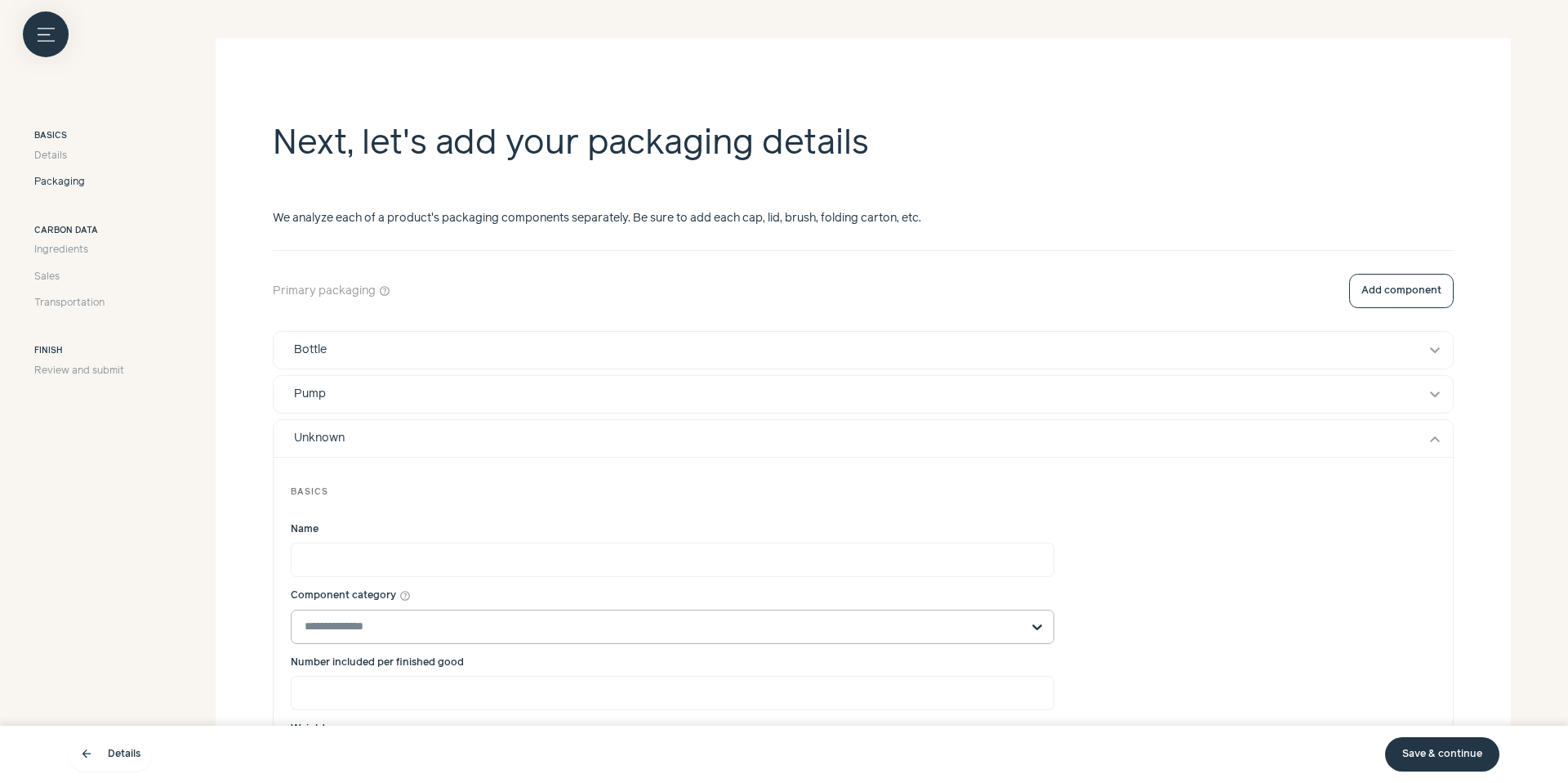
click at [759, 619] on input "Component category help_outline" at bounding box center [662, 626] width 716 height 33
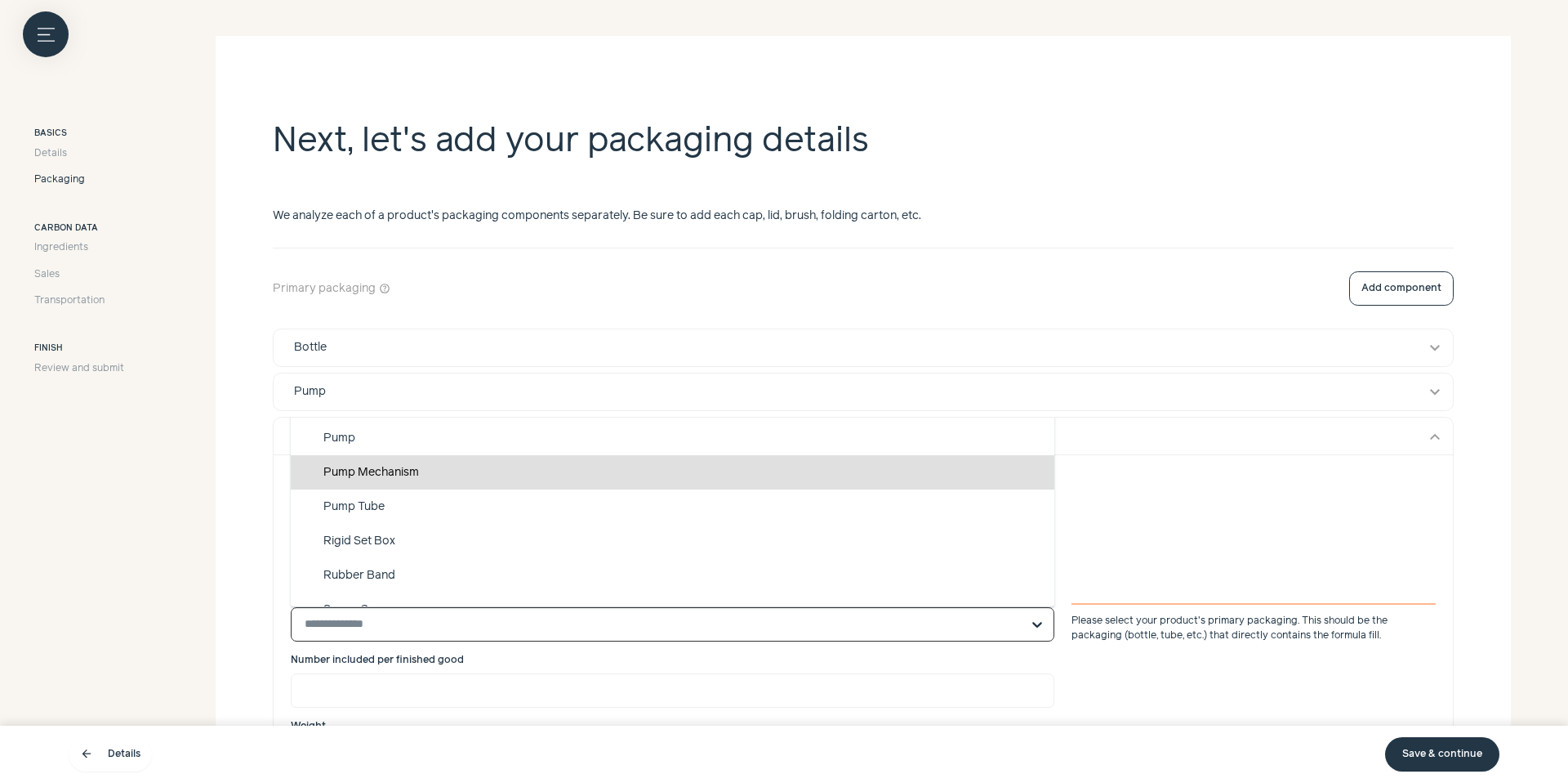
scroll to position [252, 0]
click at [467, 487] on div "Suggested Applicator Applicator Tip Bottle Canister Capsule Disc Disc Top Cap D…" at bounding box center [672, 501] width 764 height 206
click at [467, 606] on input "Component category help_outline Suggested Applicator Applicator Tip Bottle Cani…" at bounding box center [662, 621] width 716 height 33
click at [469, 481] on div "Pump Mechanism" at bounding box center [672, 470] width 764 height 35
click at [469, 606] on input "Component category help_outline Suggested Applicator Applicator Tip Bottle Cani…" at bounding box center [662, 621] width 716 height 33
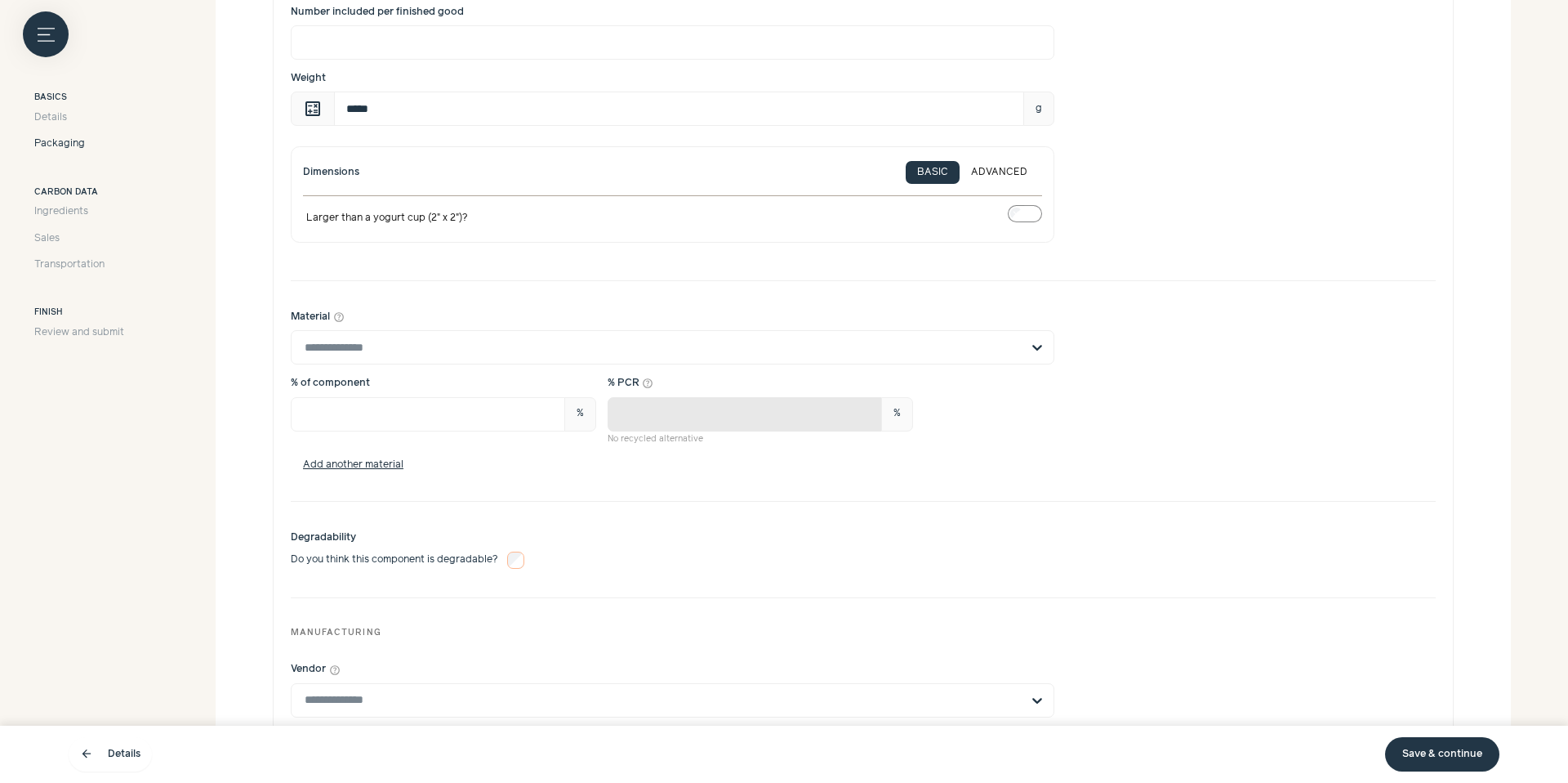
scroll to position [927, 0]
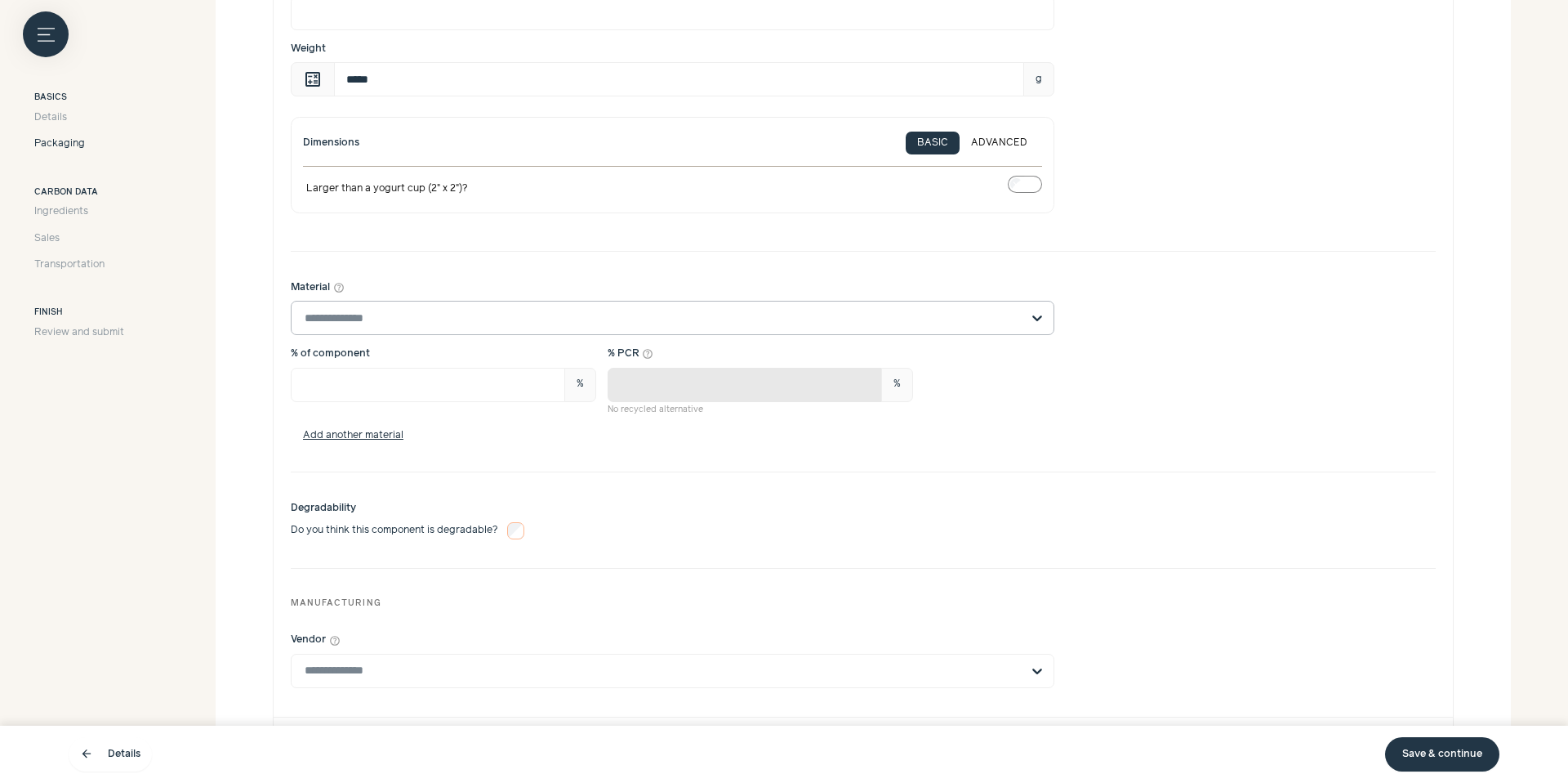
click at [420, 311] on input "Material help_outline" at bounding box center [662, 317] width 716 height 33
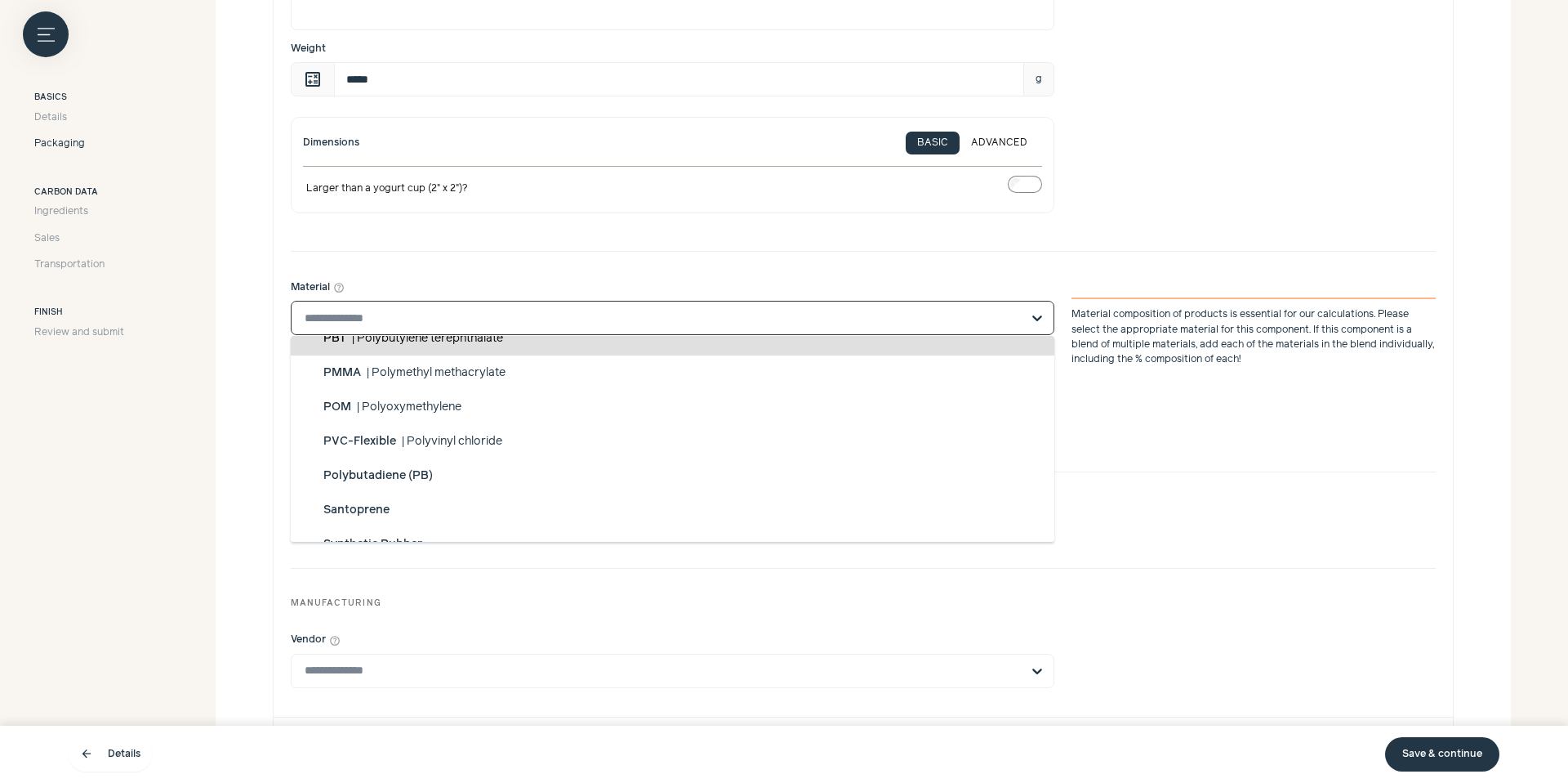
scroll to position [1356, 0]
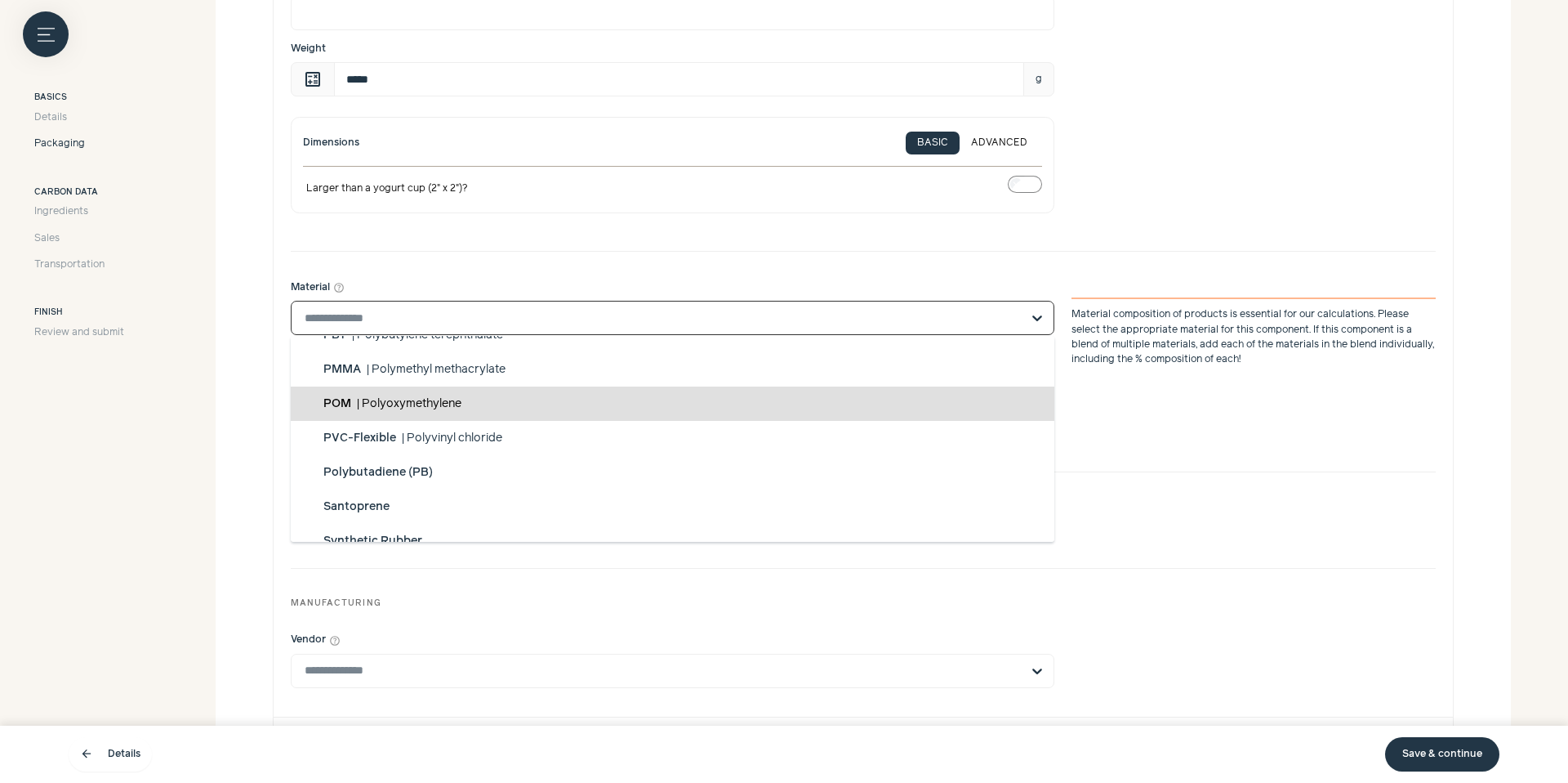
click at [584, 400] on div "POM | Polyoxymethylene" at bounding box center [672, 403] width 764 height 35
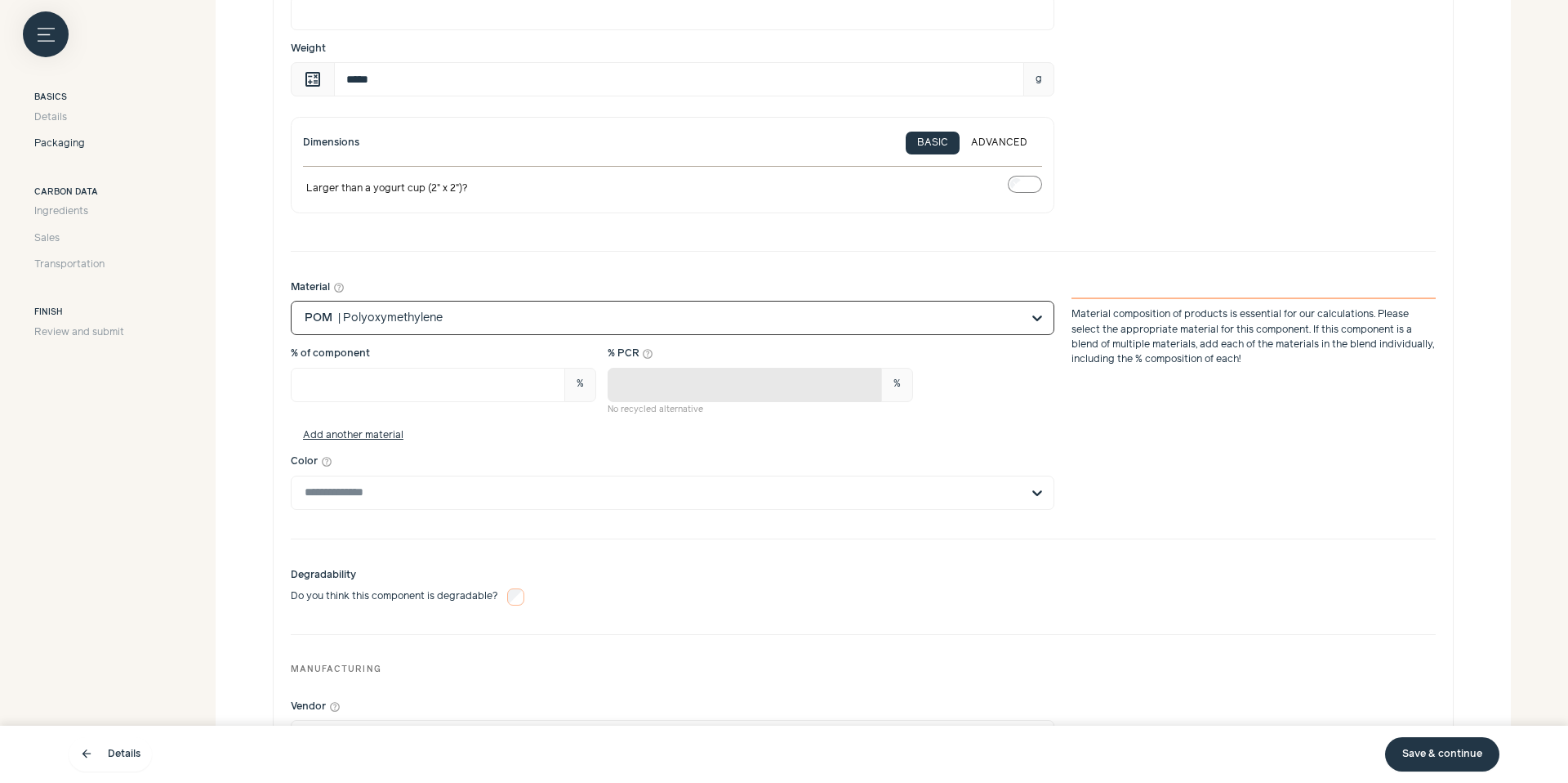
click at [602, 316] on input "Material help_outline Option POM, selected. Select is focused, type to refine l…" at bounding box center [662, 317] width 716 height 33
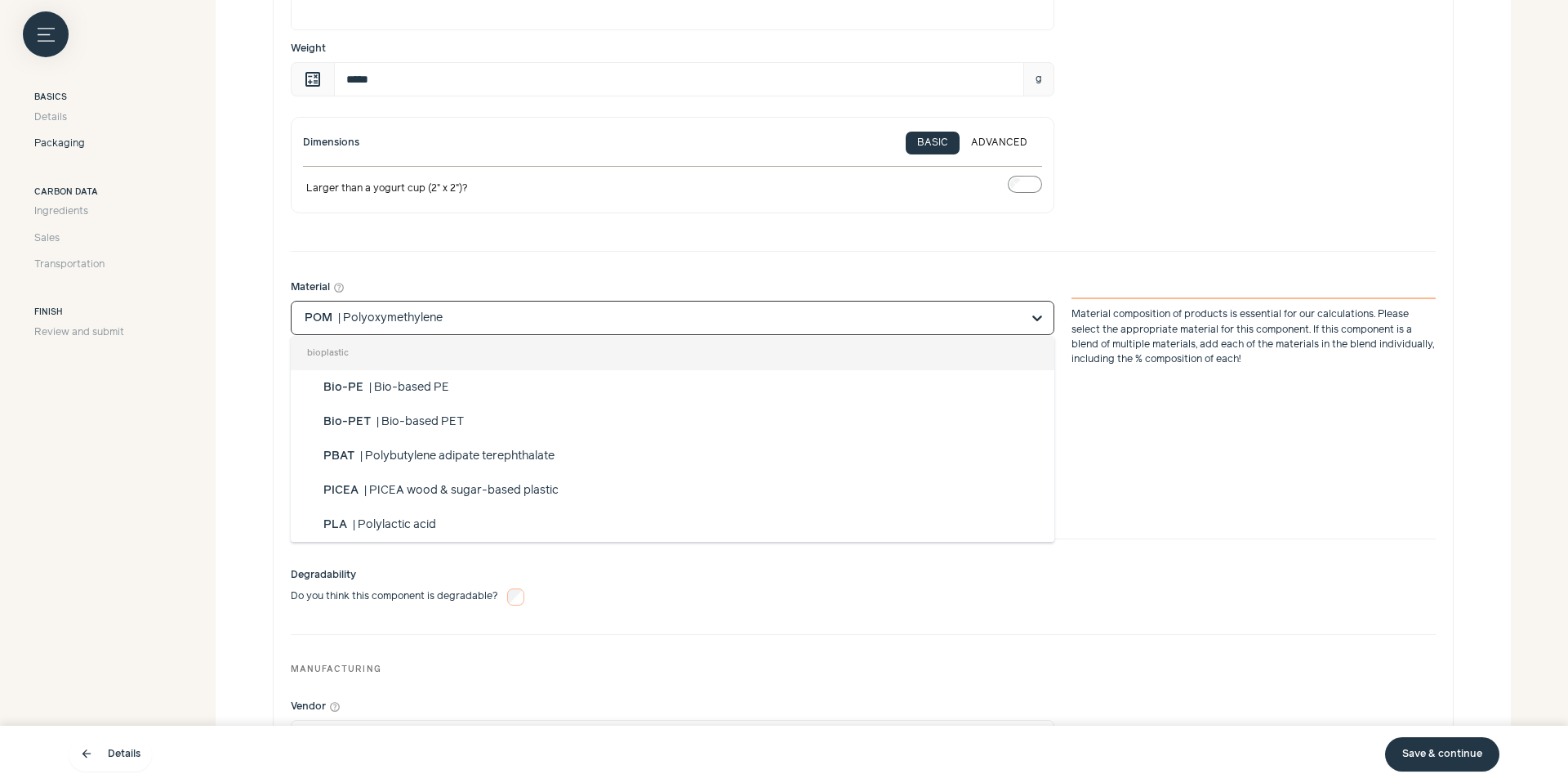
scroll to position [1235, 0]
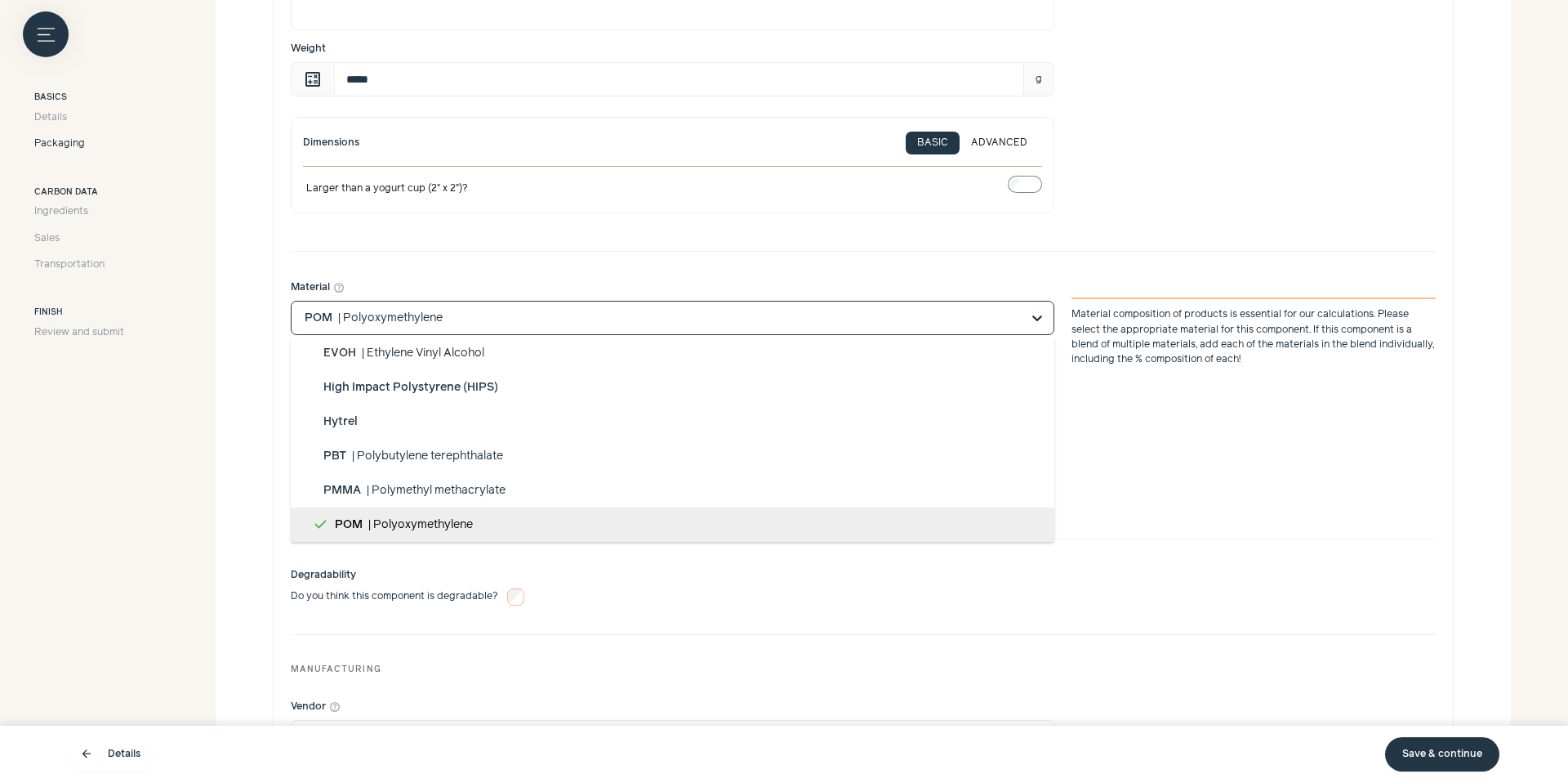
click at [602, 316] on input "Material help_outline bioplastic Bio-PE | Bio-based PE Bio-PET | Bio-based PET …" at bounding box center [662, 317] width 716 height 33
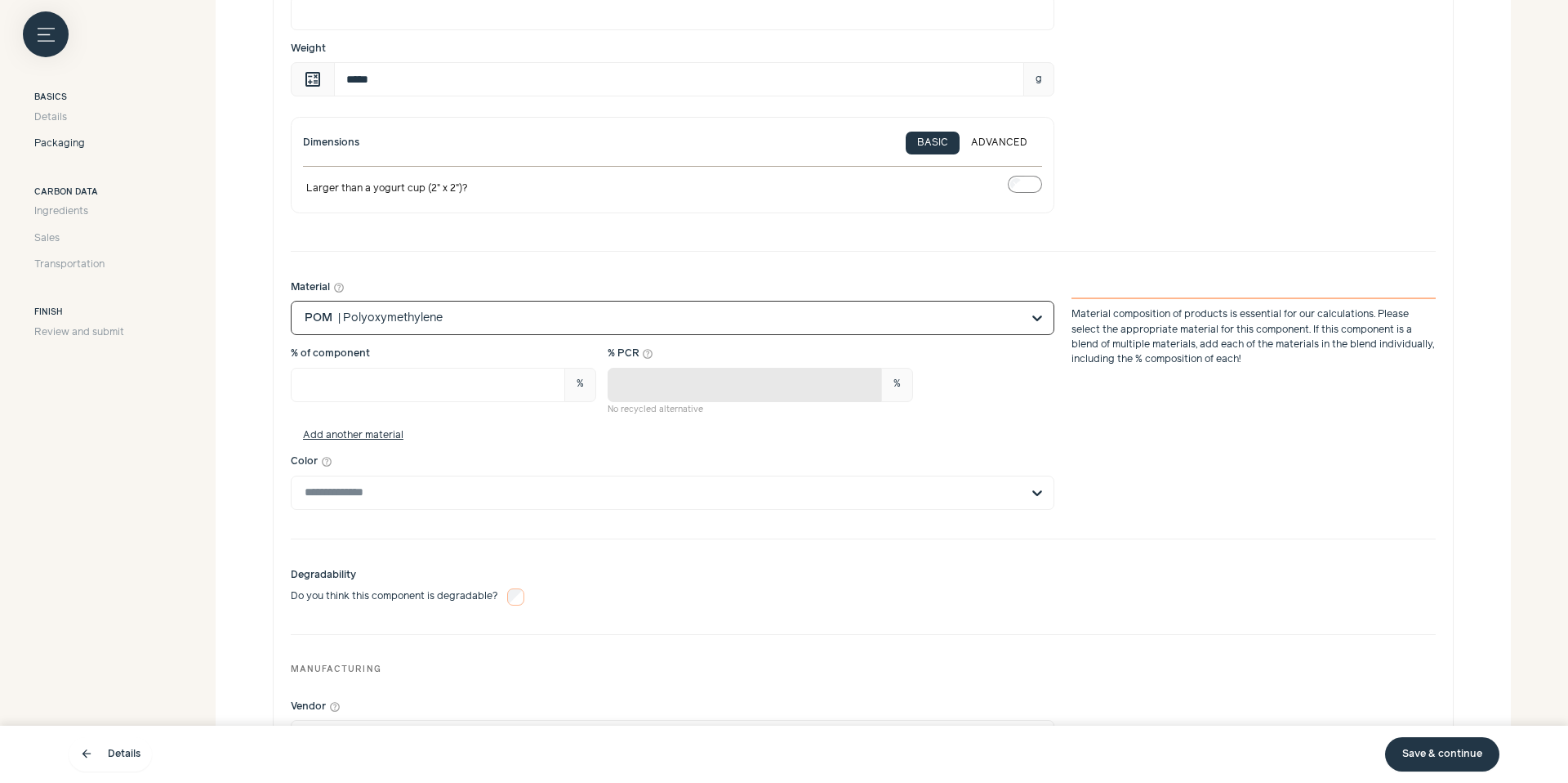
click at [602, 316] on input "Material help_outline Option POM, selected. Select is focused, type to refine l…" at bounding box center [662, 317] width 716 height 33
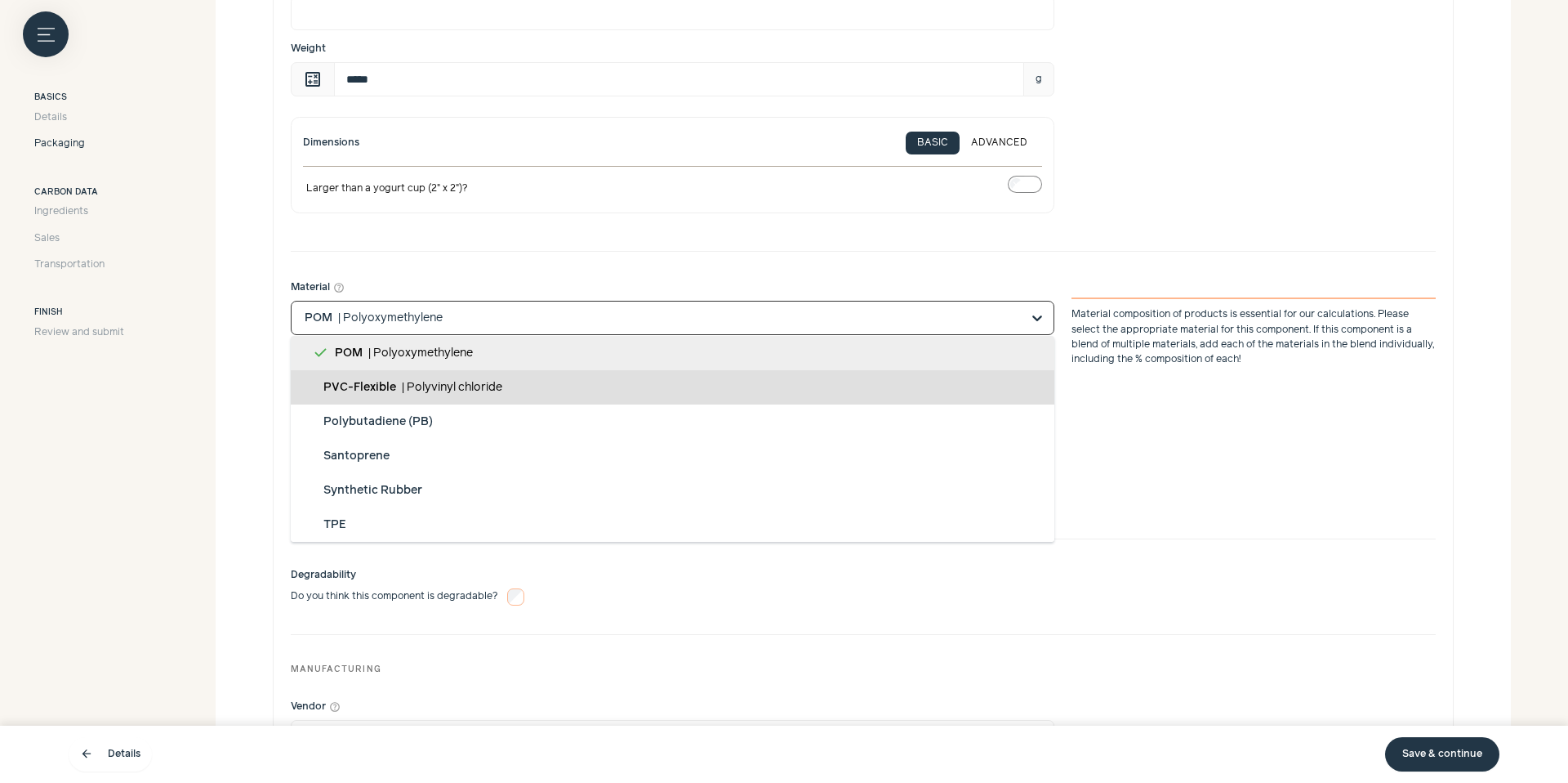
scroll to position [935, 0]
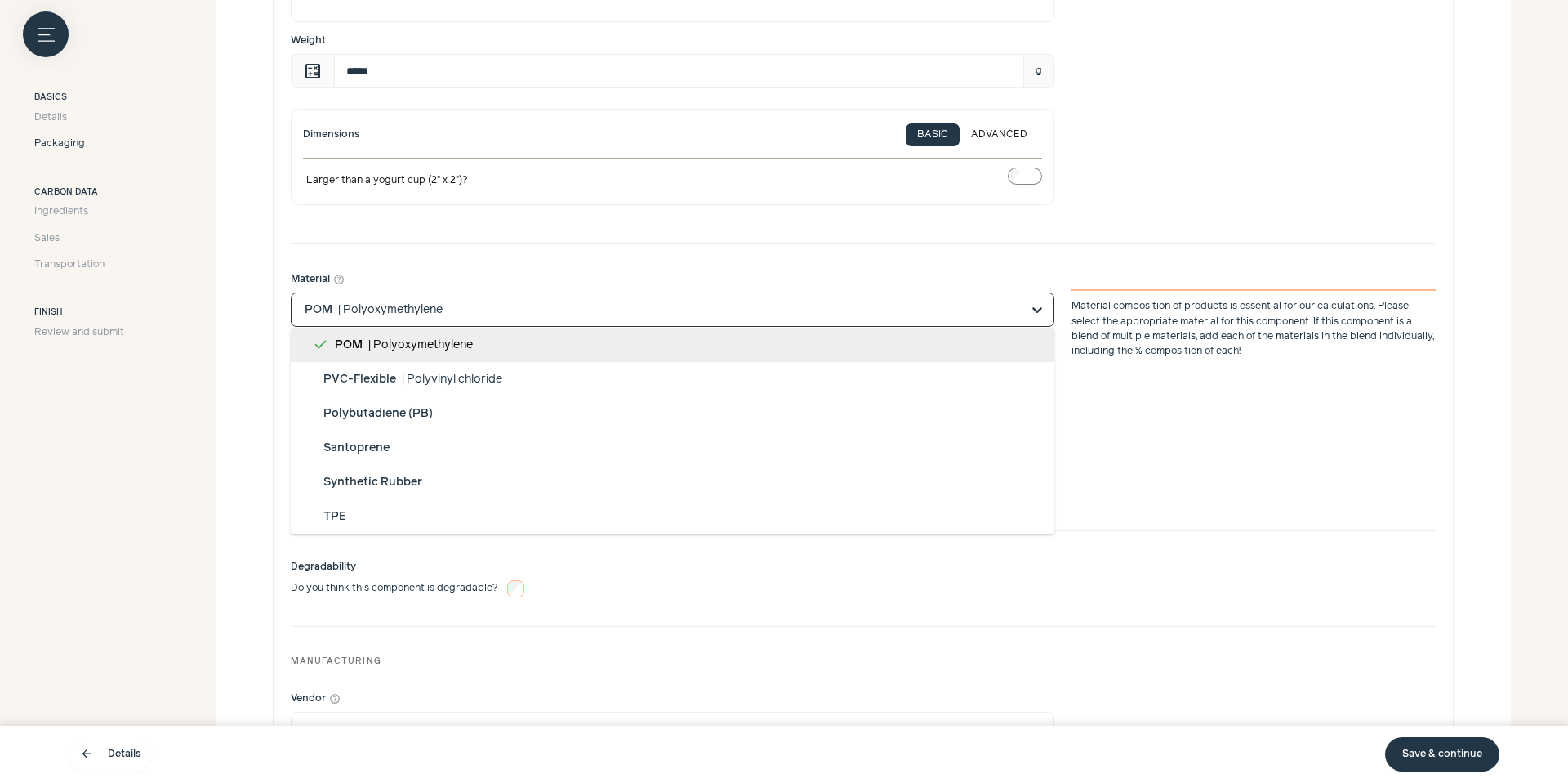
click at [438, 309] on input "Material help_outline bioplastic Bio-PE | Bio-based PE Bio-PET | Bio-based PET …" at bounding box center [662, 309] width 716 height 33
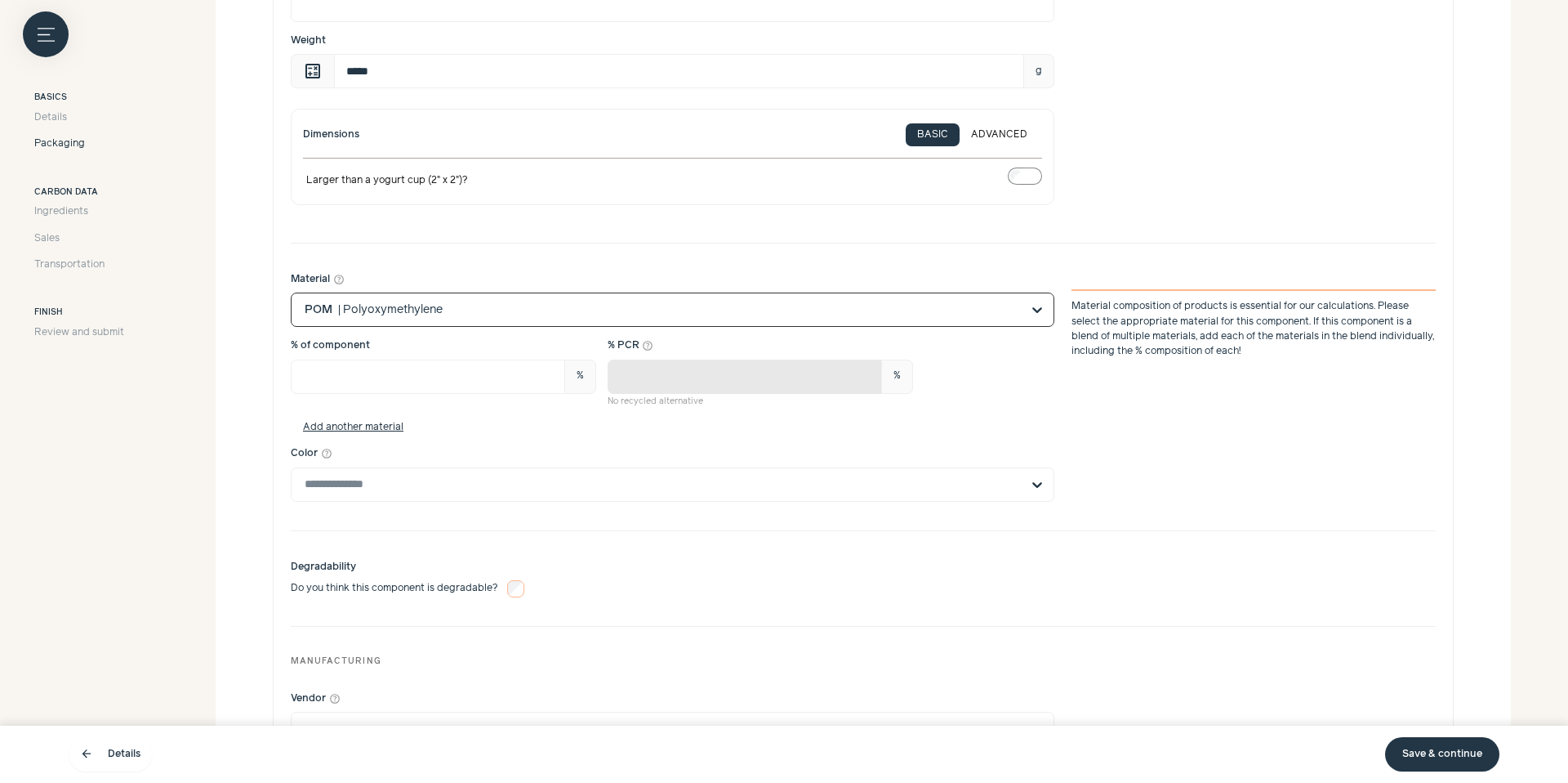
click at [438, 309] on input "Material help_outline Option POM, selected. Select is focused, type to refine l…" at bounding box center [662, 309] width 716 height 33
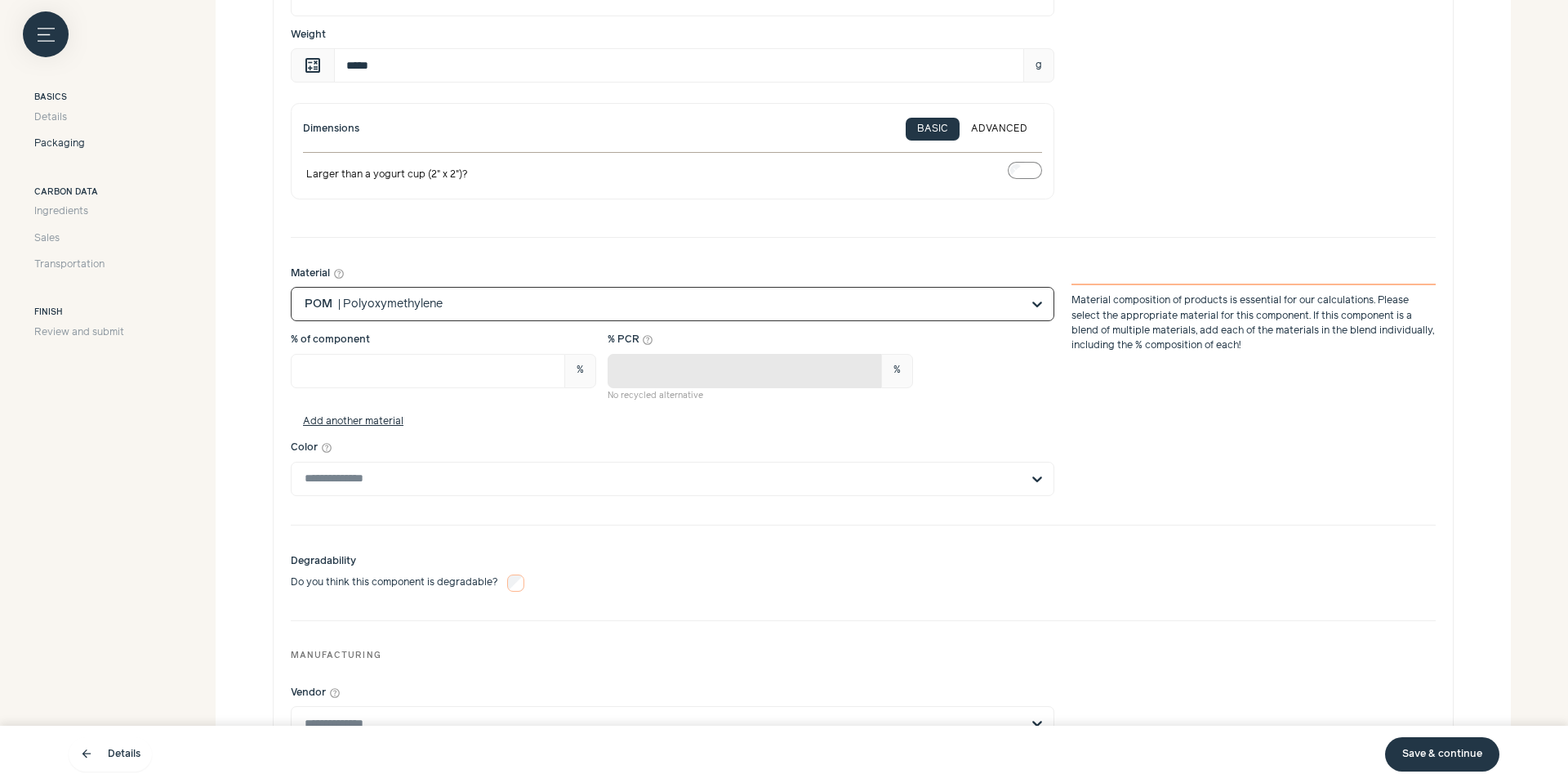
scroll to position [937, 0]
click at [438, 309] on input "Material help_outline Option POM, selected. Select is focused, type to refine l…" at bounding box center [662, 306] width 716 height 33
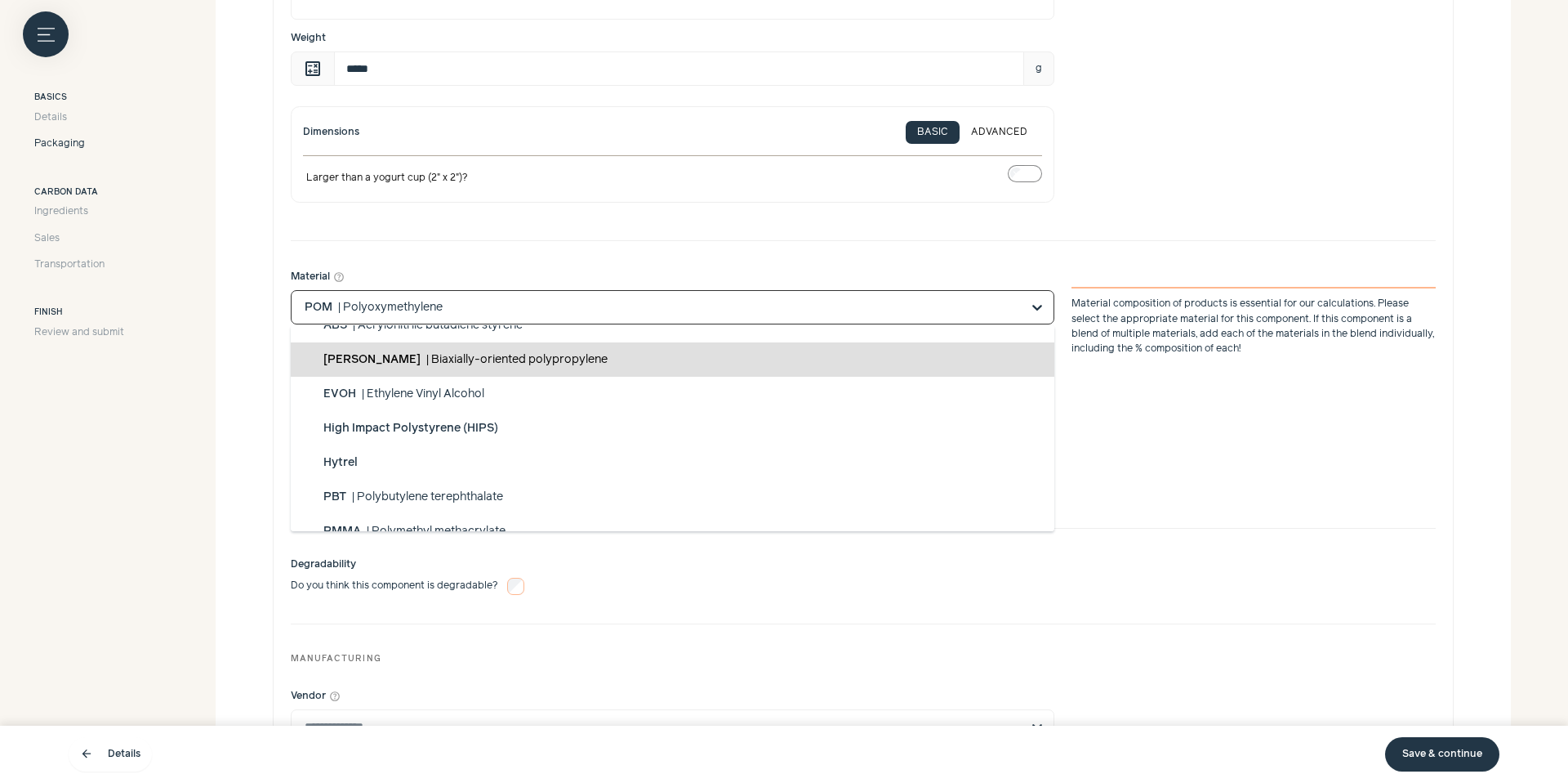
scroll to position [1145, 0]
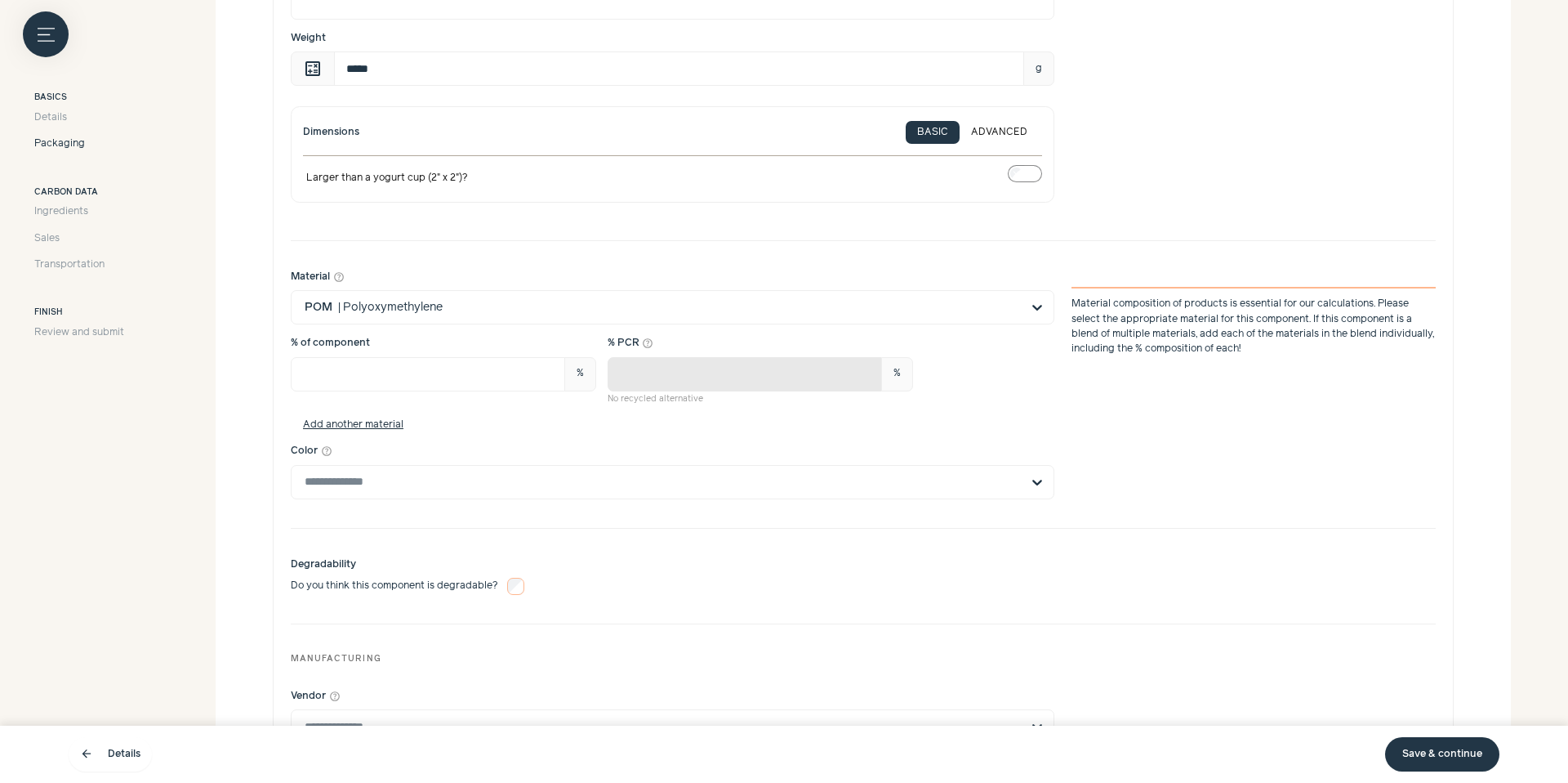
click at [244, 113] on section "Next, let's add your packaging details We analyze each of a product's packaging…" at bounding box center [863, 216] width 1295 height 1737
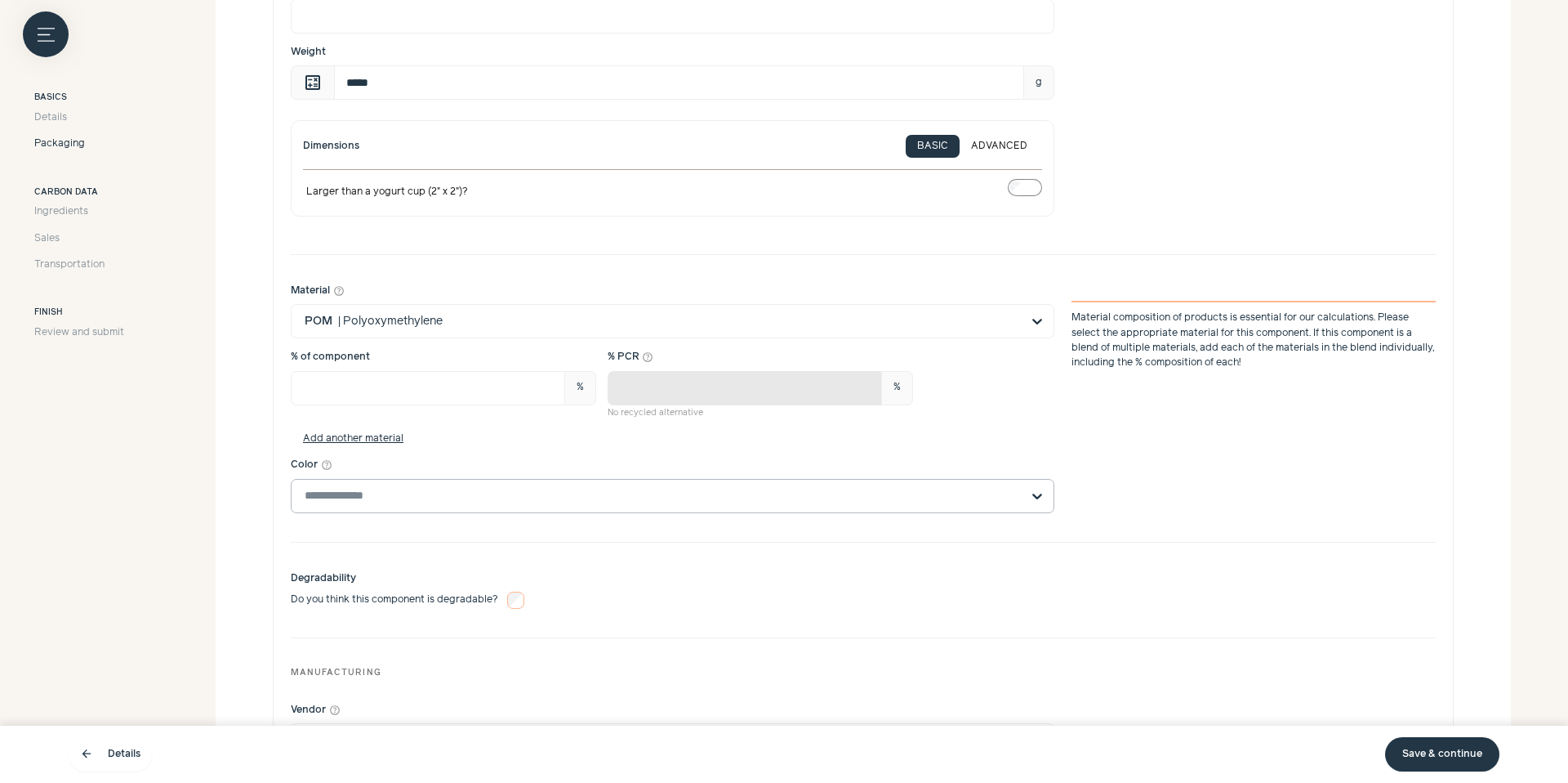
scroll to position [939, 0]
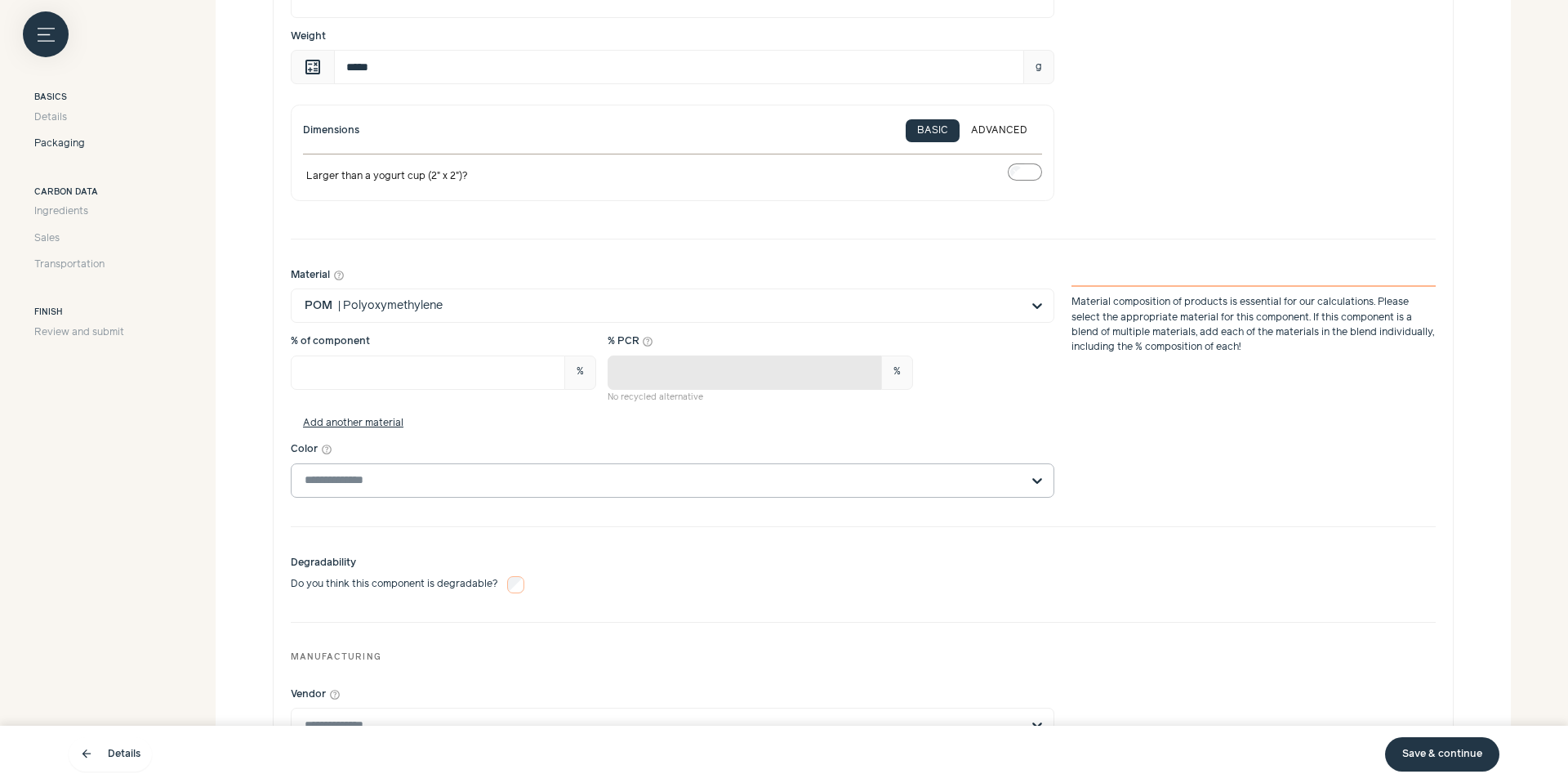
click at [429, 496] on input "Color help_outline" at bounding box center [662, 480] width 716 height 33
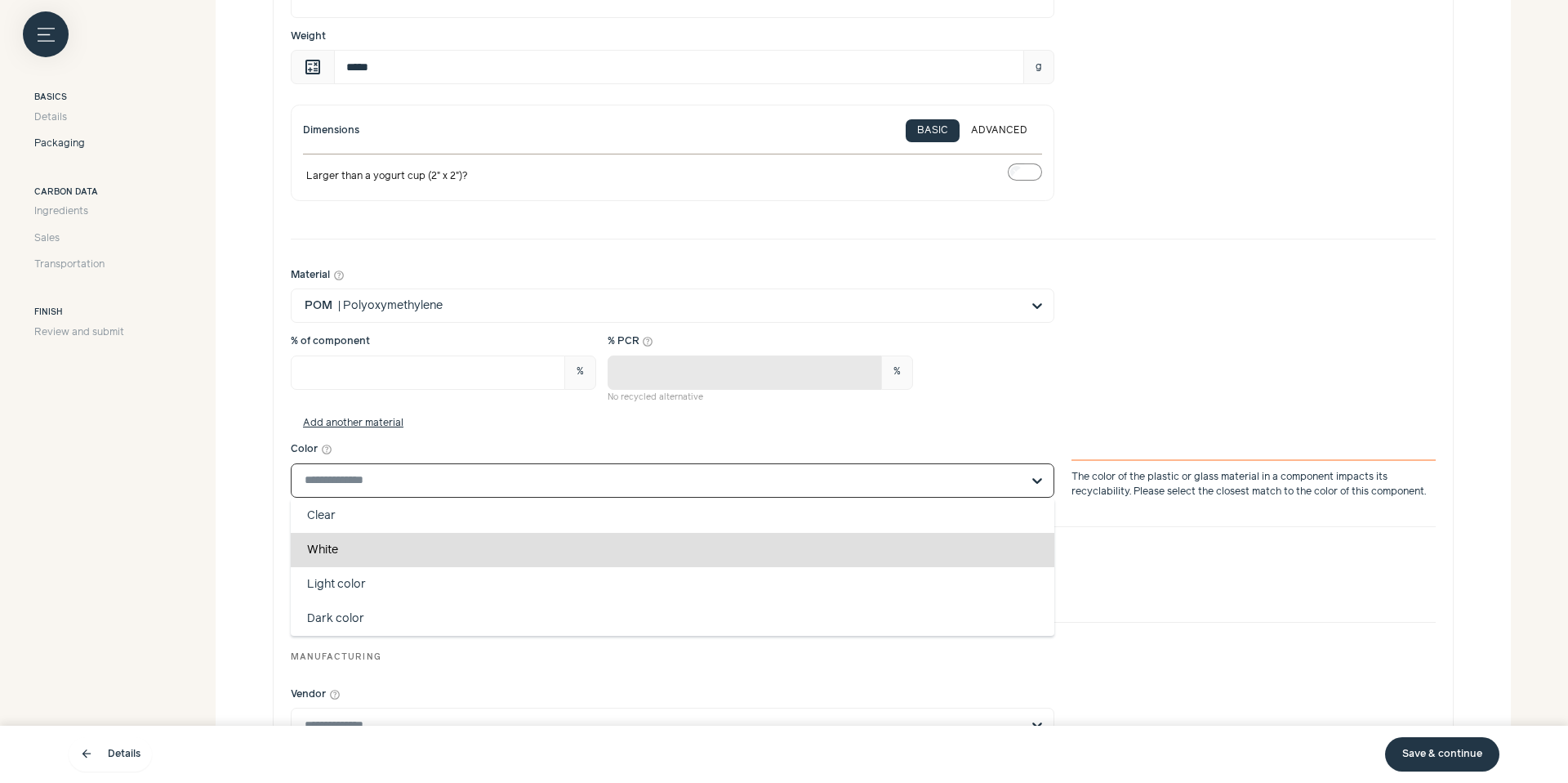
click at [1098, 554] on div "Degradability Do you think this component is degradable?" at bounding box center [863, 574] width 1145 height 60
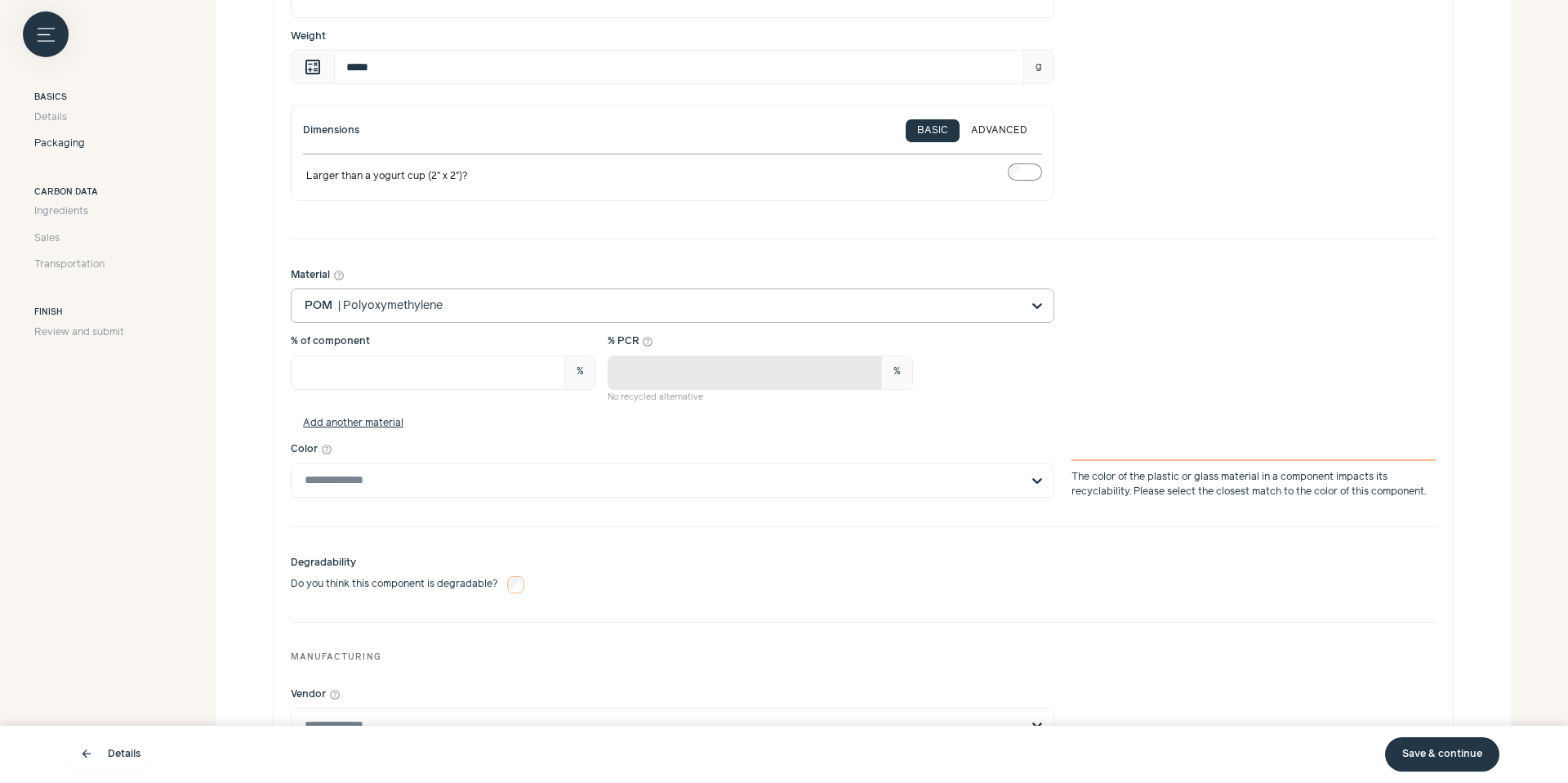
click at [417, 317] on input "Material help_outline POM | Polyoxymethylene" at bounding box center [662, 305] width 716 height 33
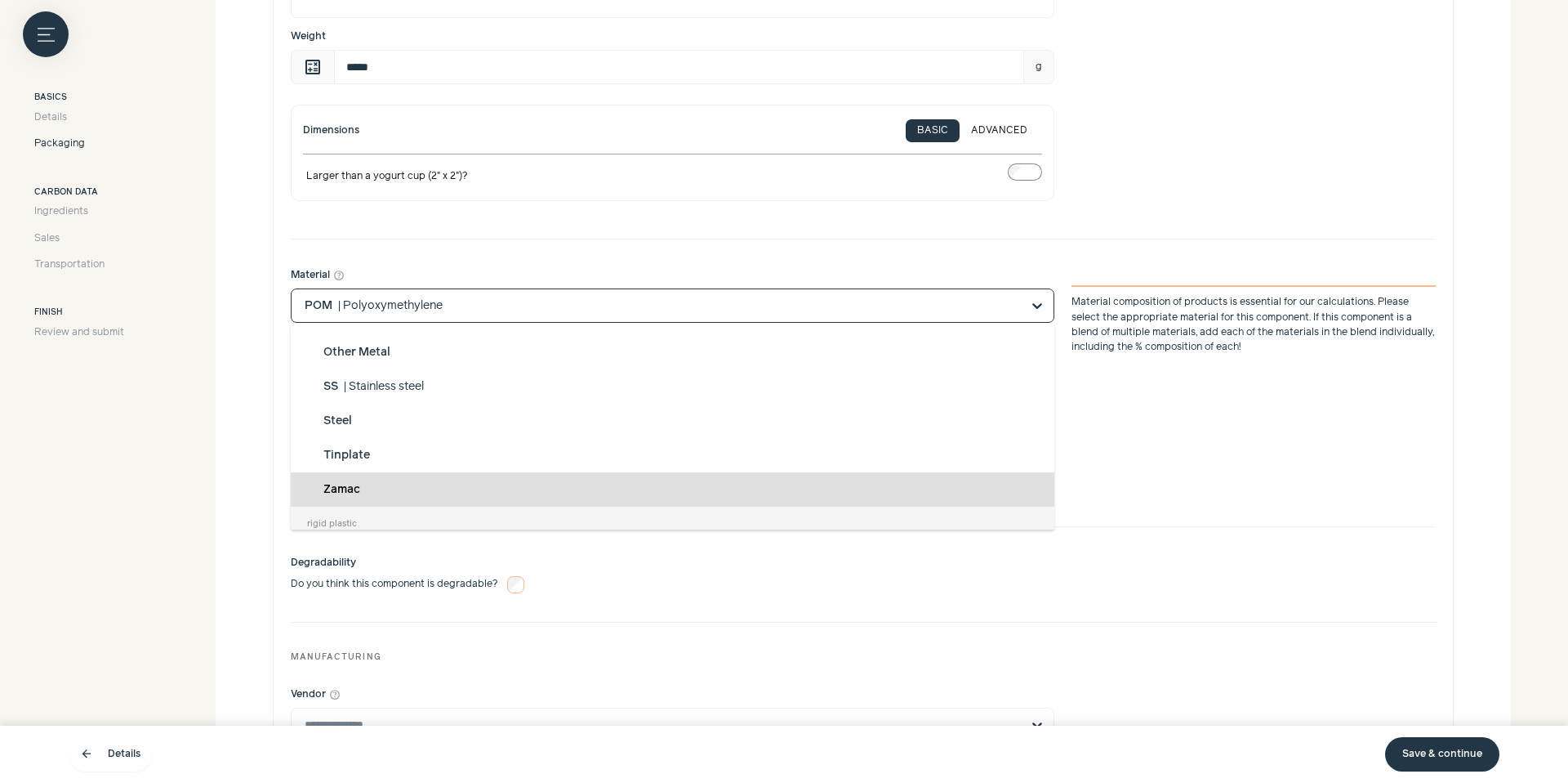
scroll to position [513, 0]
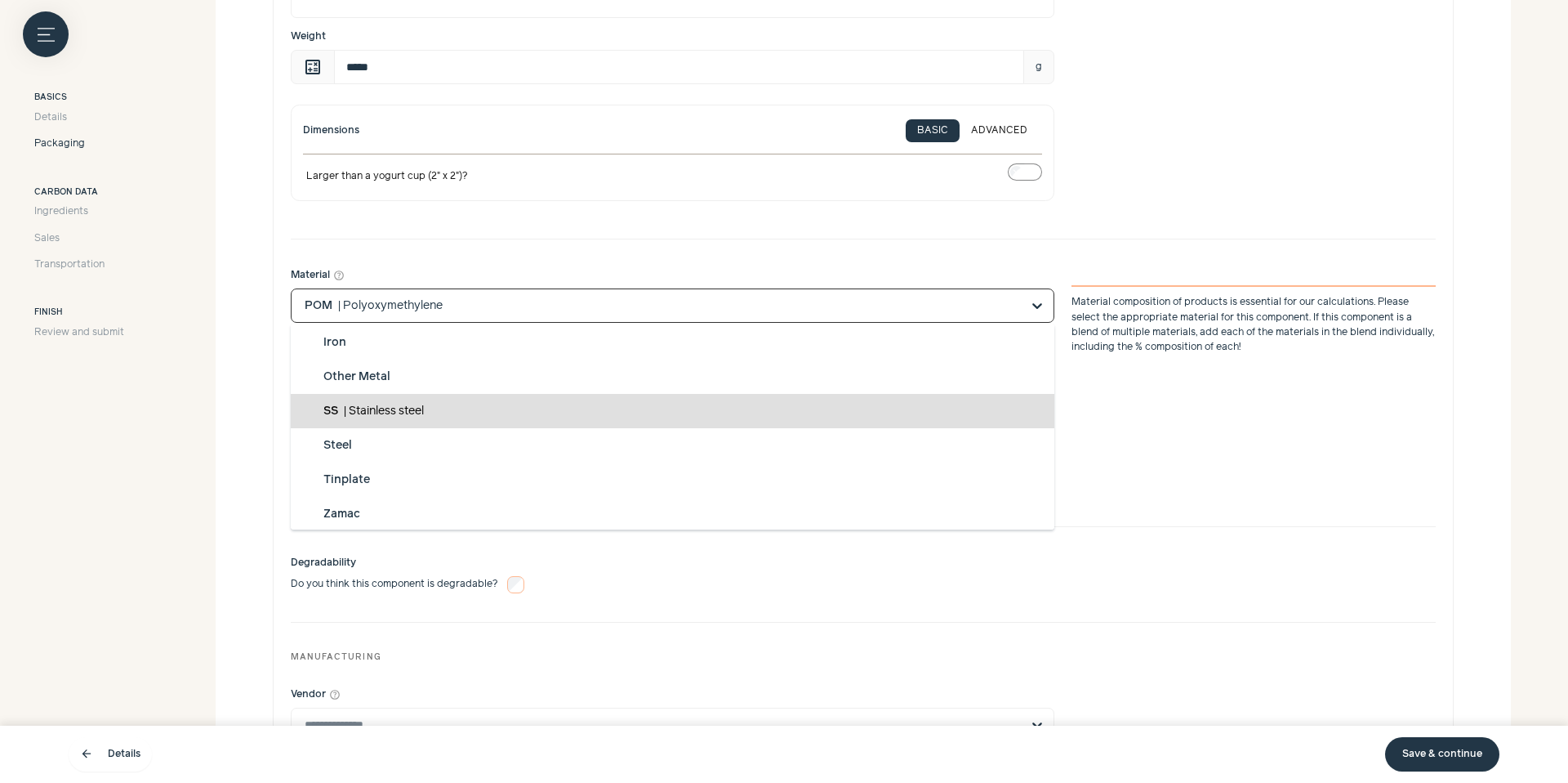
click at [456, 420] on div "SS | Stainless steel" at bounding box center [672, 410] width 764 height 35
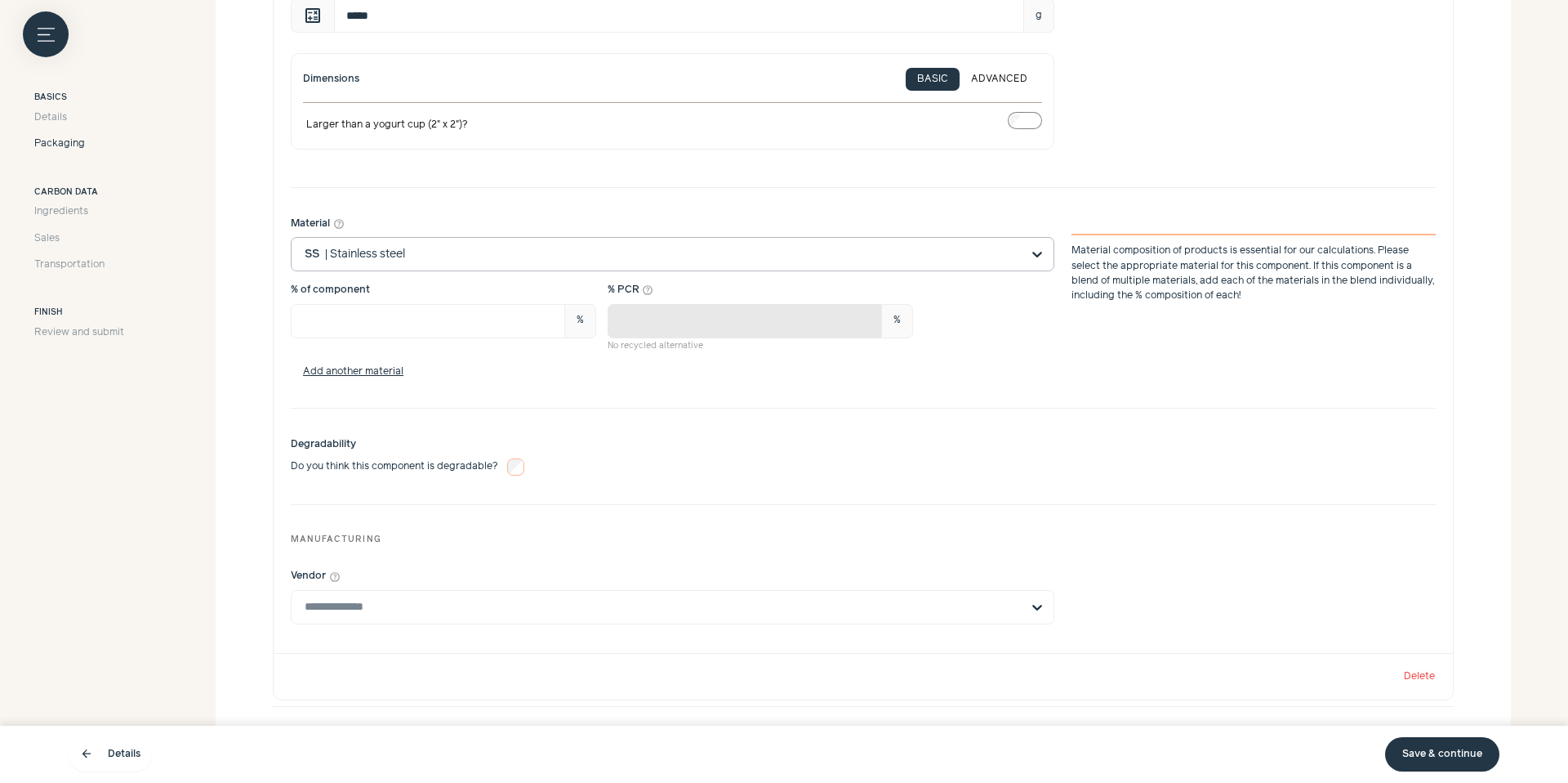
scroll to position [970, 0]
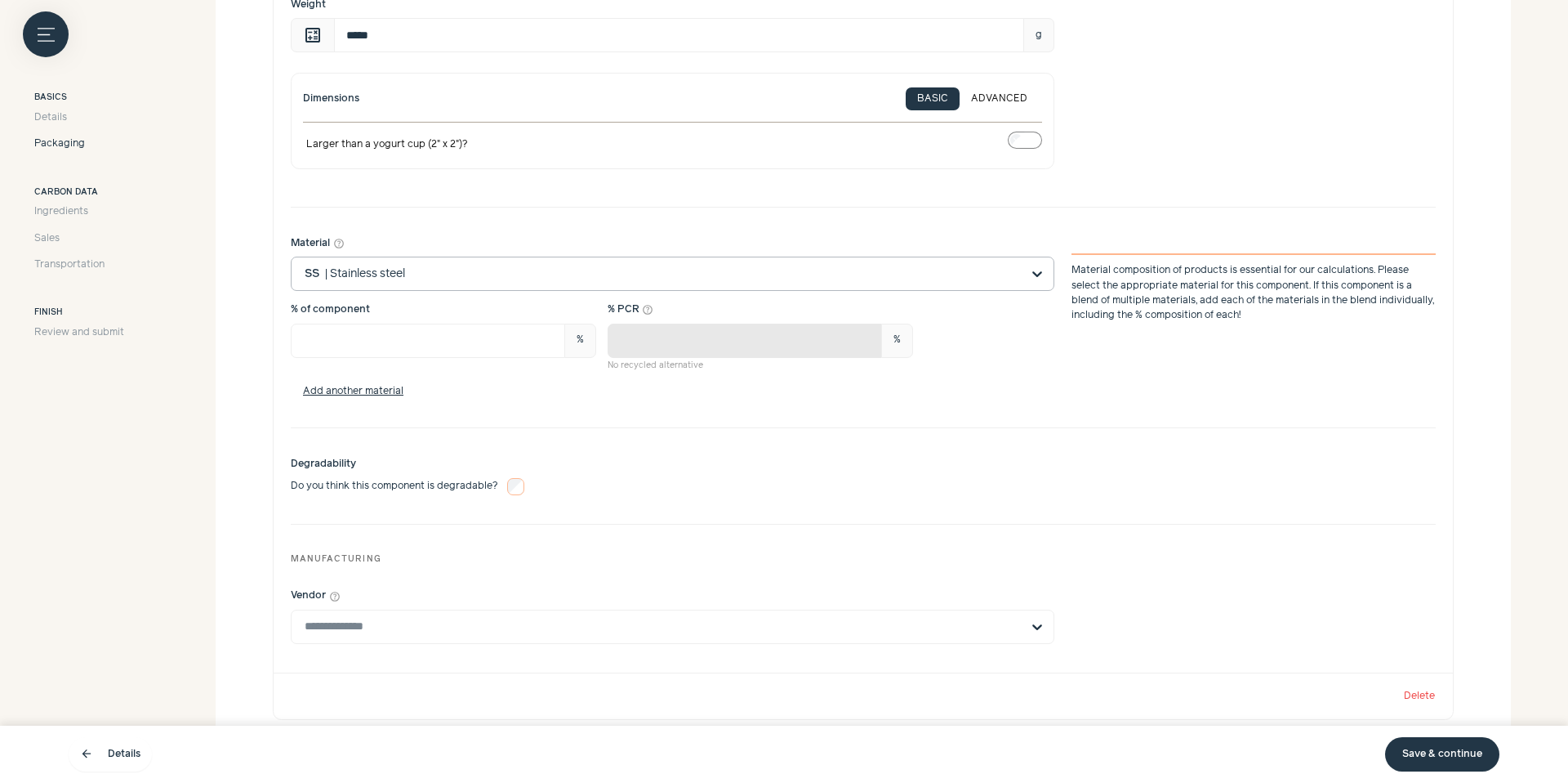
click at [368, 643] on div "Vendor help_outline" at bounding box center [863, 615] width 1145 height 77
click at [380, 623] on input "Vendor help_outline" at bounding box center [662, 626] width 716 height 33
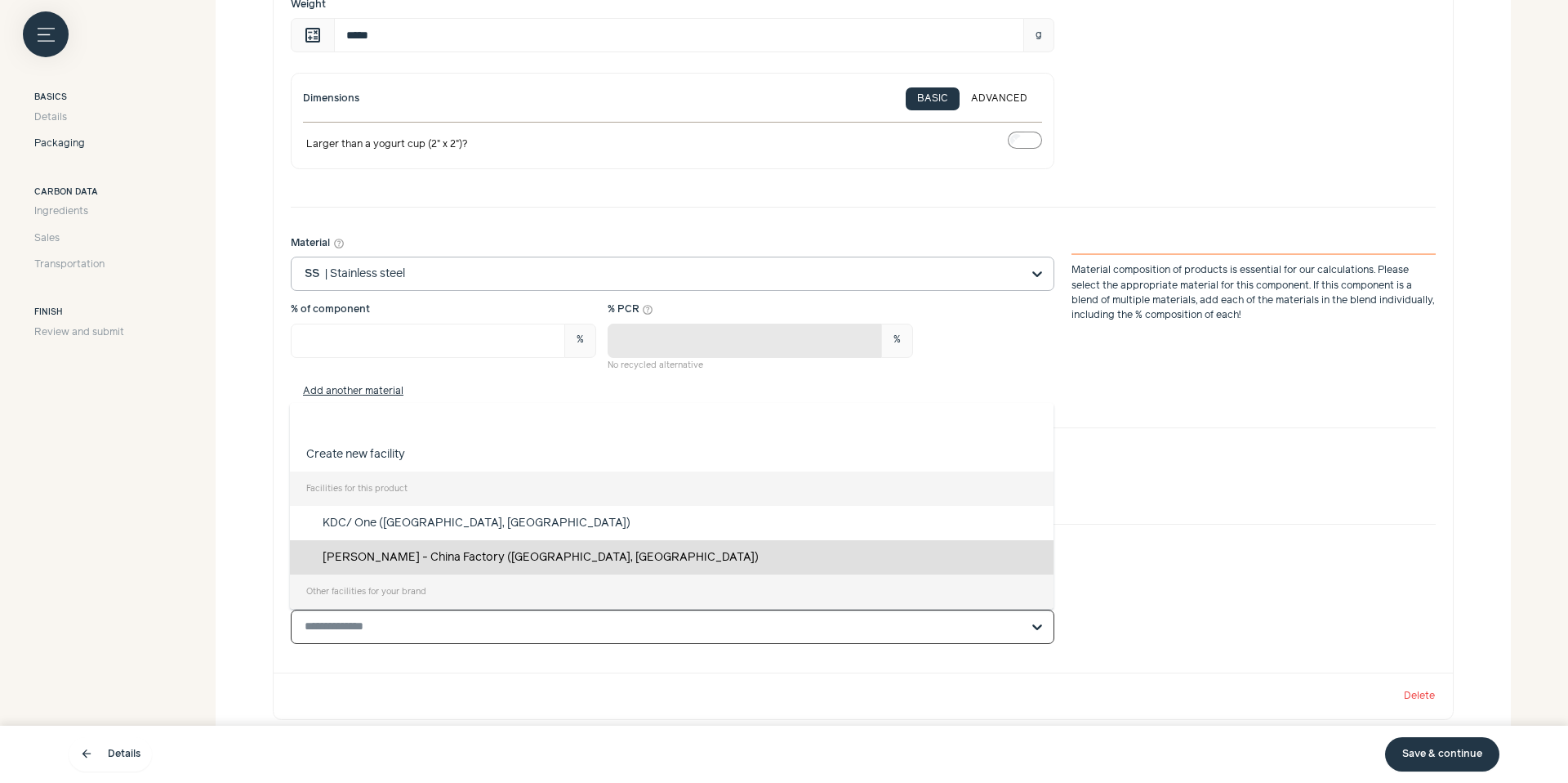
click at [439, 551] on div "[PERSON_NAME] - China Factory ([GEOGRAPHIC_DATA], [GEOGRAPHIC_DATA])" at bounding box center [672, 557] width 764 height 35
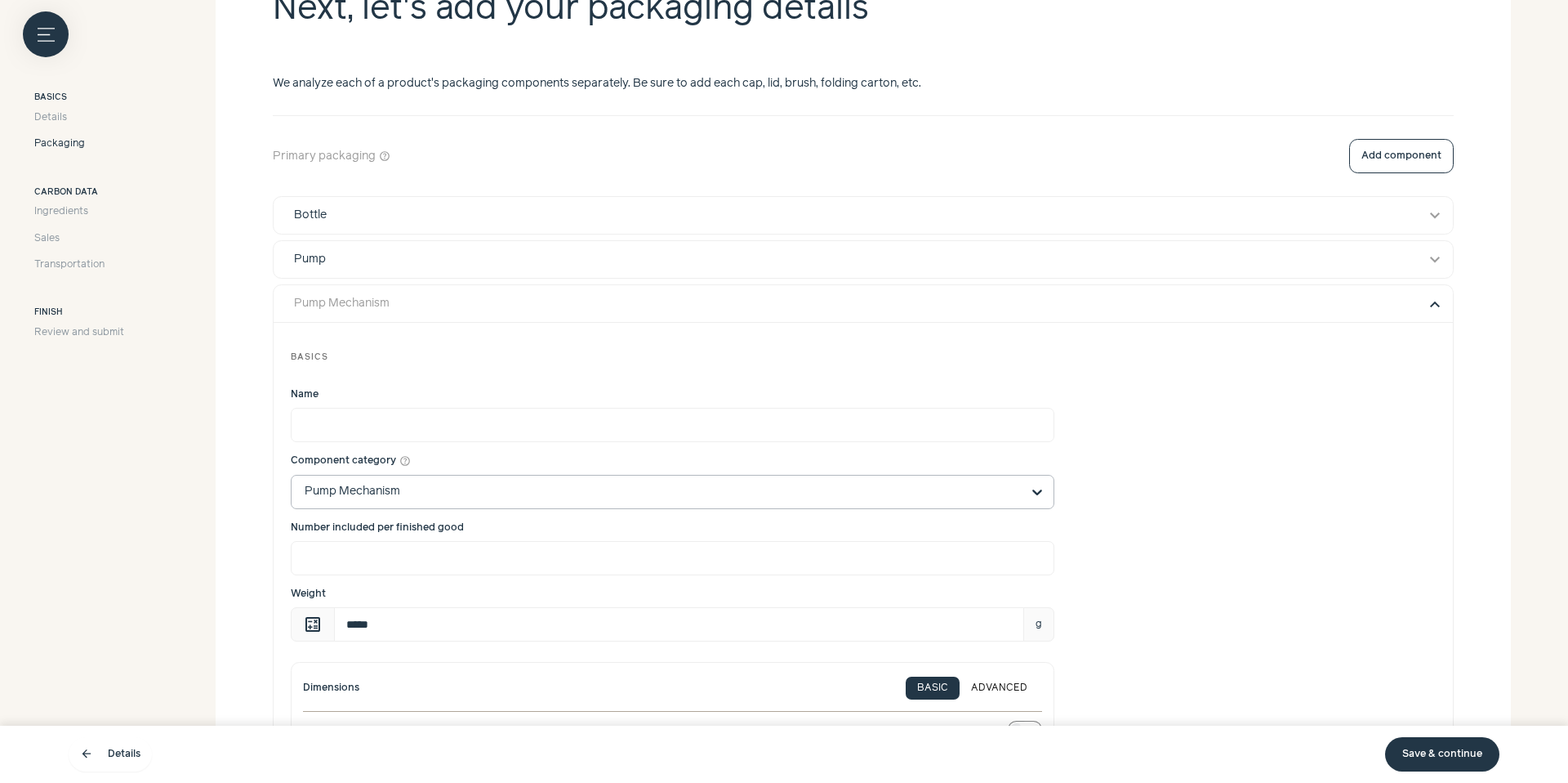
click at [1432, 305] on button "expand_more" at bounding box center [1434, 304] width 20 height 20
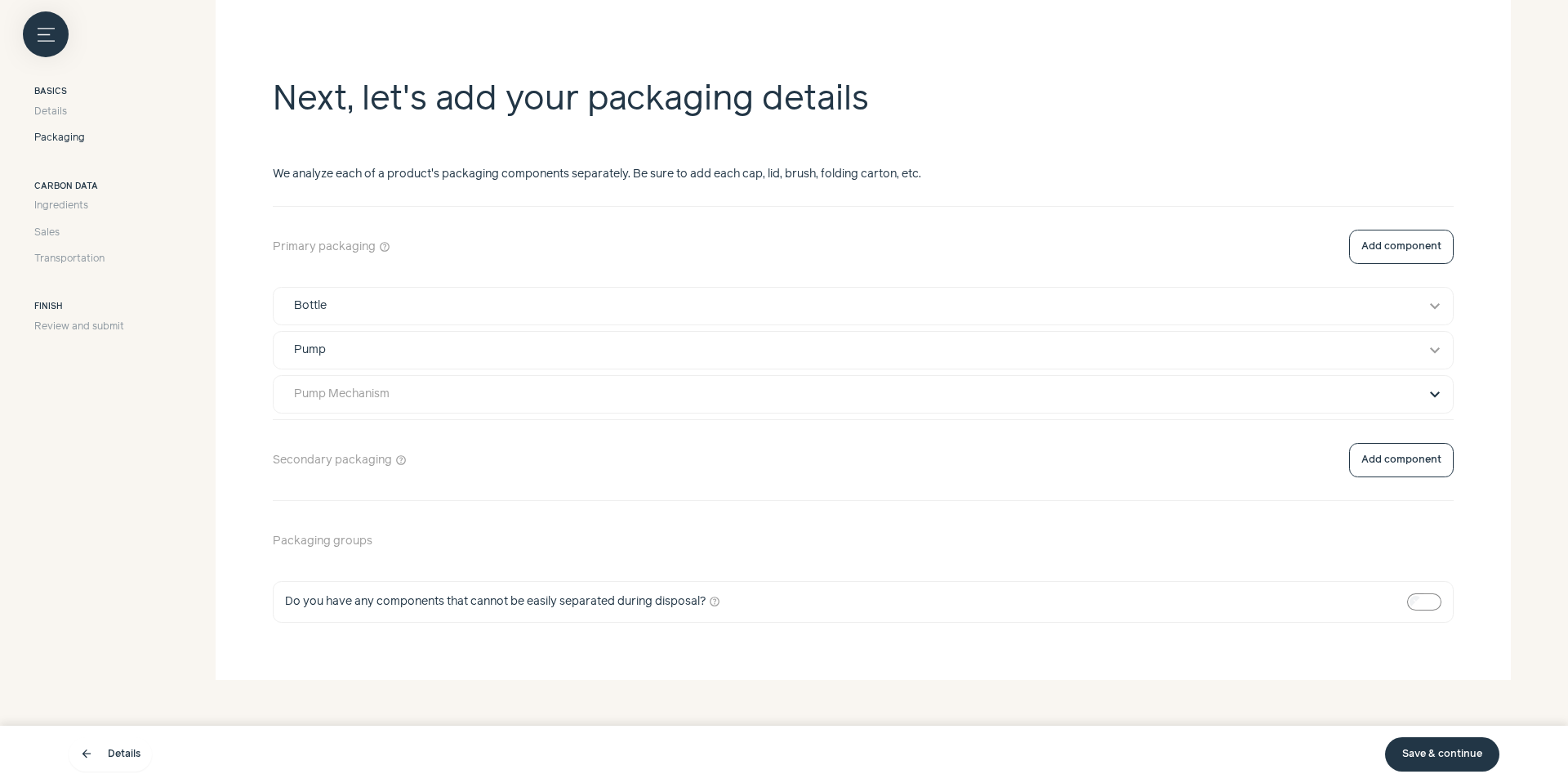
scroll to position [290, 0]
click at [1424, 246] on button "Add component" at bounding box center [1402, 247] width 105 height 35
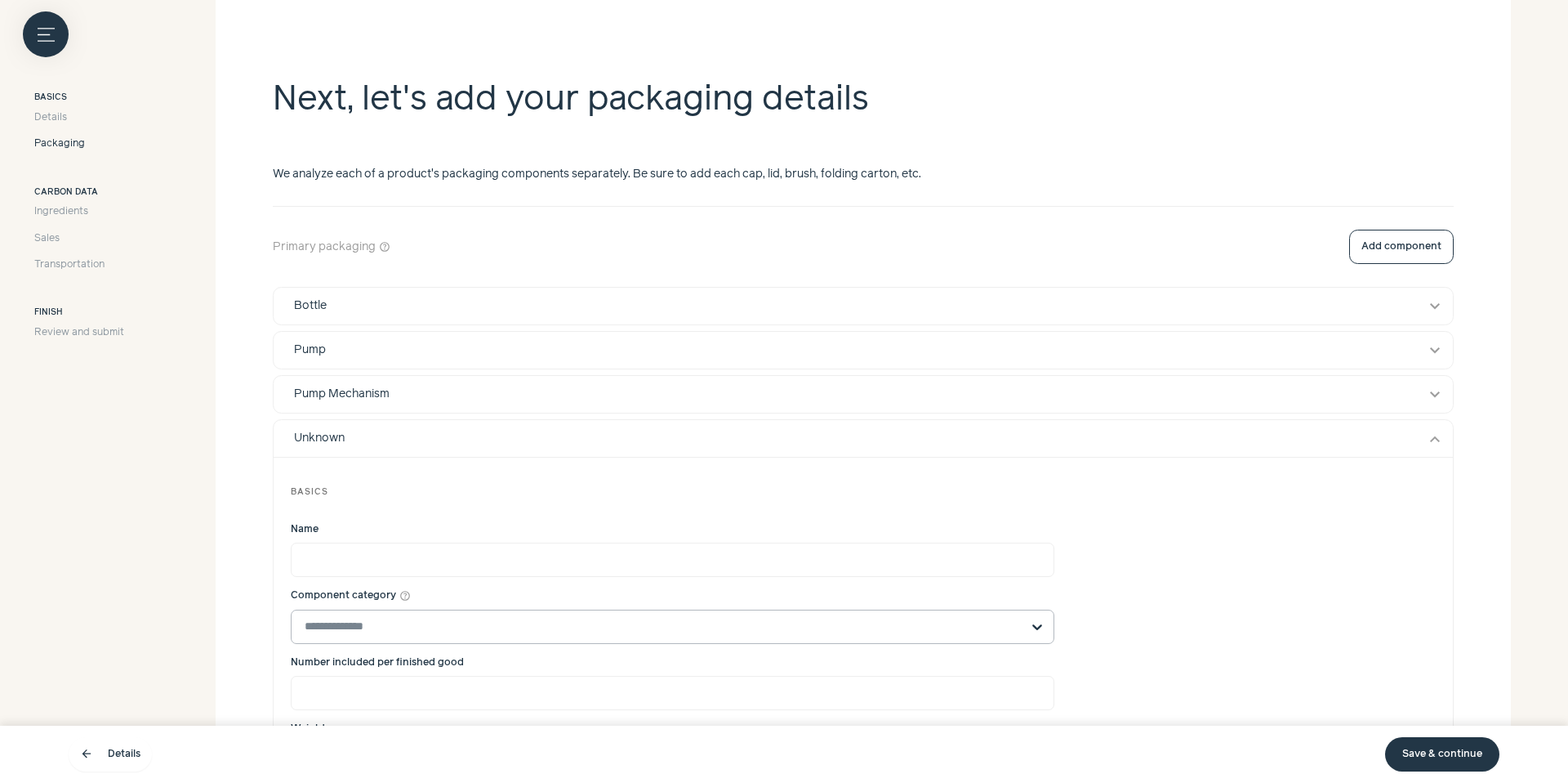
click at [487, 624] on input "Component category help_outline" at bounding box center [662, 626] width 716 height 33
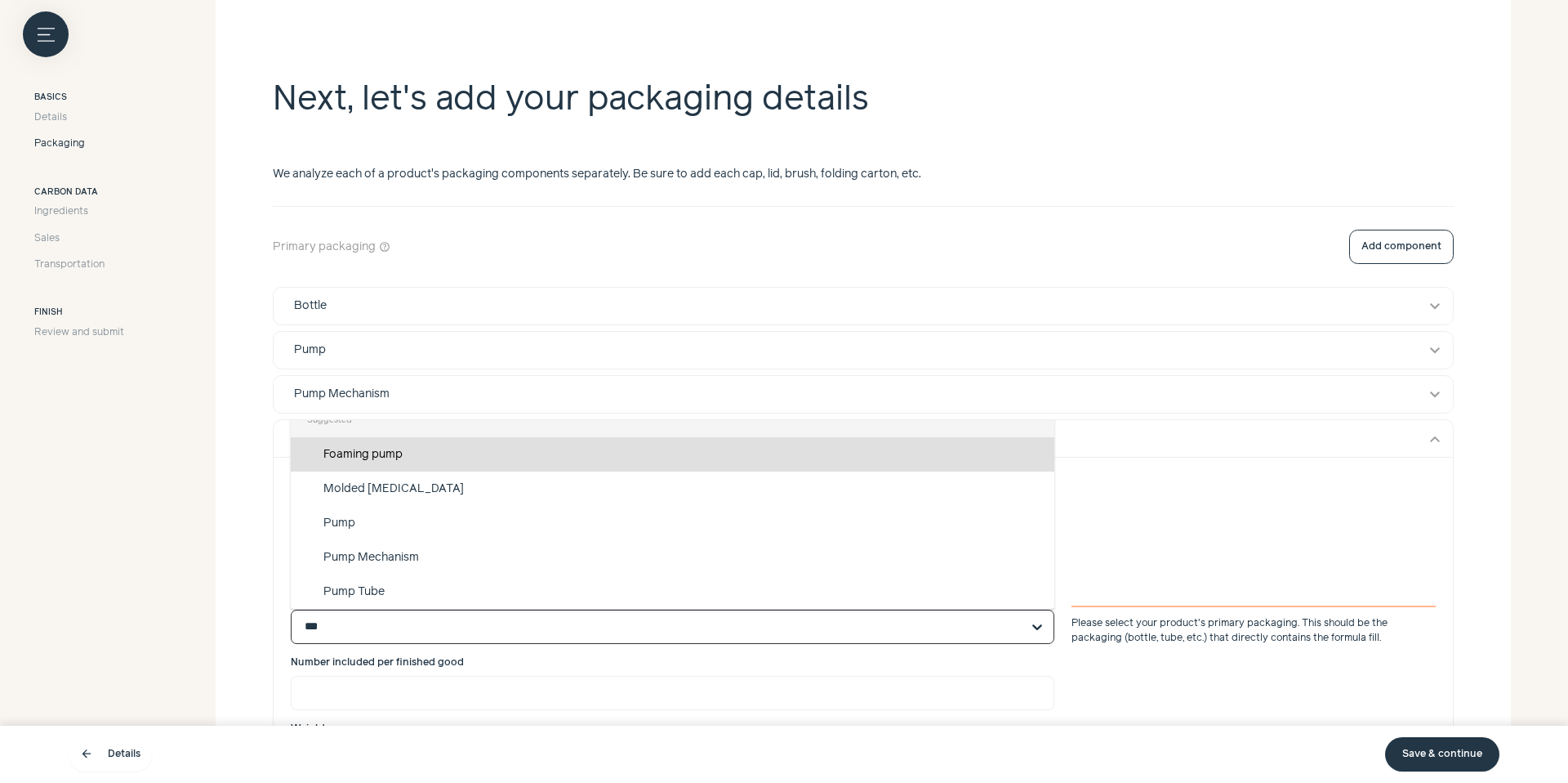
type input "****"
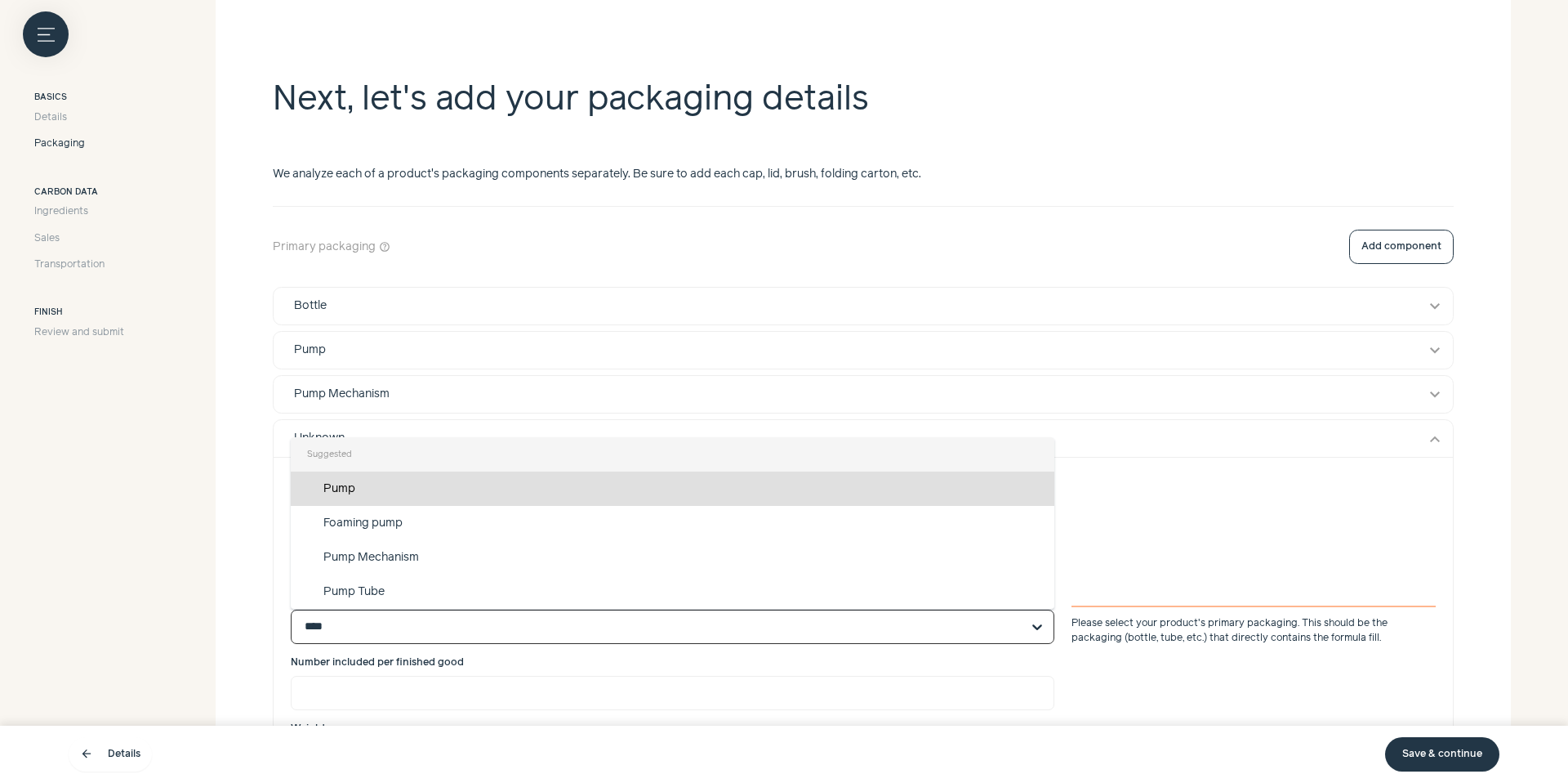
click at [509, 590] on div "Pump Tube" at bounding box center [672, 591] width 764 height 35
click at [509, 611] on input "****" at bounding box center [662, 626] width 716 height 33
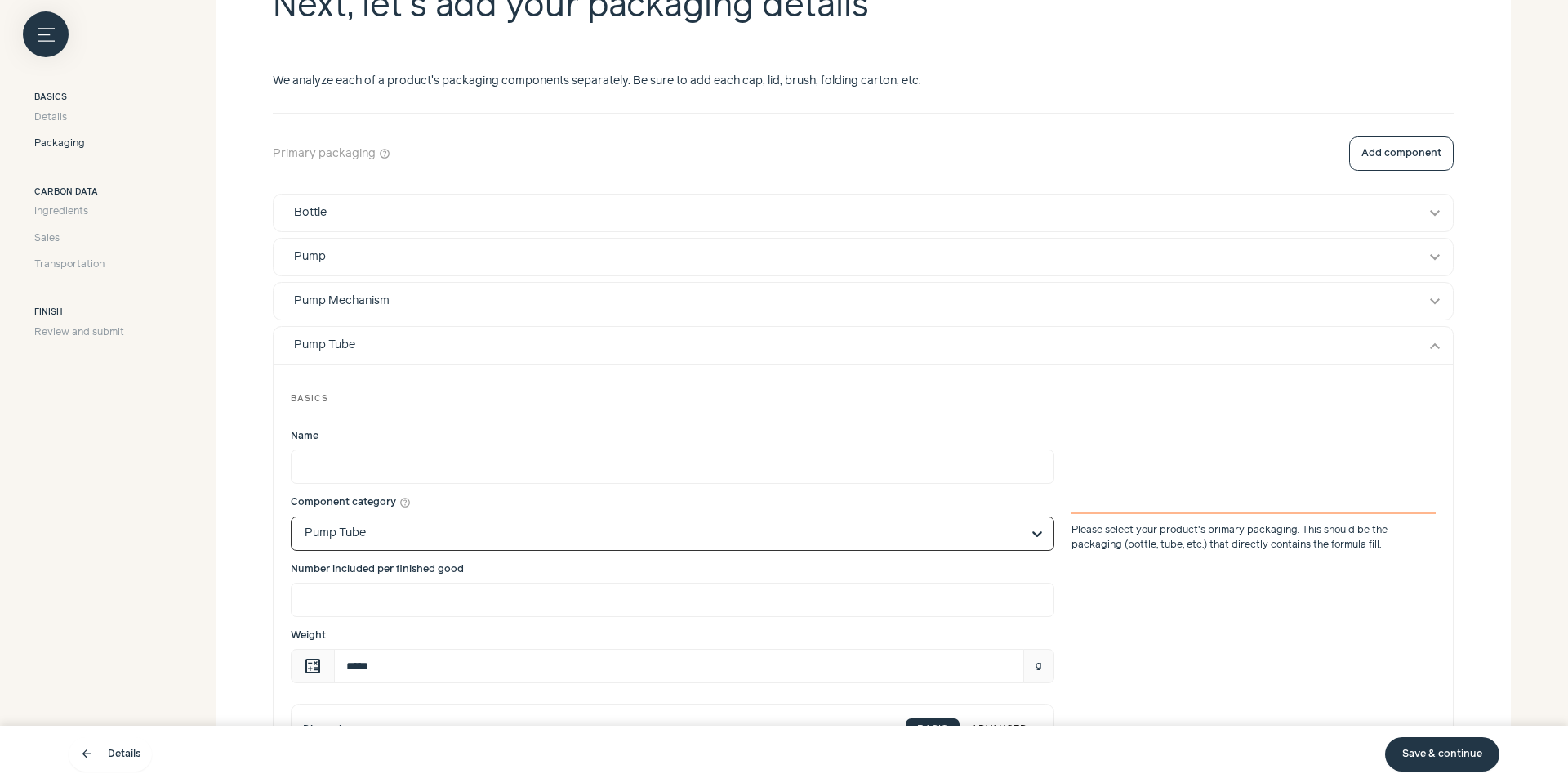
scroll to position [389, 0]
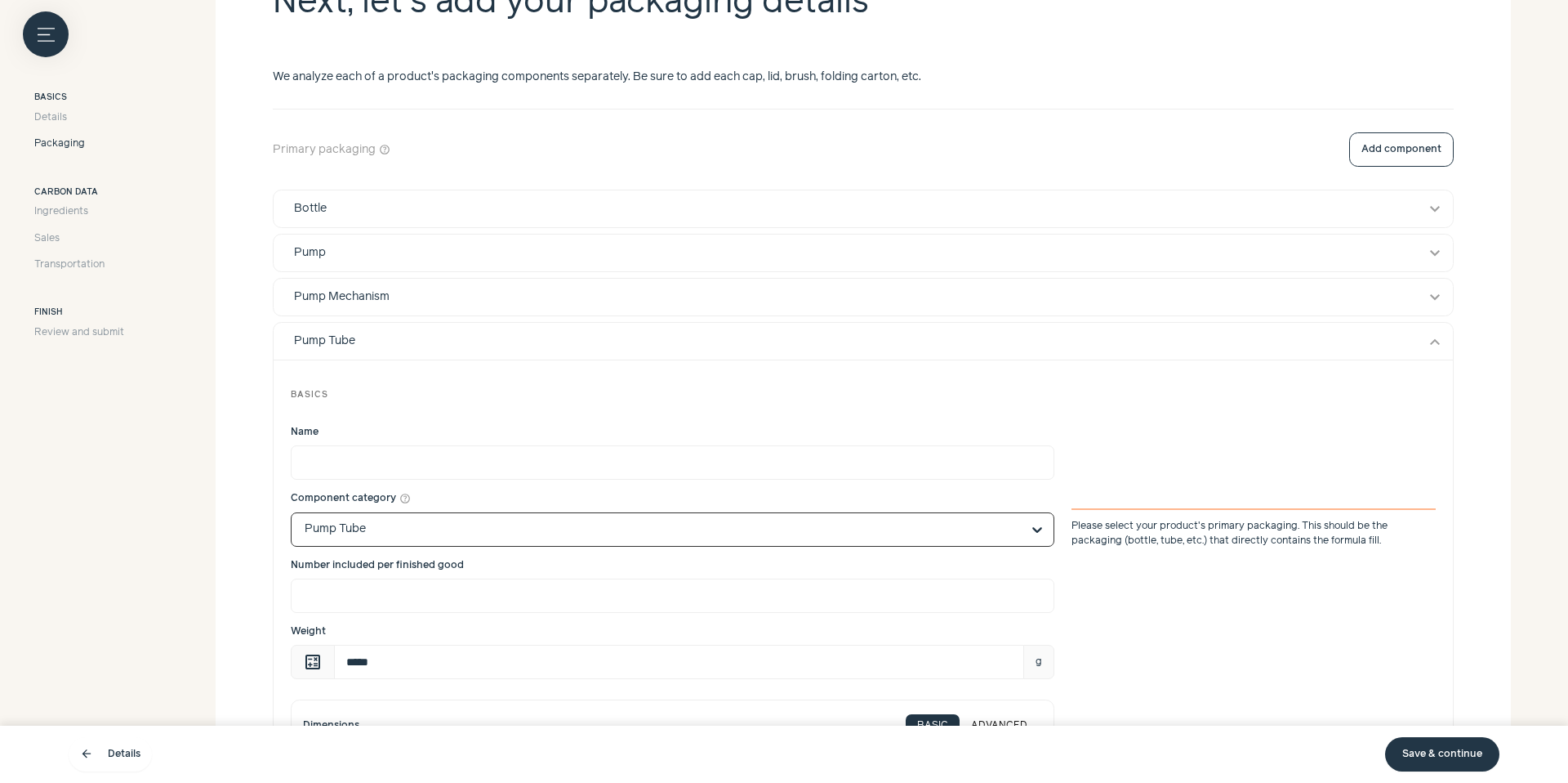
click at [574, 534] on input "Component category help_outline Option Pump Tube, selected. Select is focused, …" at bounding box center [662, 529] width 716 height 33
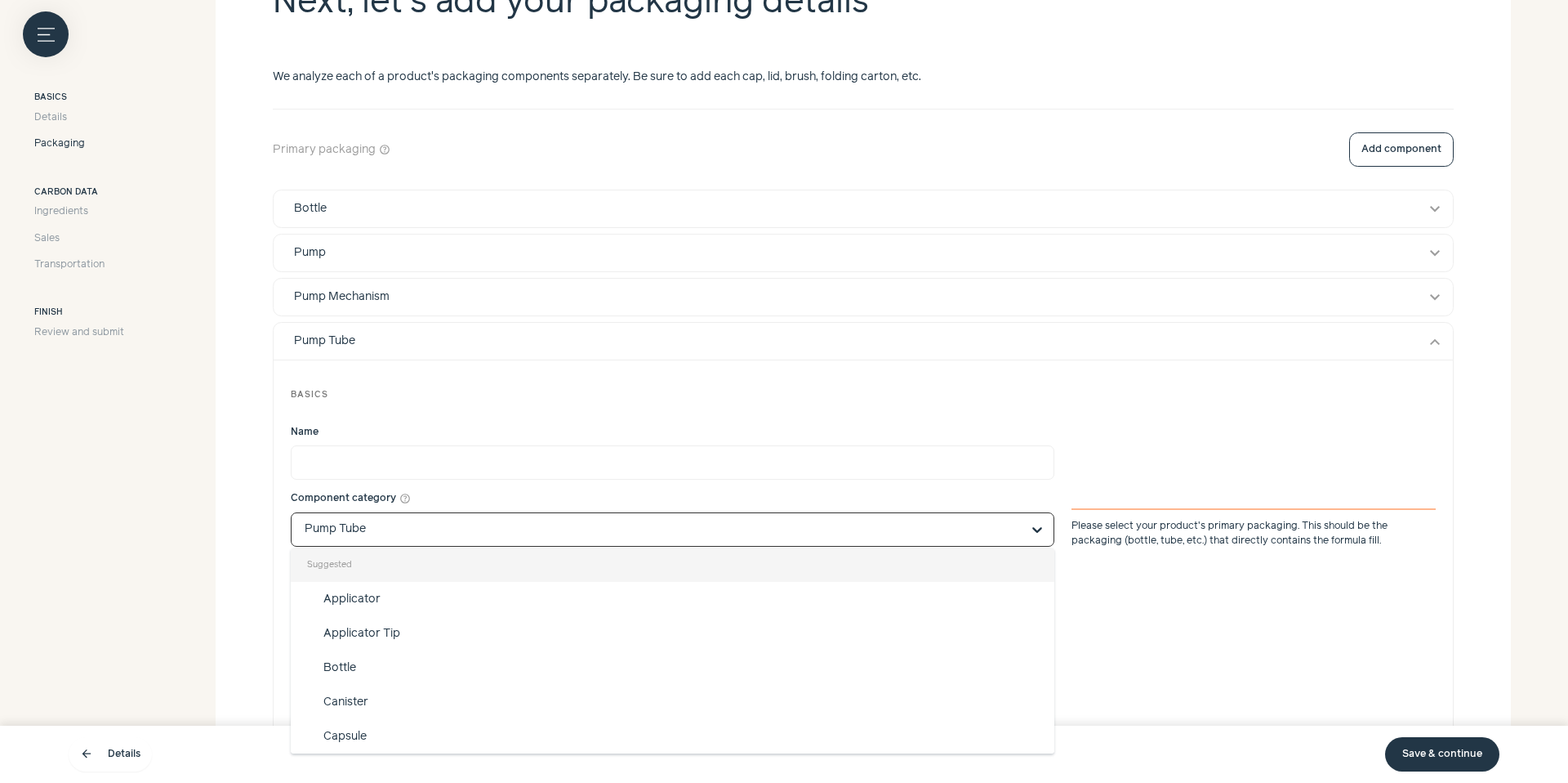
scroll to position [686, 0]
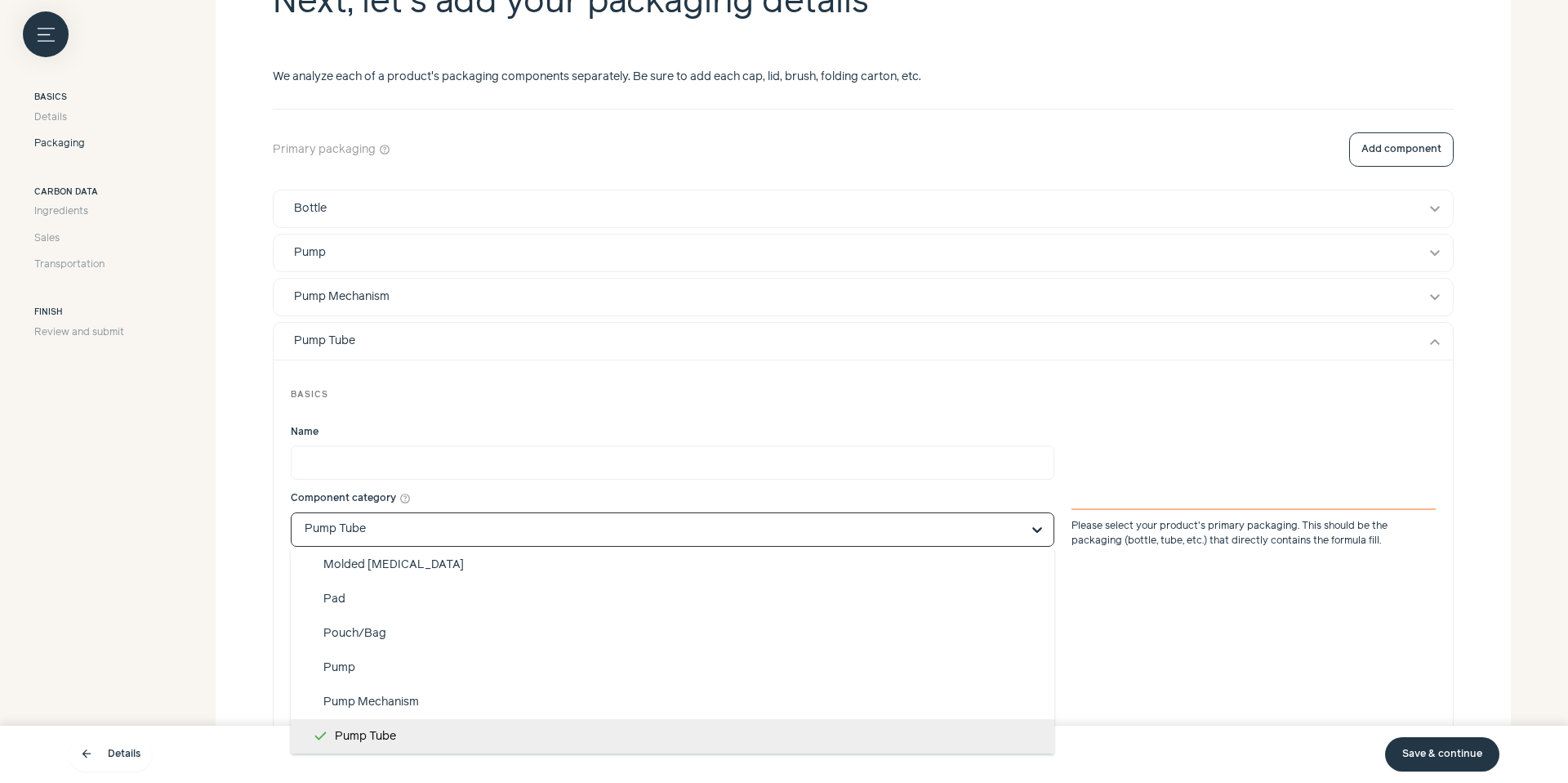
click at [572, 534] on input "Component category help_outline Suggested Applicator Applicator Tip Bottle Cani…" at bounding box center [662, 529] width 716 height 33
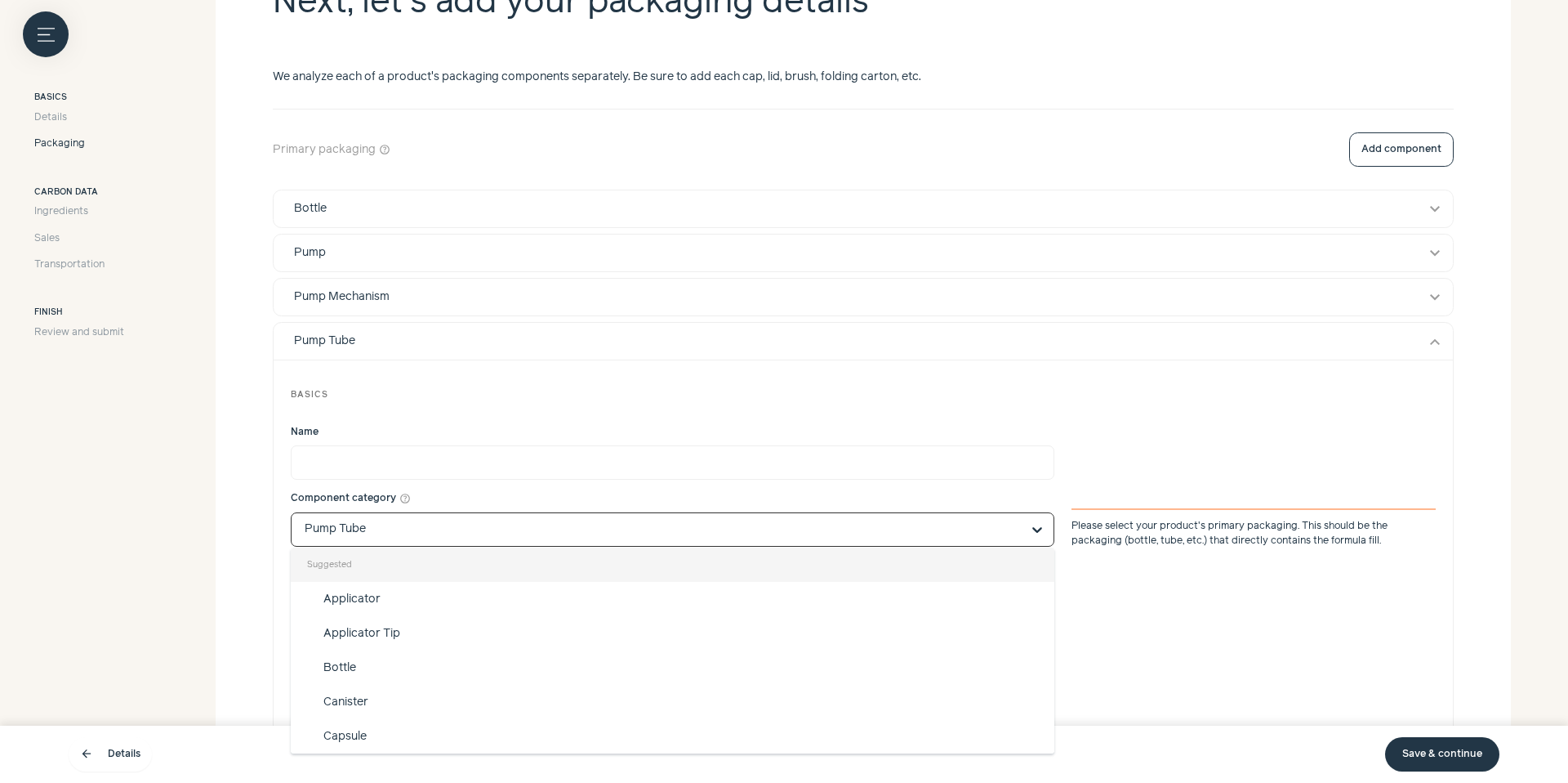
click at [572, 534] on input "Component category help_outline Suggested Applicator Applicator Tip Bottle Cani…" at bounding box center [662, 529] width 716 height 33
type input "*****"
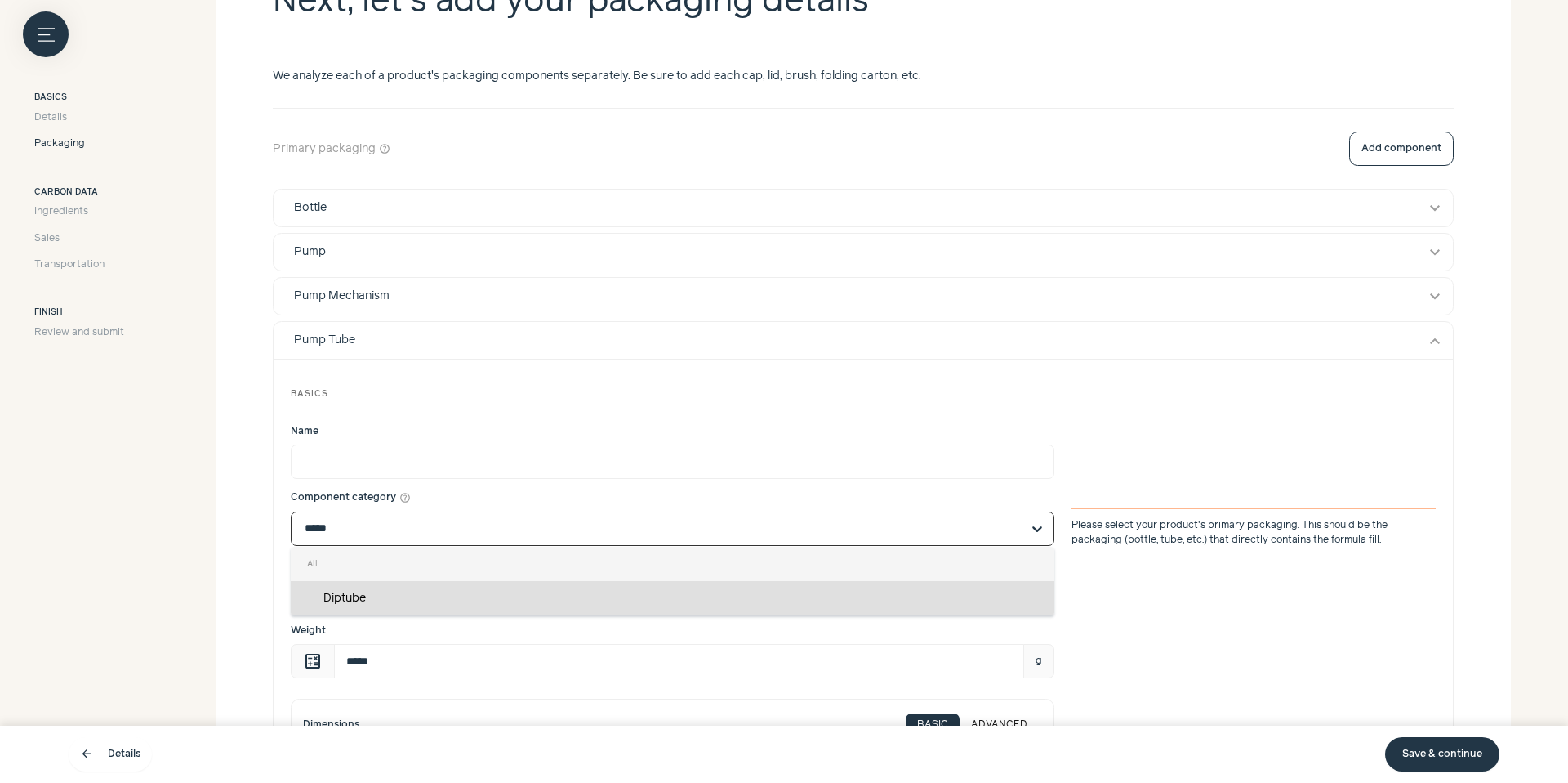
click at [454, 588] on div "Diptube" at bounding box center [672, 598] width 764 height 35
click at [454, 545] on input "*****" at bounding box center [662, 528] width 716 height 33
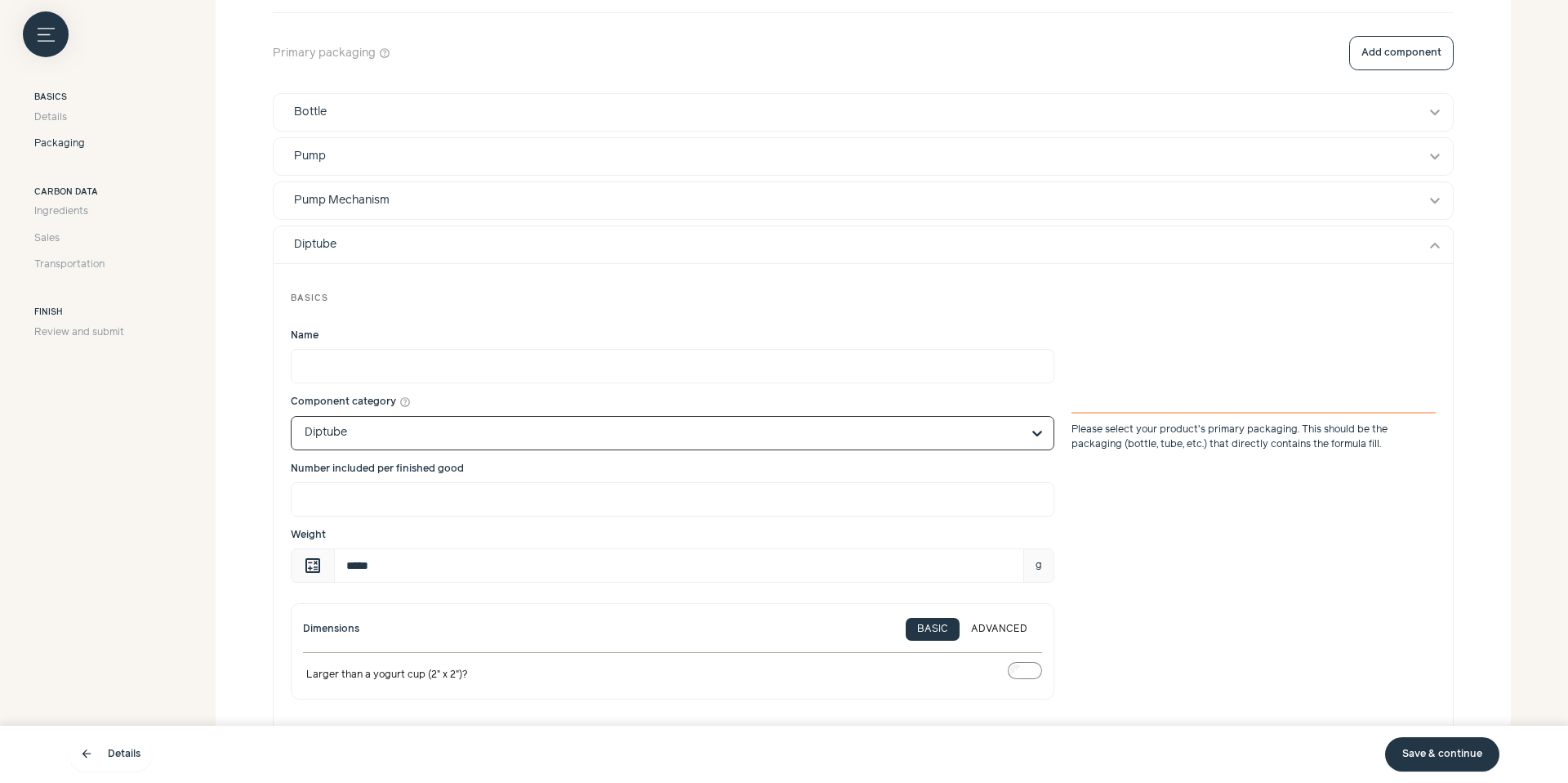
scroll to position [497, 0]
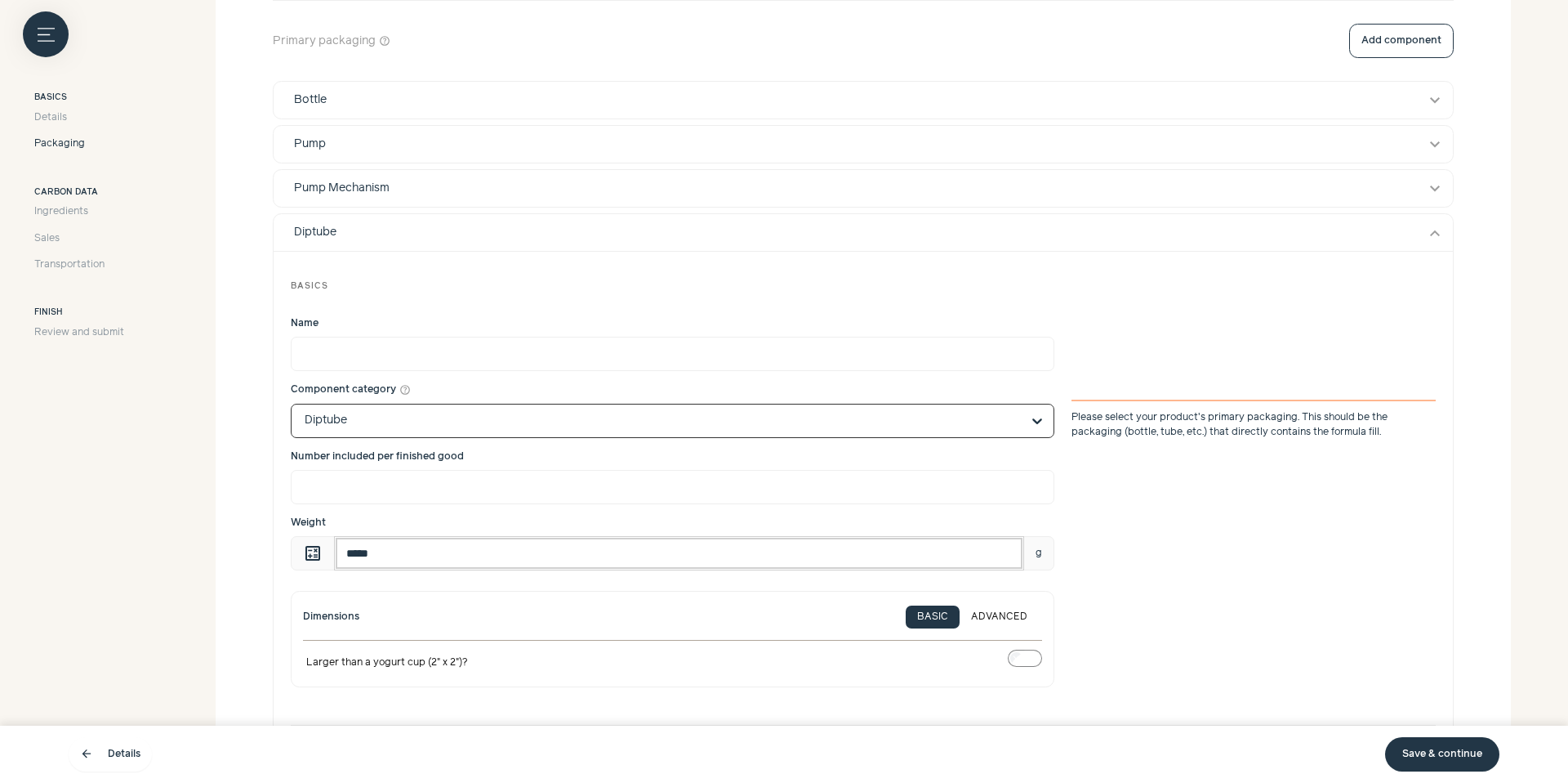
click at [449, 552] on input "*****" at bounding box center [679, 553] width 690 height 35
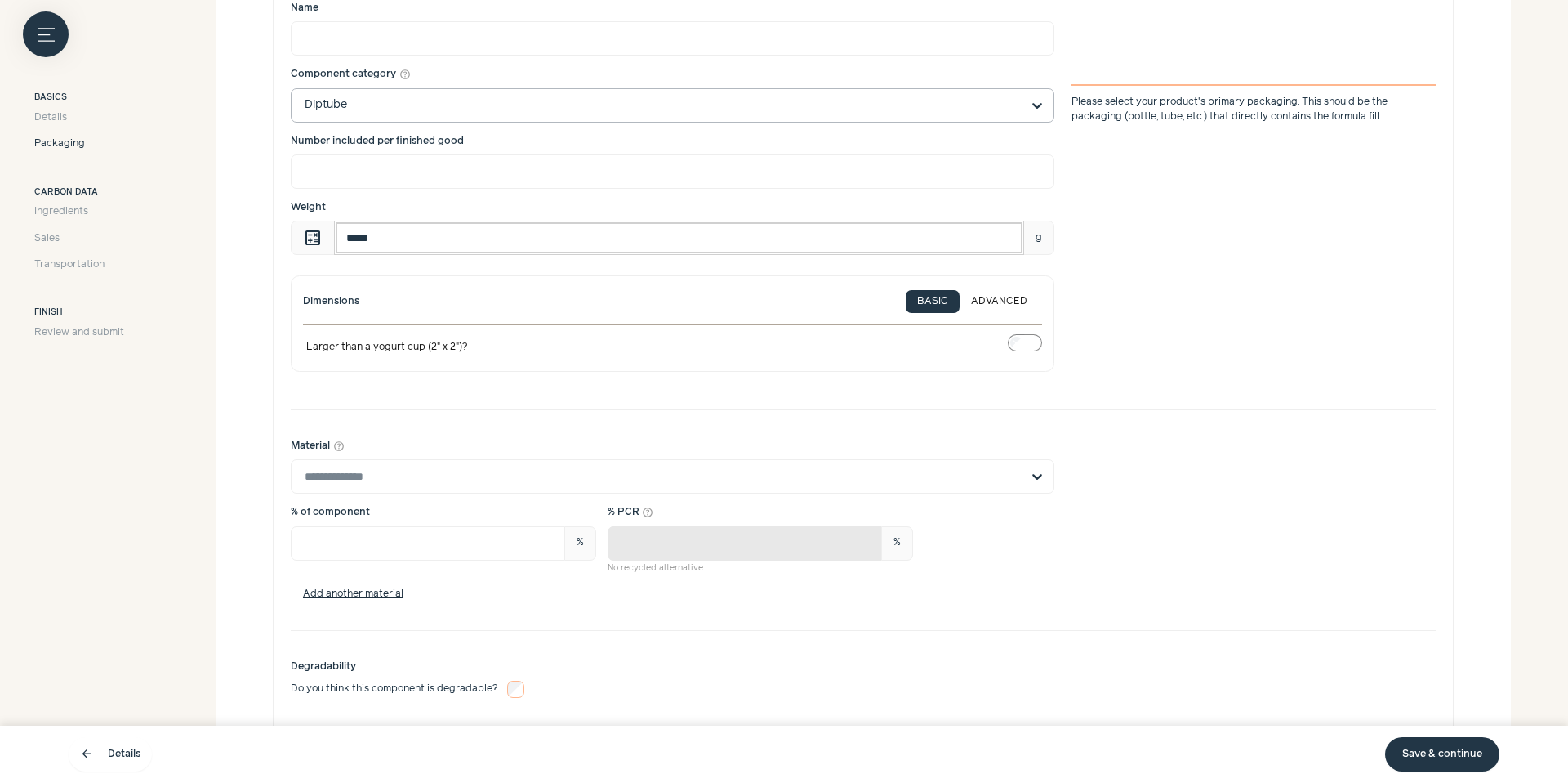
scroll to position [816, 0]
click at [824, 152] on input "*" at bounding box center [672, 168] width 764 height 35
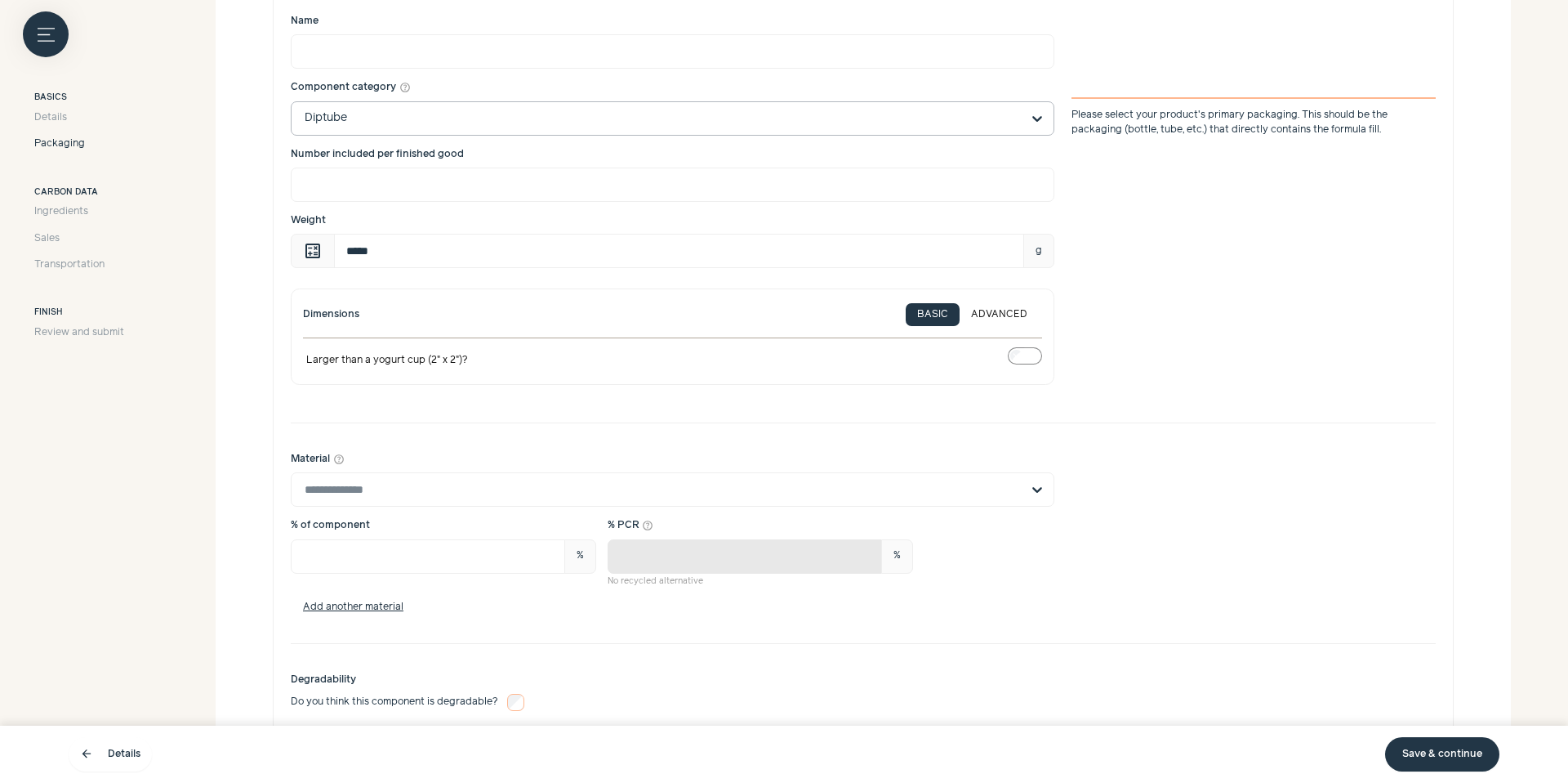
scroll to position [798, 0]
click at [433, 488] on input "Material help_outline" at bounding box center [662, 491] width 716 height 33
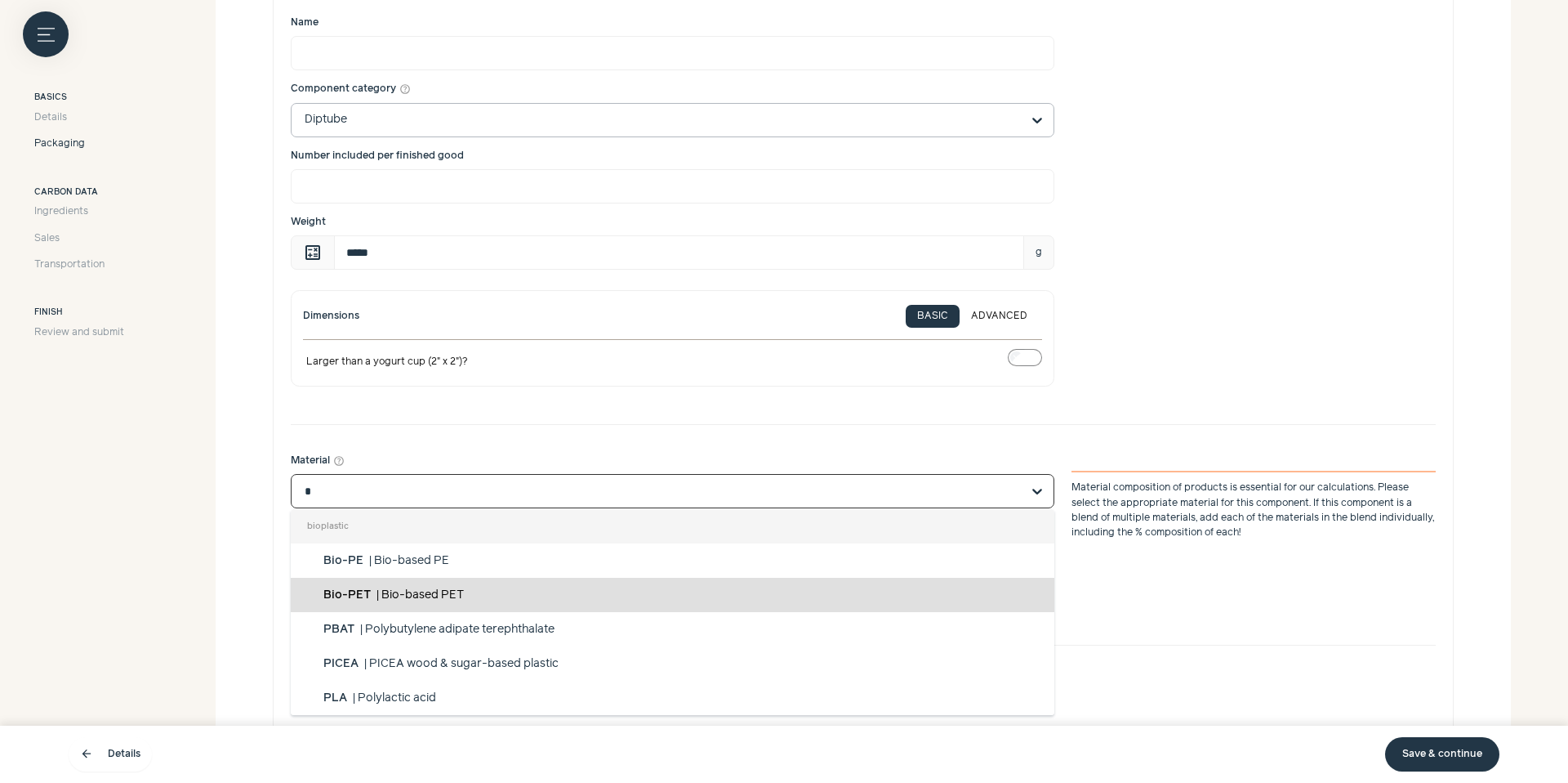
type input "**"
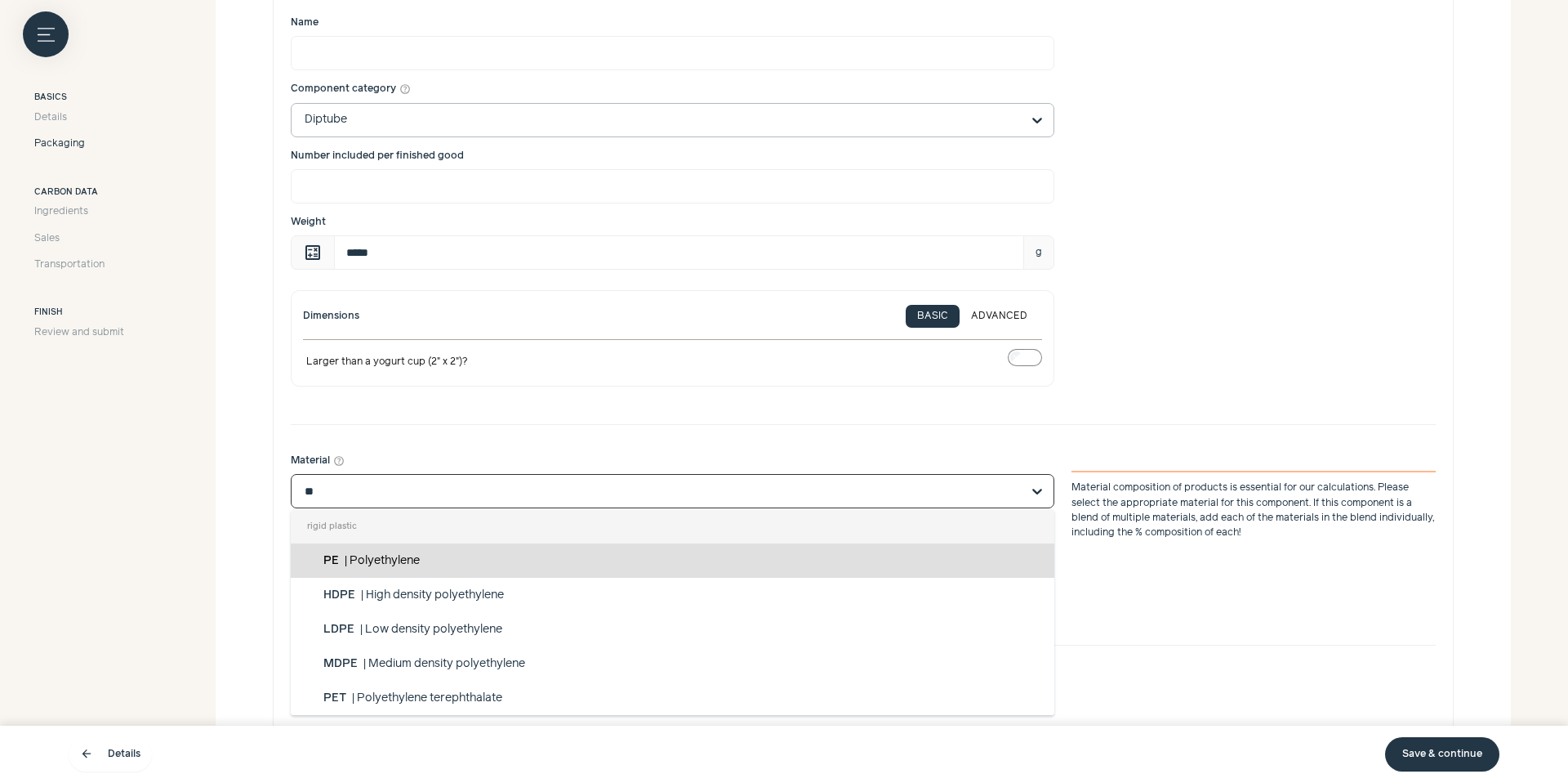
click at [471, 547] on div "PE | Polyethylene" at bounding box center [672, 560] width 764 height 35
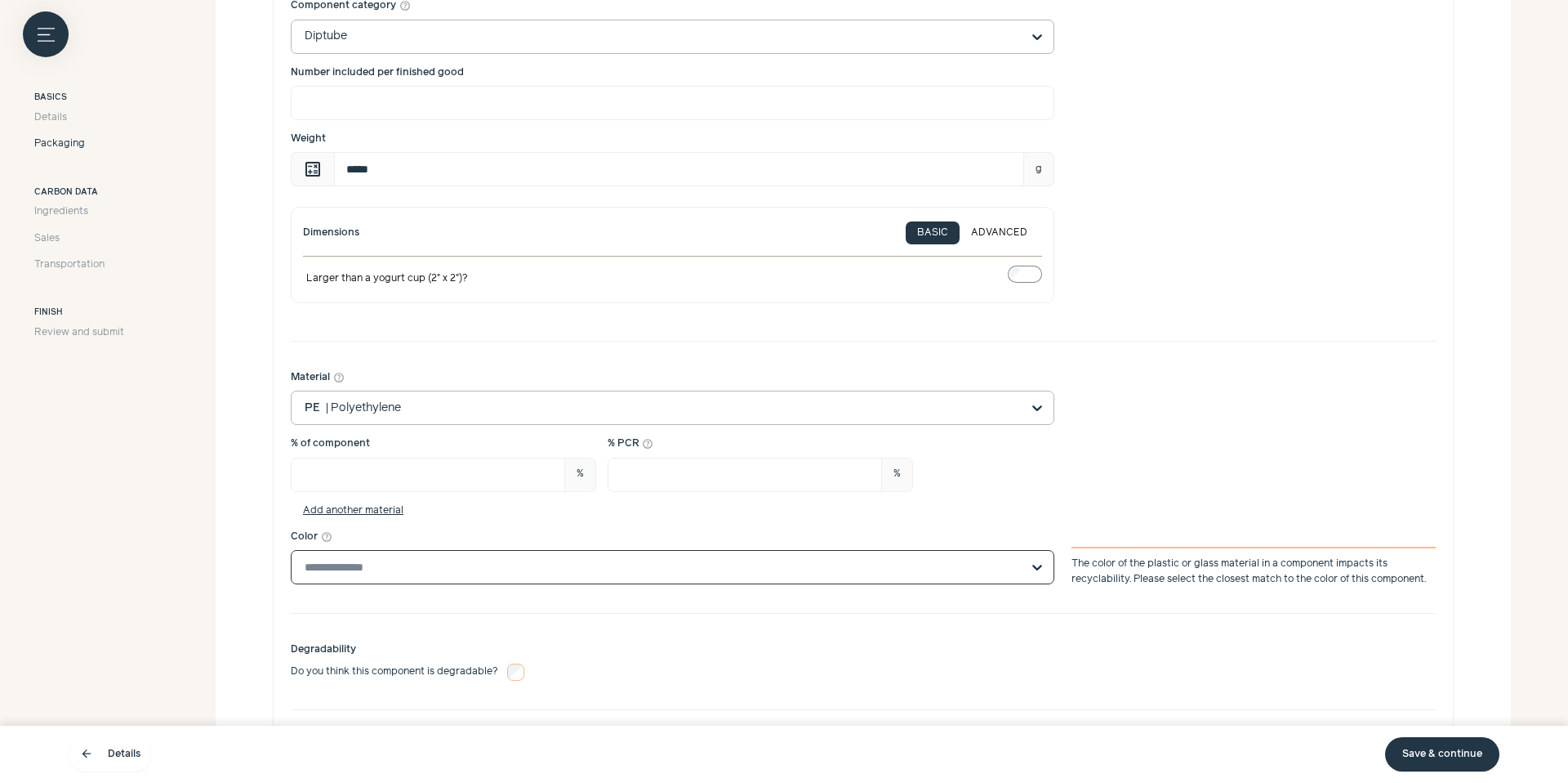
click at [601, 565] on input "Color help_outline Select is focused, type to refine list, press down to open t…" at bounding box center [662, 567] width 716 height 33
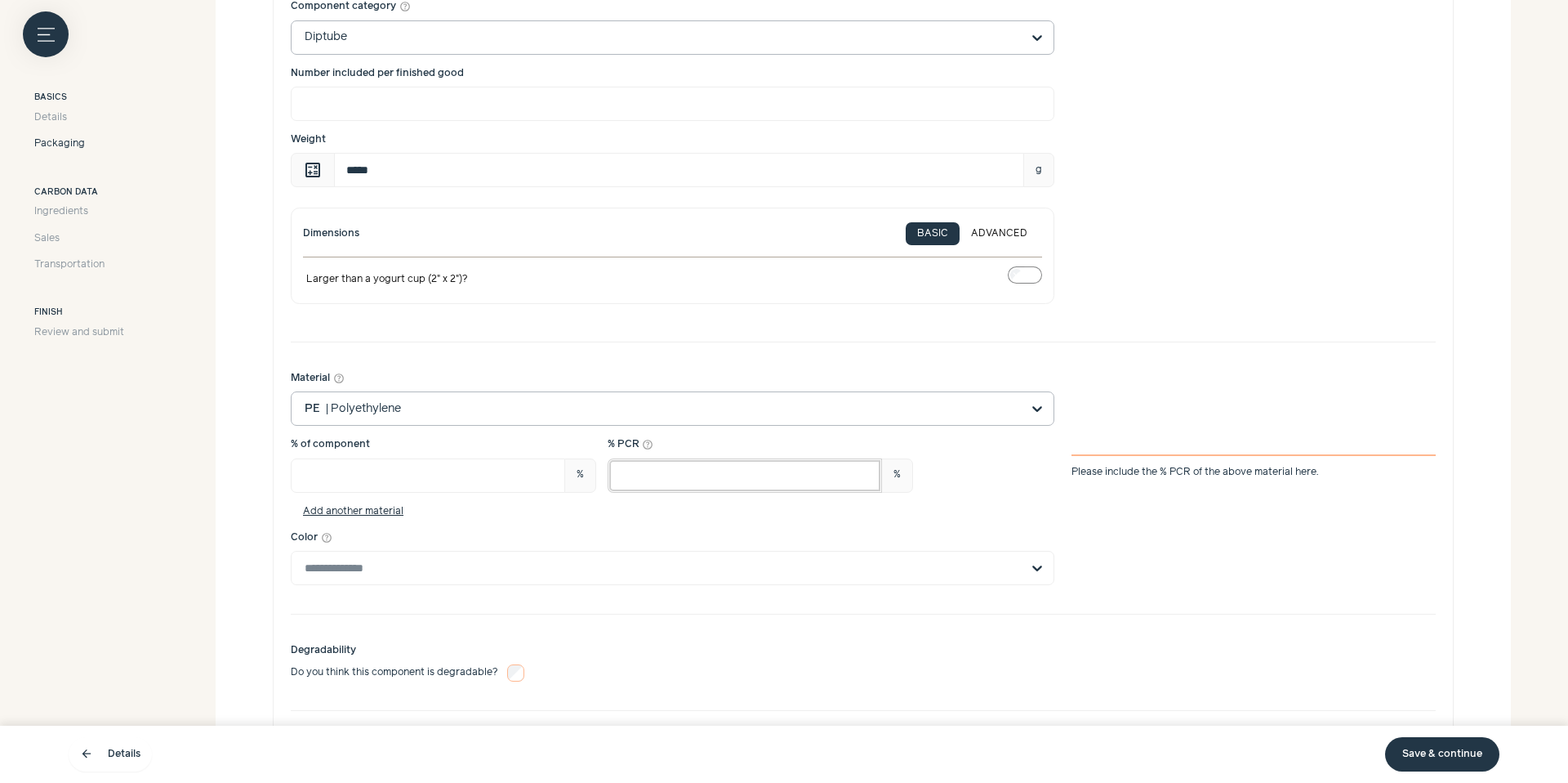
click at [706, 467] on input "*" at bounding box center [744, 475] width 274 height 35
type input "**"
click at [653, 560] on input "Color help_outline" at bounding box center [662, 567] width 716 height 33
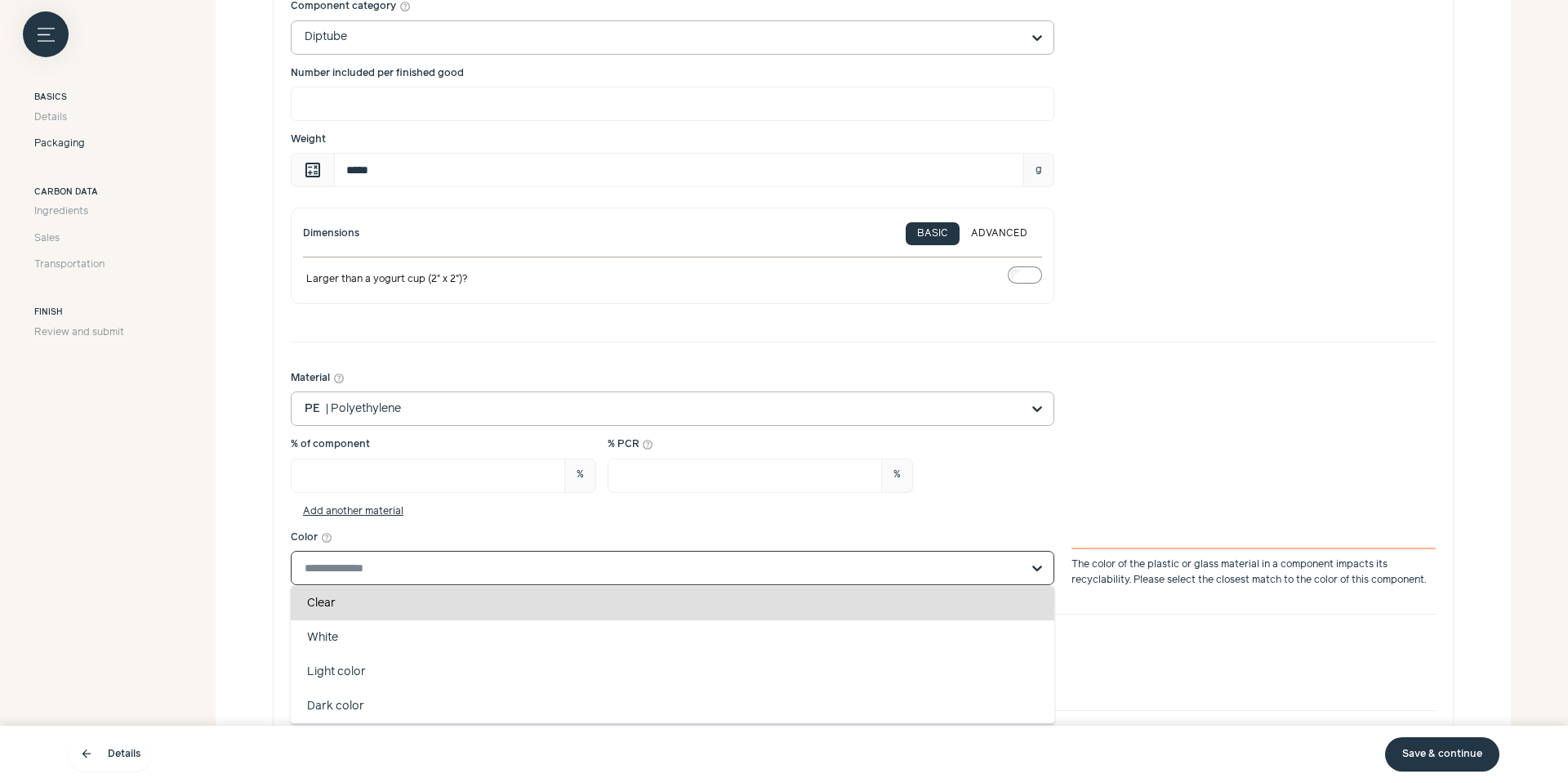
click at [581, 596] on div "Clear" at bounding box center [672, 603] width 764 height 35
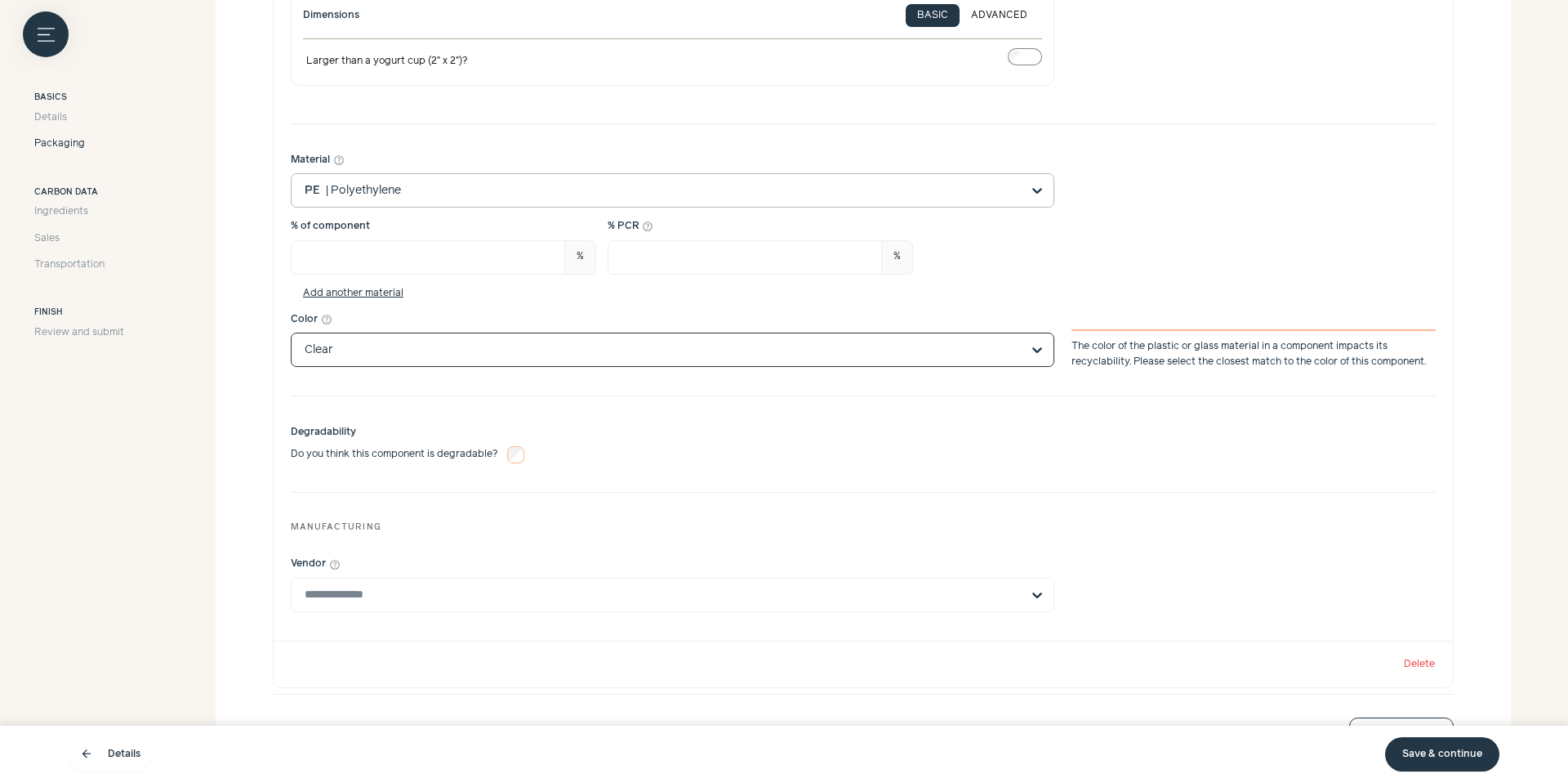
click at [581, 596] on input "Vendor help_outline" at bounding box center [662, 595] width 716 height 33
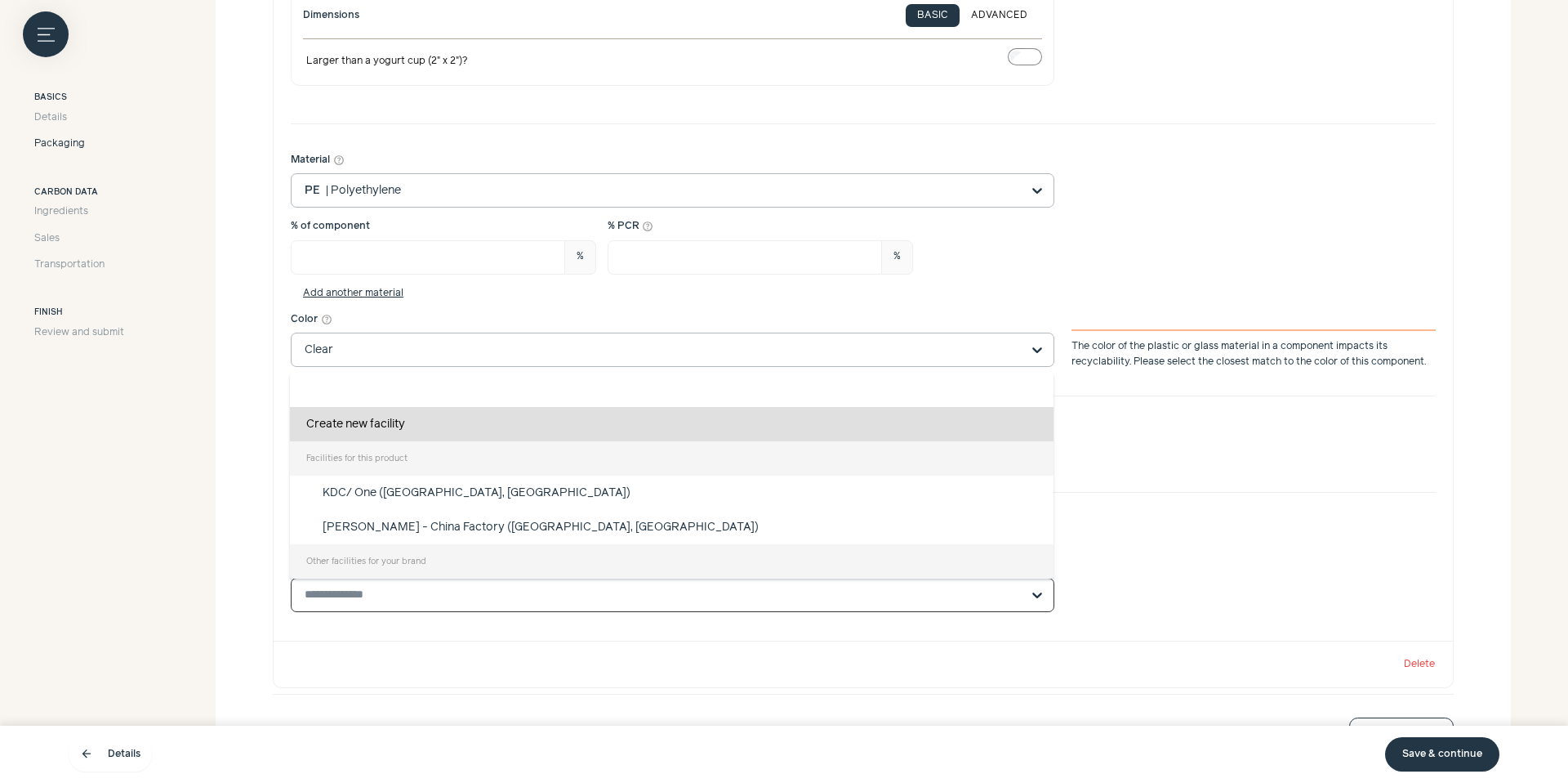
scroll to position [1096, 0]
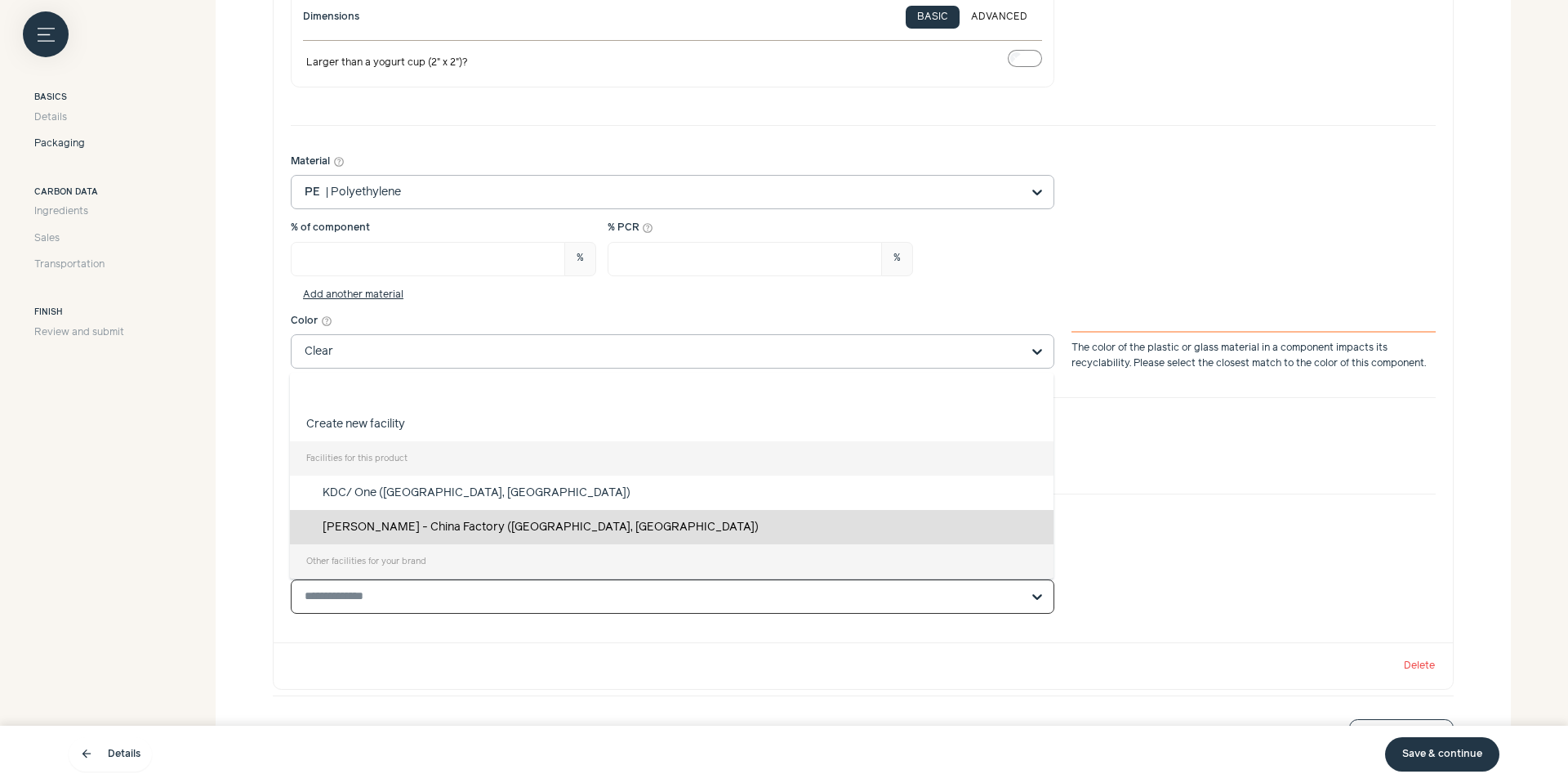
click at [550, 525] on div "[PERSON_NAME] - China Factory ([GEOGRAPHIC_DATA], [GEOGRAPHIC_DATA])" at bounding box center [672, 526] width 764 height 35
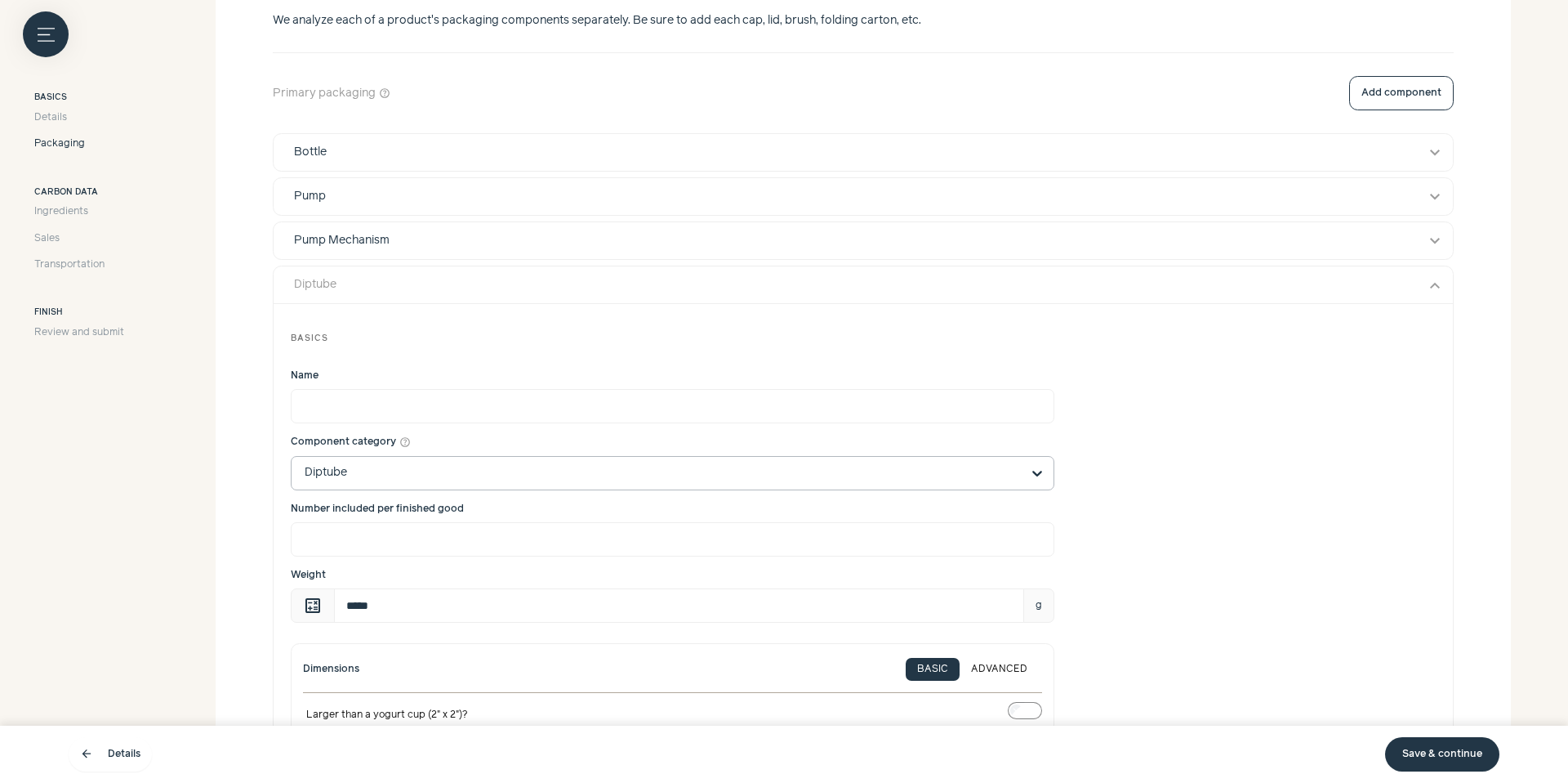
click at [1438, 297] on button "Diptube expand_more" at bounding box center [863, 285] width 1179 height 38
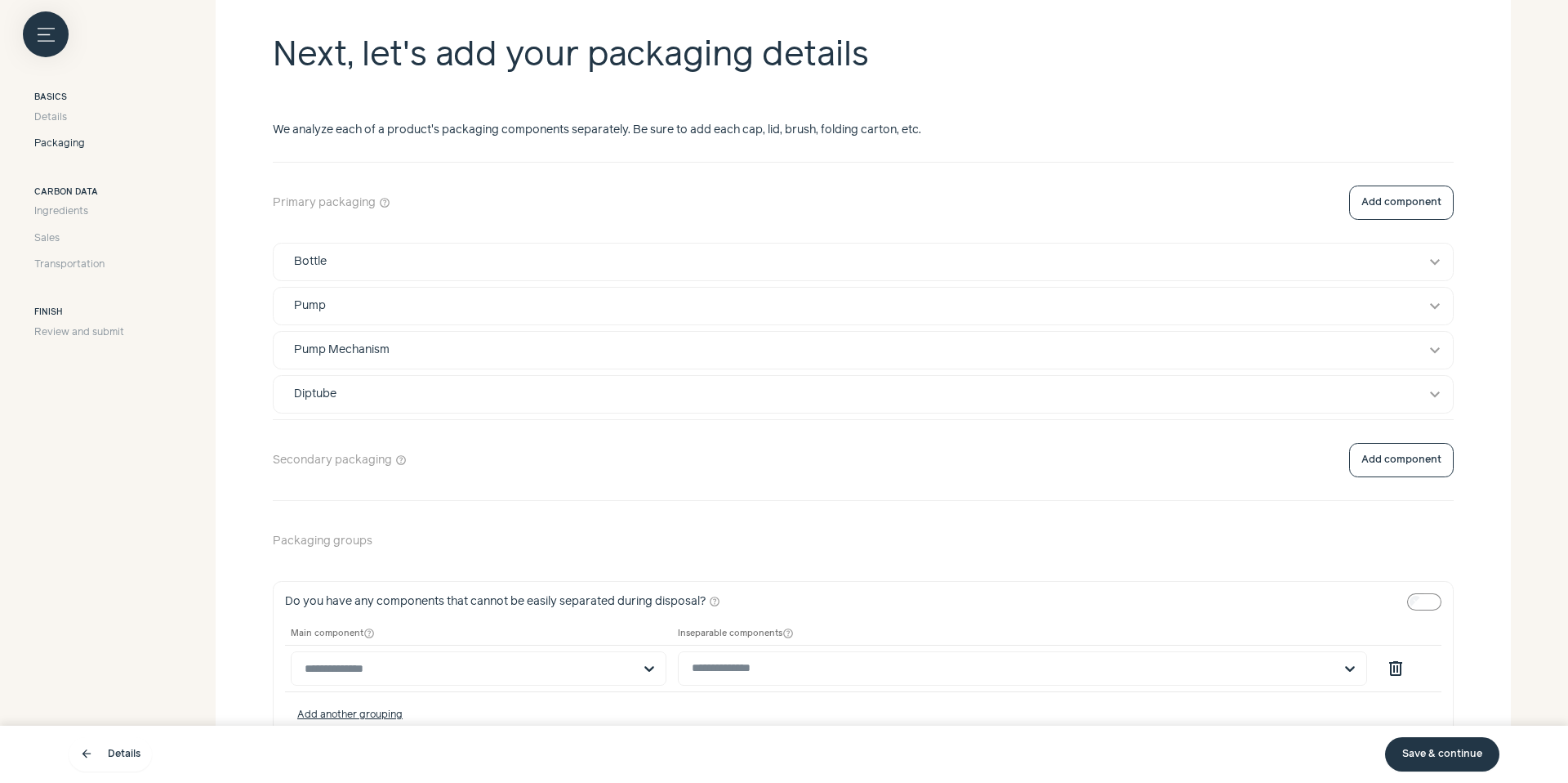
scroll to position [457, 0]
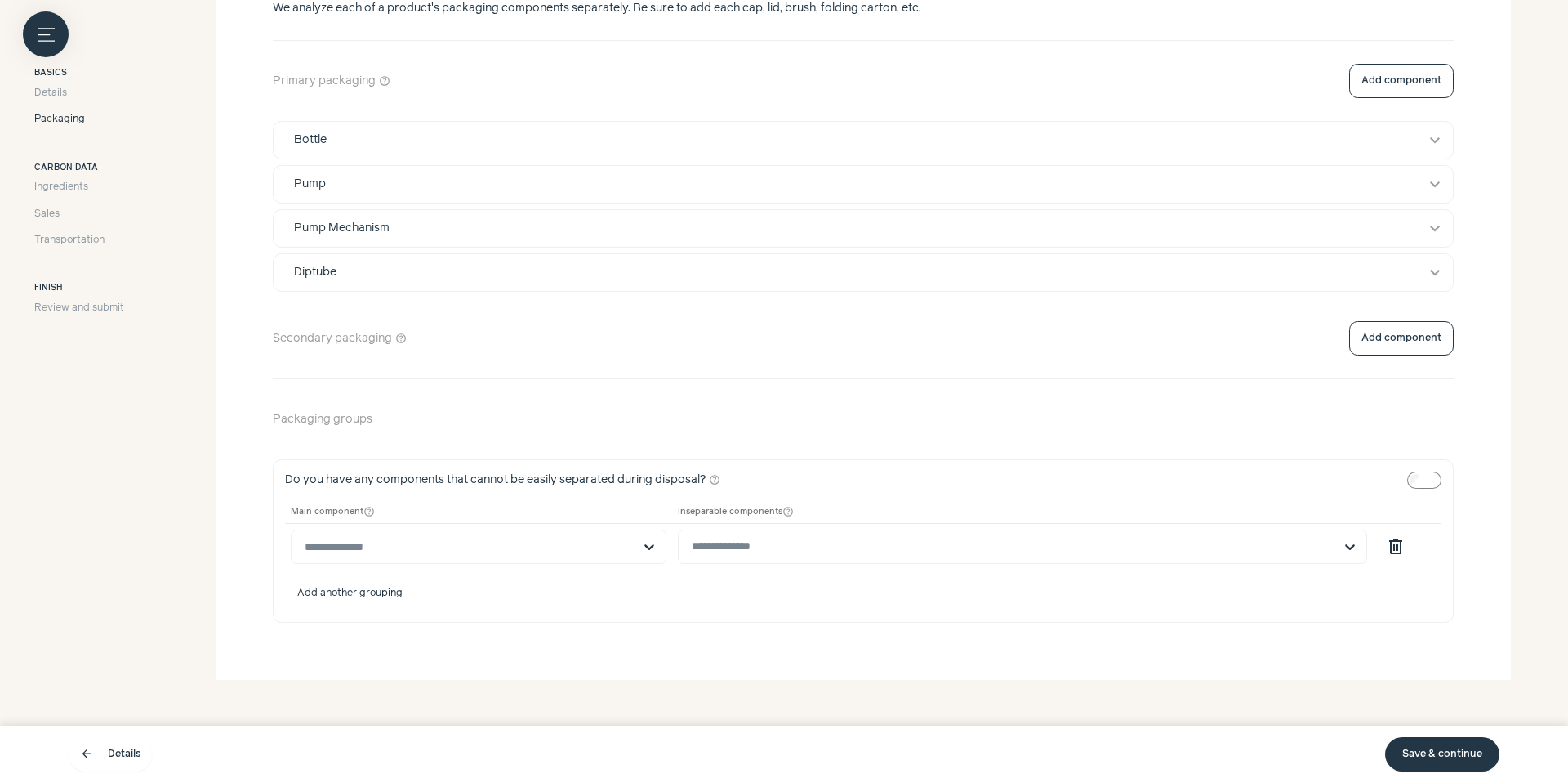
click at [552, 527] on td at bounding box center [478, 546] width 387 height 47
click at [537, 539] on input "text" at bounding box center [468, 546] width 328 height 33
drag, startPoint x: 504, startPoint y: 622, endPoint x: 480, endPoint y: 677, distance: 60.0
click at [480, 677] on div "Bottle Diptube Pump Pump Mechanism" at bounding box center [475, 633] width 370 height 137
click at [480, 677] on div "Pump Mechanism" at bounding box center [475, 684] width 370 height 35
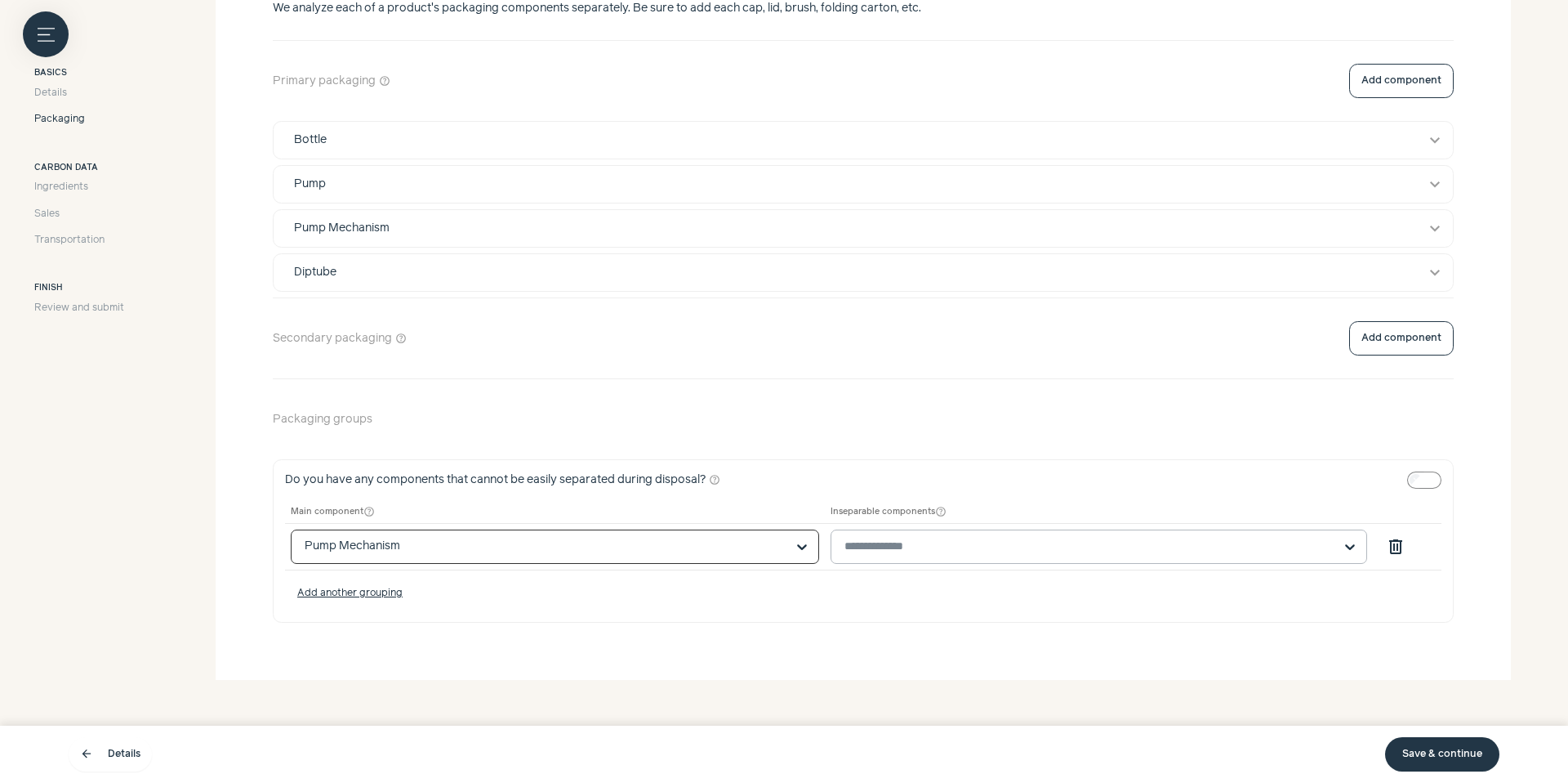
click at [902, 545] on input "text" at bounding box center [1089, 546] width 489 height 15
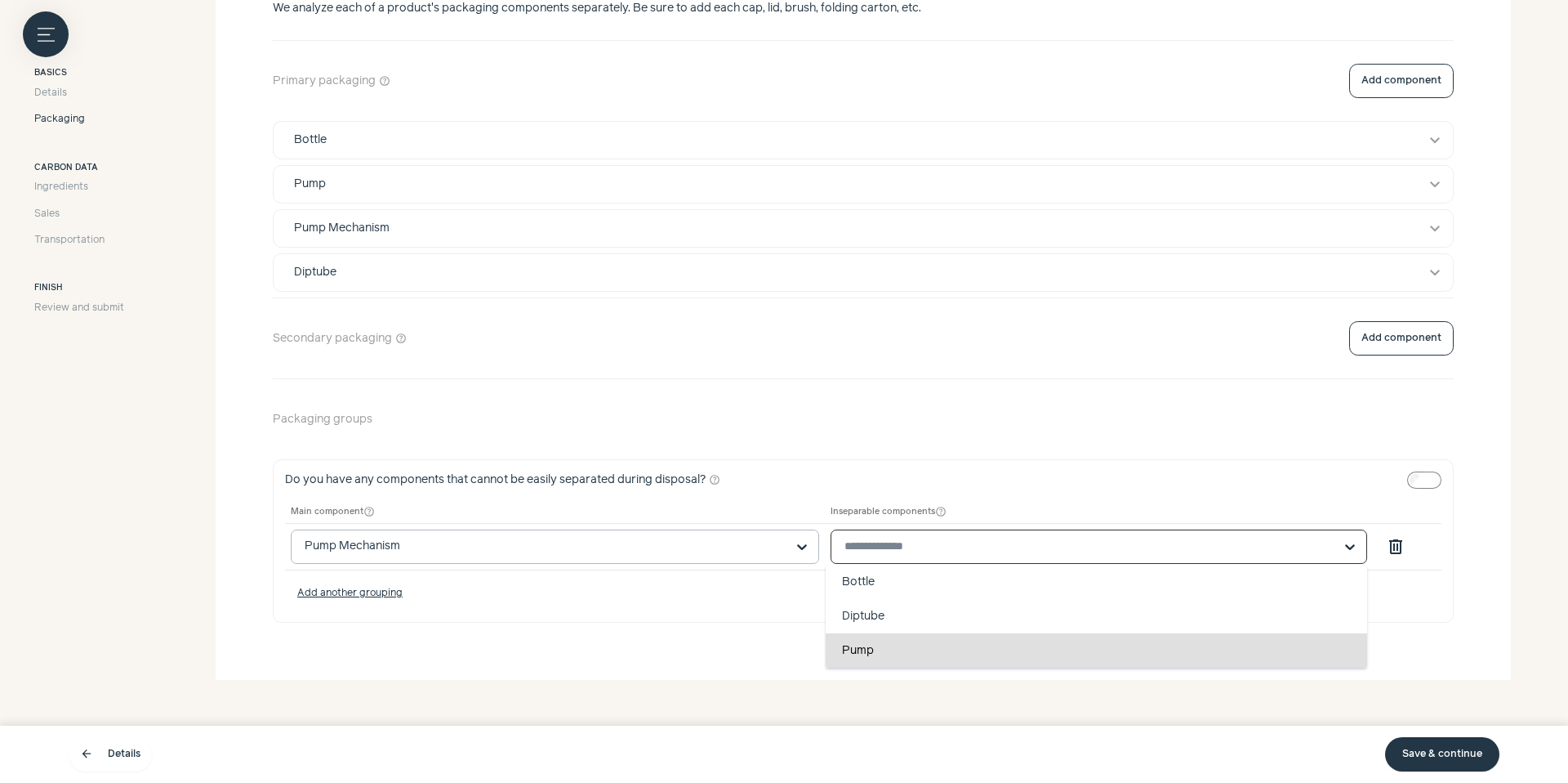
click at [900, 642] on div "Pump" at bounding box center [1096, 650] width 542 height 35
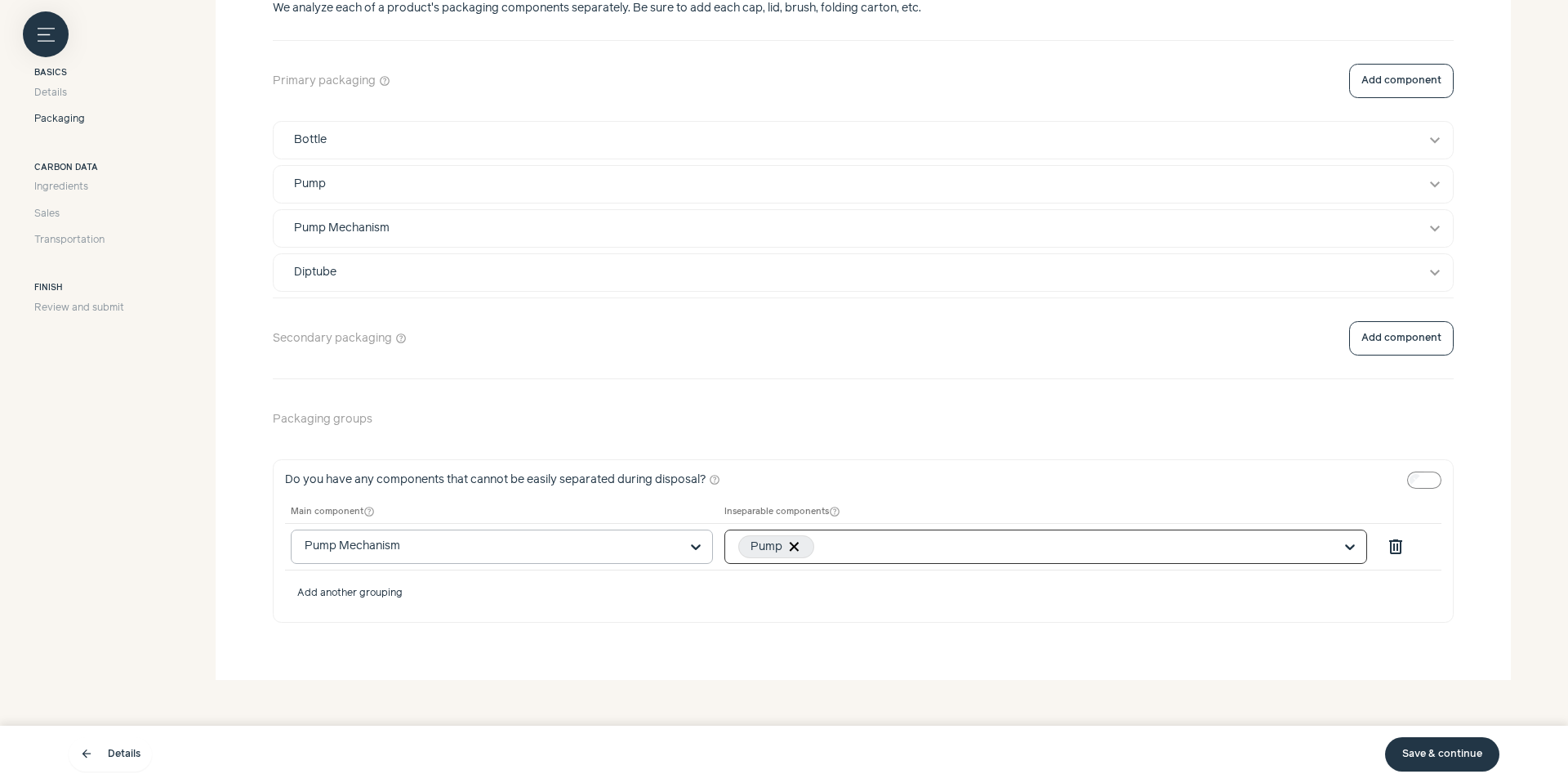
click at [387, 593] on button "Add another grouping" at bounding box center [350, 594] width 130 height 12
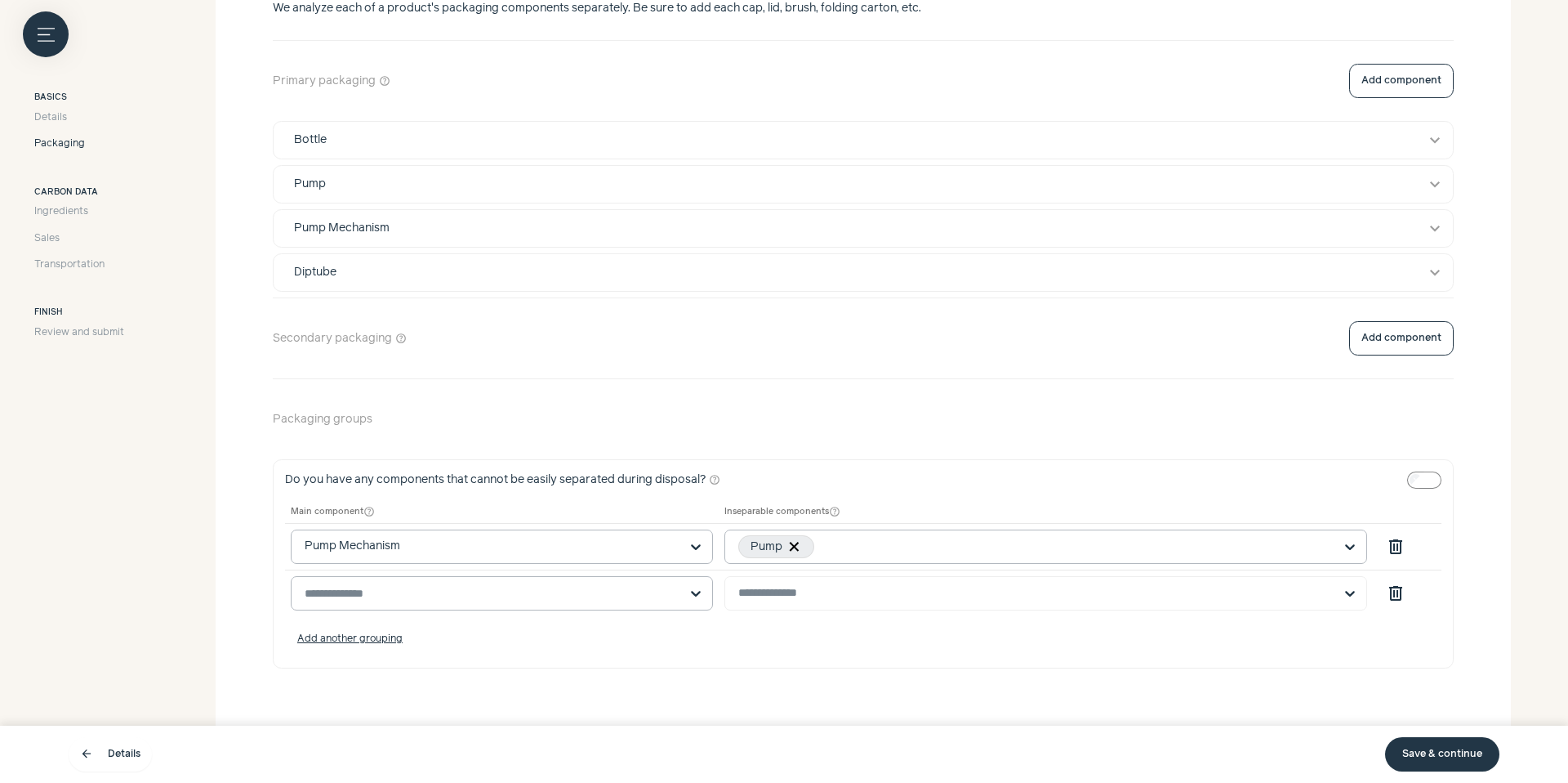
click at [413, 593] on input "text" at bounding box center [491, 593] width 374 height 33
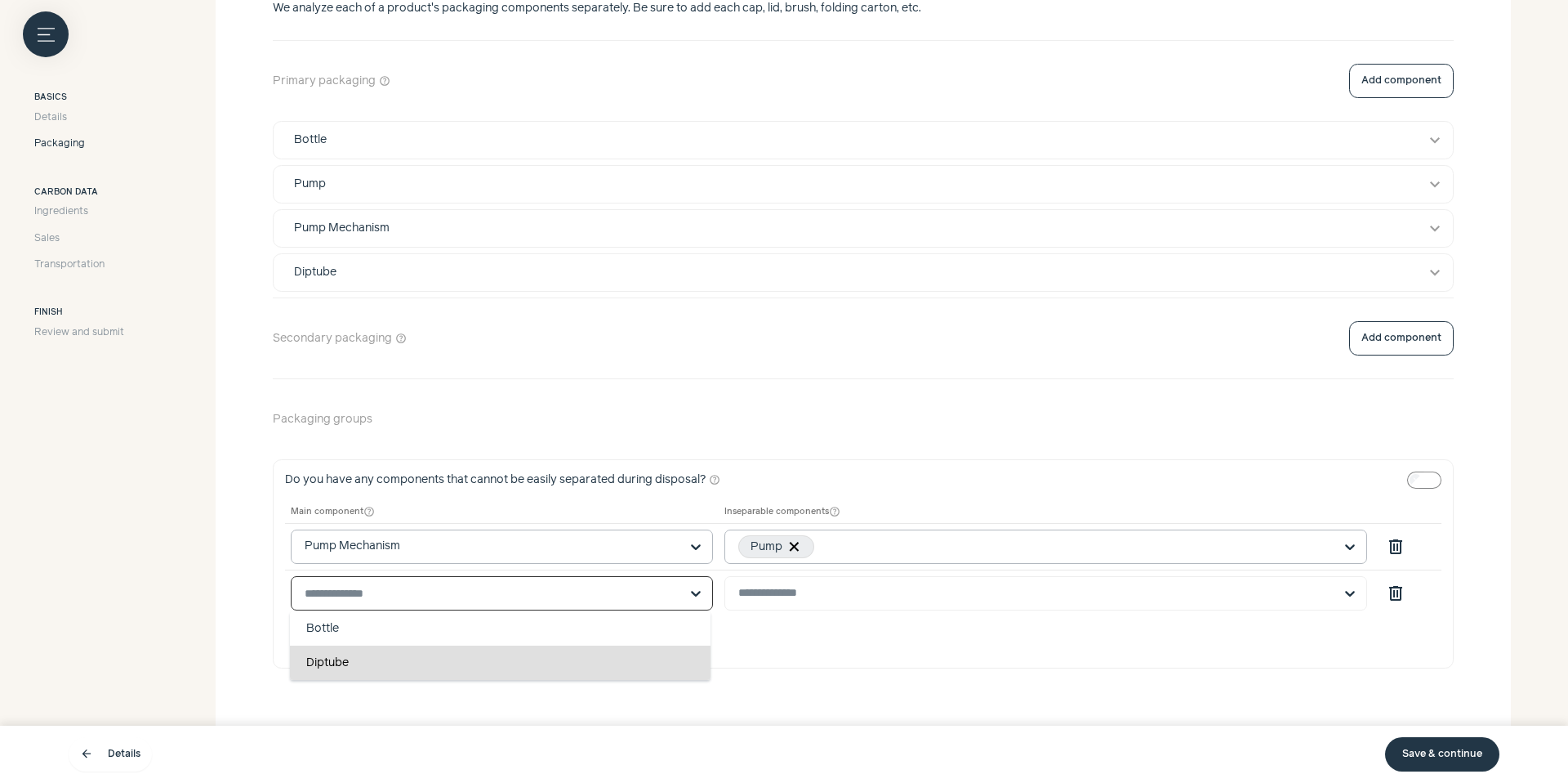
click at [437, 663] on div "Diptube" at bounding box center [500, 662] width 421 height 35
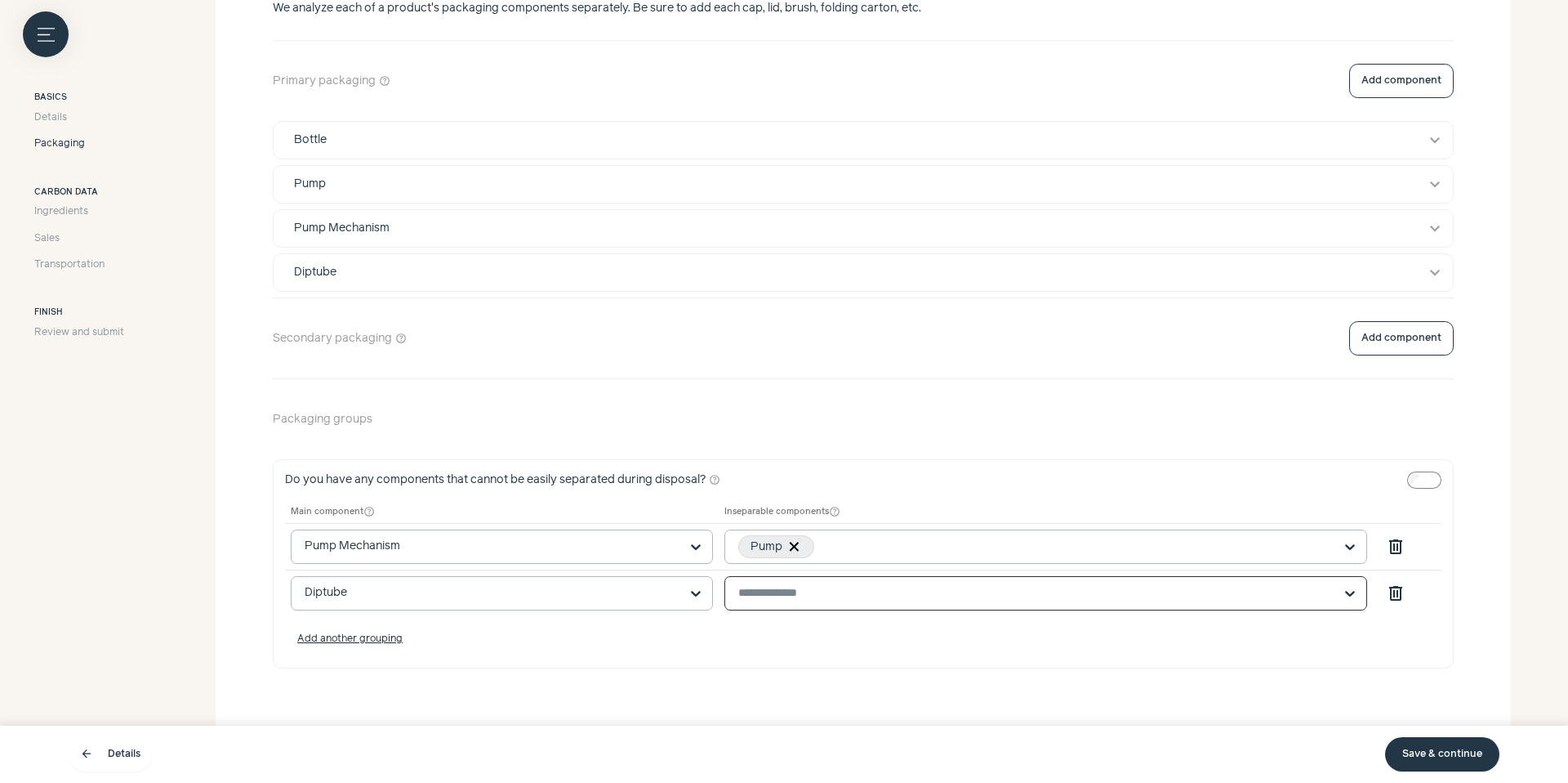
click at [789, 599] on input "text" at bounding box center [1035, 593] width 595 height 15
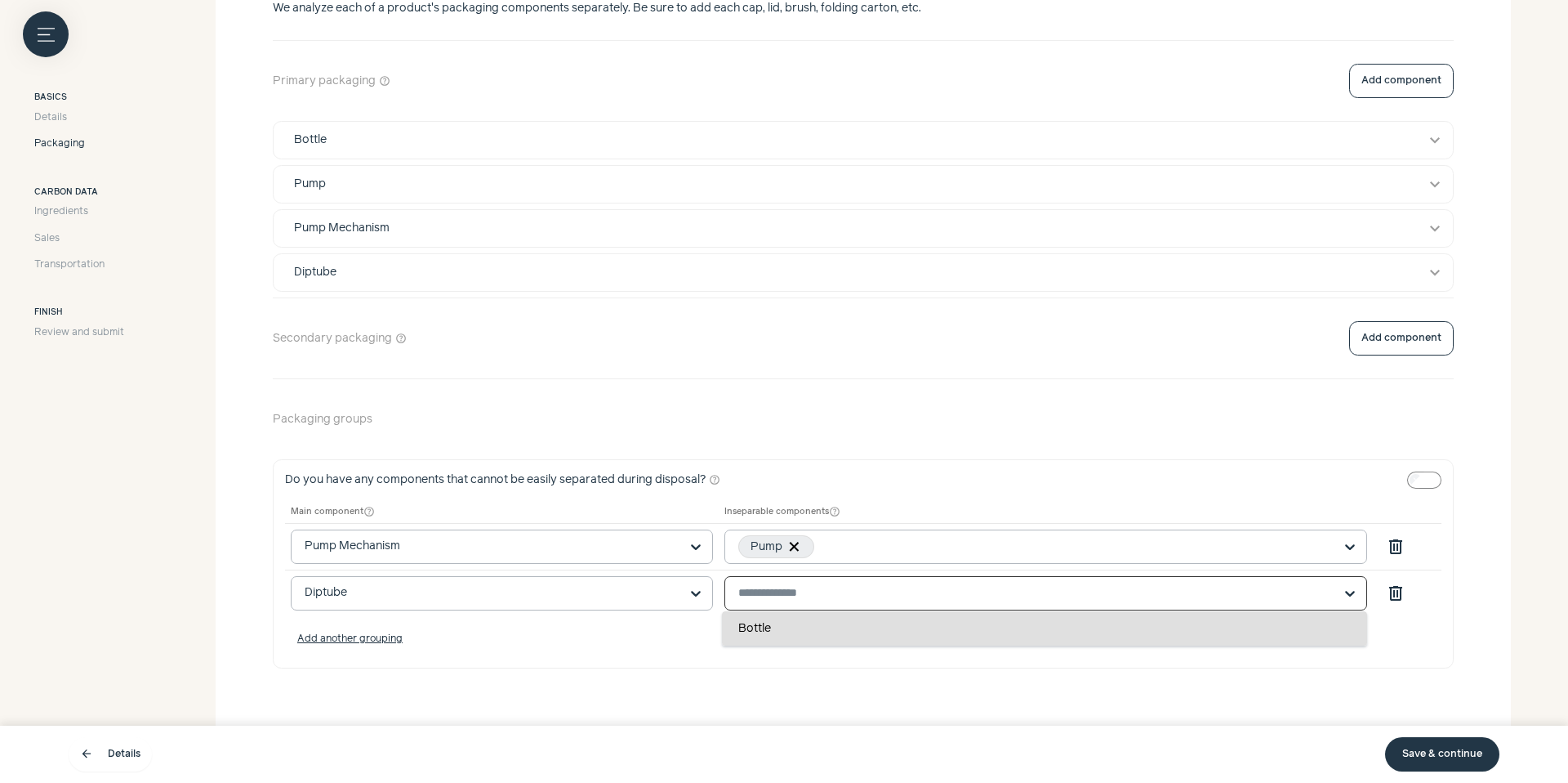
click at [634, 652] on div "Do you have any components that cannot be easily separated during disposal? hel…" at bounding box center [863, 563] width 1181 height 209
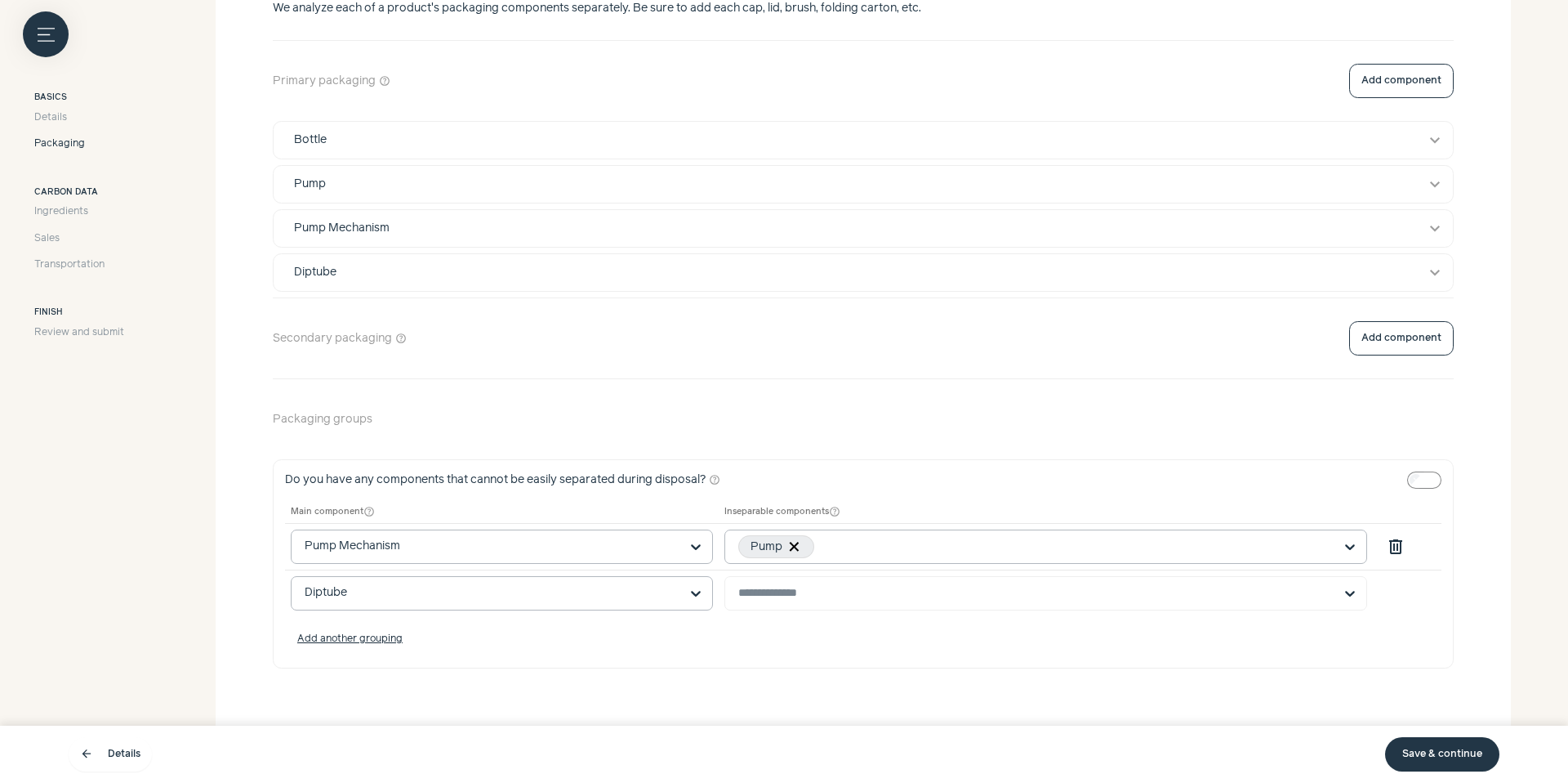
click at [1401, 598] on span "delete" at bounding box center [1396, 594] width 20 height 20
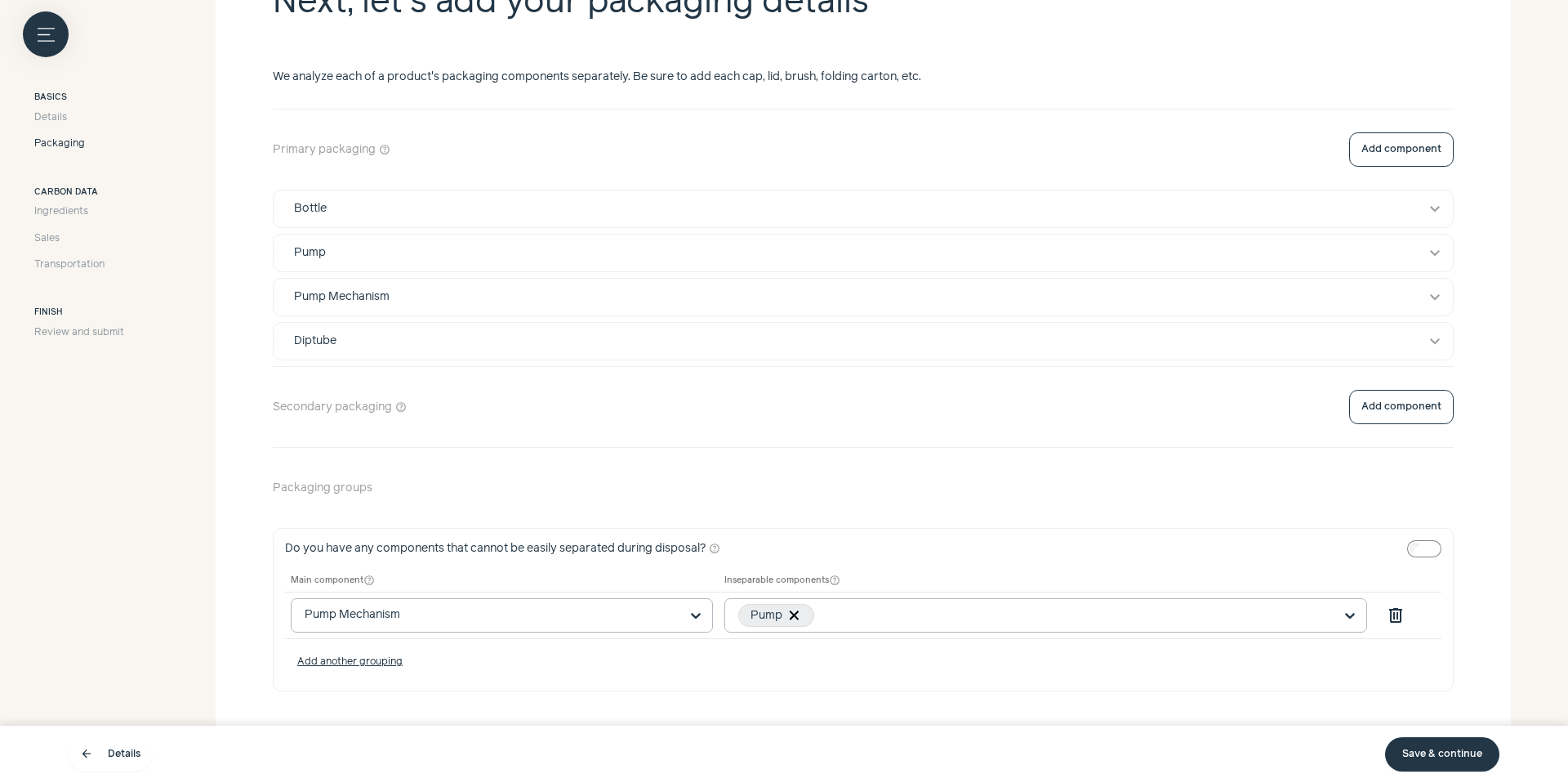
scroll to position [388, 0]
click at [80, 211] on span "Ingredients" at bounding box center [61, 211] width 53 height 15
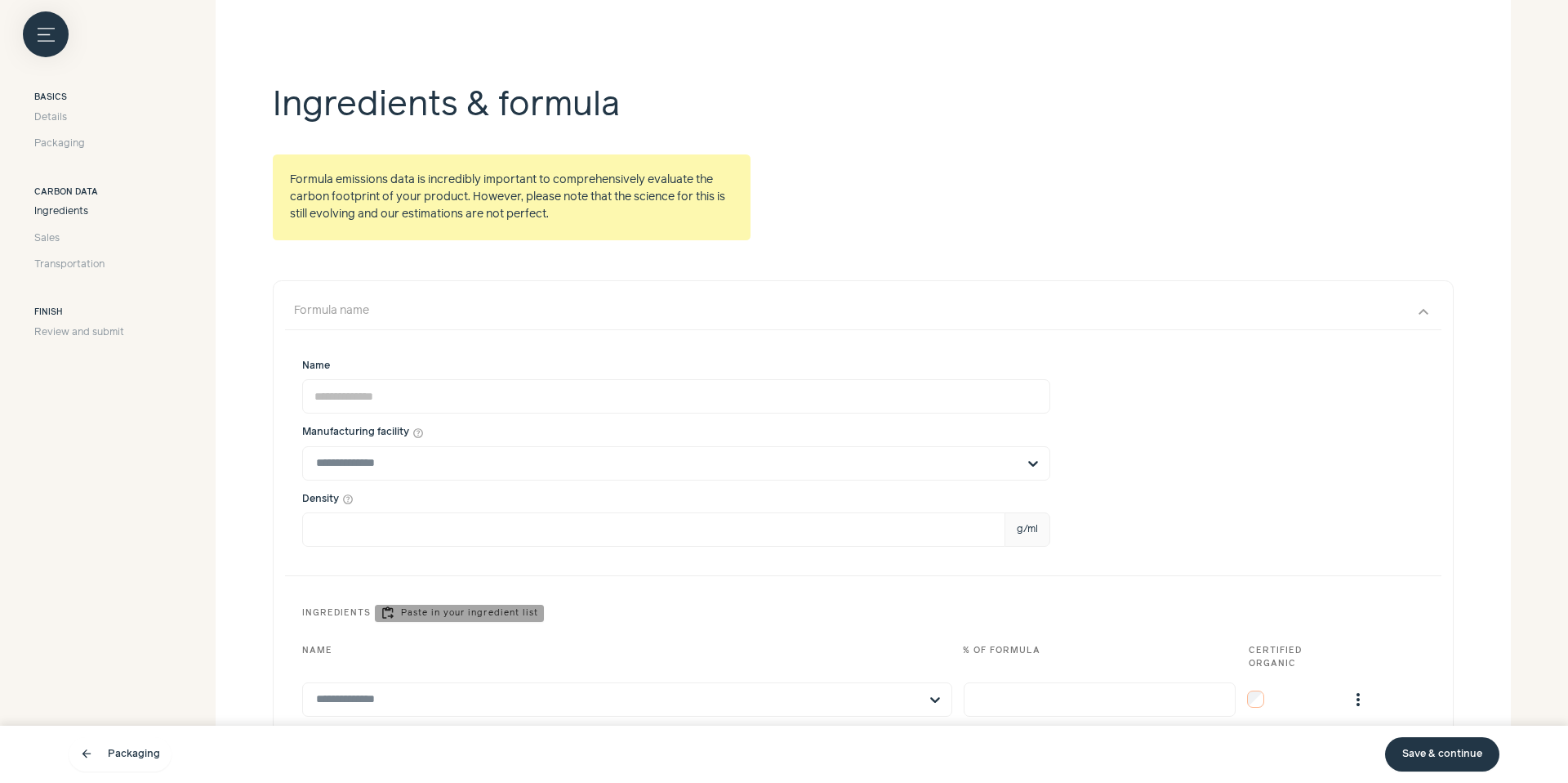
scroll to position [290, 0]
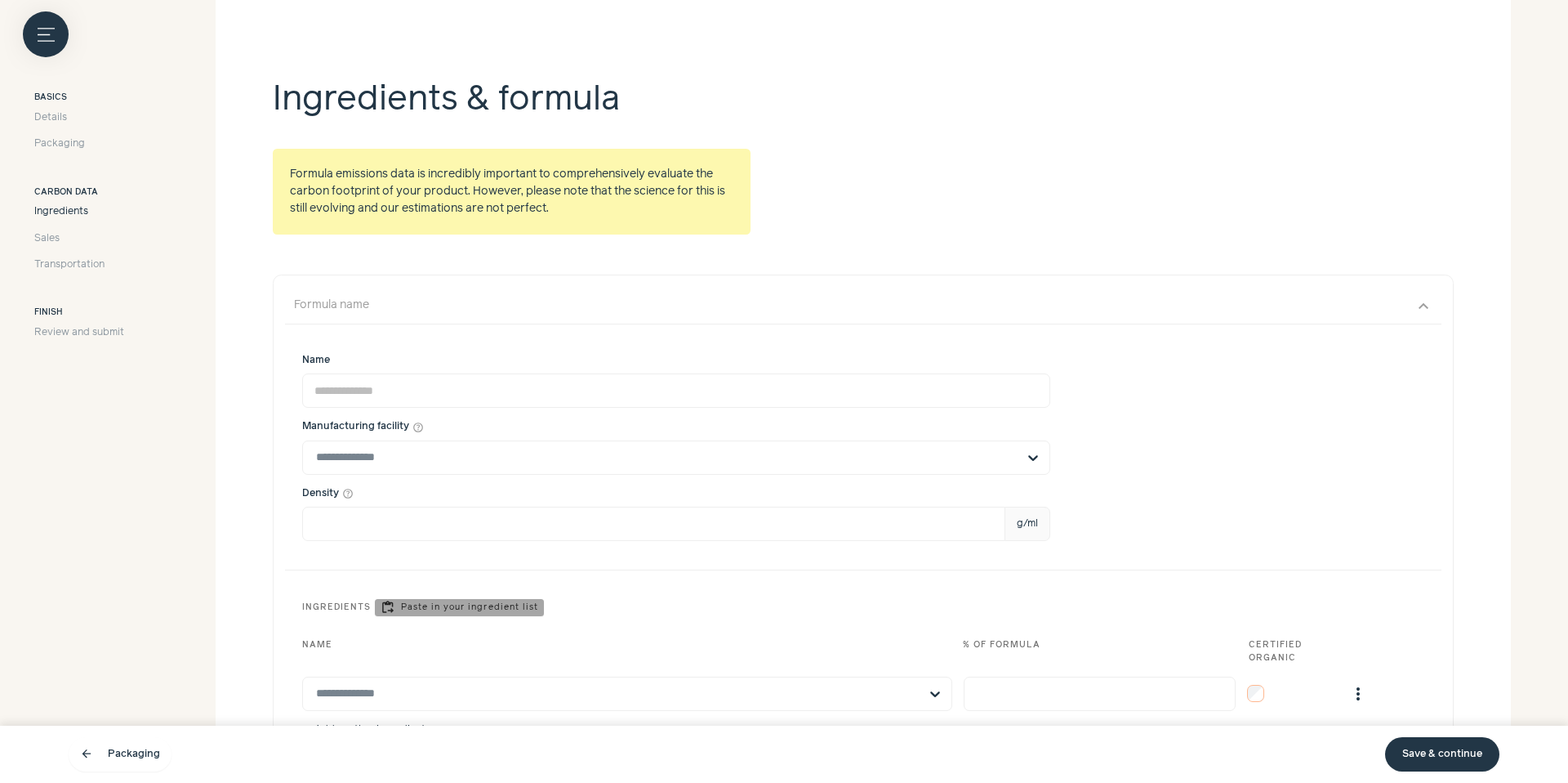
click at [457, 616] on div "Ingredients content_paste_go Paste in your ingredient list" at bounding box center [863, 608] width 1122 height 40
click at [465, 601] on button "content_paste_go Paste in your ingredient list" at bounding box center [459, 607] width 169 height 17
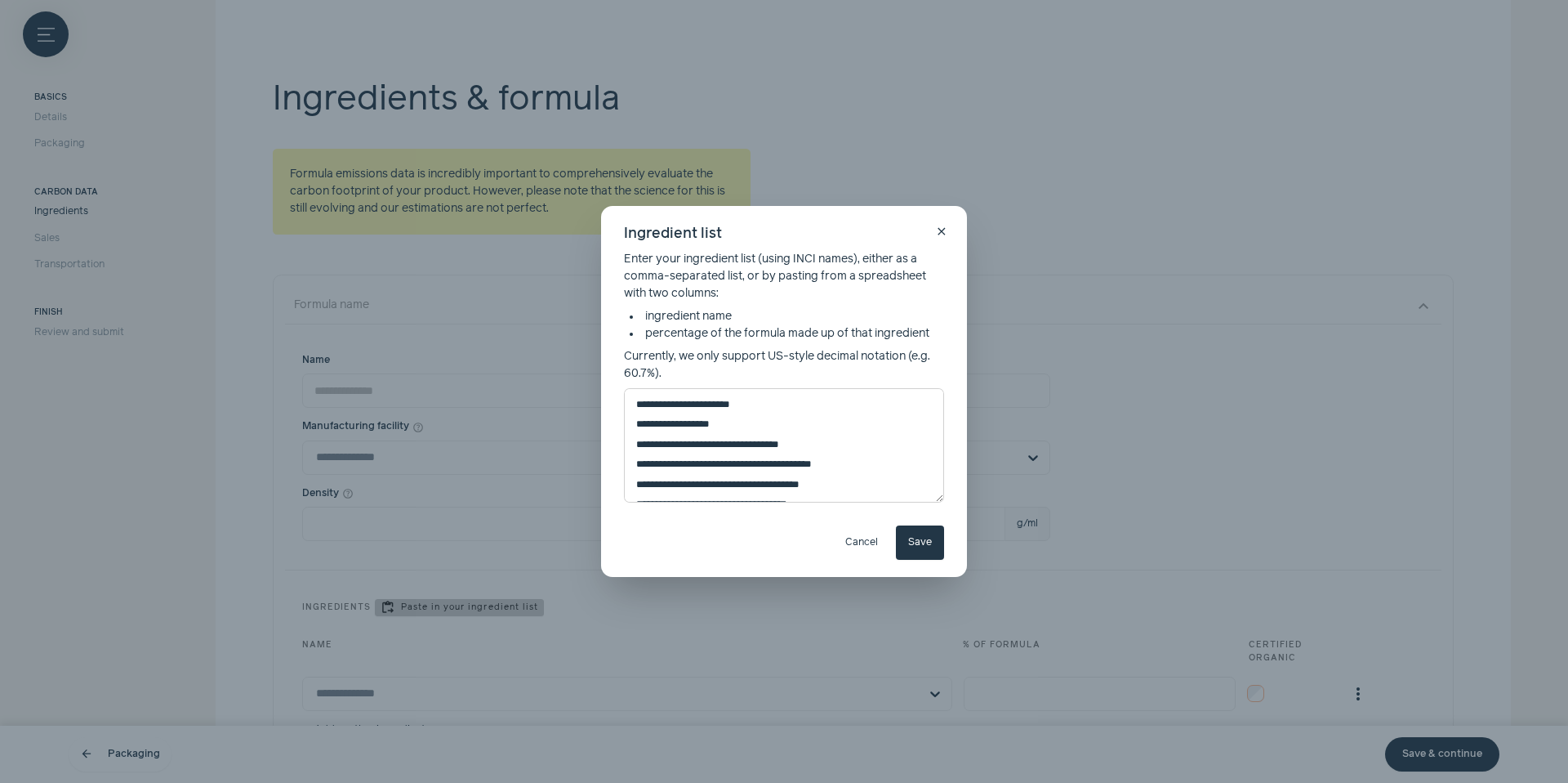
scroll to position [628, 0]
type textarea "**********"
click at [904, 536] on button "Save" at bounding box center [919, 542] width 49 height 35
type input "*********"
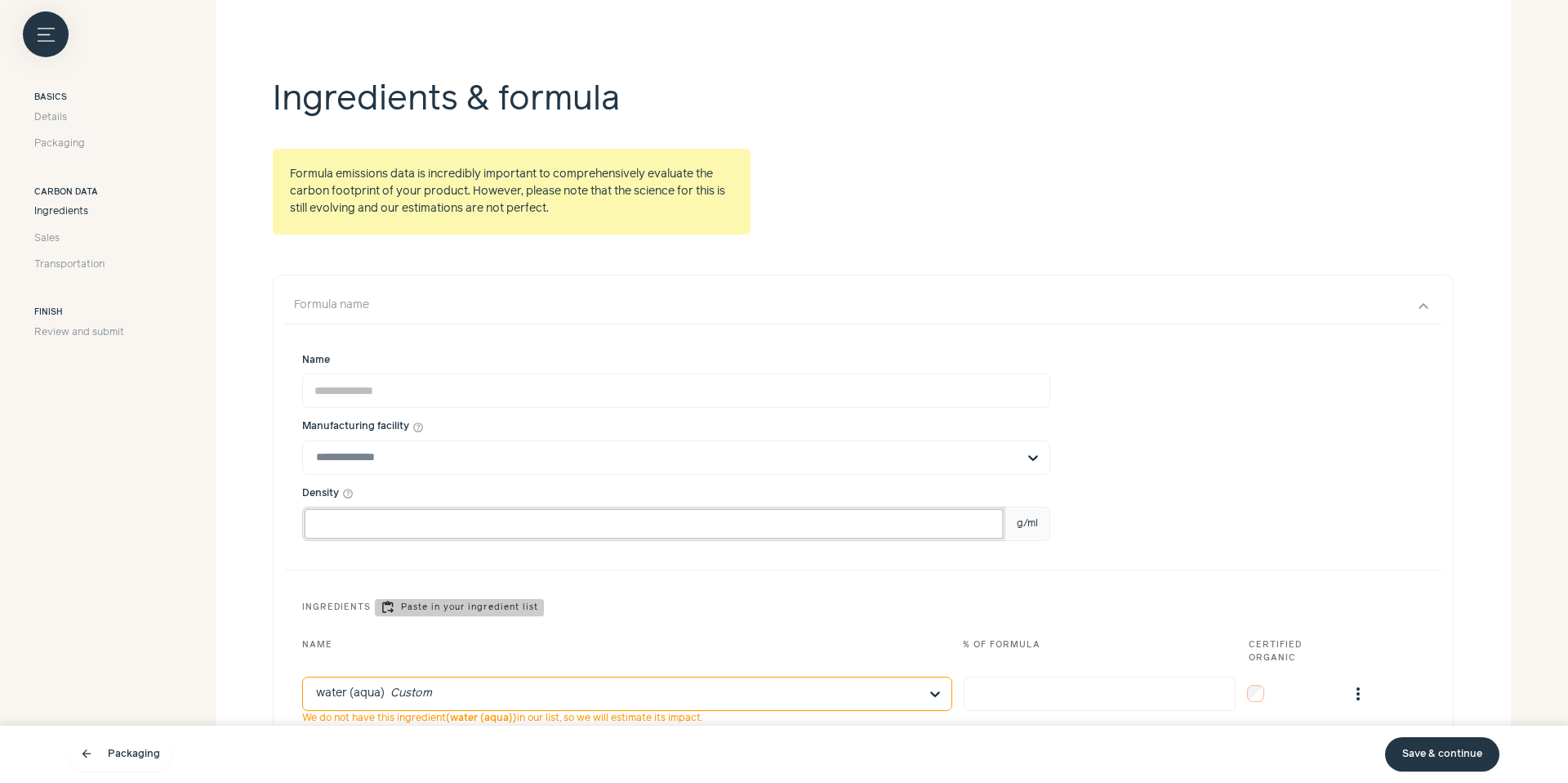
click at [378, 530] on input "Density help_outline g/ml" at bounding box center [654, 523] width 703 height 35
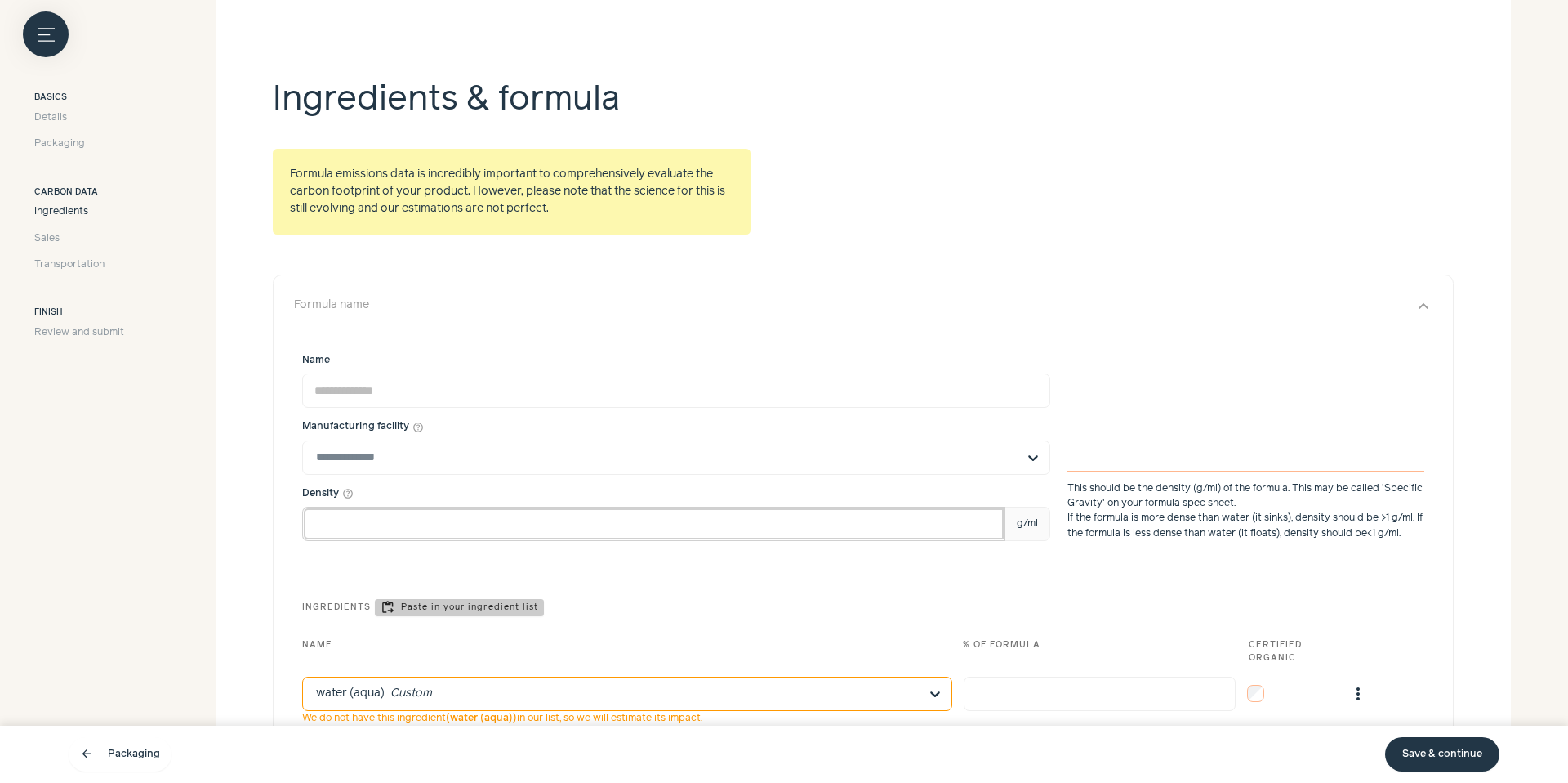
type input "****"
click at [542, 439] on div "Manufacturing facility help_outline" at bounding box center [676, 446] width 748 height 55
click at [532, 446] on input "text" at bounding box center [666, 457] width 700 height 33
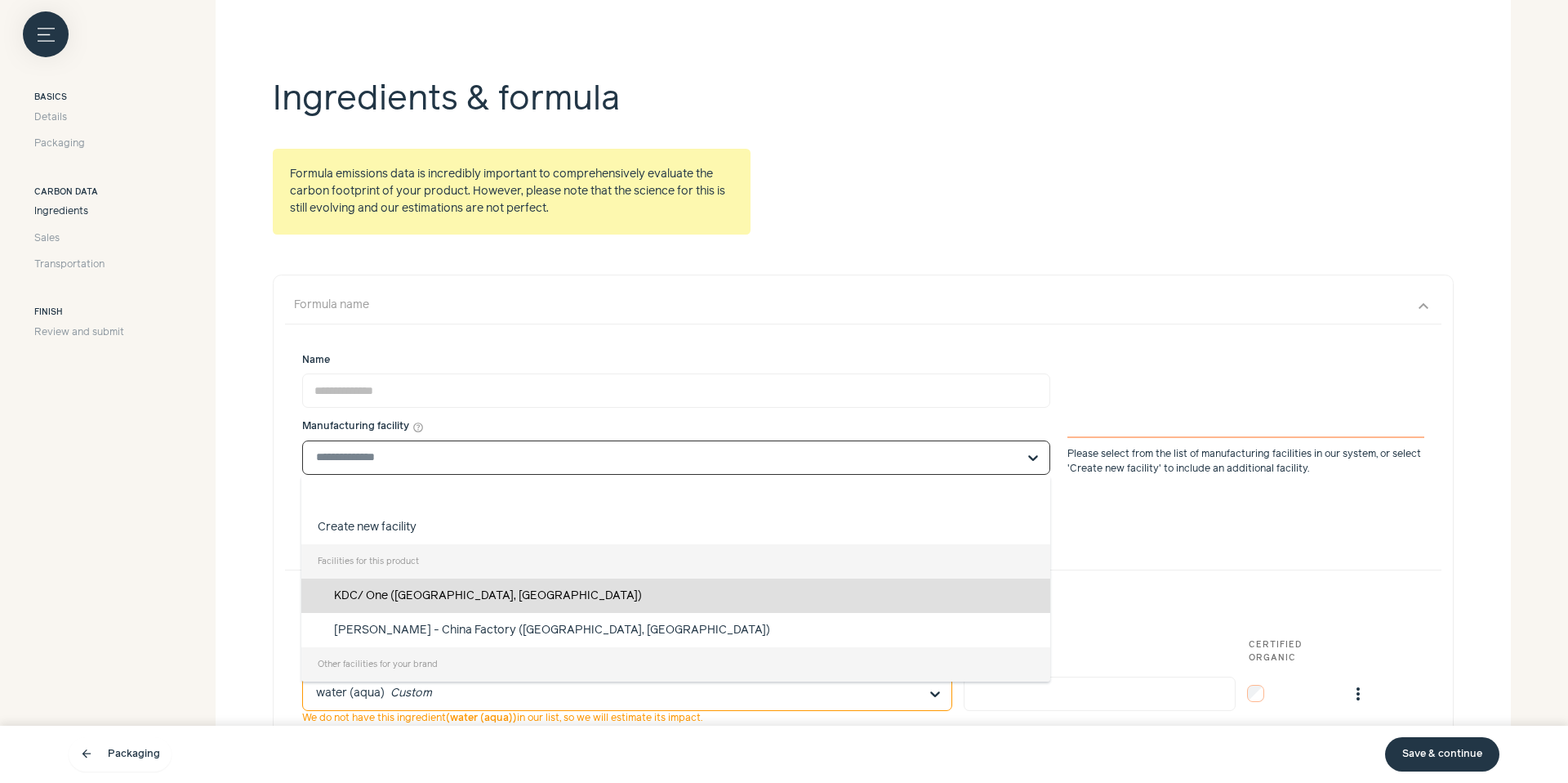
click at [542, 595] on div "KDC/ One ([GEOGRAPHIC_DATA], [GEOGRAPHIC_DATA])" at bounding box center [676, 596] width 749 height 35
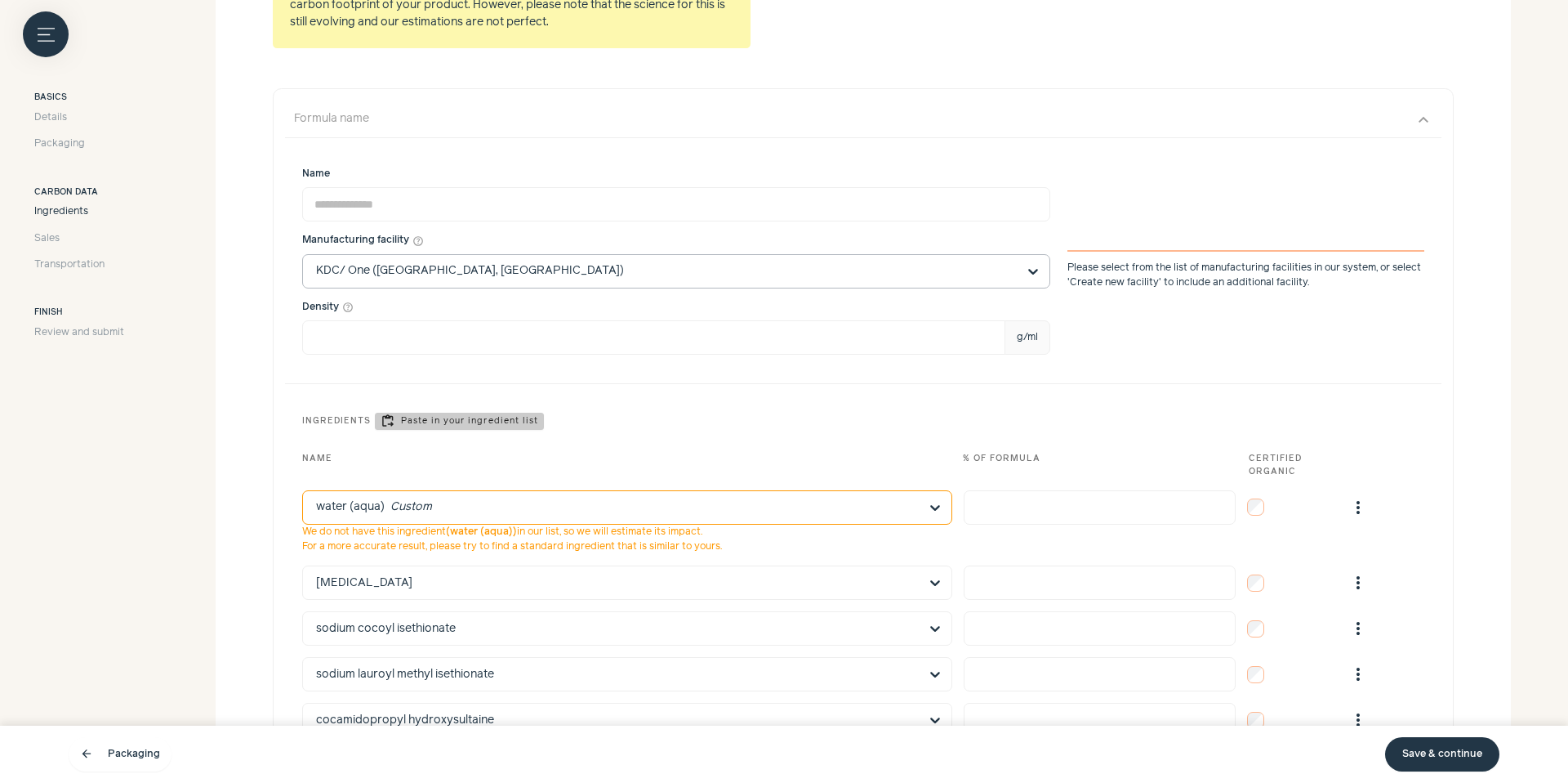
click at [722, 512] on input "text" at bounding box center [617, 506] width 602 height 33
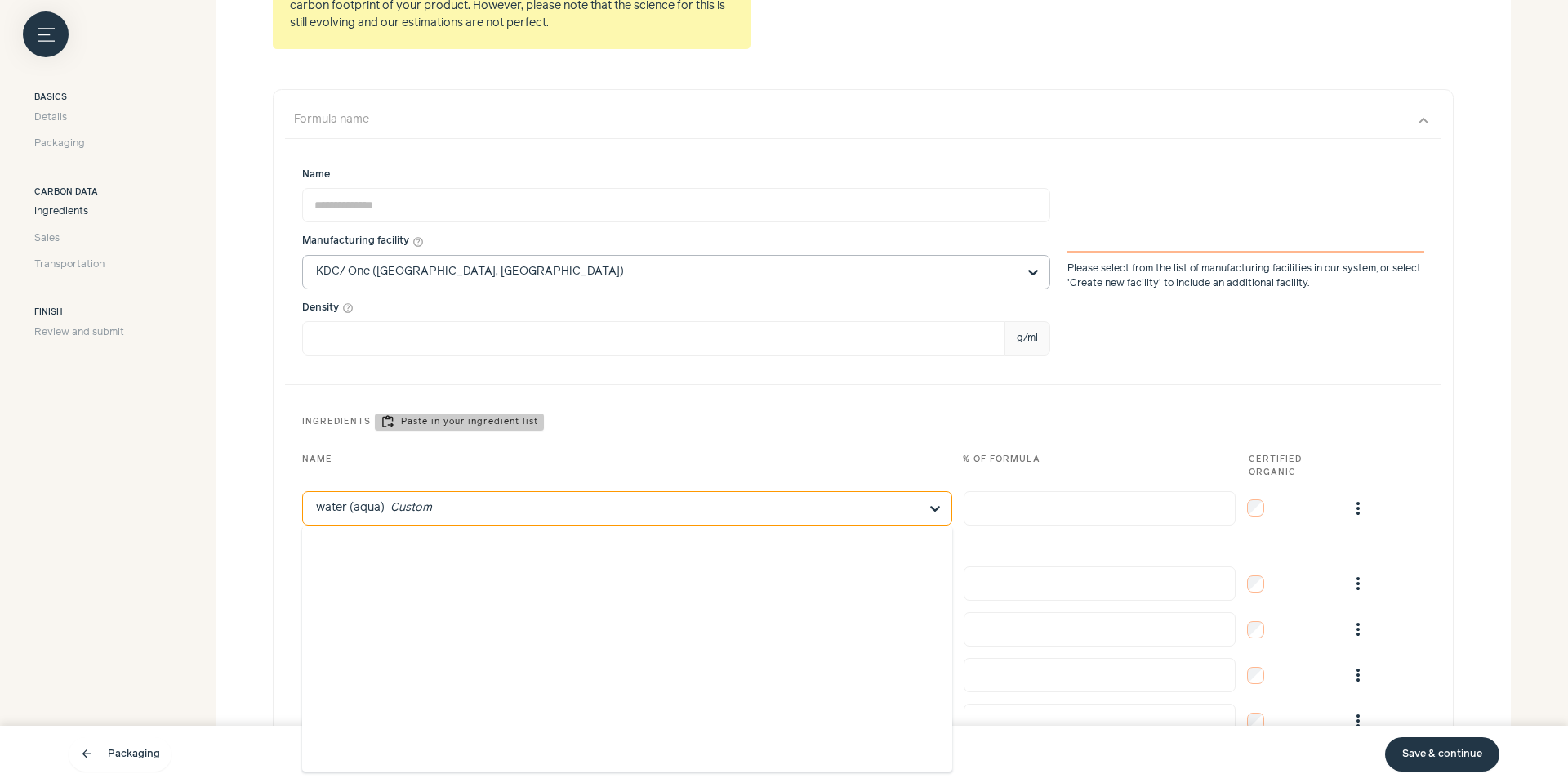
scroll to position [1212779, 0]
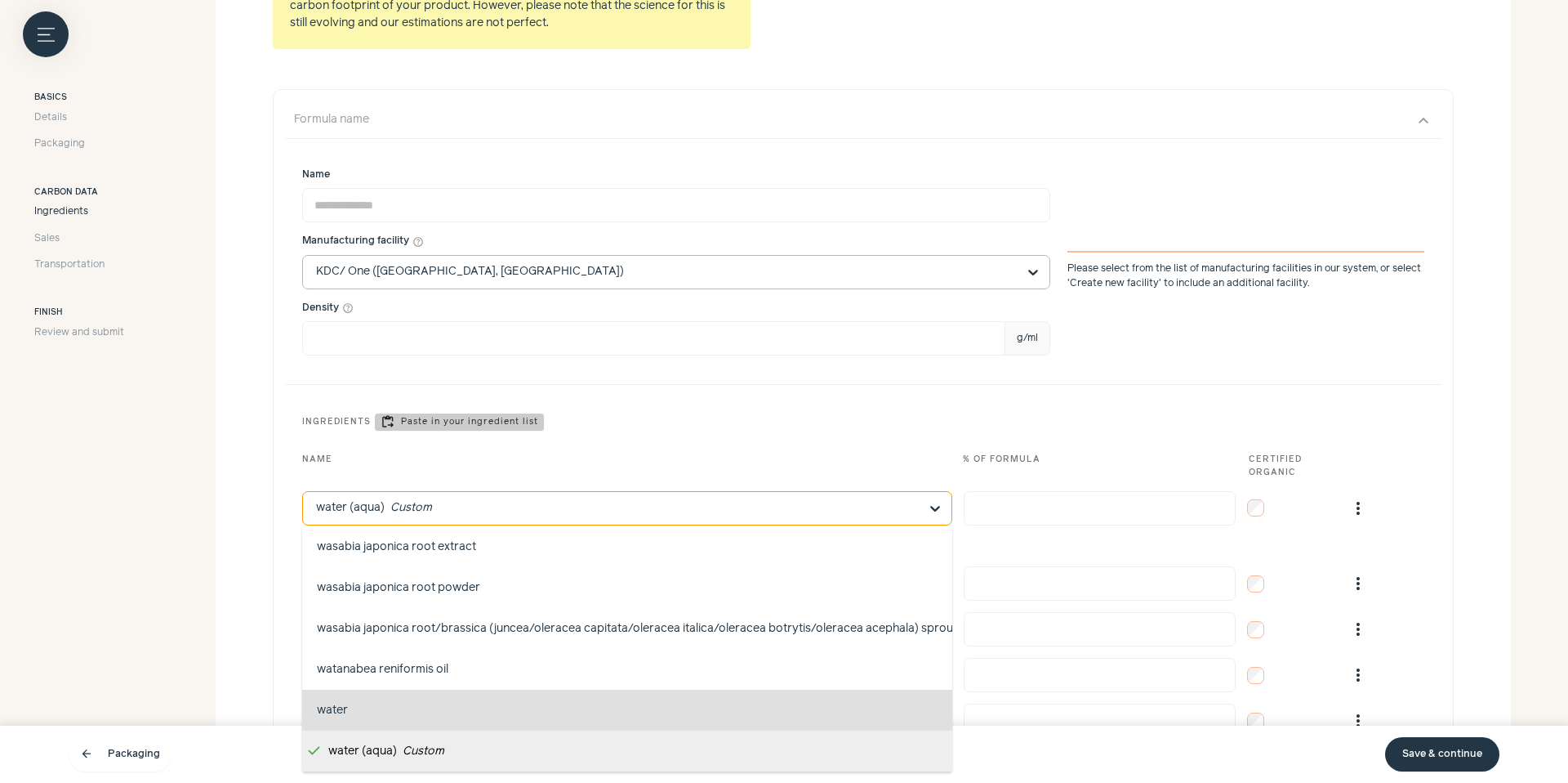
click at [508, 715] on button "water antiplaque, skin conditioning, solvent" at bounding box center [627, 710] width 650 height 41
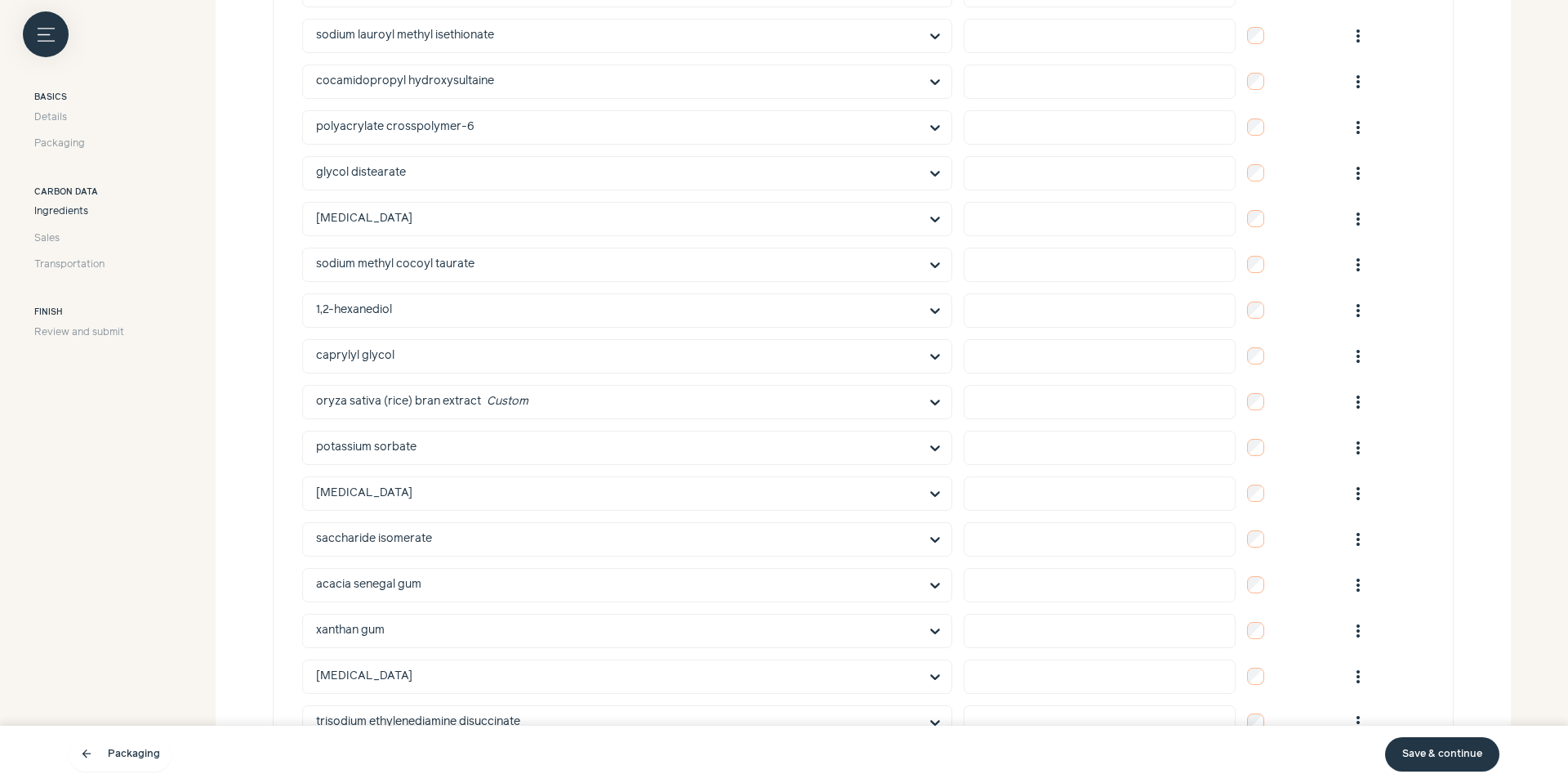
scroll to position [1089, 0]
click at [551, 396] on input "text" at bounding box center [617, 398] width 602 height 33
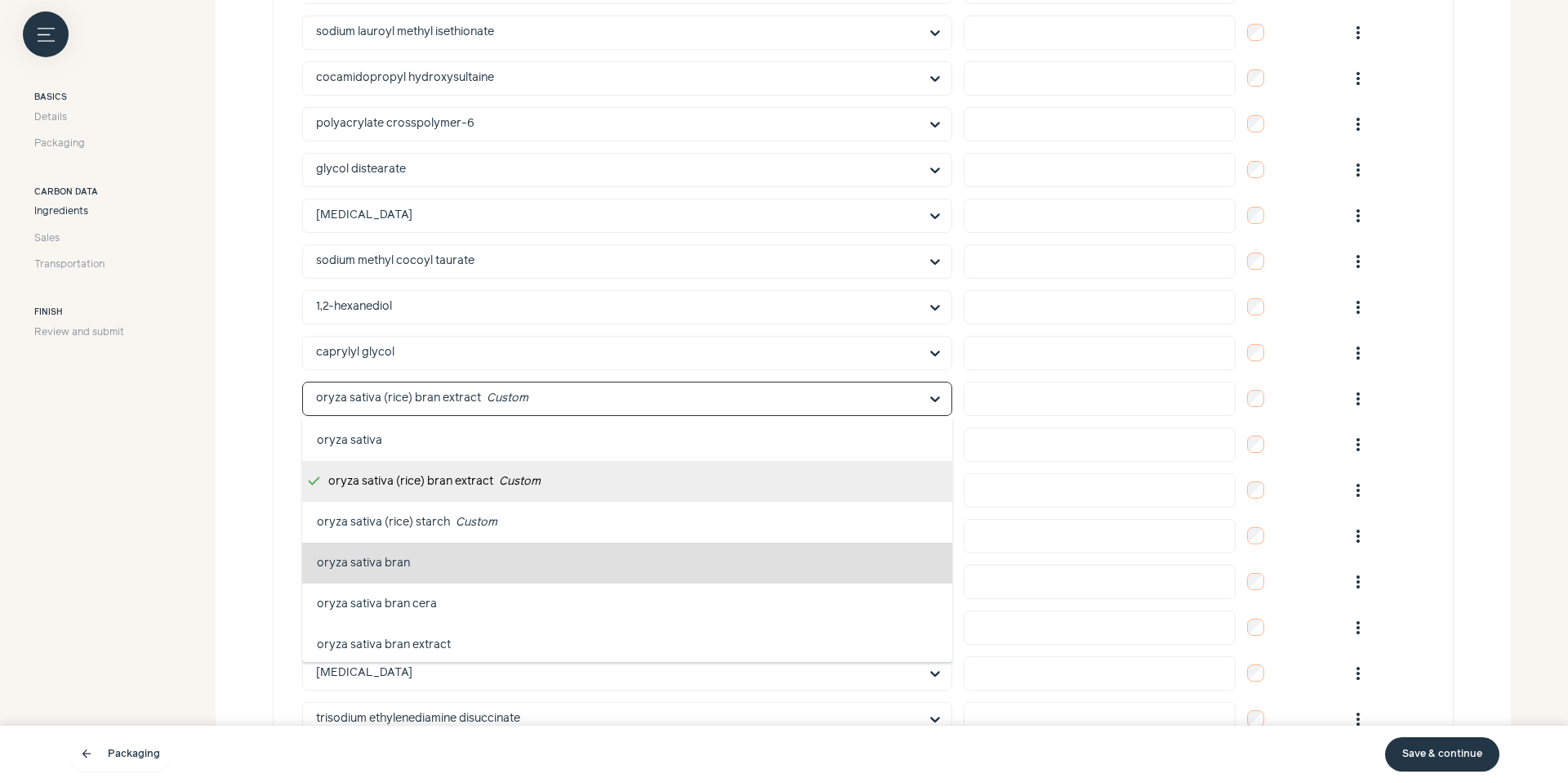
scroll to position [751926, 0]
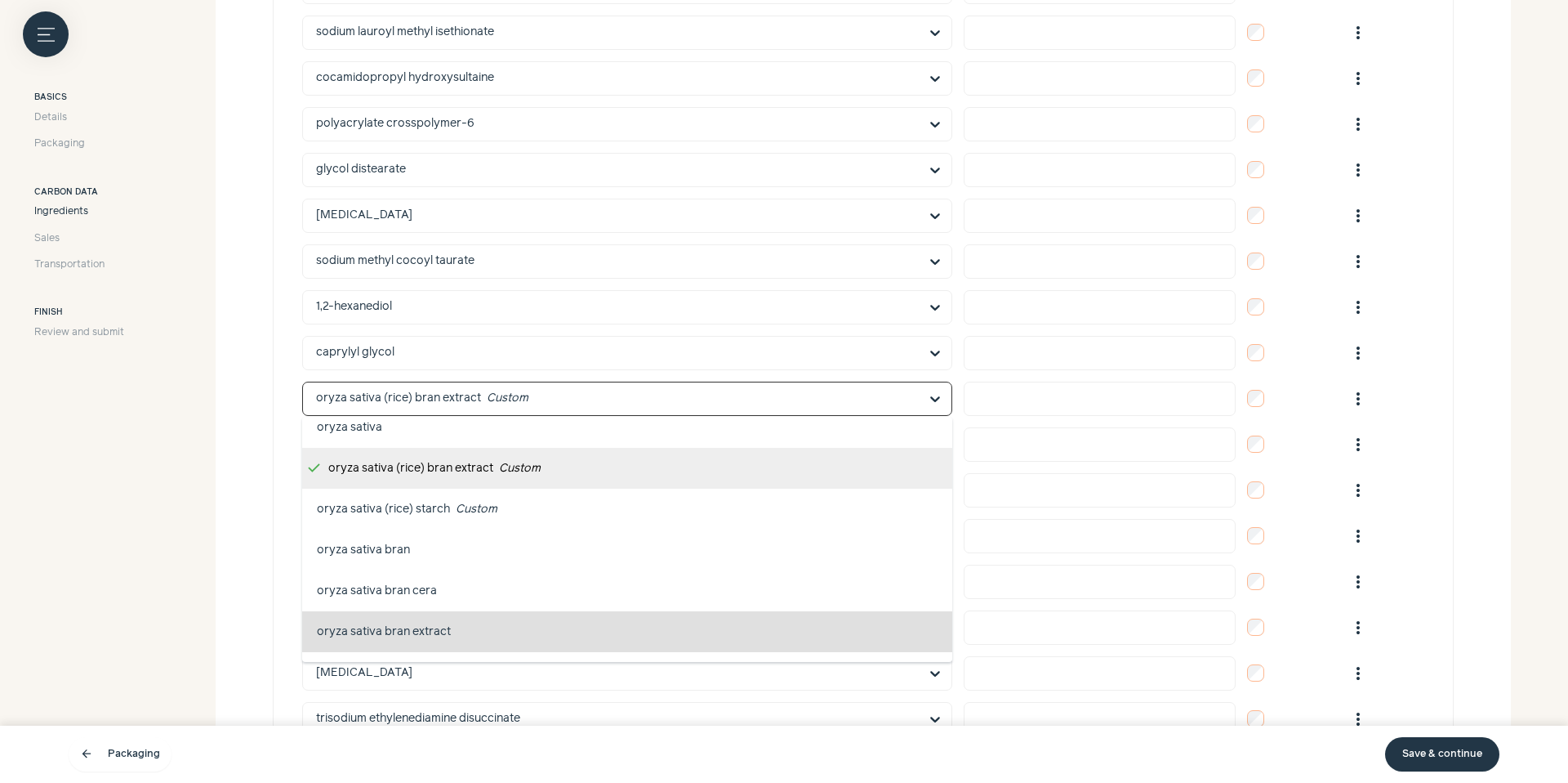
click at [485, 614] on button "oryza sativa bran extract skin protecting, skin conditioning" at bounding box center [627, 631] width 650 height 41
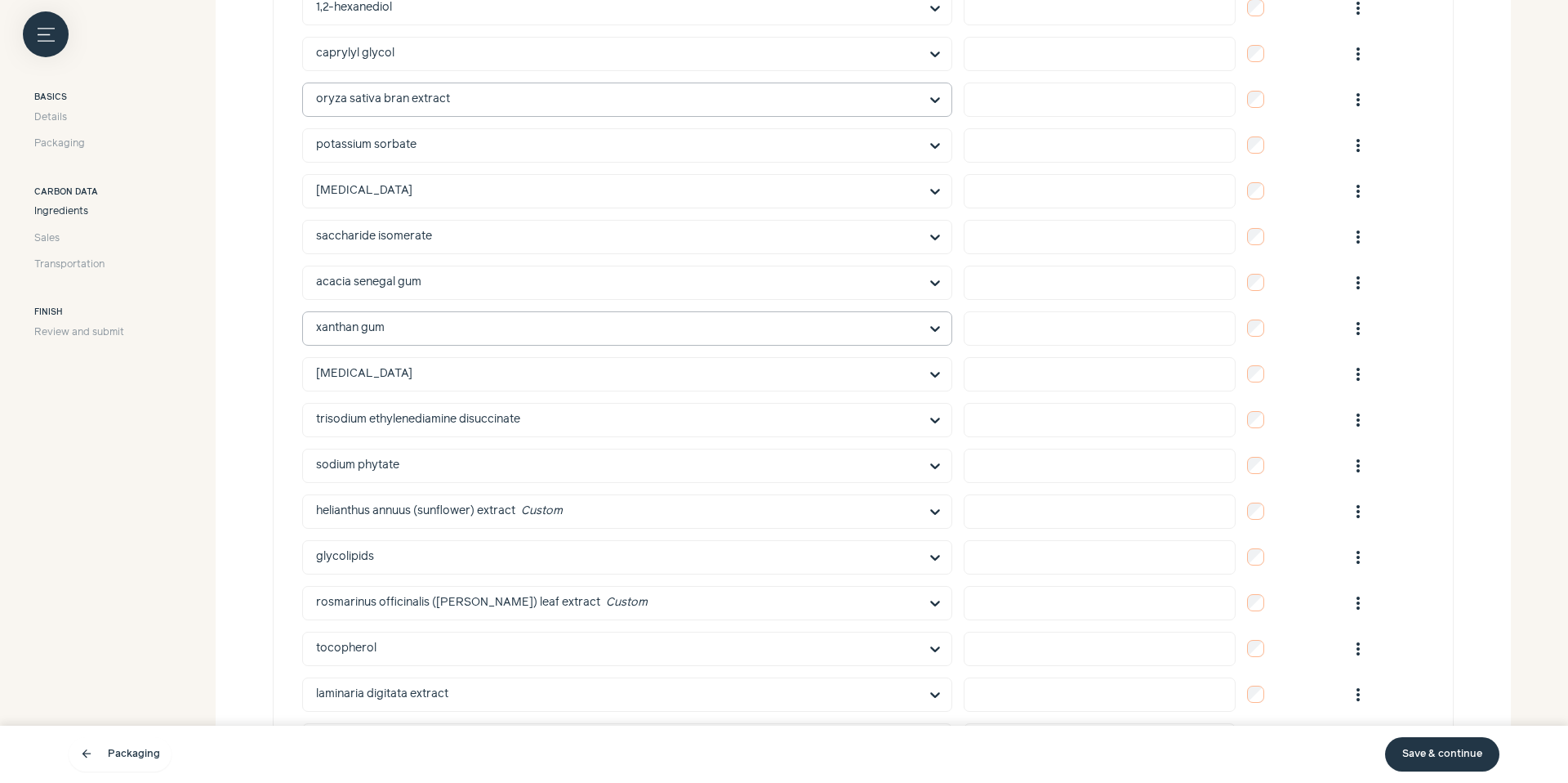
scroll to position [1518, 0]
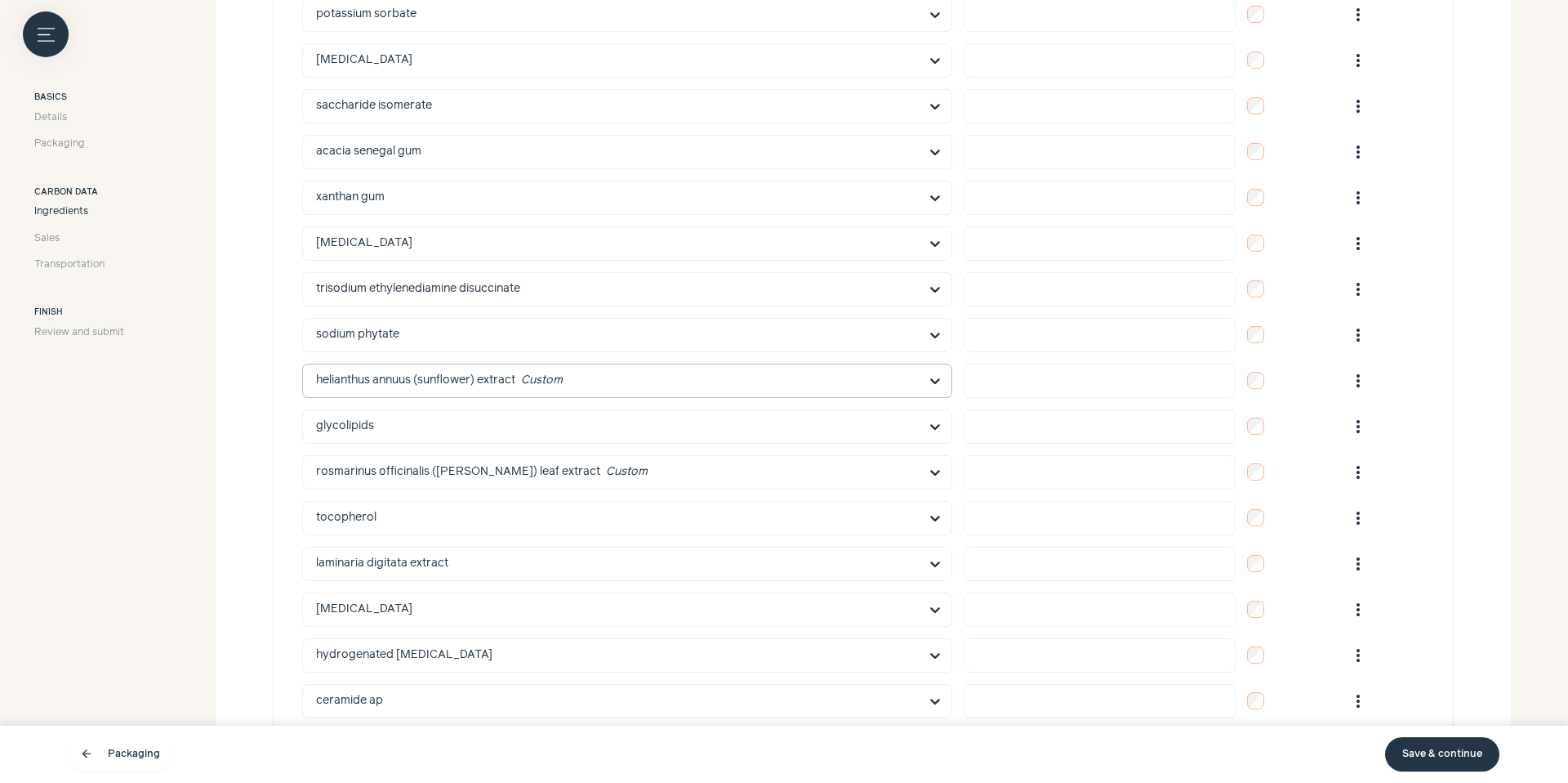
click at [541, 377] on input "text" at bounding box center [617, 381] width 602 height 33
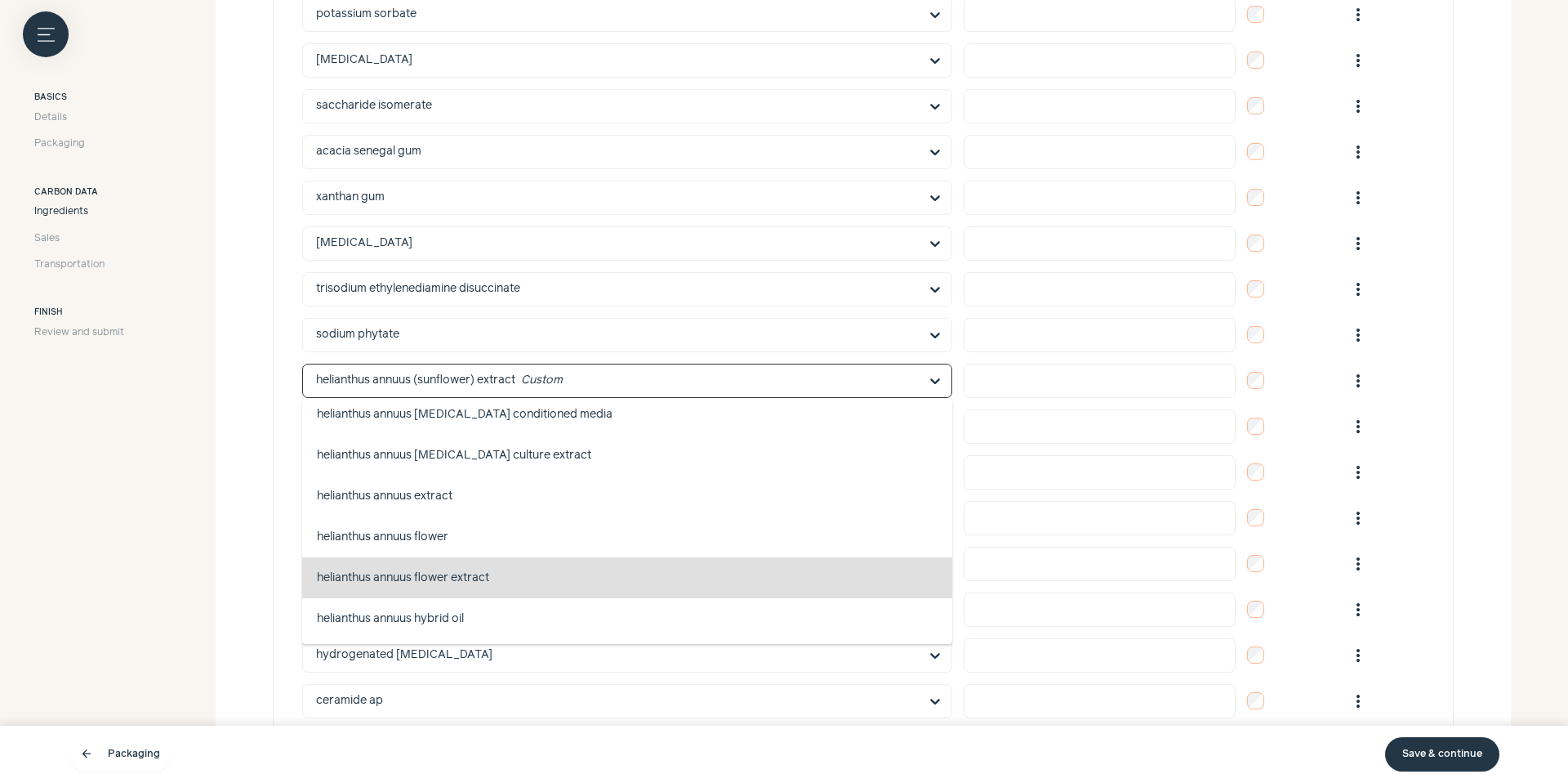
scroll to position [475339, 0]
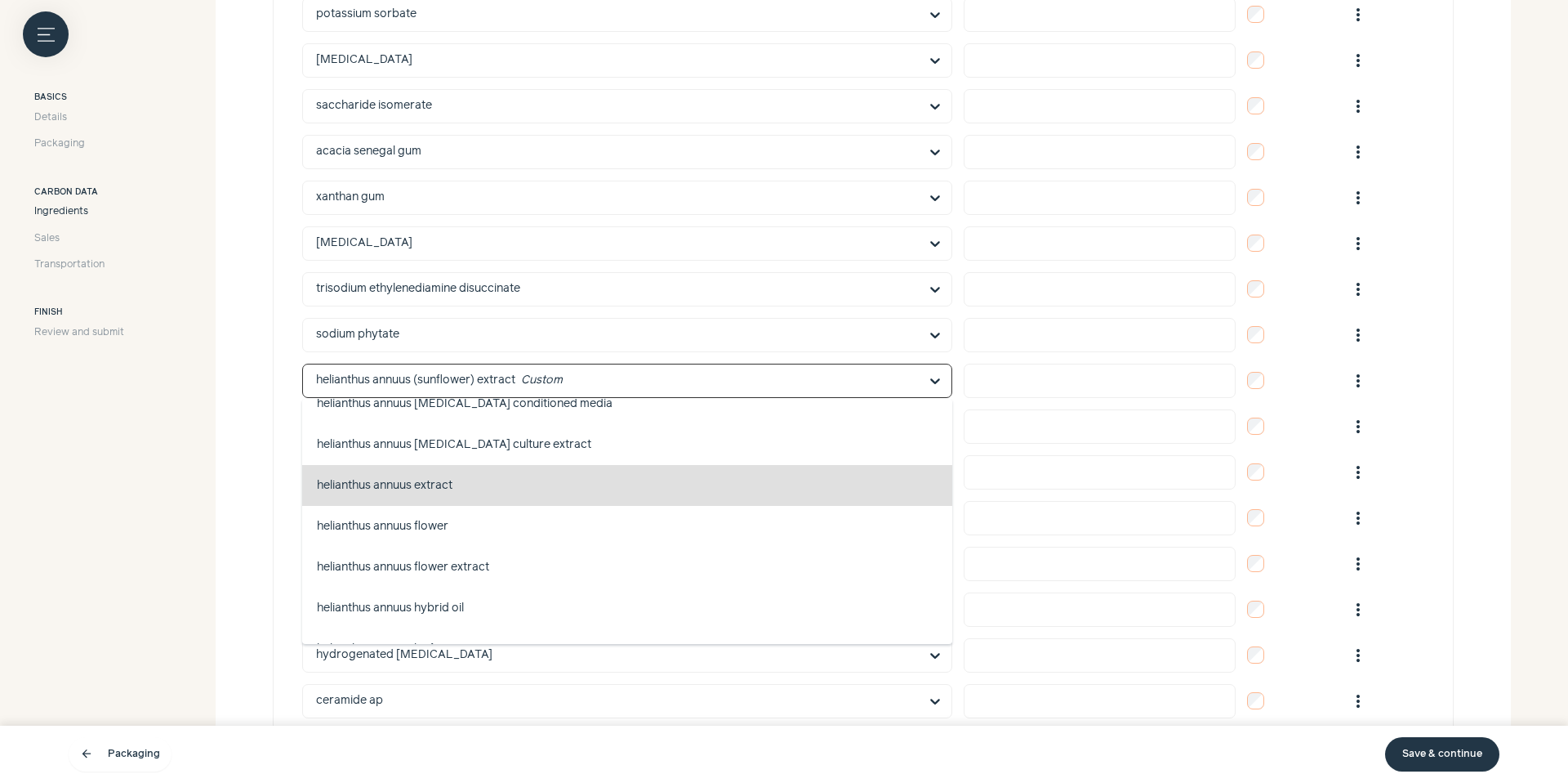
click at [485, 490] on button "helianthus annuus extract skin conditioning, skin conditioning - emollient, hai…" at bounding box center [627, 485] width 650 height 41
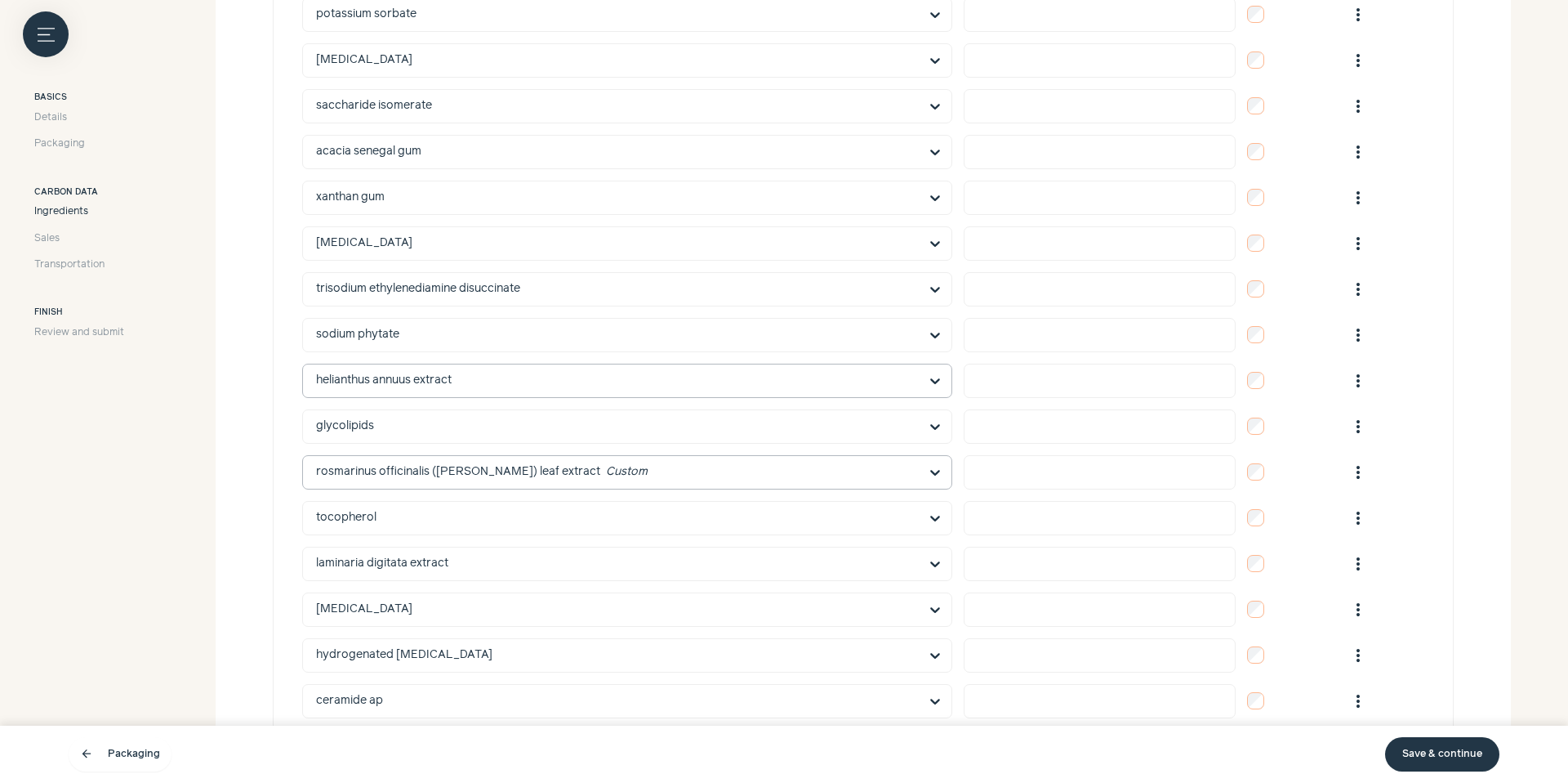
click at [530, 469] on input "text" at bounding box center [617, 472] width 602 height 33
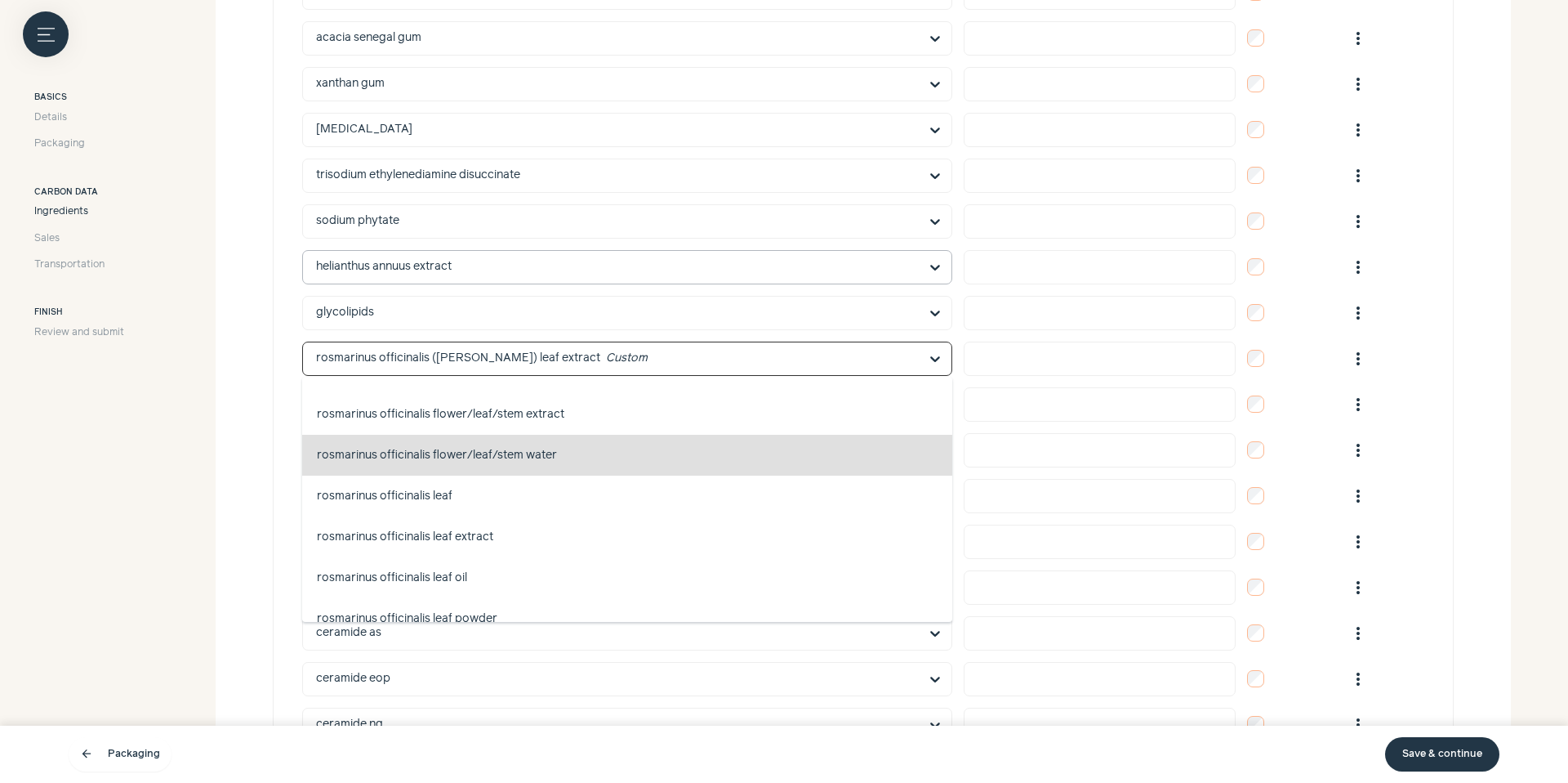
scroll to position [995460, 0]
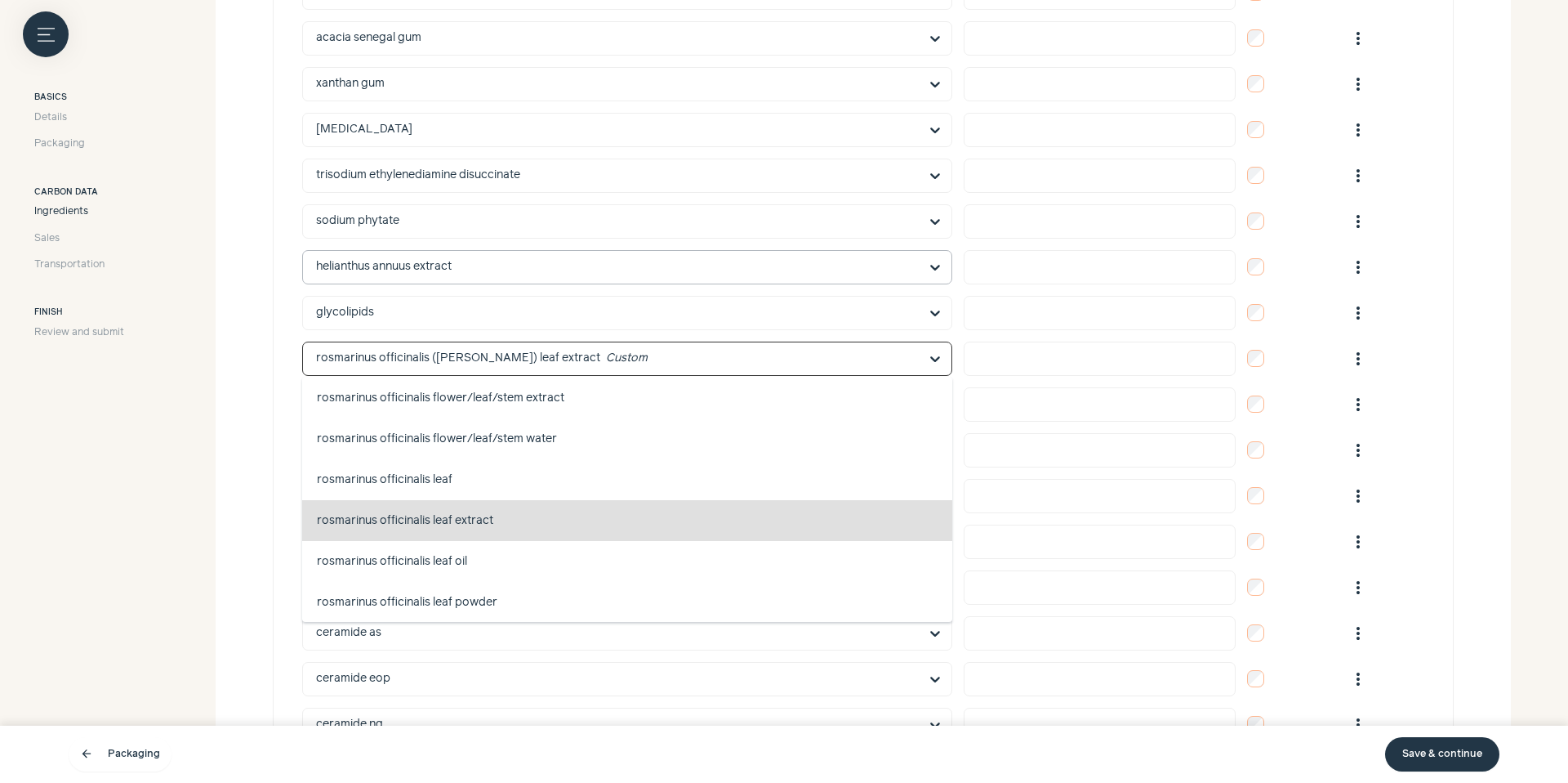
click at [501, 513] on button "rosmarinus officinalis leaf extract antimicrobial, fragrance, skin conditioning" at bounding box center [627, 519] width 650 height 41
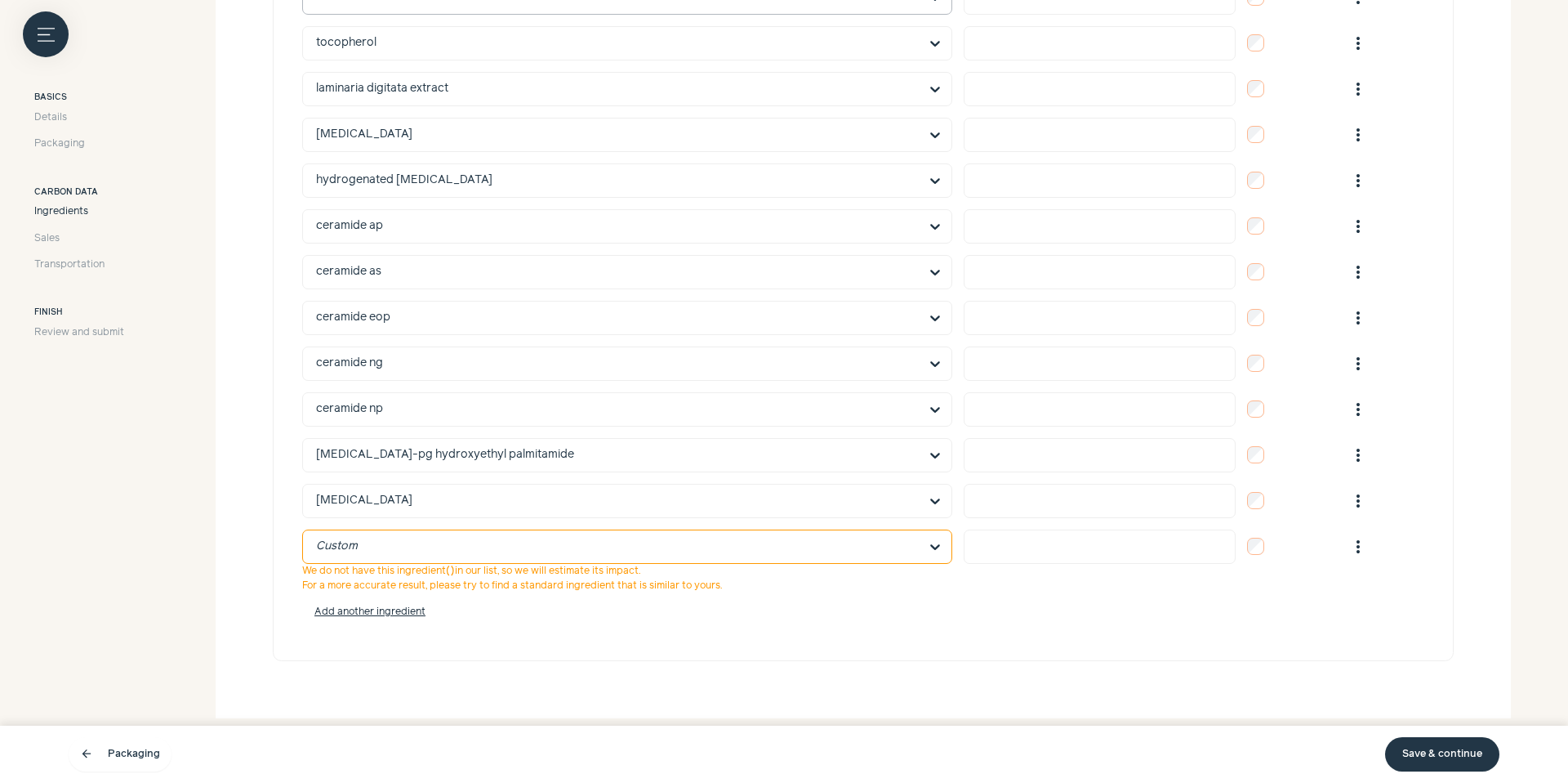
scroll to position [2004, 0]
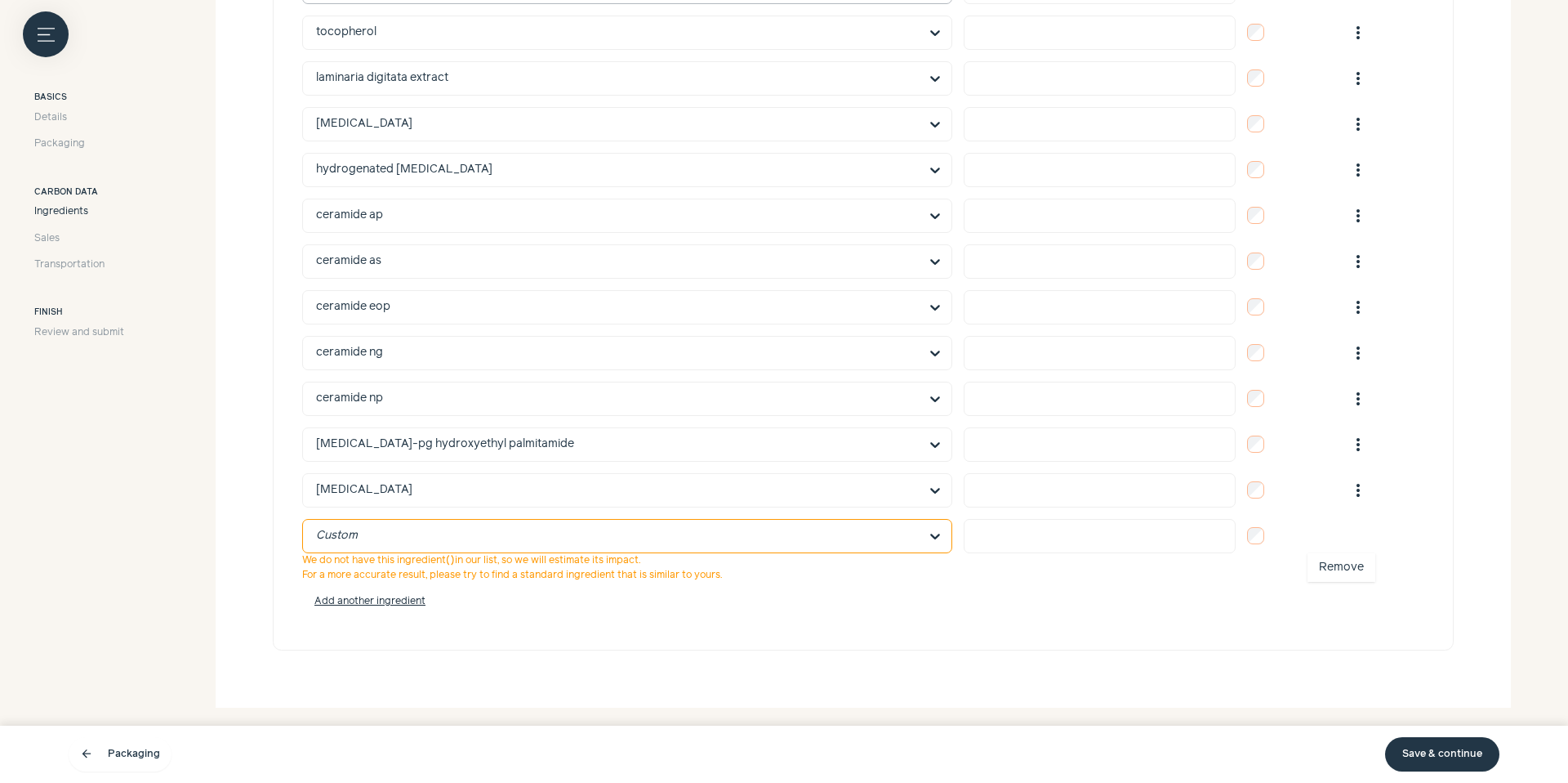
click at [1358, 536] on span "more_vert" at bounding box center [1358, 536] width 20 height 20
click at [1350, 560] on button "Remove" at bounding box center [1341, 567] width 67 height 29
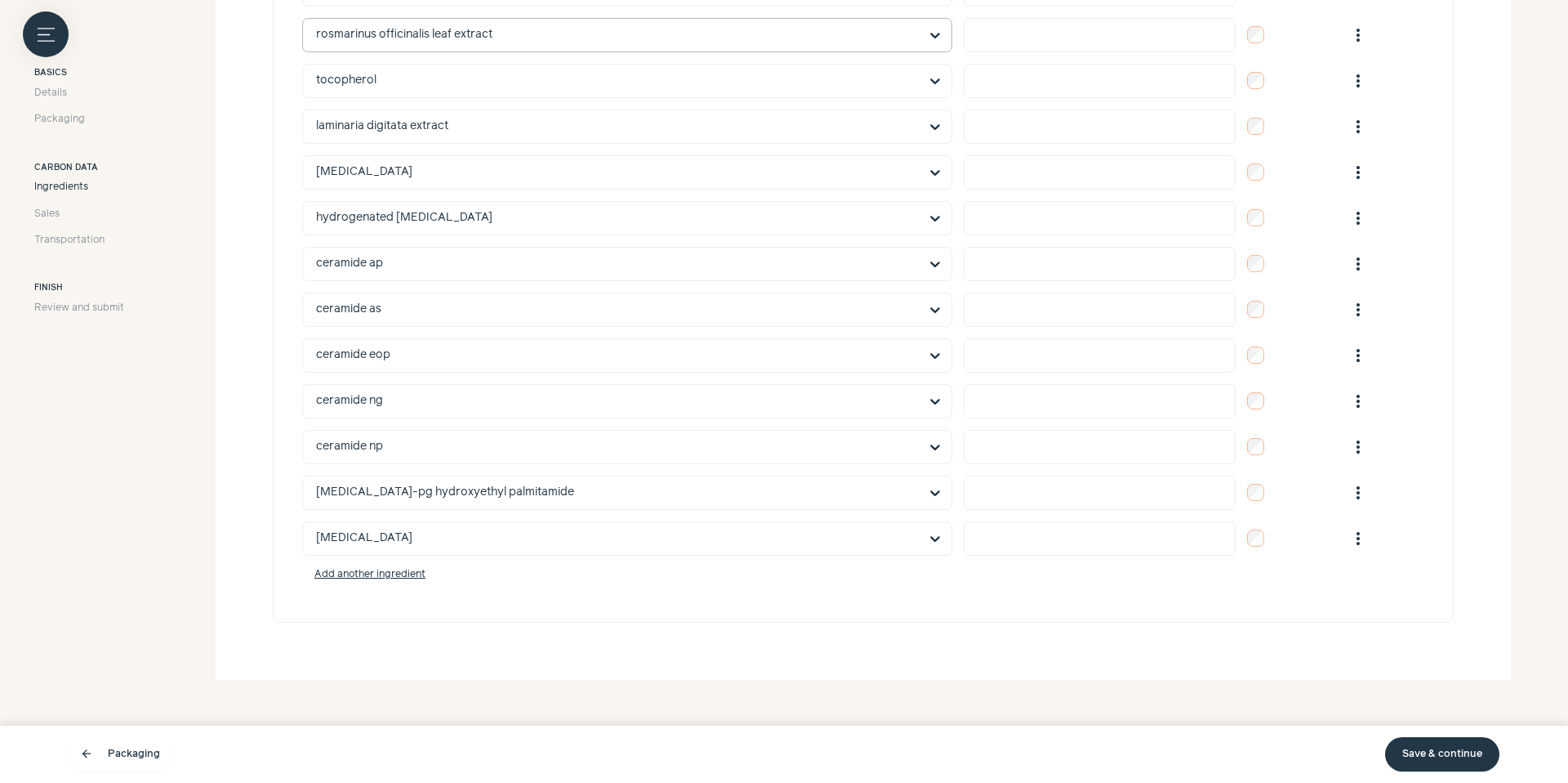
click at [1417, 773] on div "arrow_back Packaging Save & continue" at bounding box center [784, 754] width 1430 height 46
click at [1419, 761] on link "Save & continue" at bounding box center [1441, 754] width 114 height 35
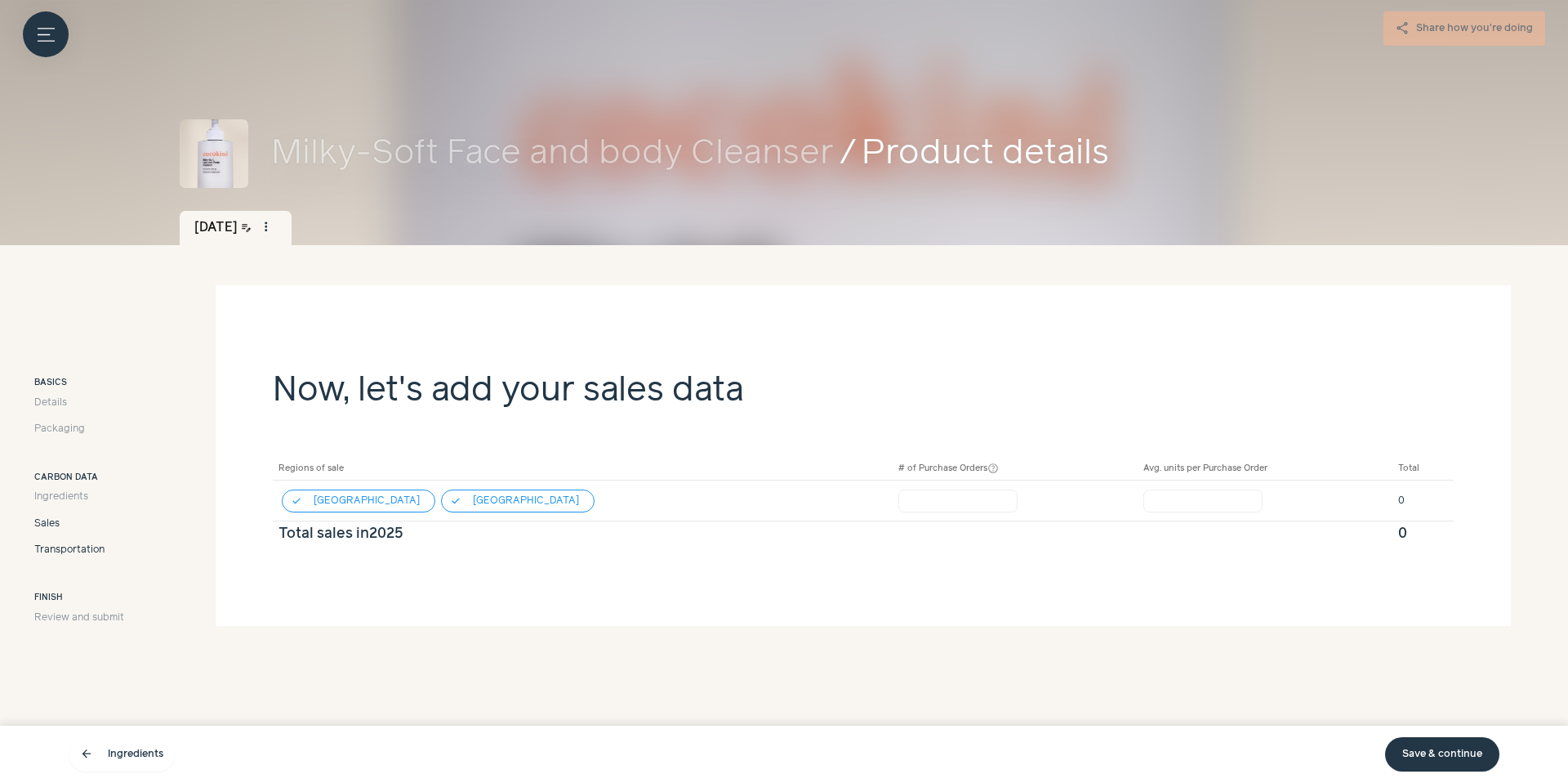
click at [72, 550] on span "Transportation" at bounding box center [69, 549] width 70 height 15
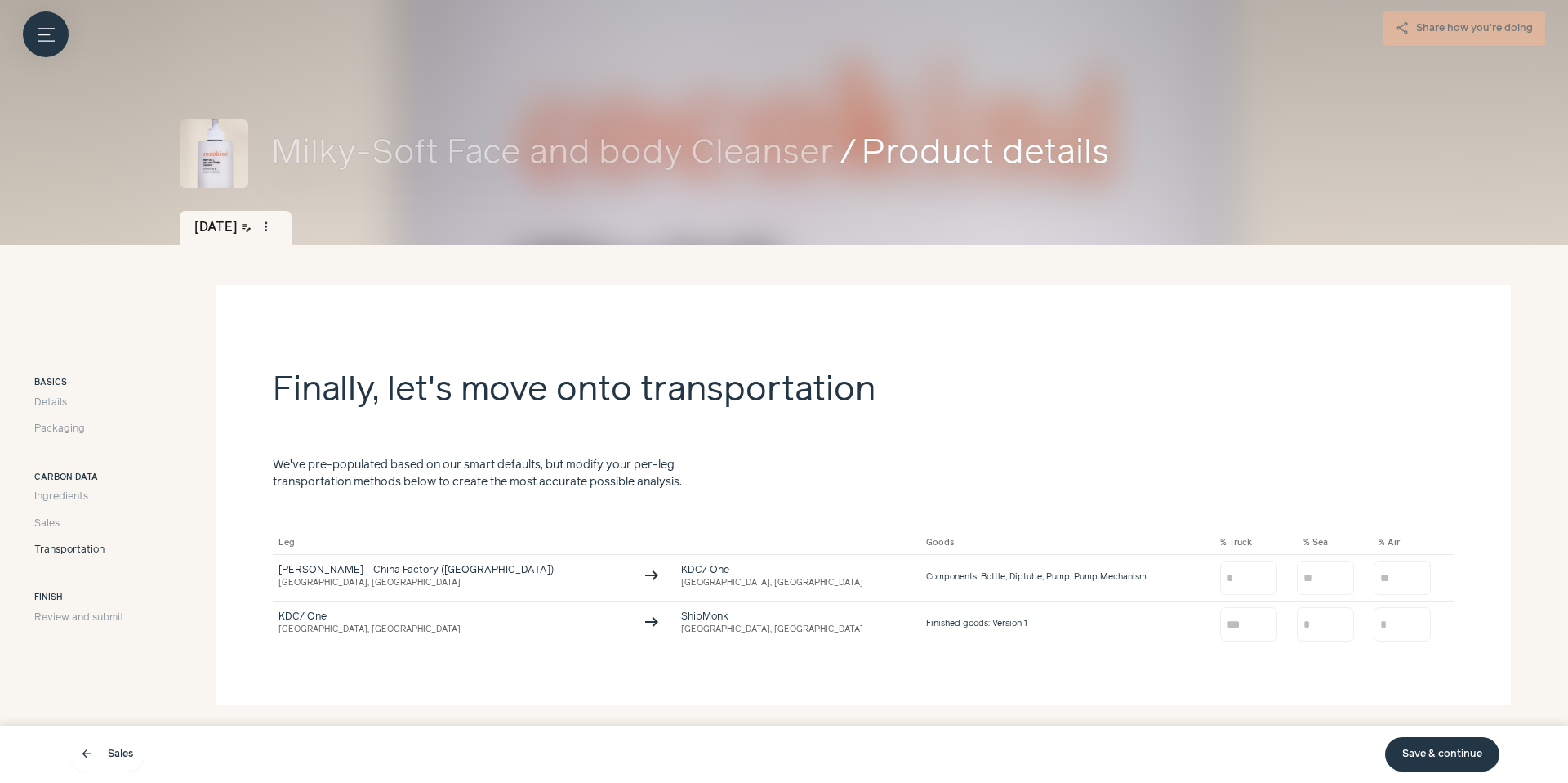
click at [1330, 662] on section "Finally, let's move onto transportation We've pre-populated based on our smart …" at bounding box center [863, 495] width 1295 height 419
click at [1297, 579] on input "number" at bounding box center [1325, 577] width 57 height 35
type input "***"
type input "*"
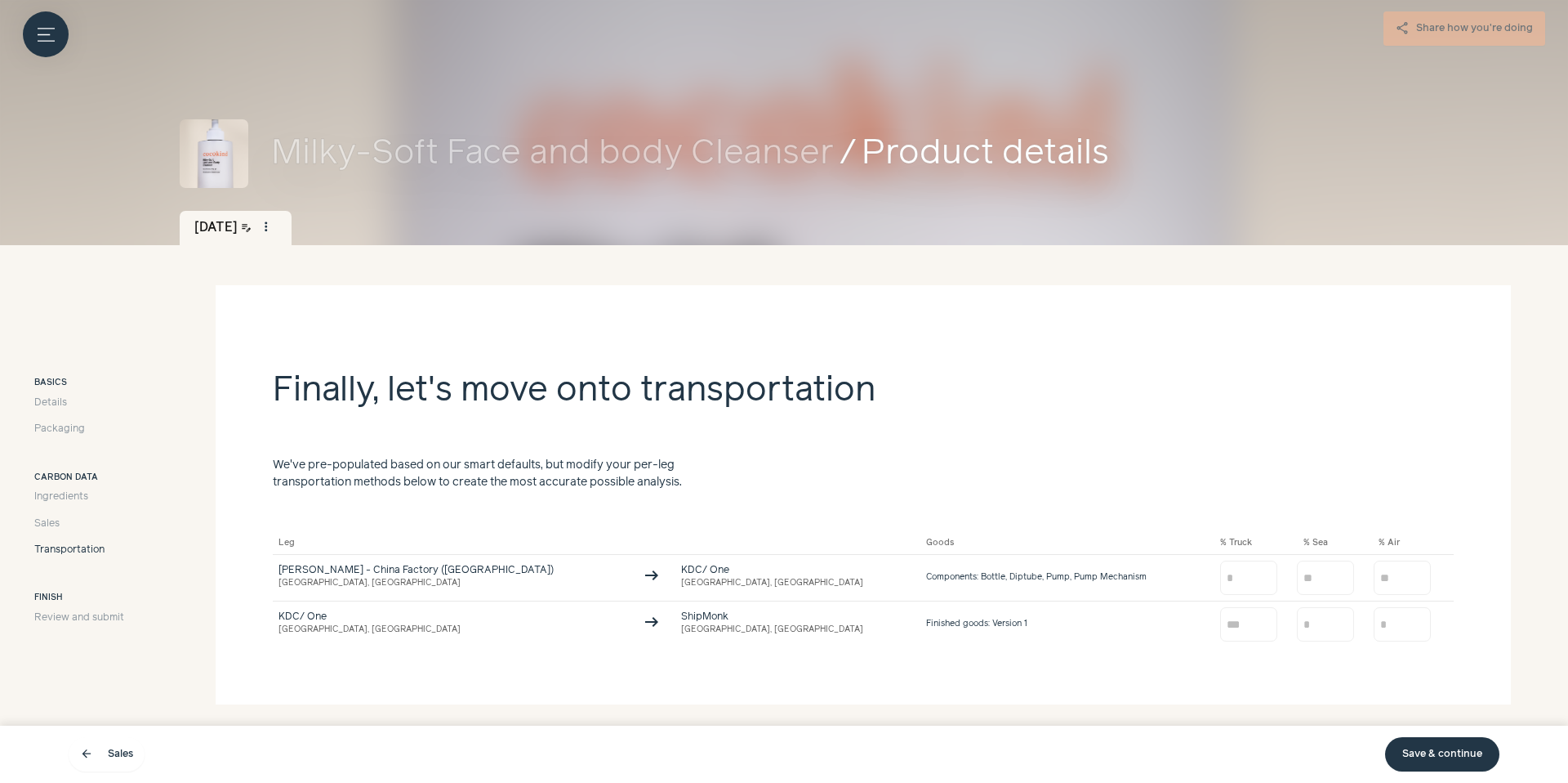
click at [1366, 522] on section "Finally, let's move onto transportation We've pre-populated based on our smart …" at bounding box center [863, 495] width 1295 height 419
click at [1219, 625] on input "number" at bounding box center [1248, 623] width 57 height 35
type input "***"
type input "*"
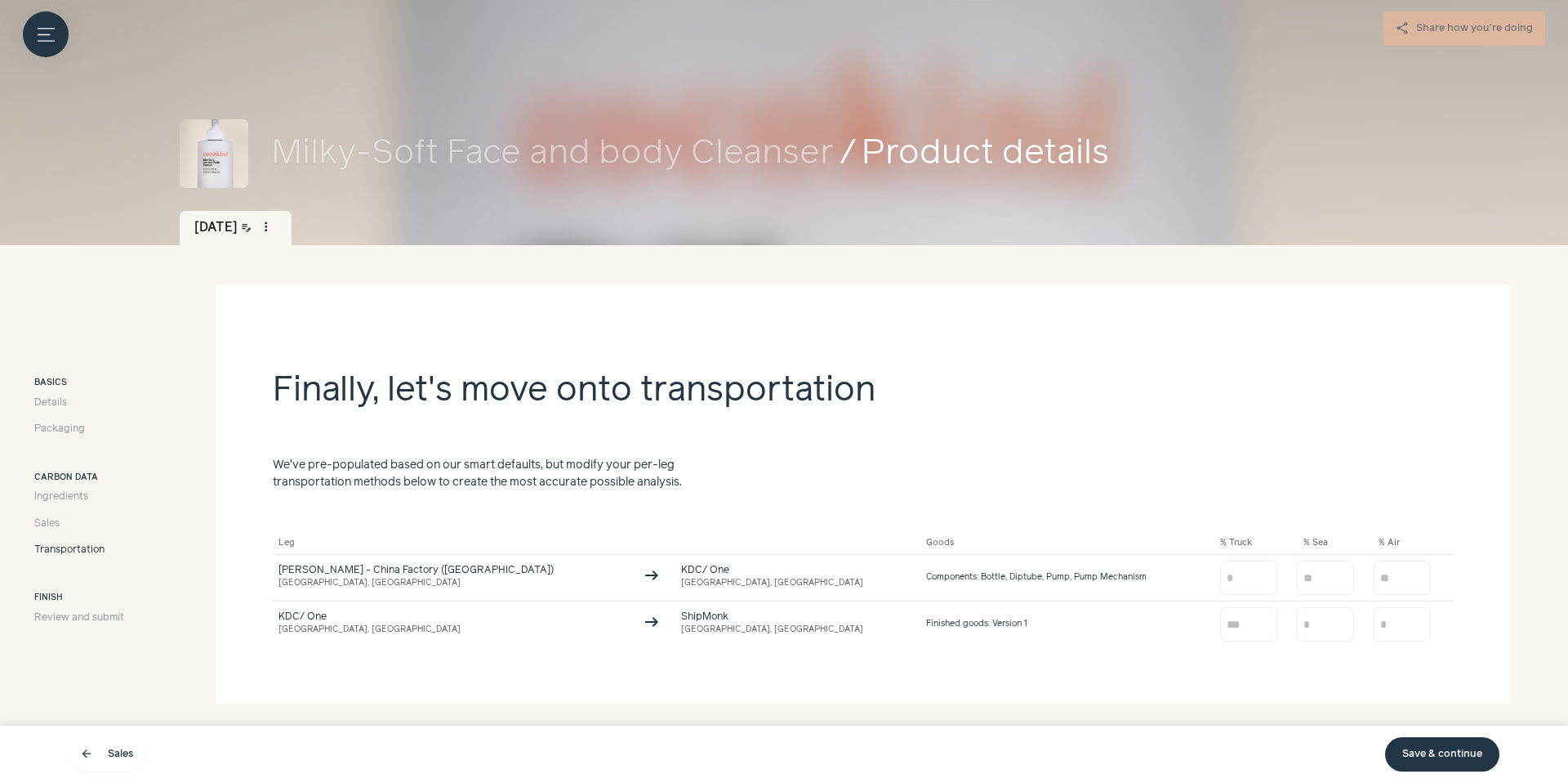
click at [1243, 443] on h2 "Finally, let's move onto transportation" at bounding box center [863, 407] width 1181 height 86
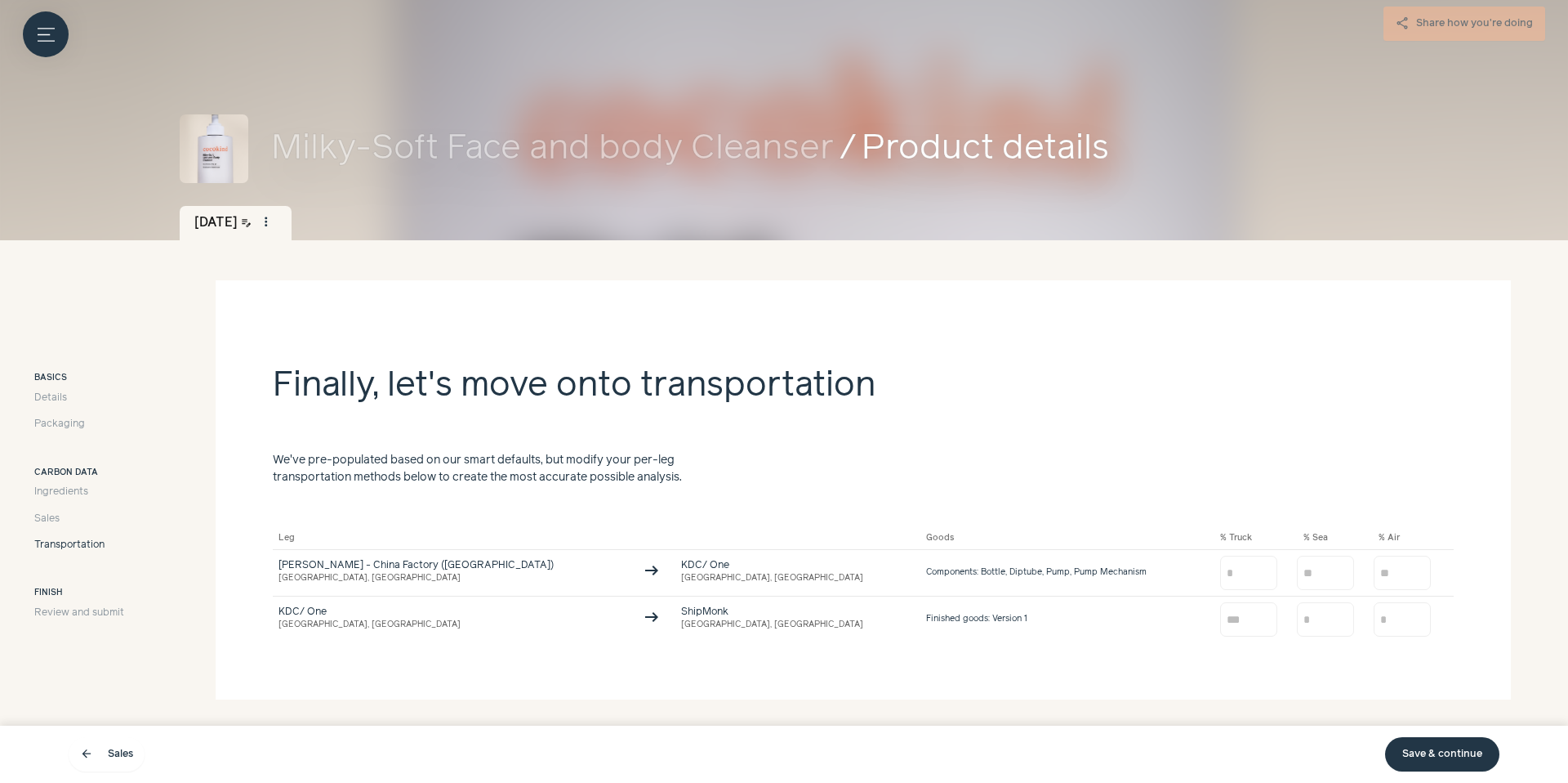
click at [1446, 748] on link "Save & continue" at bounding box center [1441, 754] width 114 height 35
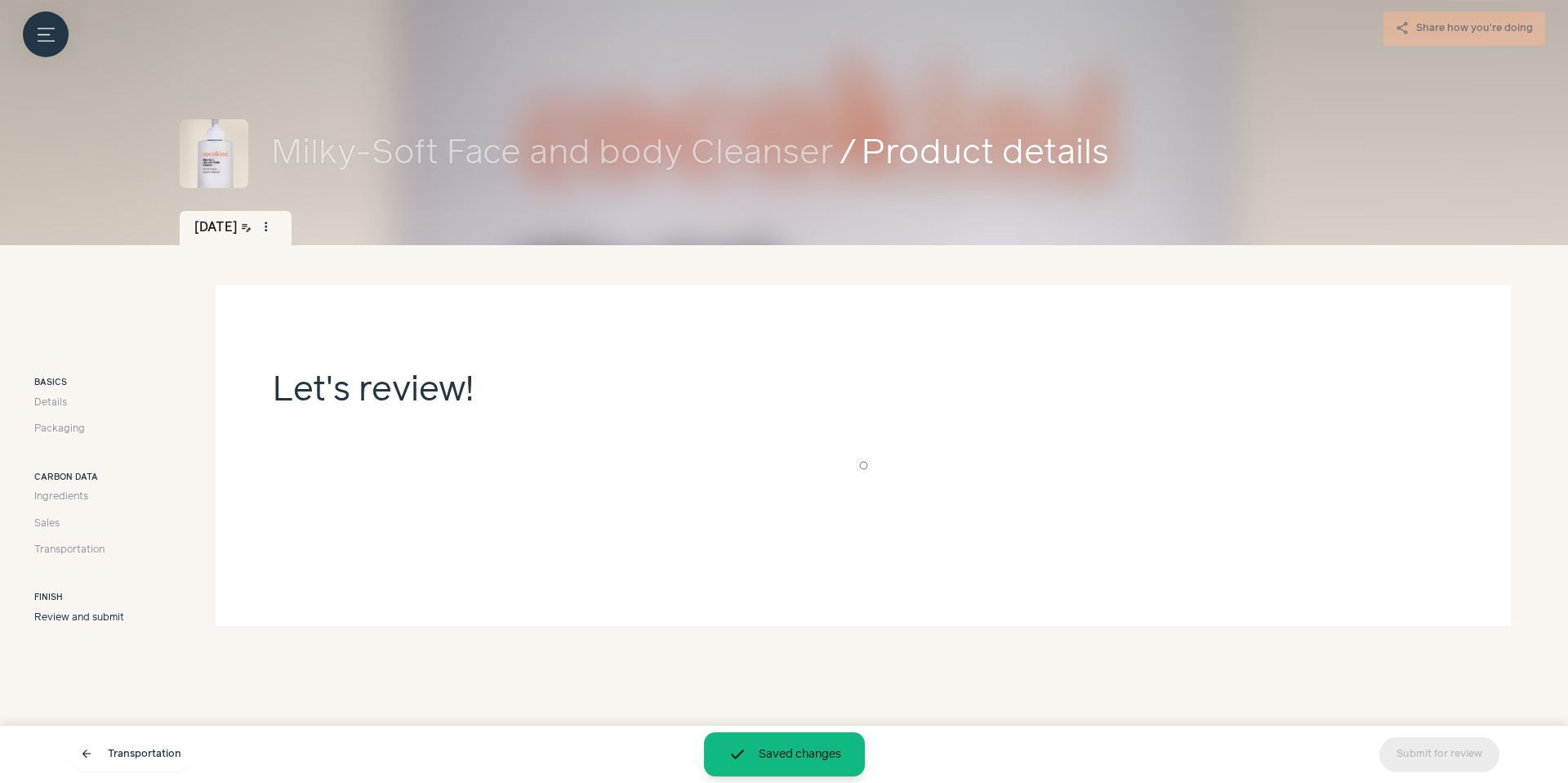
click at [48, 33] on icon "Menu button" at bounding box center [46, 34] width 17 height 17
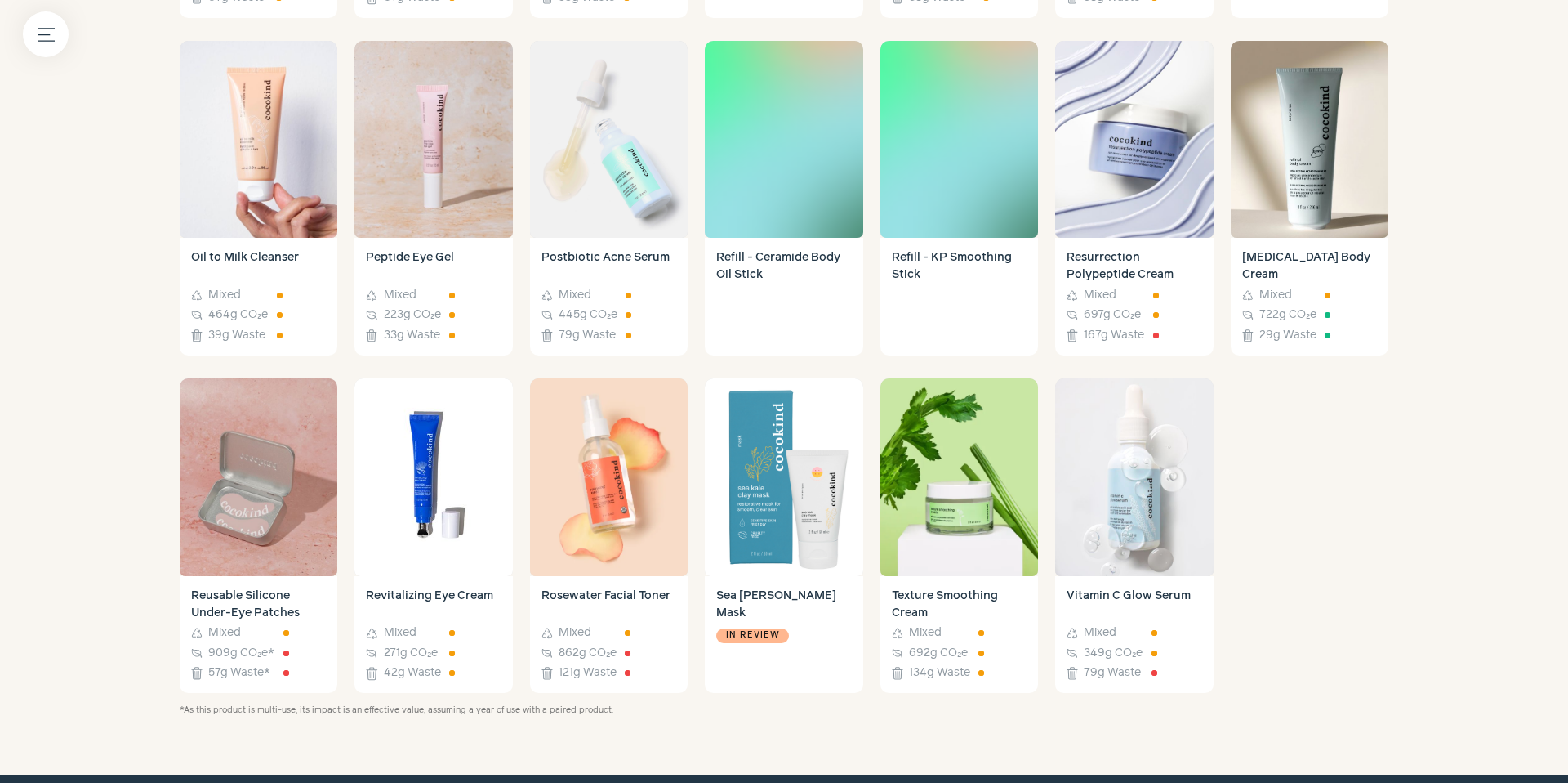
scroll to position [1332, 0]
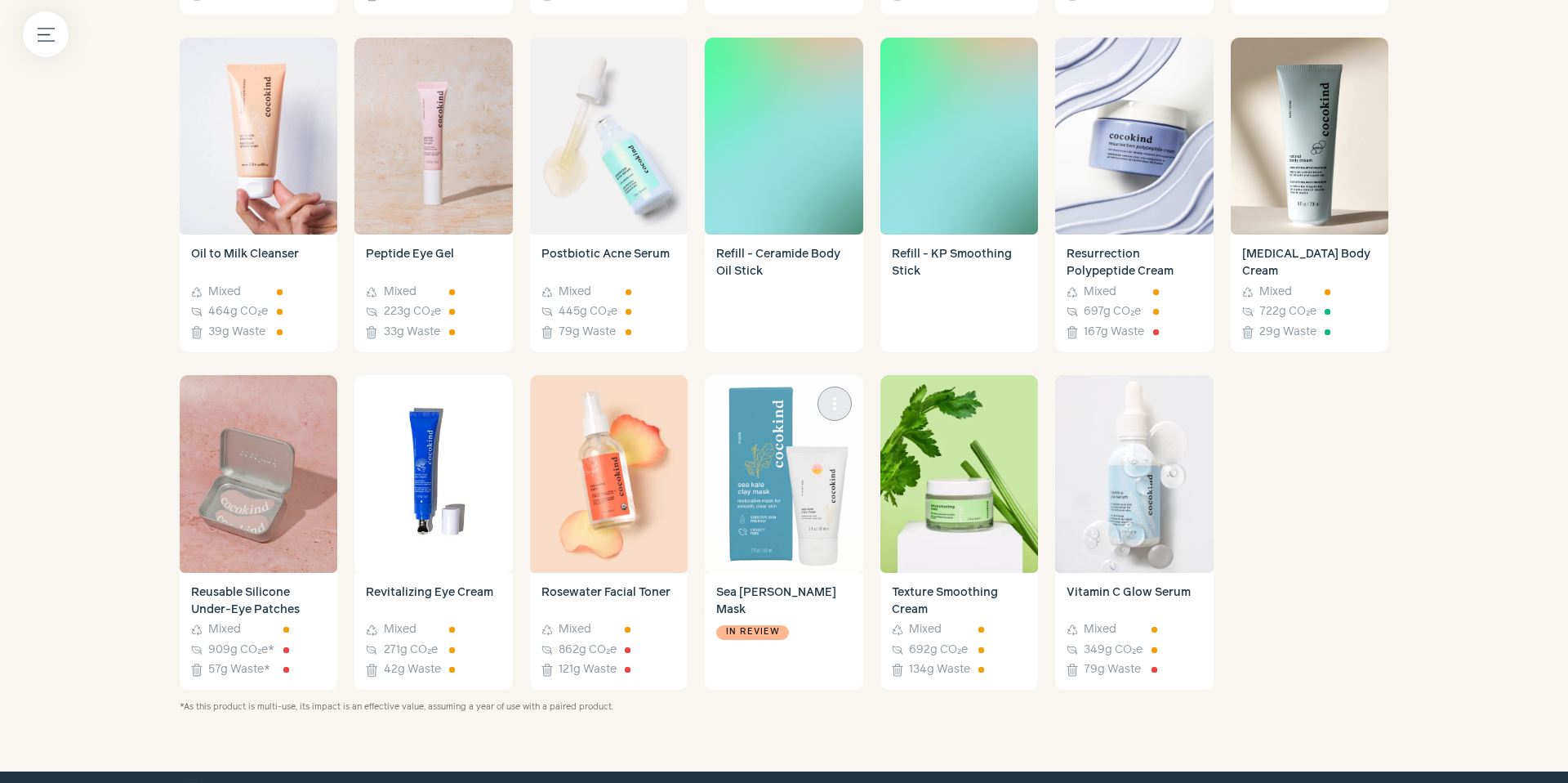
click at [797, 428] on img at bounding box center [783, 473] width 157 height 197
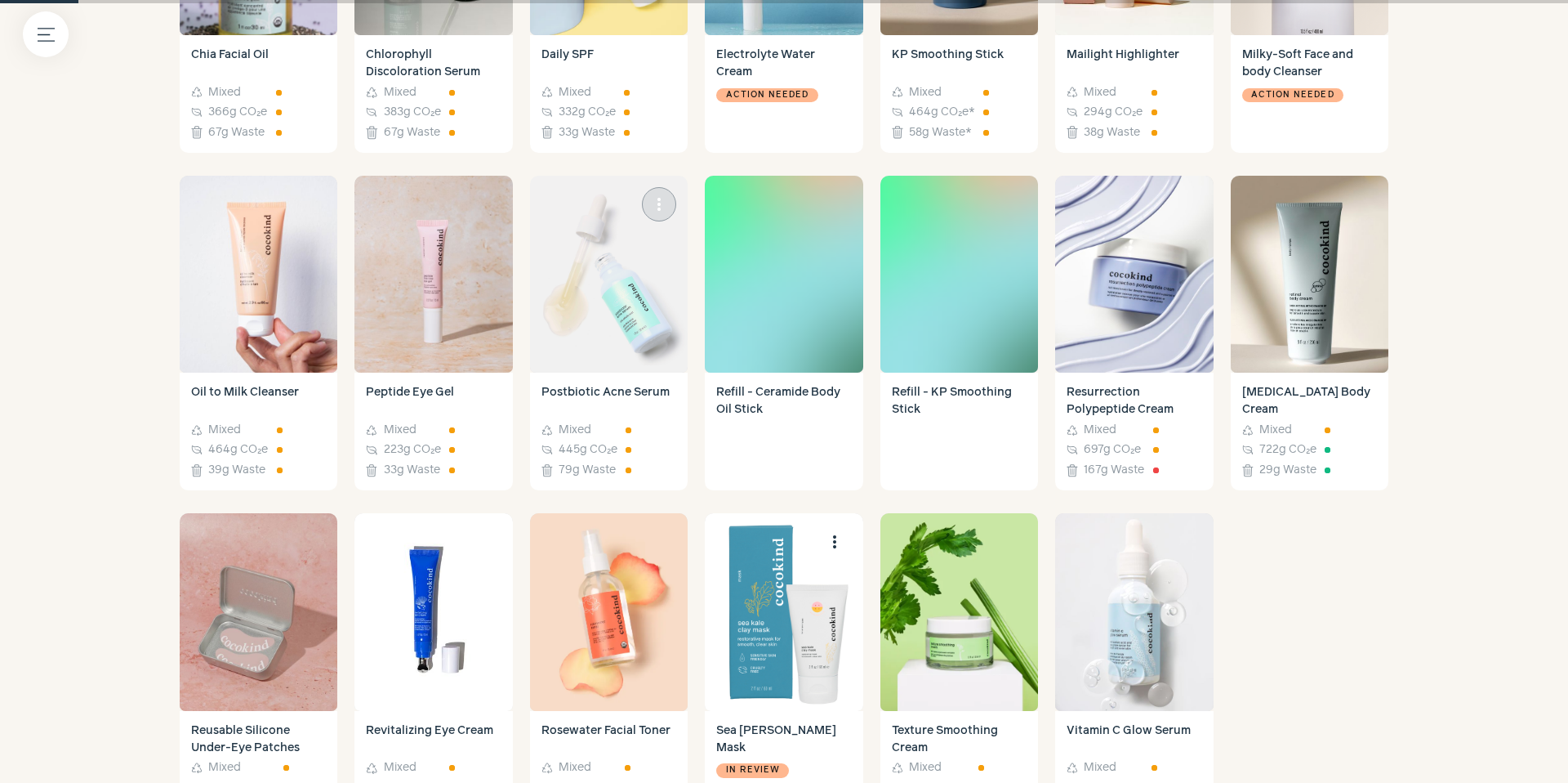
scroll to position [1186, 0]
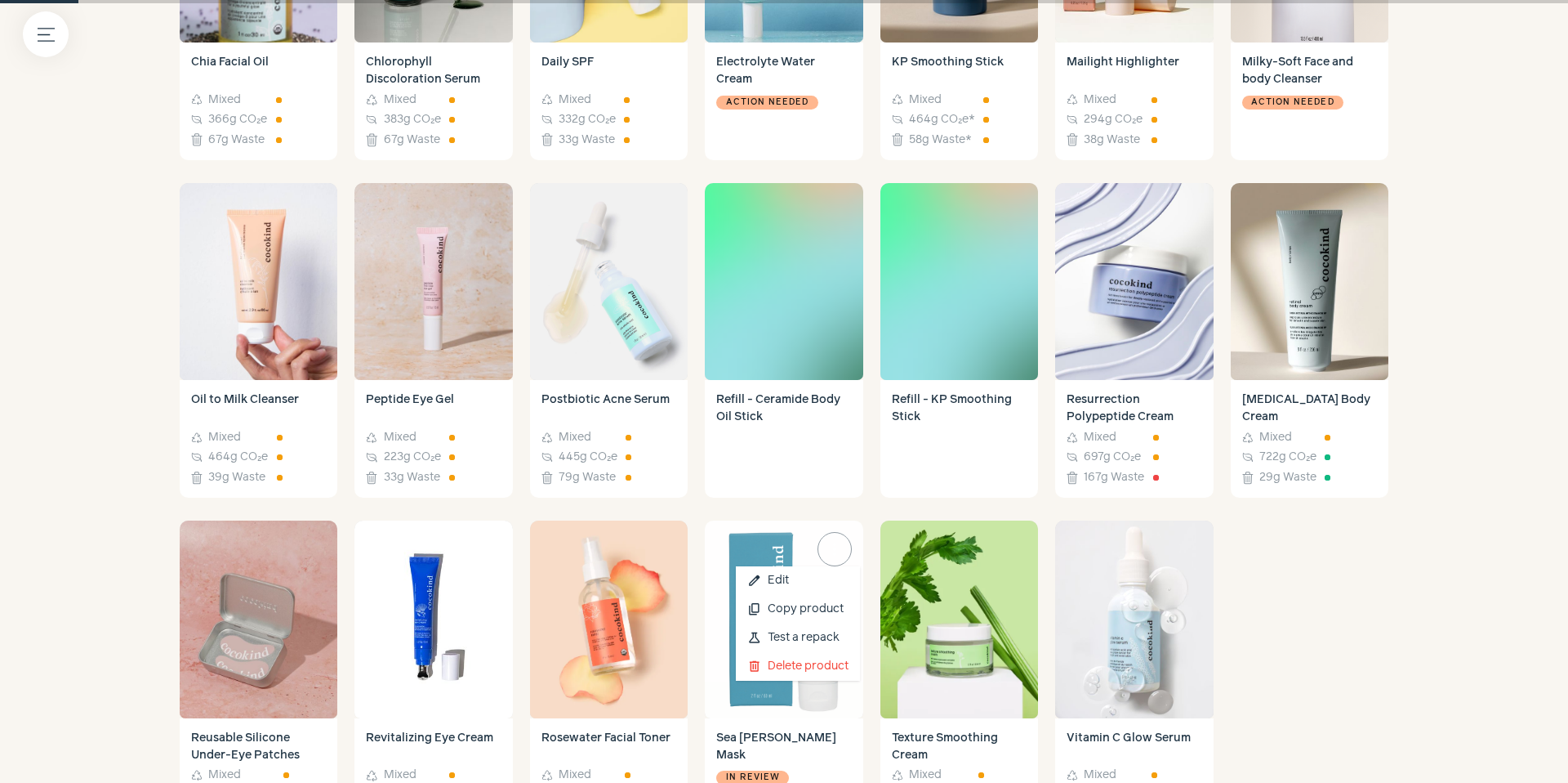
drag, startPoint x: 816, startPoint y: 533, endPoint x: 824, endPoint y: 544, distance: 13.6
click at [817, 533] on div "more_vert" at bounding box center [834, 549] width 35 height 35
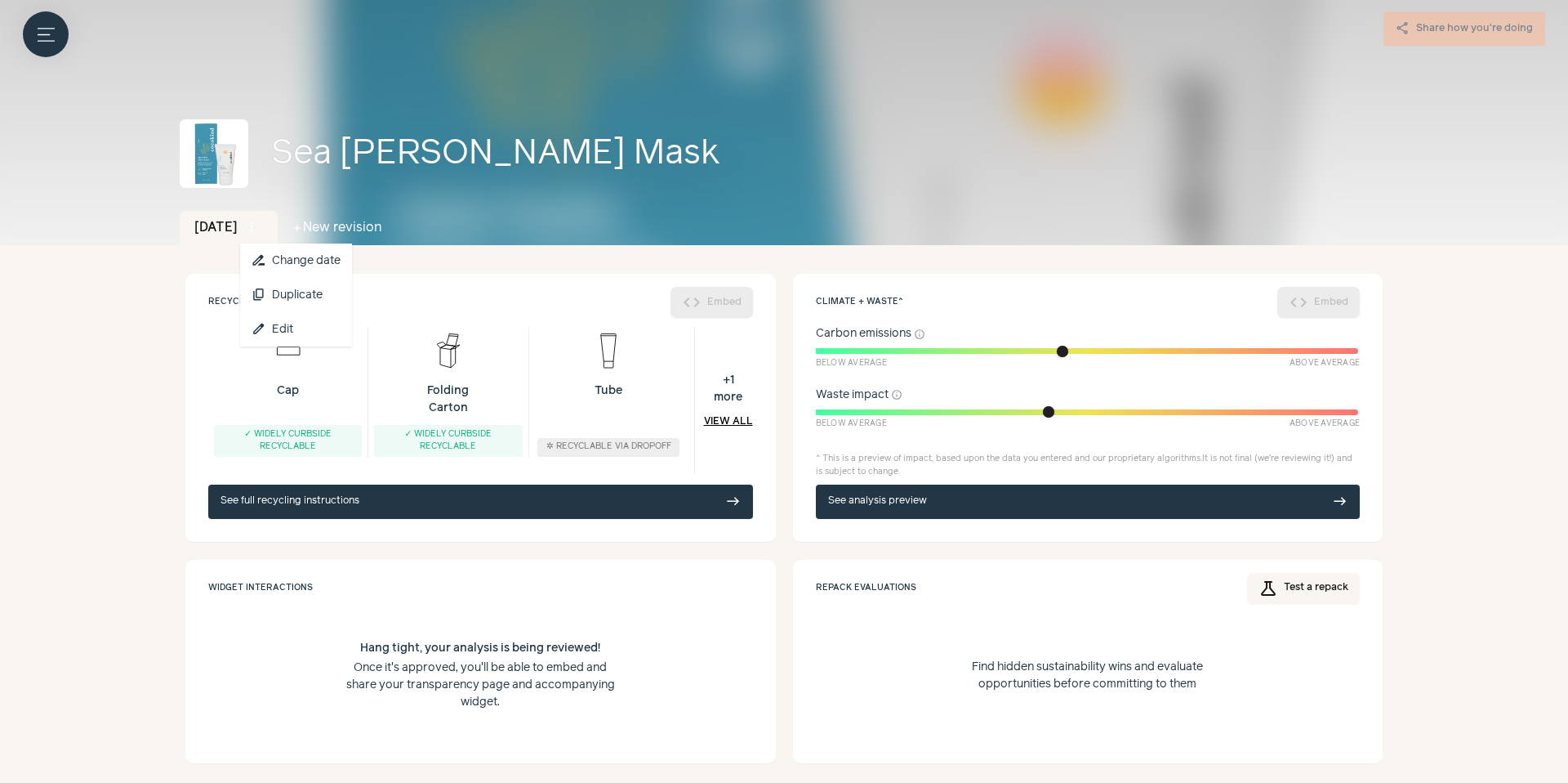
click at [259, 229] on span "more_vert" at bounding box center [251, 227] width 15 height 15
click at [295, 324] on link "edit Edit" at bounding box center [295, 329] width 112 height 35
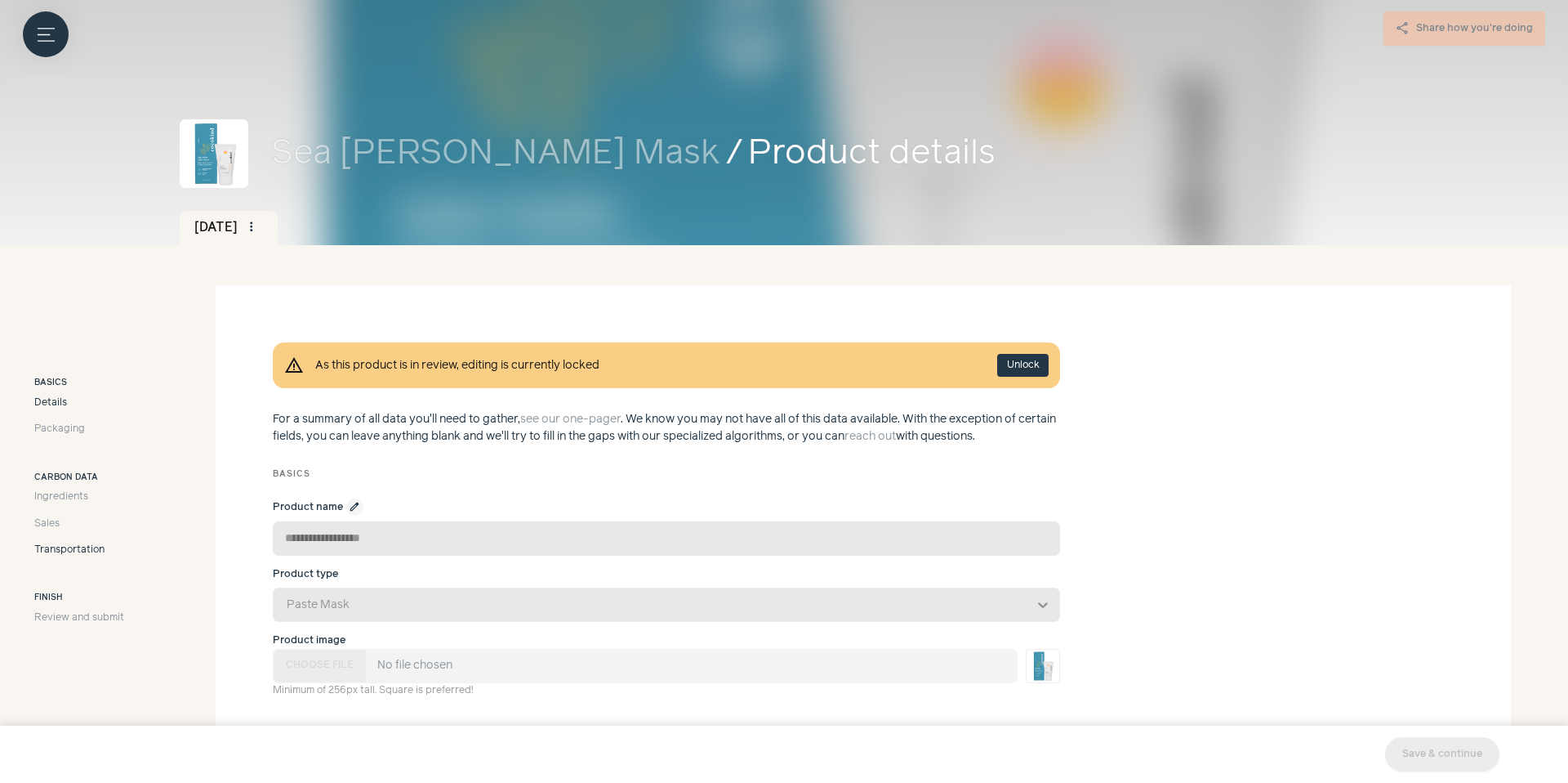
click at [60, 552] on span "Transportation" at bounding box center [69, 549] width 70 height 15
